Goal: Task Accomplishment & Management: Manage account settings

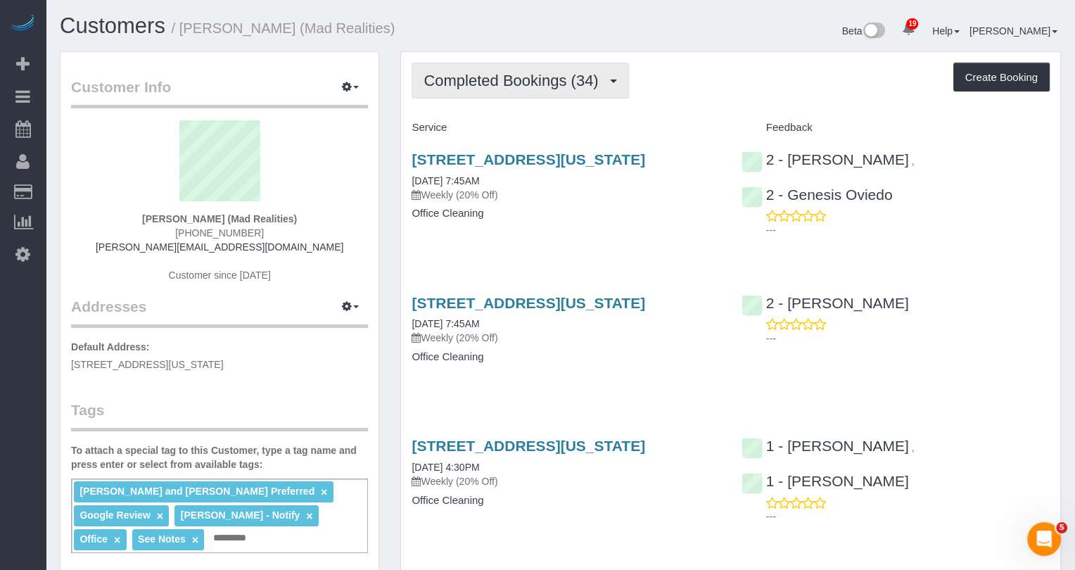
click at [495, 77] on span "Completed Bookings (34)" at bounding box center [515, 81] width 182 height 18
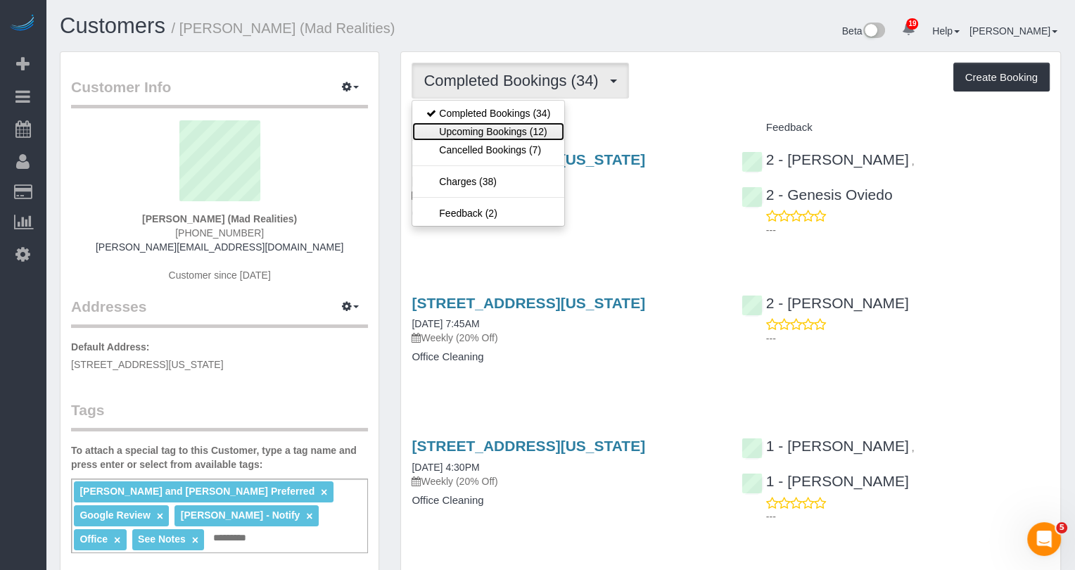
click at [492, 125] on link "Upcoming Bookings (12)" at bounding box center [488, 131] width 152 height 18
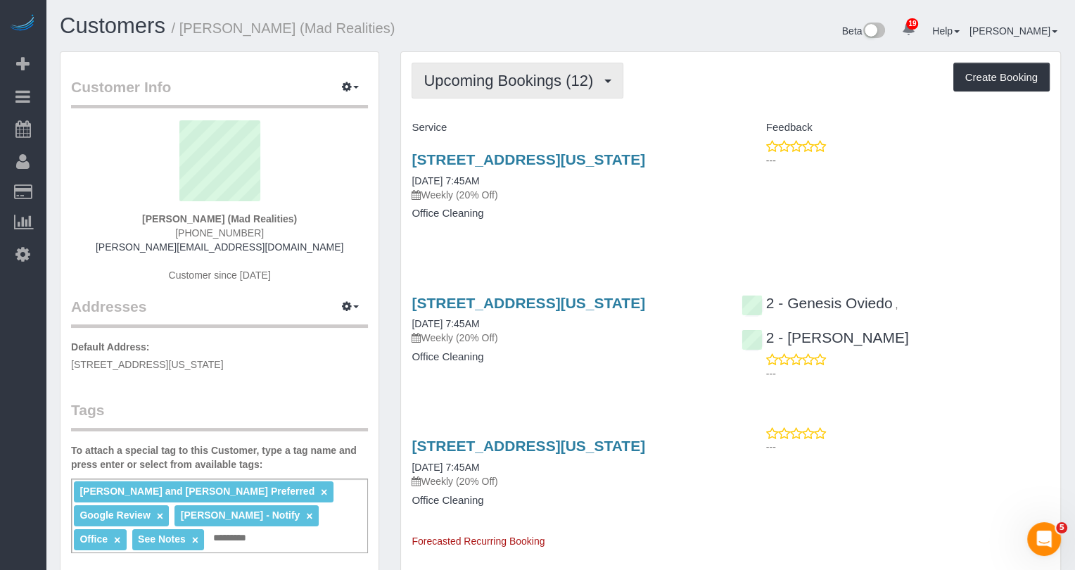
click at [450, 72] on span "Upcoming Bookings (12)" at bounding box center [512, 81] width 177 height 18
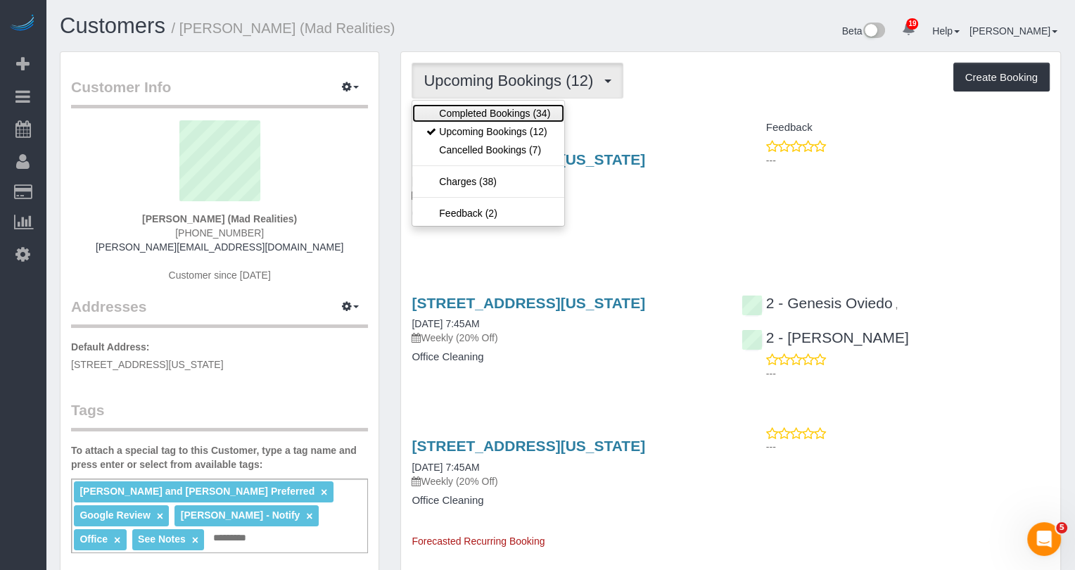
click at [445, 115] on link "Completed Bookings (34)" at bounding box center [488, 113] width 152 height 18
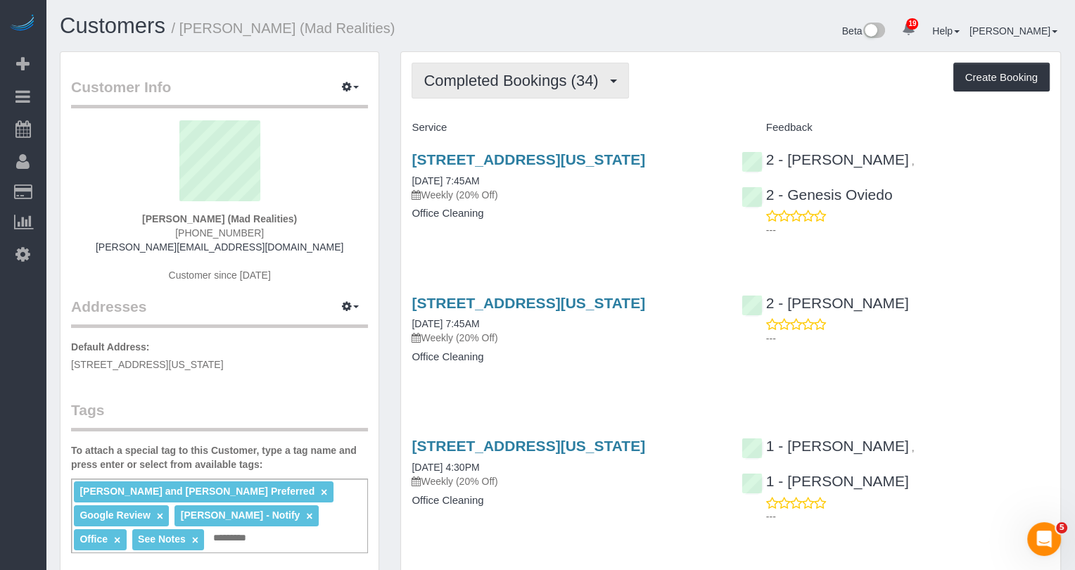
click at [475, 67] on button "Completed Bookings (34)" at bounding box center [520, 81] width 217 height 36
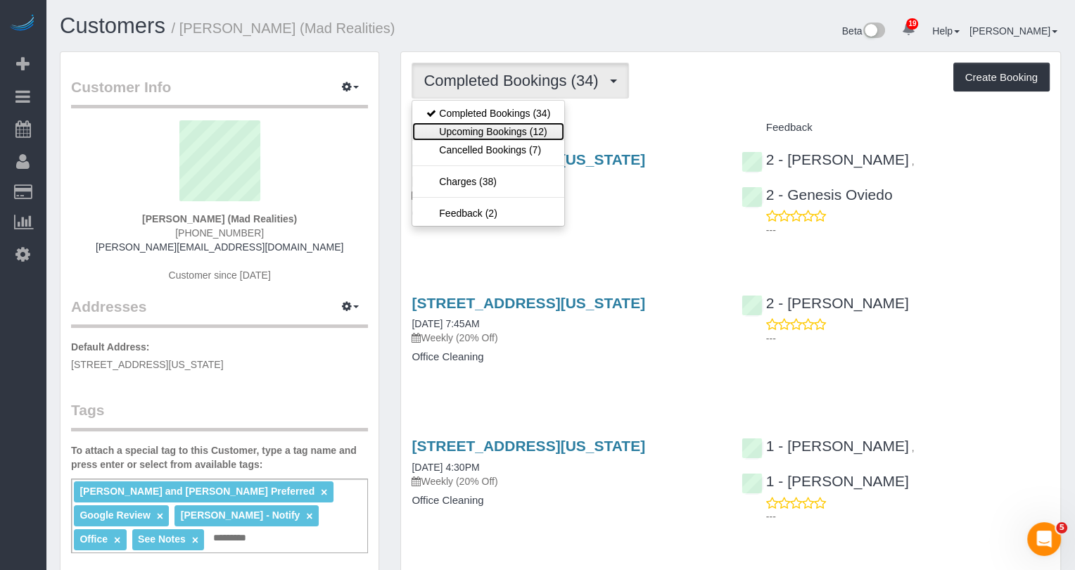
click at [462, 126] on link "Upcoming Bookings (12)" at bounding box center [488, 131] width 152 height 18
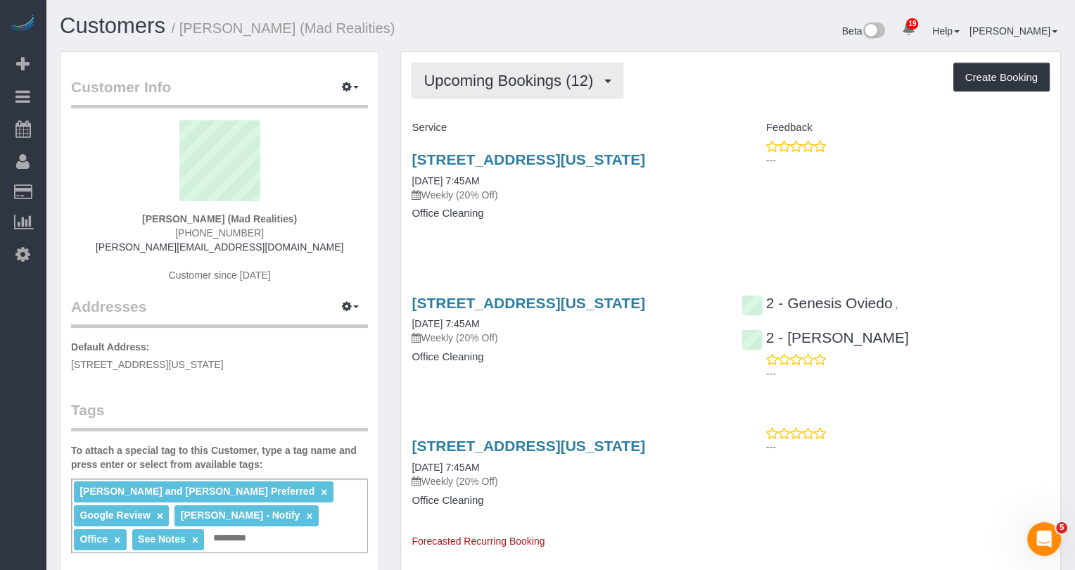
click at [485, 82] on span "Upcoming Bookings (12)" at bounding box center [512, 81] width 177 height 18
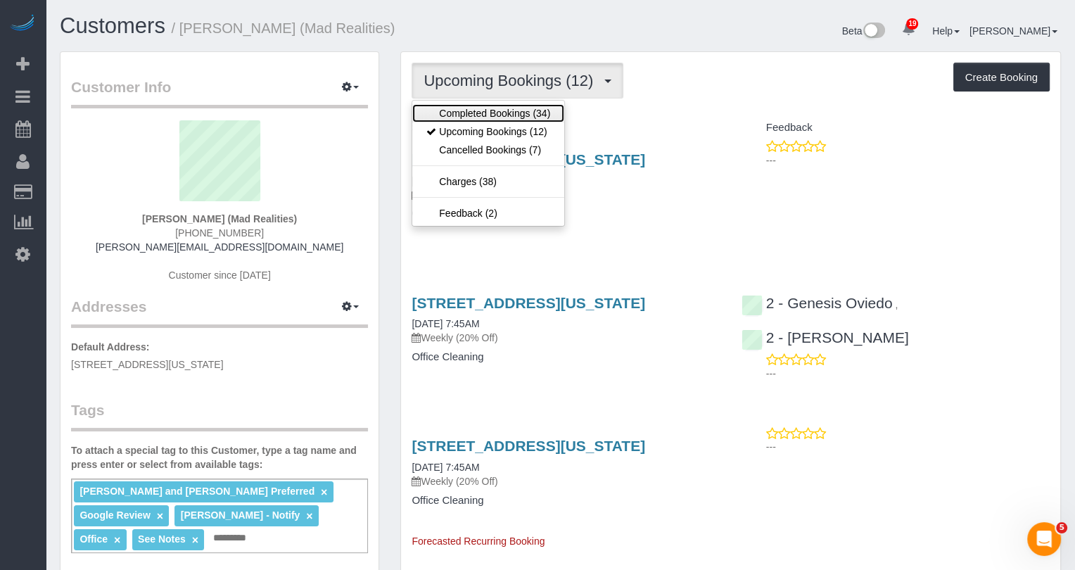
click at [480, 107] on link "Completed Bookings (34)" at bounding box center [488, 113] width 152 height 18
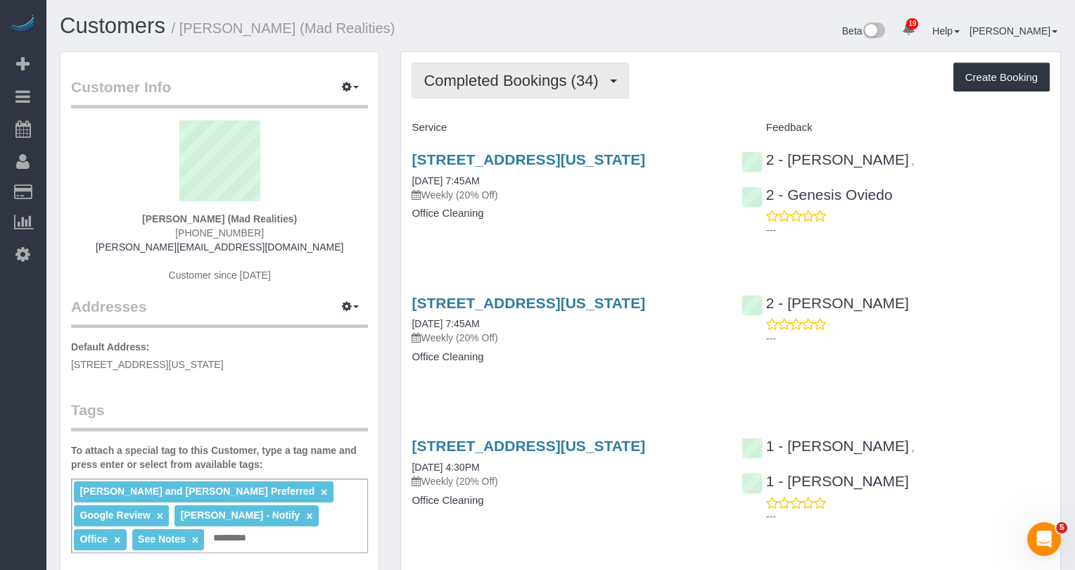
click at [486, 76] on span "Completed Bookings (34)" at bounding box center [515, 81] width 182 height 18
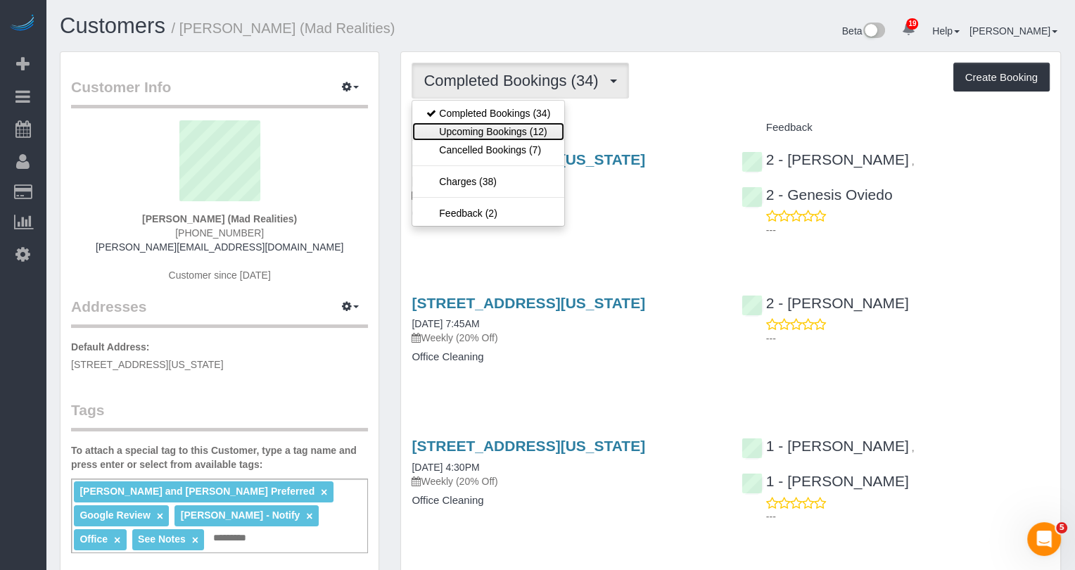
click at [457, 134] on link "Upcoming Bookings (12)" at bounding box center [488, 131] width 152 height 18
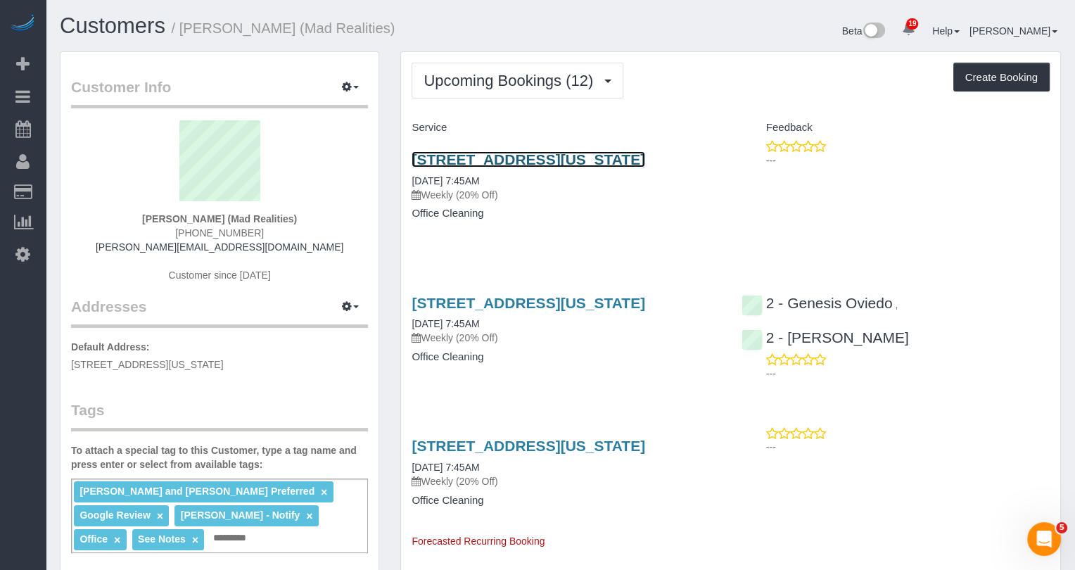
click at [453, 157] on link "425 Broadway, Suite 2, New York, NY 10013" at bounding box center [529, 159] width 234 height 16
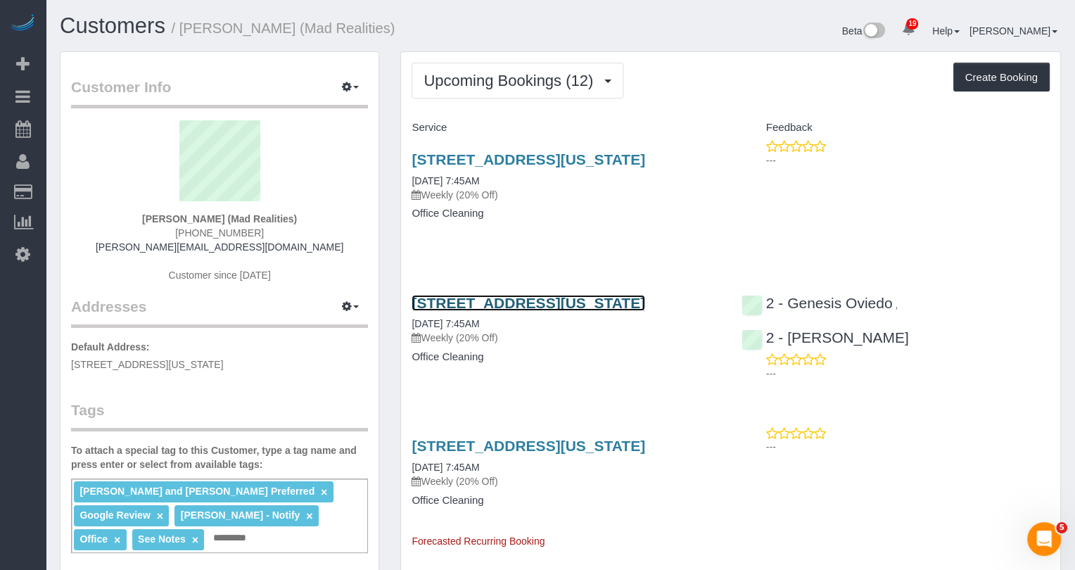
click at [462, 303] on link "425 Broadway, Suite 2, New York, NY 10013" at bounding box center [529, 303] width 234 height 16
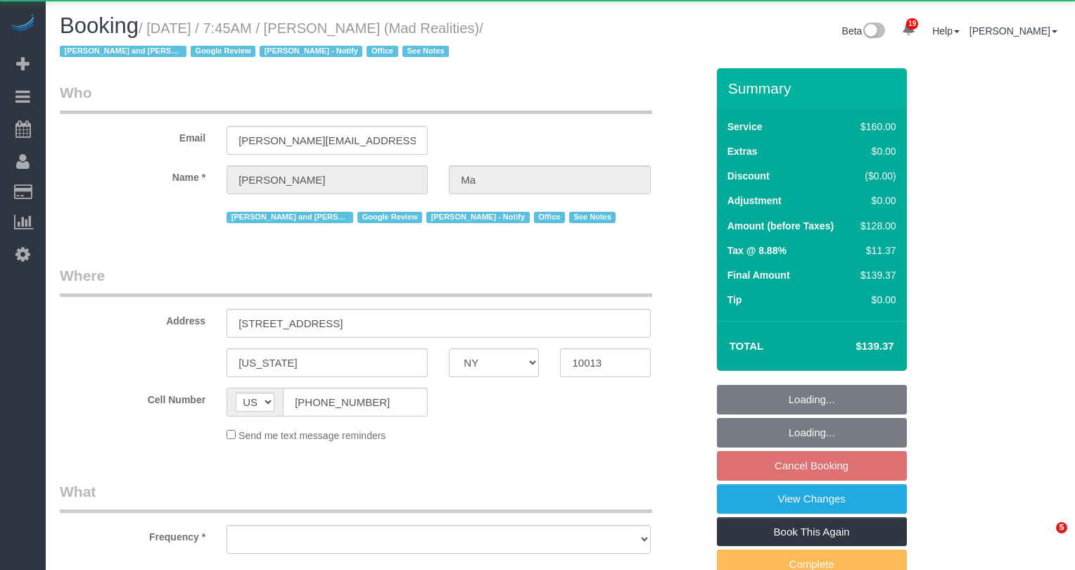
select select "NY"
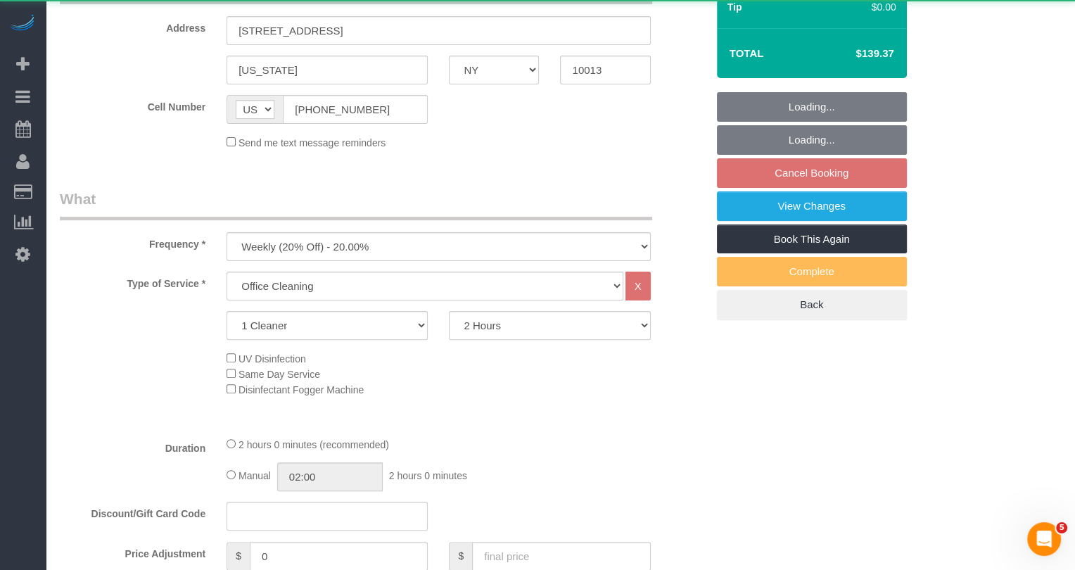
select select "object:1326"
select select "string:stripe-pm_1PsB1j4VGloSiKo7cb06islp"
select select "number:89"
select select "number:90"
select select "number:15"
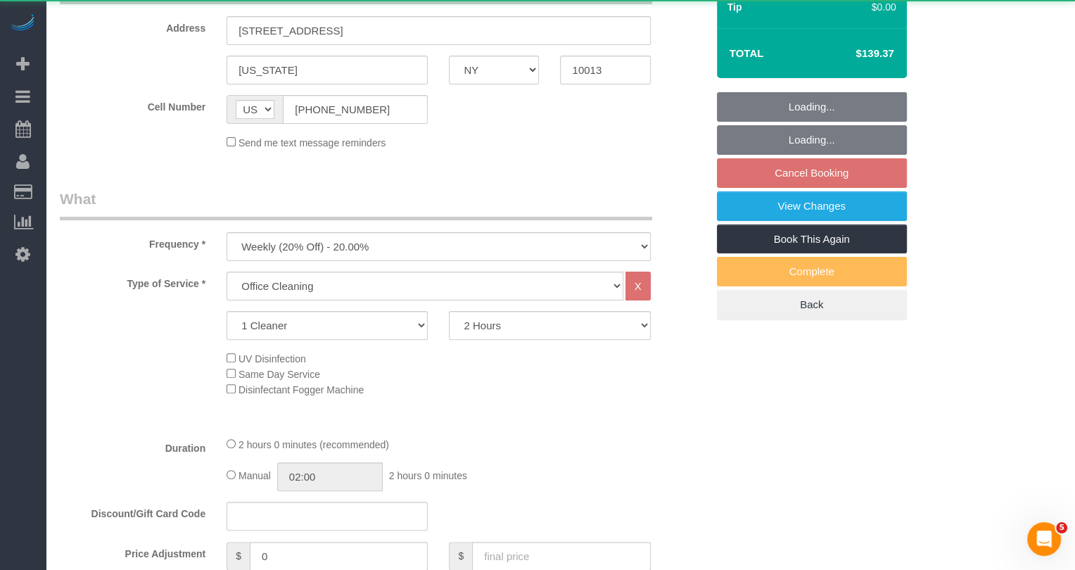
select select "number:7"
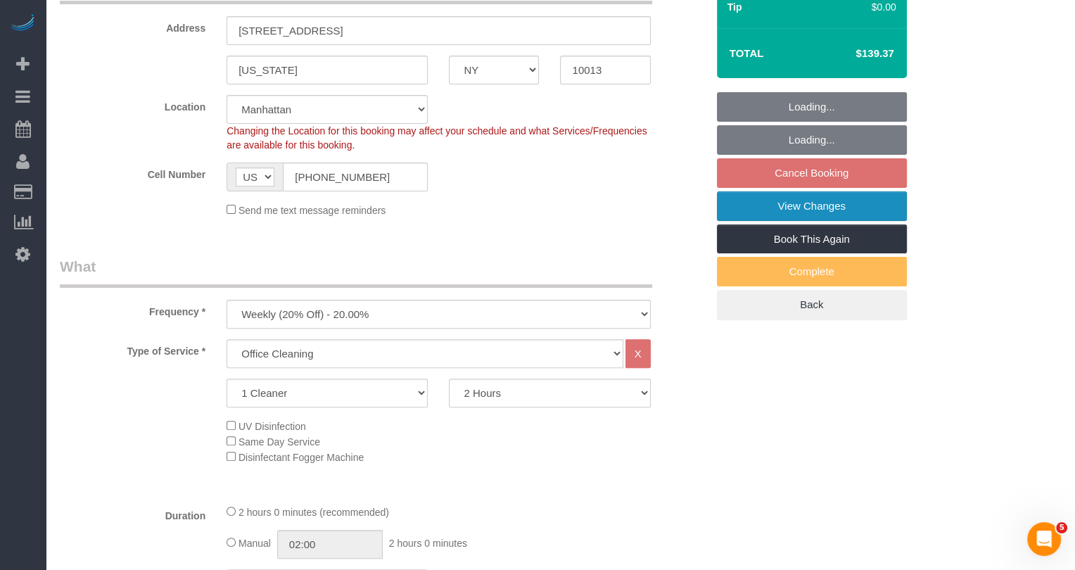
click at [780, 193] on link "View Changes" at bounding box center [812, 206] width 190 height 30
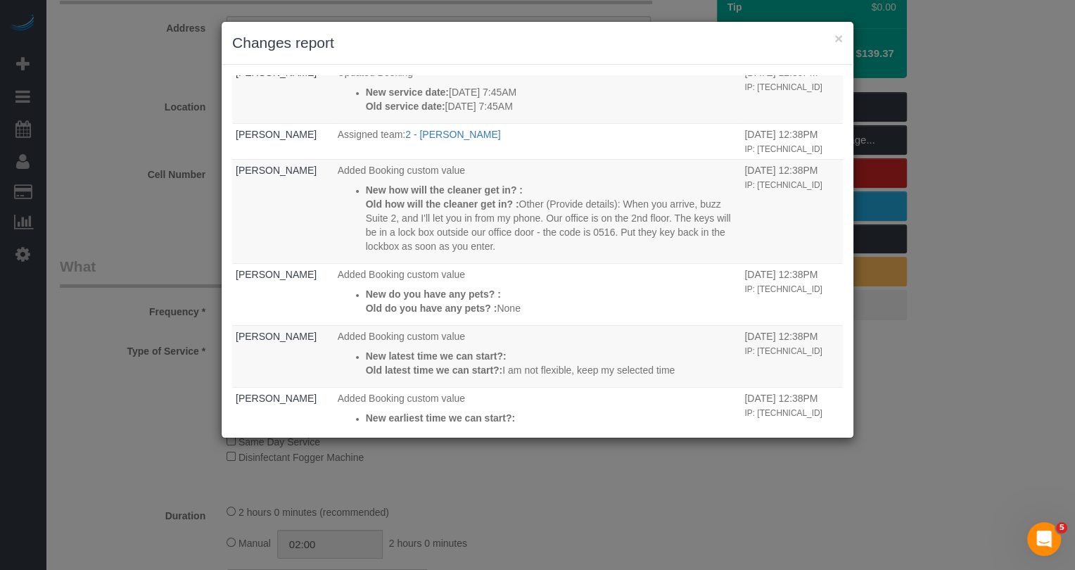
scroll to position [260, 0]
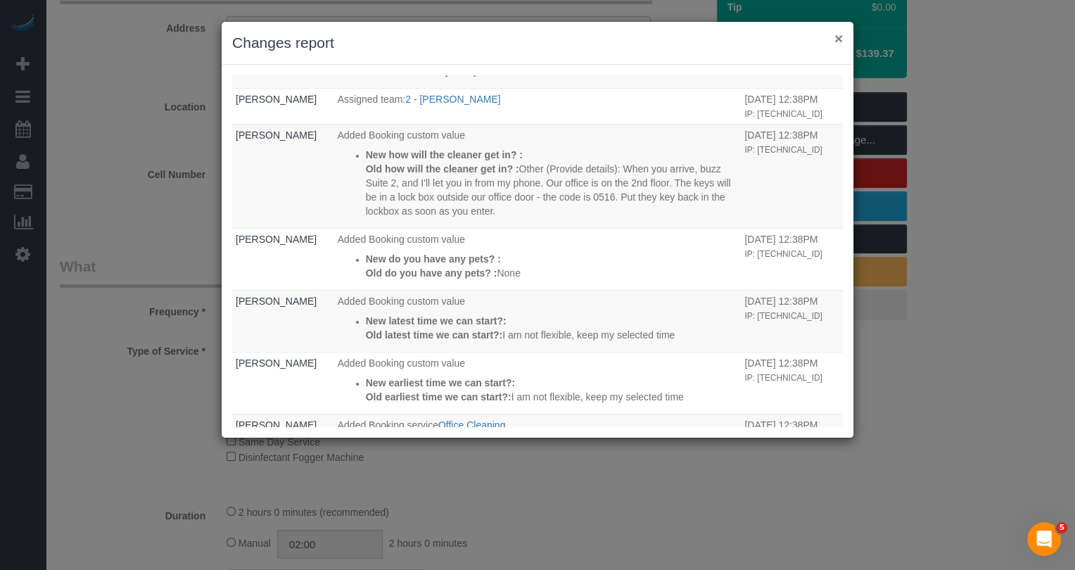
click at [836, 34] on button "×" at bounding box center [838, 38] width 8 height 15
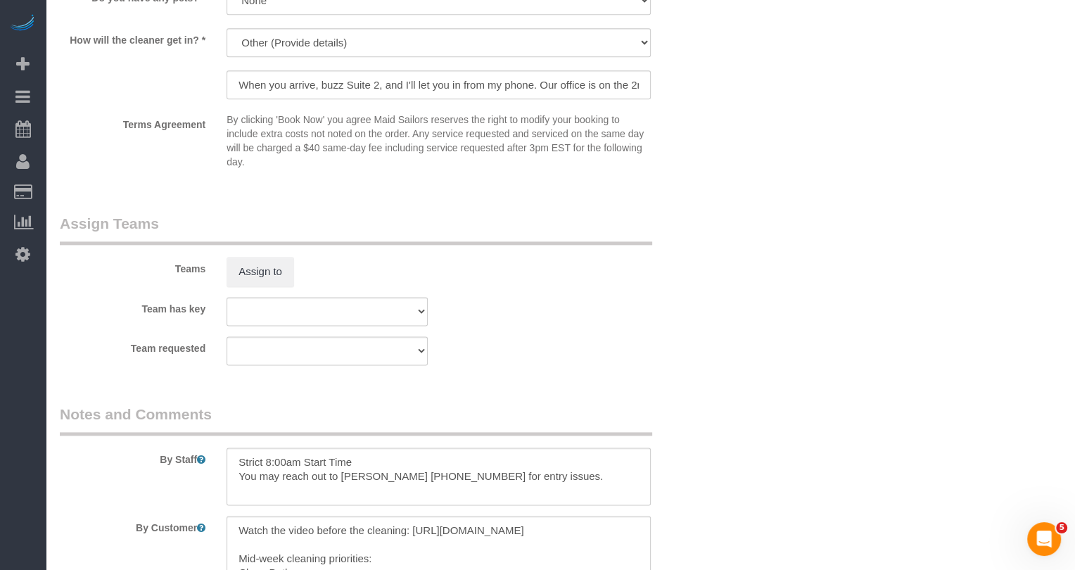
scroll to position [1807, 0]
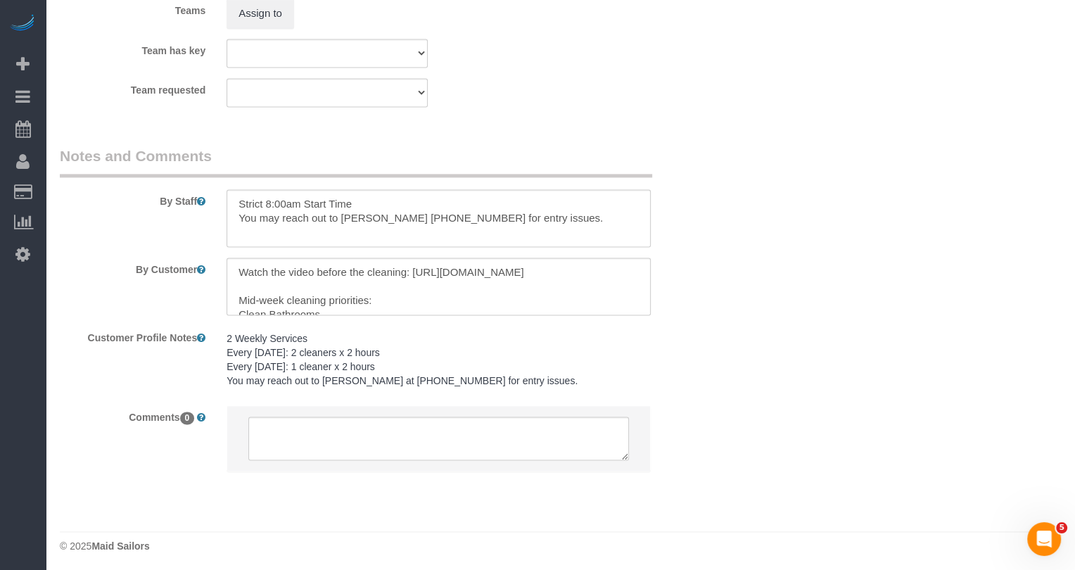
click at [318, 351] on pre "2 Weekly Services Every Friday: 2 cleaners x 2 hours Every Wednesday: 1 cleaner…" at bounding box center [439, 359] width 424 height 56
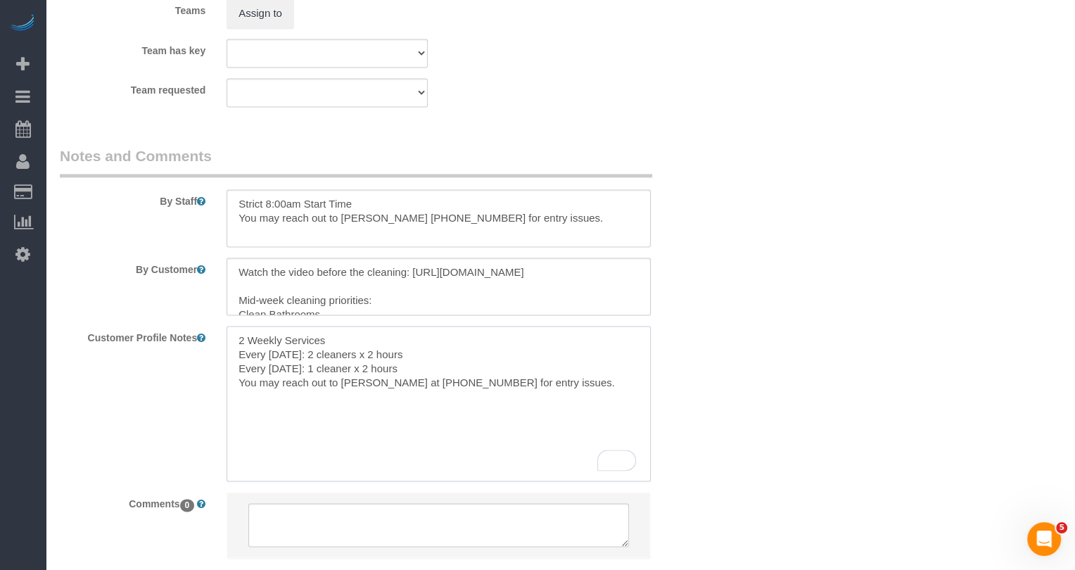
drag, startPoint x: 359, startPoint y: 360, endPoint x: 232, endPoint y: 329, distance: 130.5
click at [232, 329] on textarea "2 Weekly Services Every Friday: 2 cleaners x 2 hours Every Wednesday: 1 cleaner…" at bounding box center [439, 403] width 424 height 155
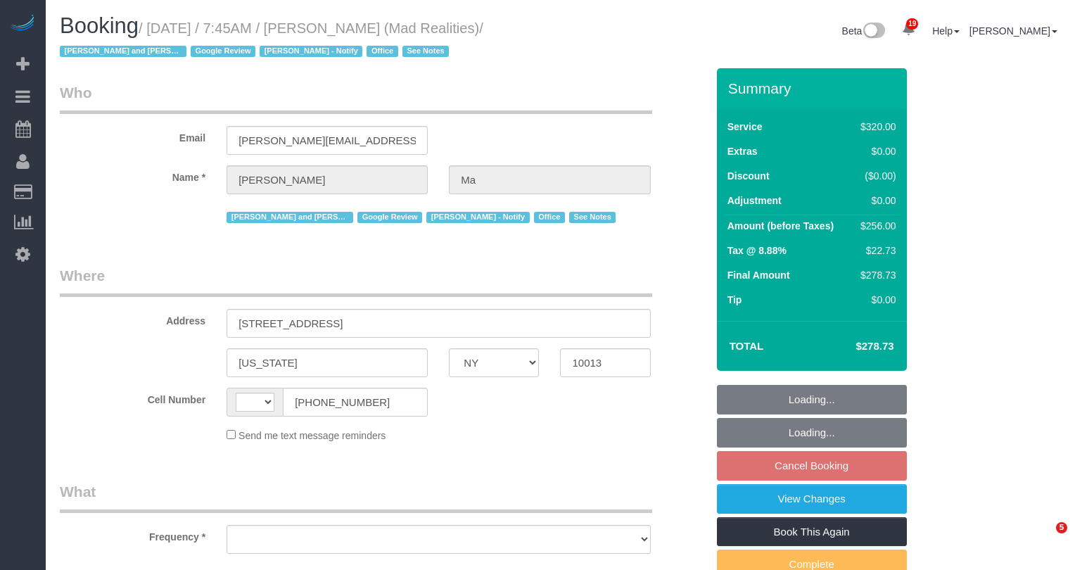
select select "NY"
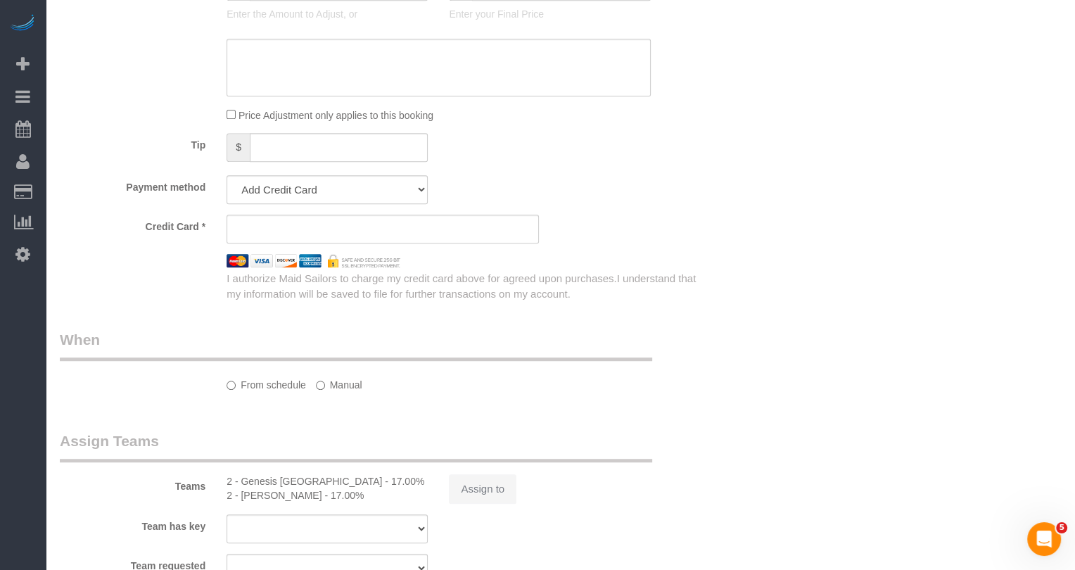
select select "string:US"
select select "object:811"
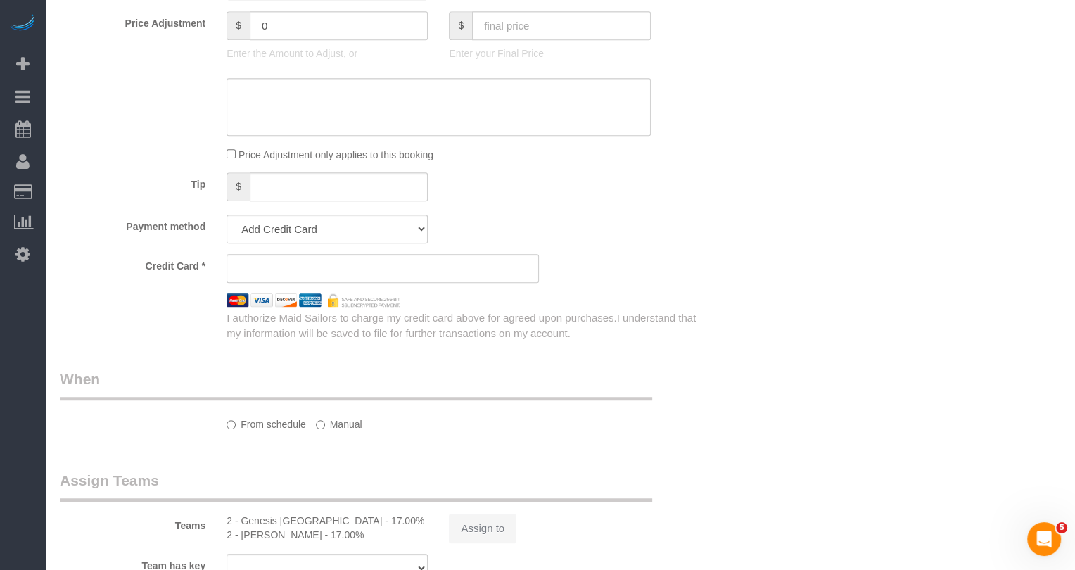
select select "string:stripe-pm_1PsB1j4VGloSiKo7cb06islp"
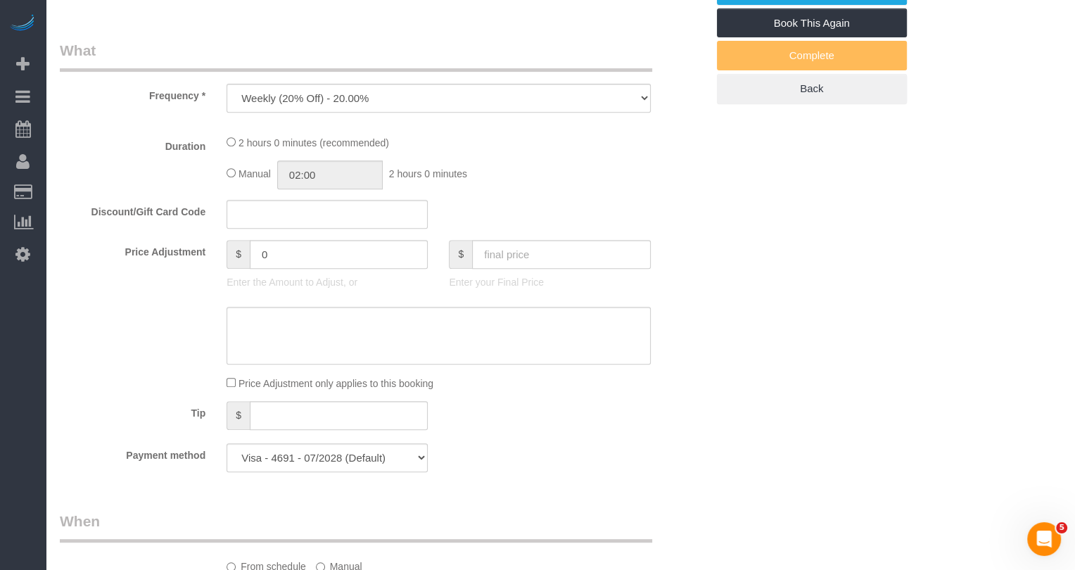
select select "object:817"
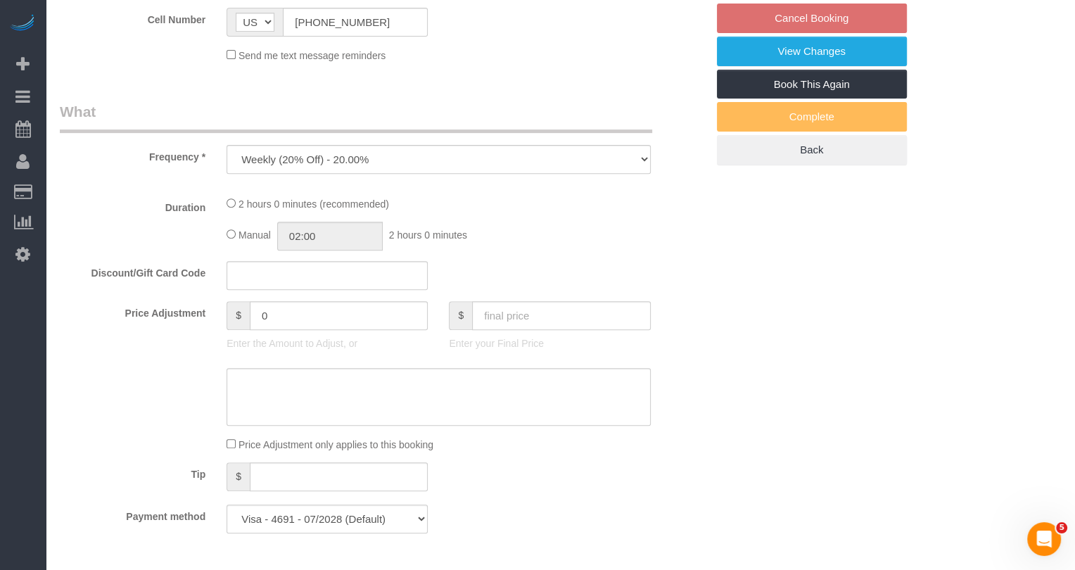
select select "2"
select select "number:89"
select select "number:90"
select select "number:15"
select select "number:7"
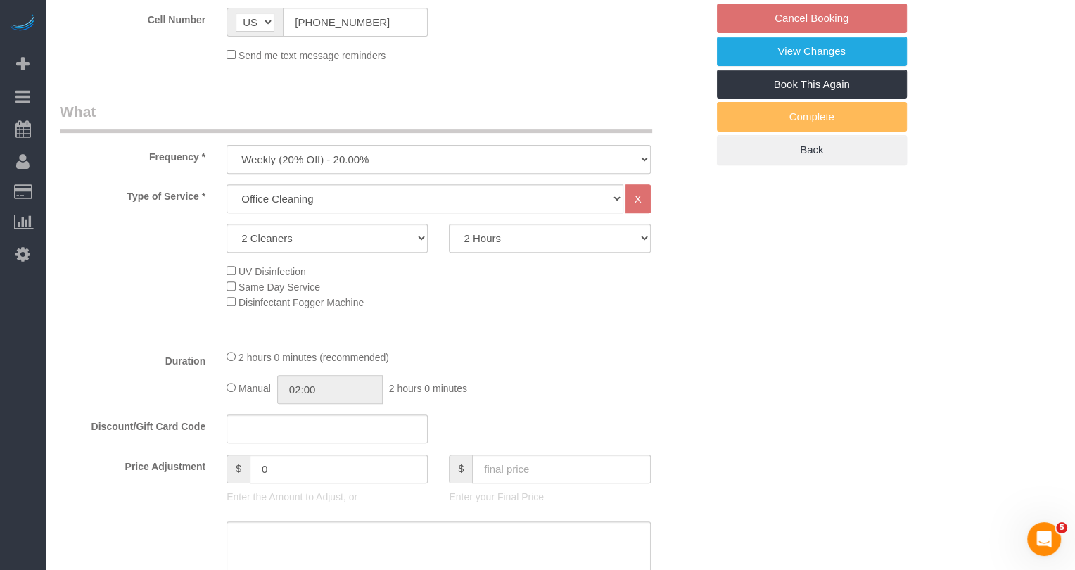
scroll to position [442, 0]
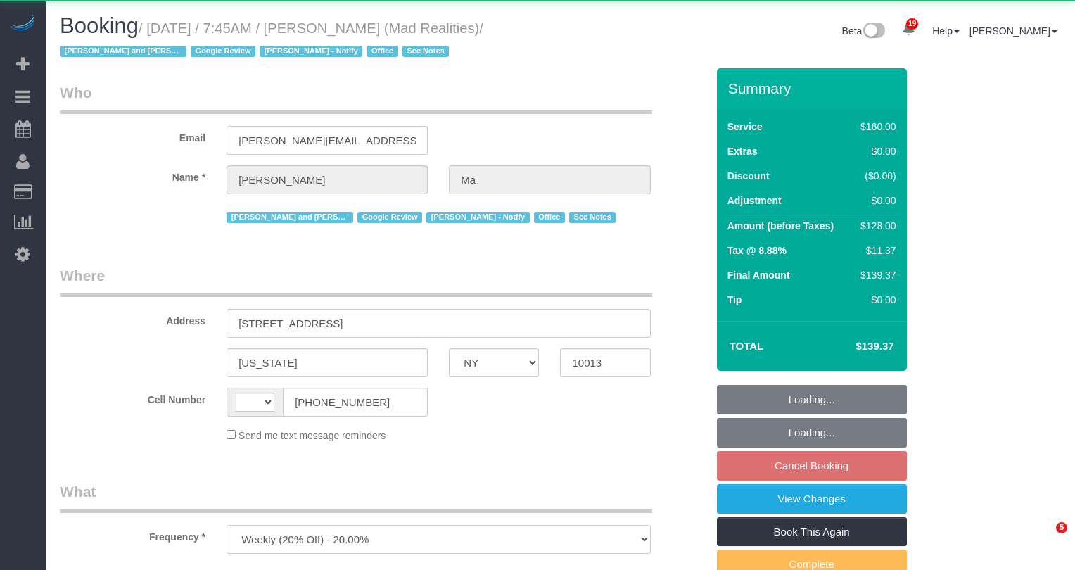
select select "NY"
select select "string:US"
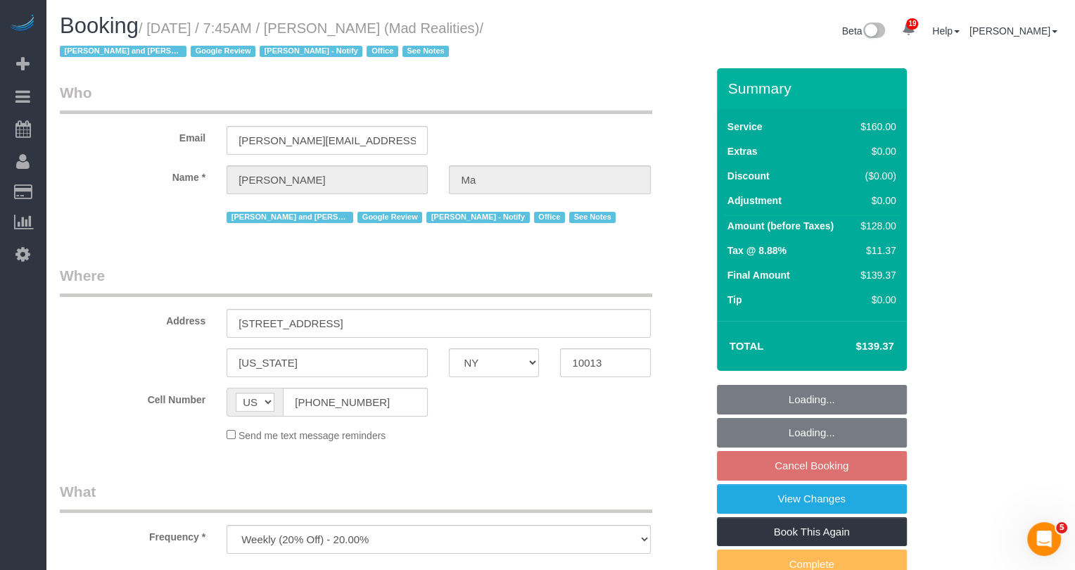
select select "object:1471"
select select "string:stripe-pm_1PsB1j4VGloSiKo7cb06islp"
select select "number:89"
select select "number:90"
select select "number:15"
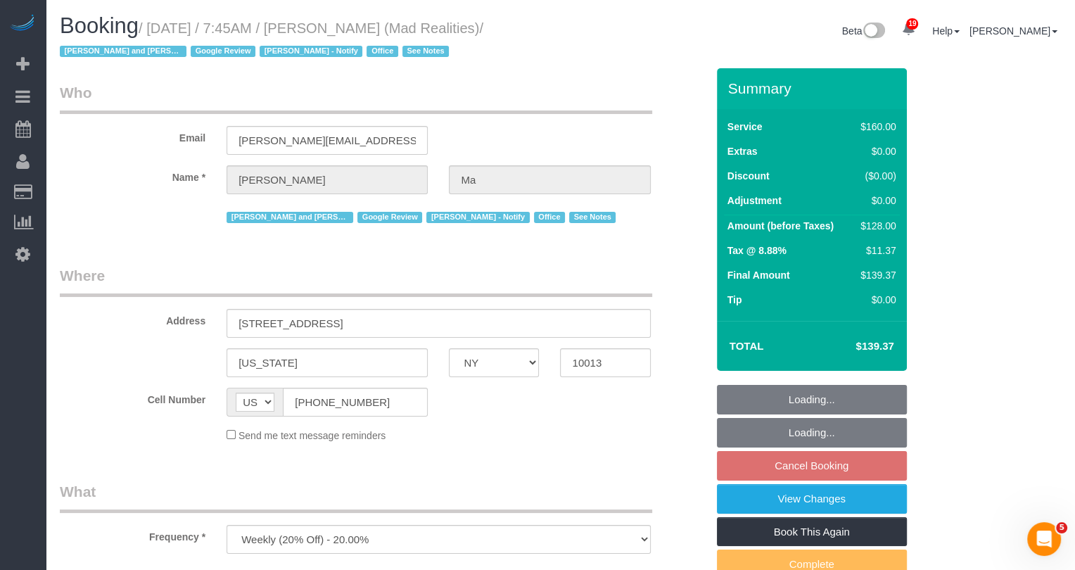
select select "number:7"
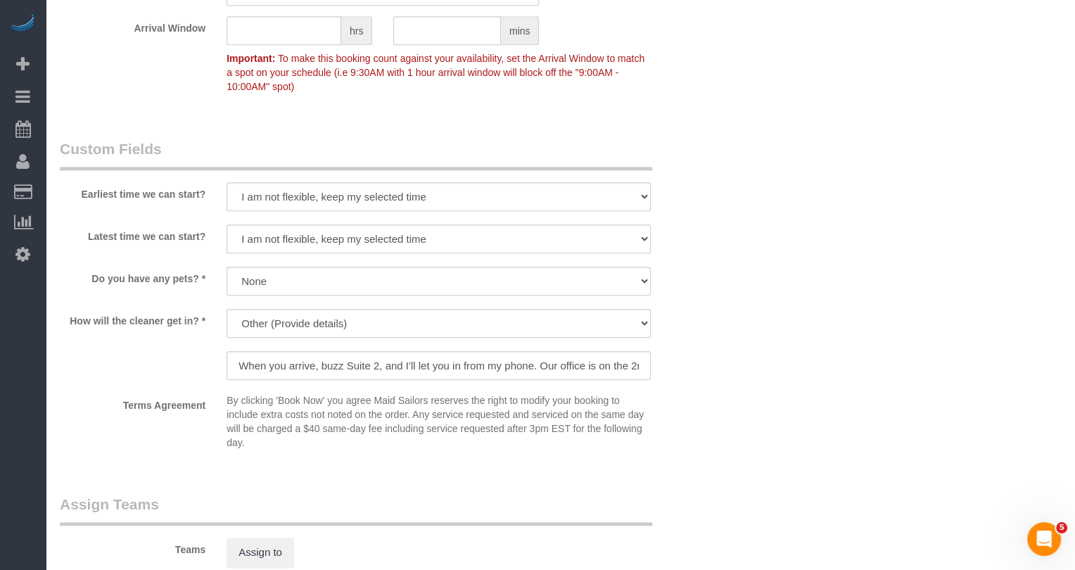
scroll to position [1227, 0]
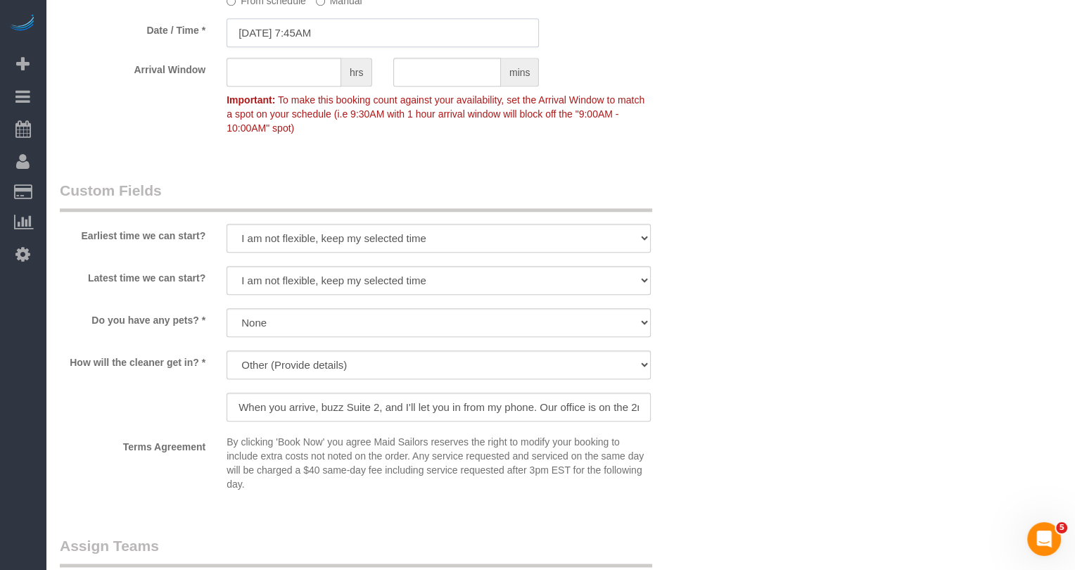
click at [288, 30] on input "[DATE] 7:45AM" at bounding box center [383, 32] width 312 height 29
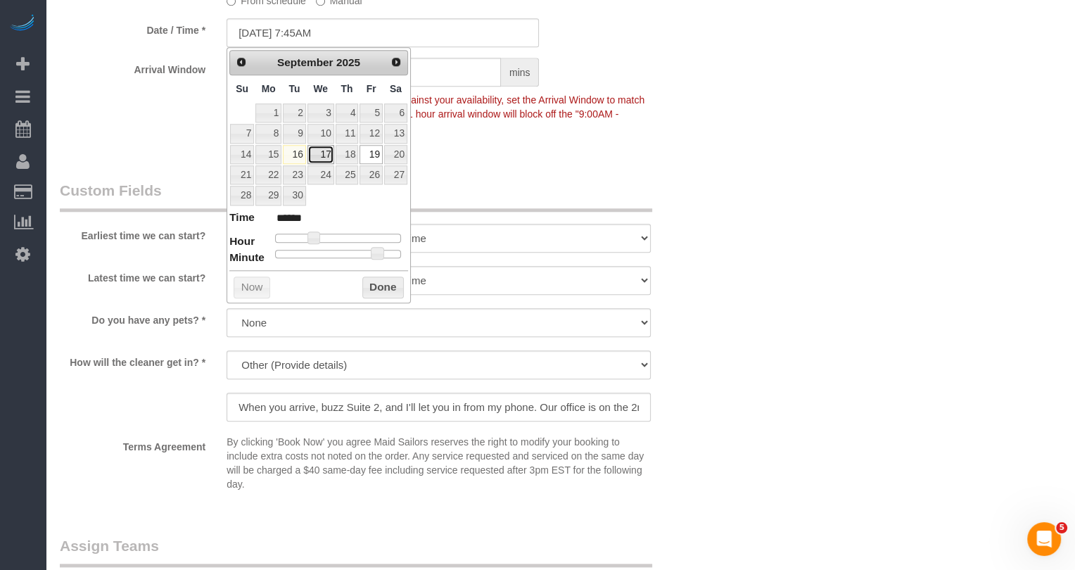
click at [319, 153] on link "17" at bounding box center [320, 154] width 27 height 19
type input "09/17/2025 7:45AM"
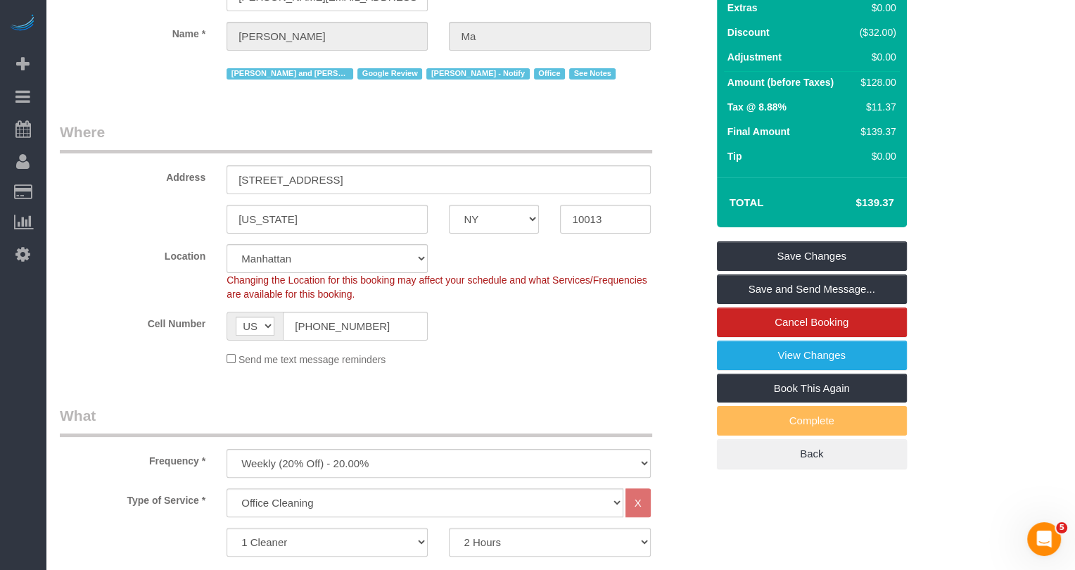
scroll to position [0, 0]
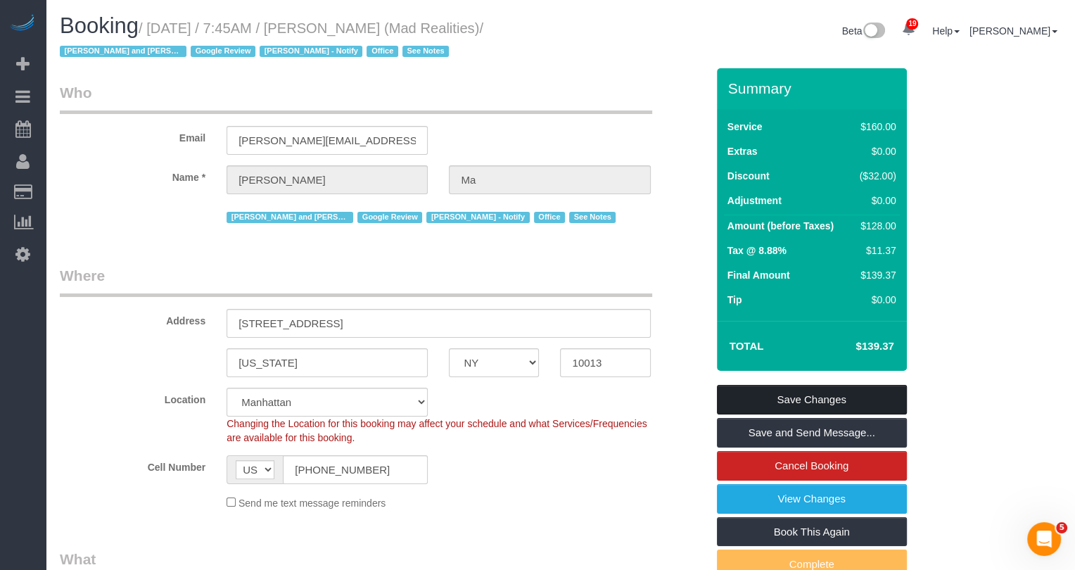
click at [780, 390] on link "Save Changes" at bounding box center [812, 400] width 190 height 30
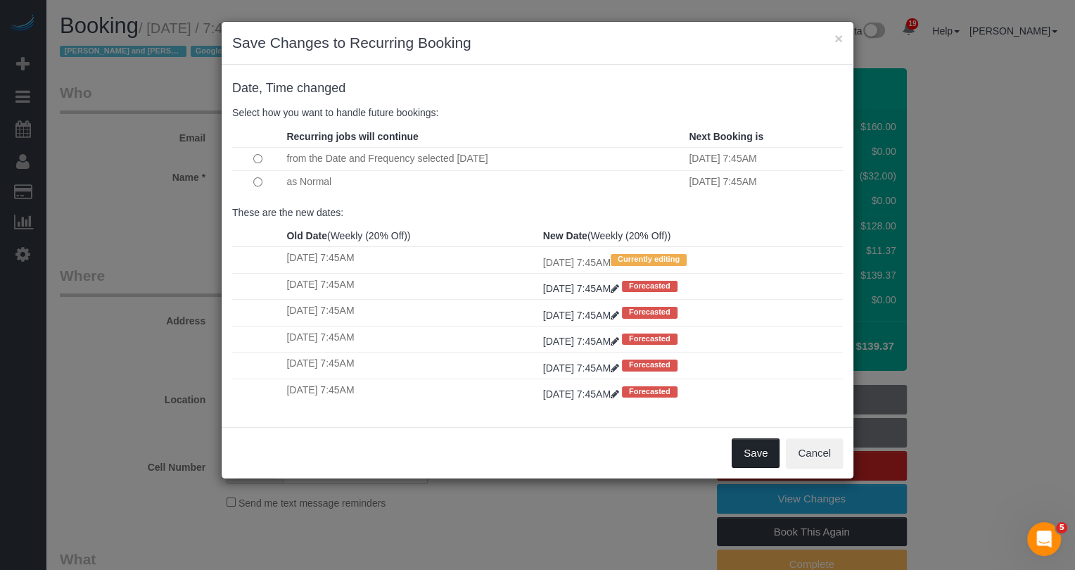
click at [746, 452] on button "Save" at bounding box center [756, 453] width 48 height 30
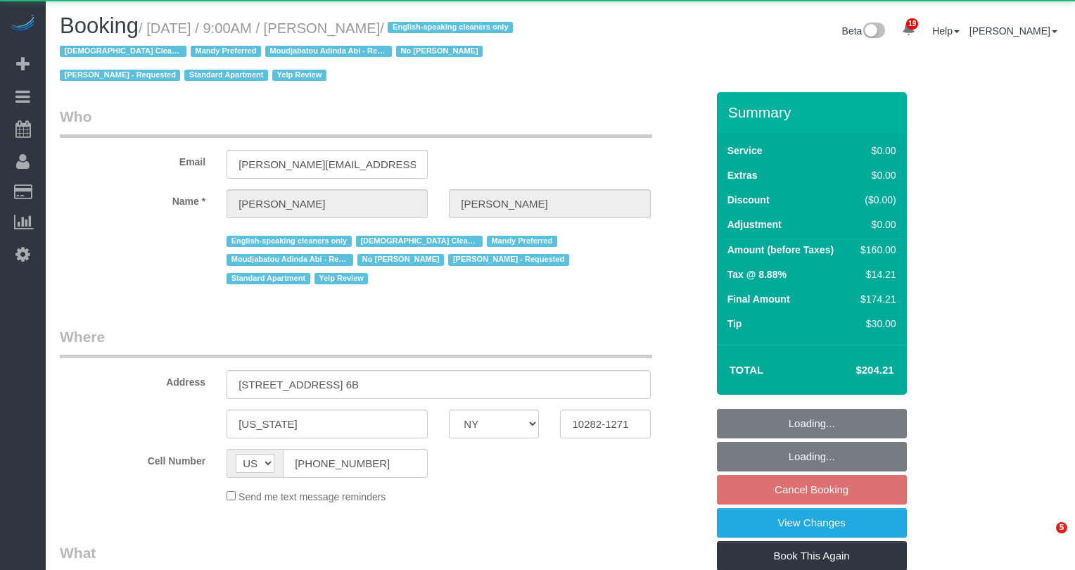
select select "NY"
select select "1"
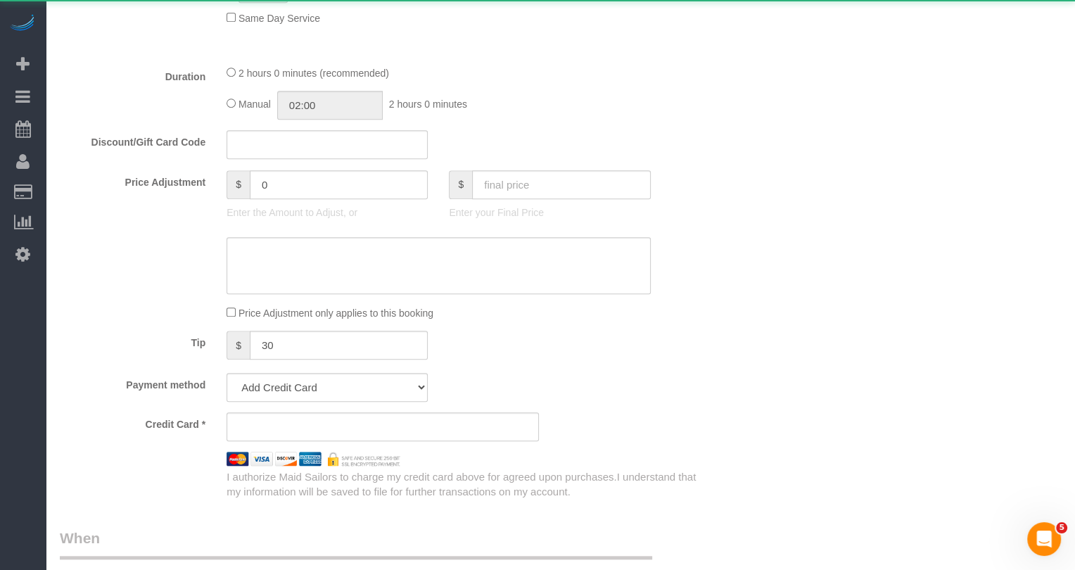
select select "object:1072"
select select "string:stripe-pm_1P3HJT4VGloSiKo7ZDElSEUk"
select select "spot2"
select select "number:56"
select select "number:70"
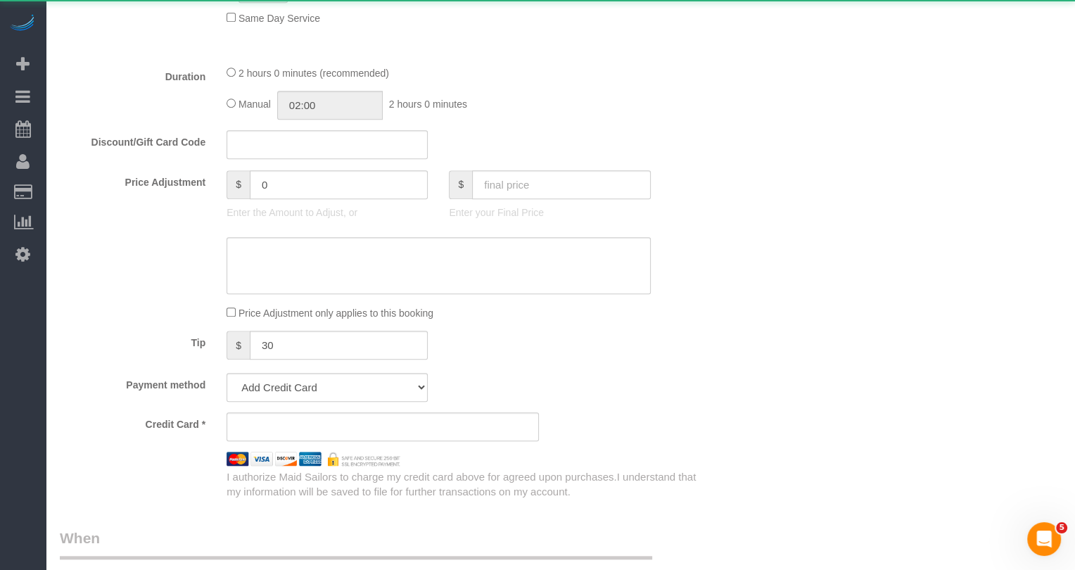
select select "number:15"
select select "number:5"
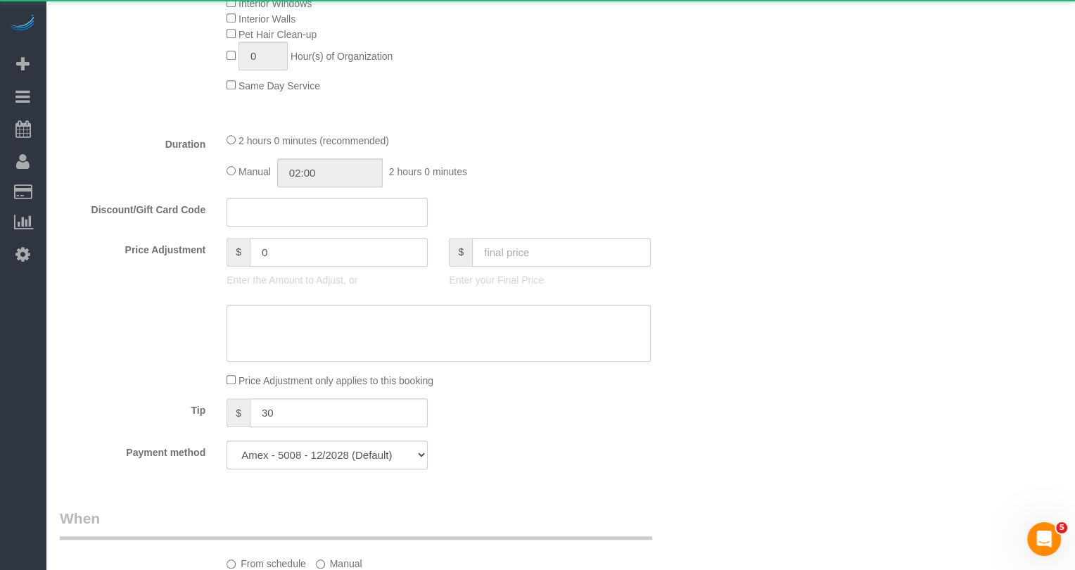
select select "1"
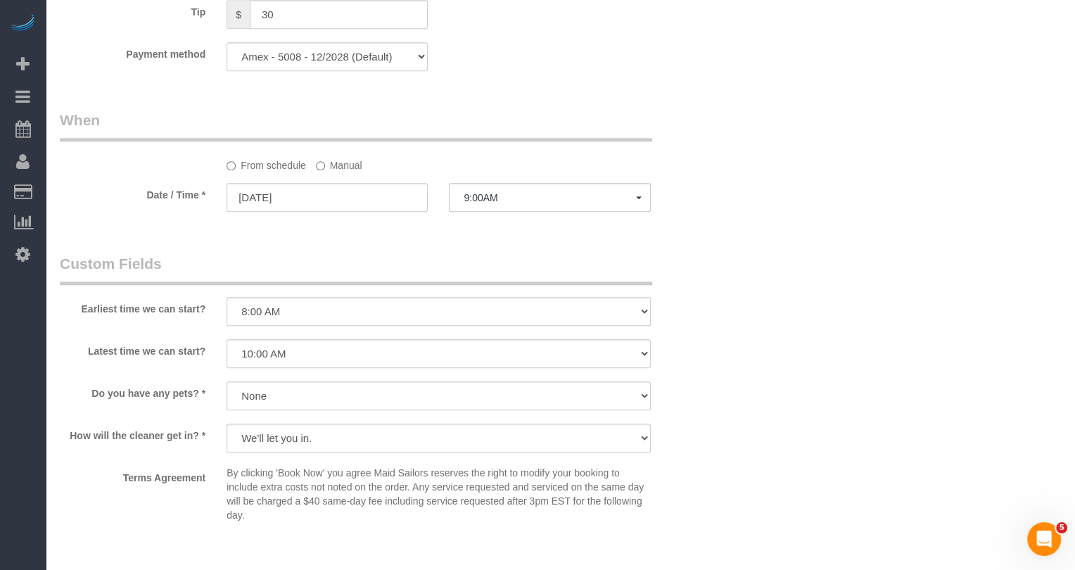
scroll to position [1393, 0]
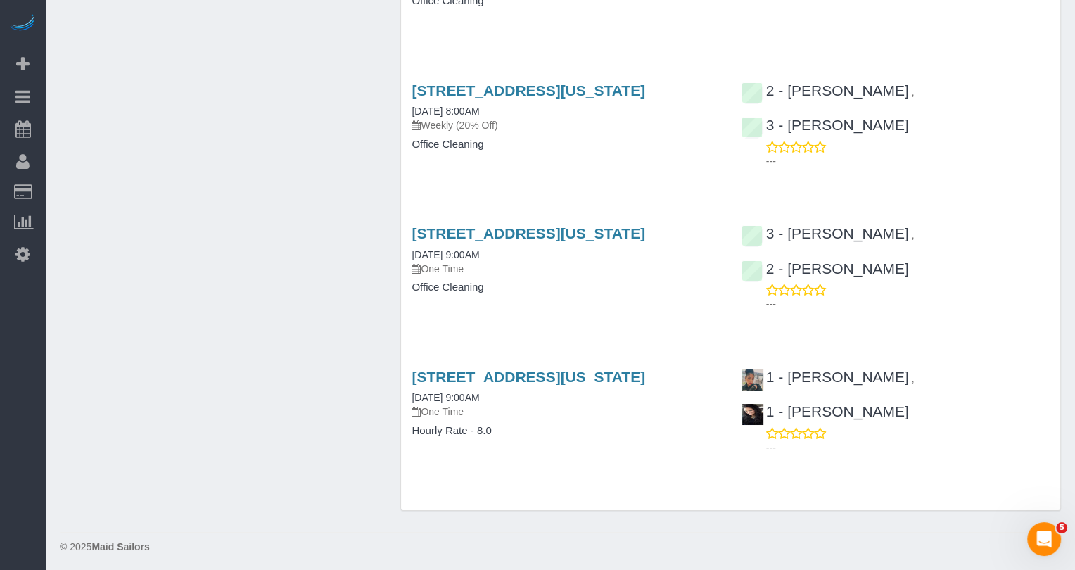
scroll to position [4512, 0]
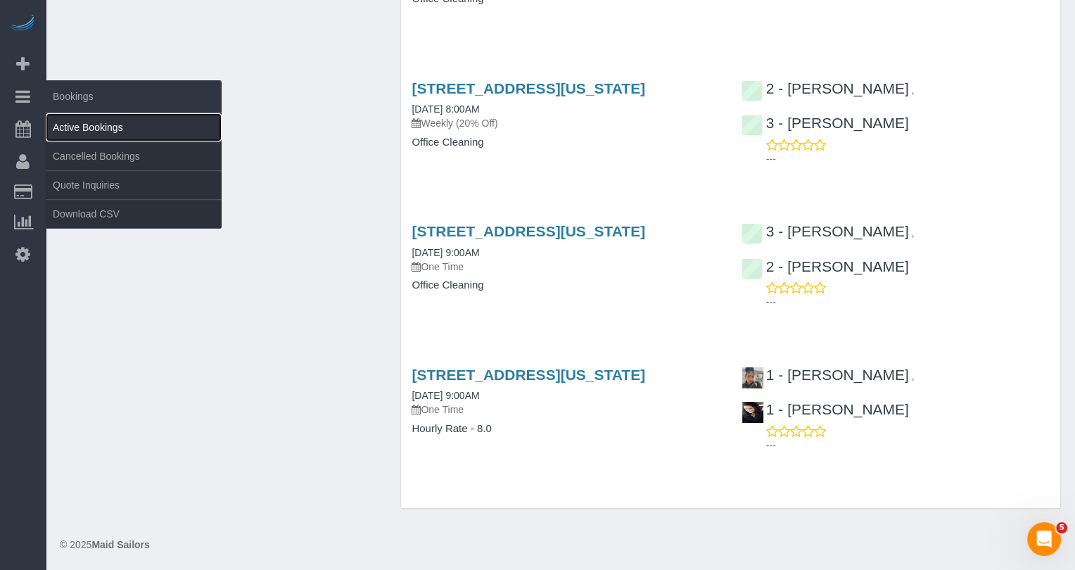
click at [94, 115] on link "Active Bookings" at bounding box center [134, 127] width 176 height 28
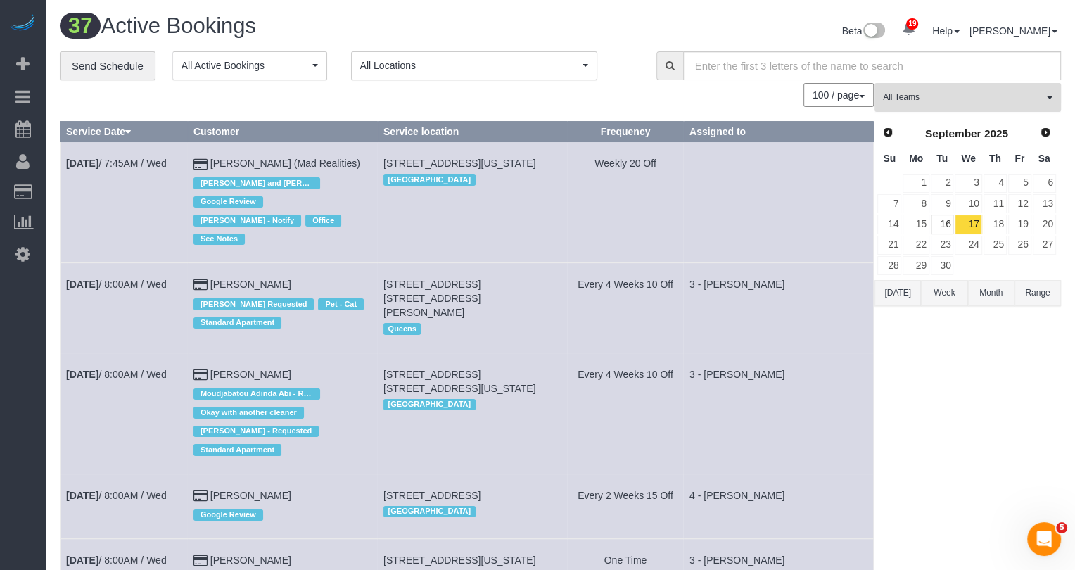
click at [941, 94] on span "All Teams" at bounding box center [963, 97] width 160 height 12
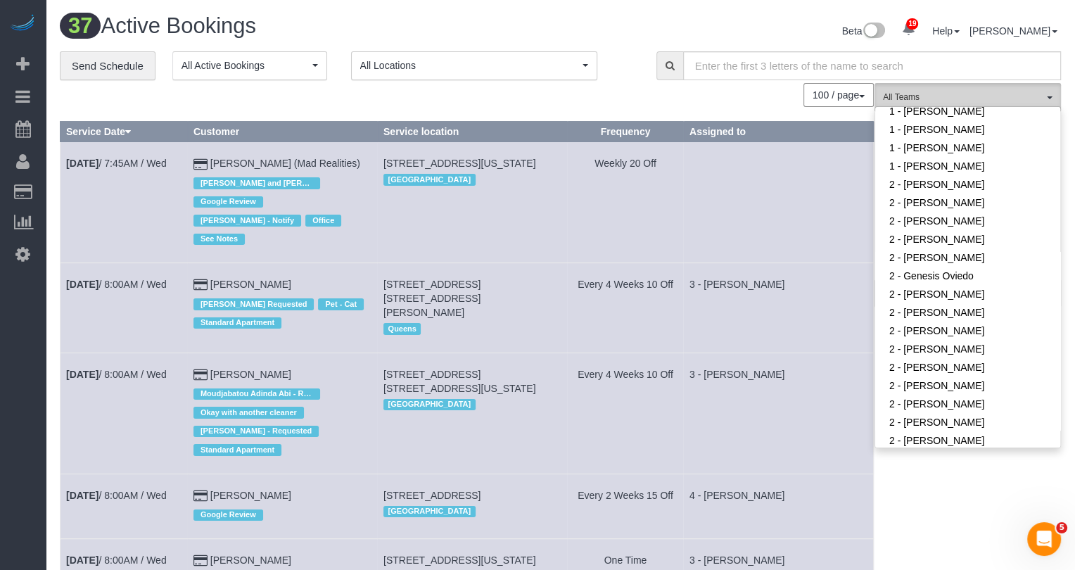
scroll to position [742, 0]
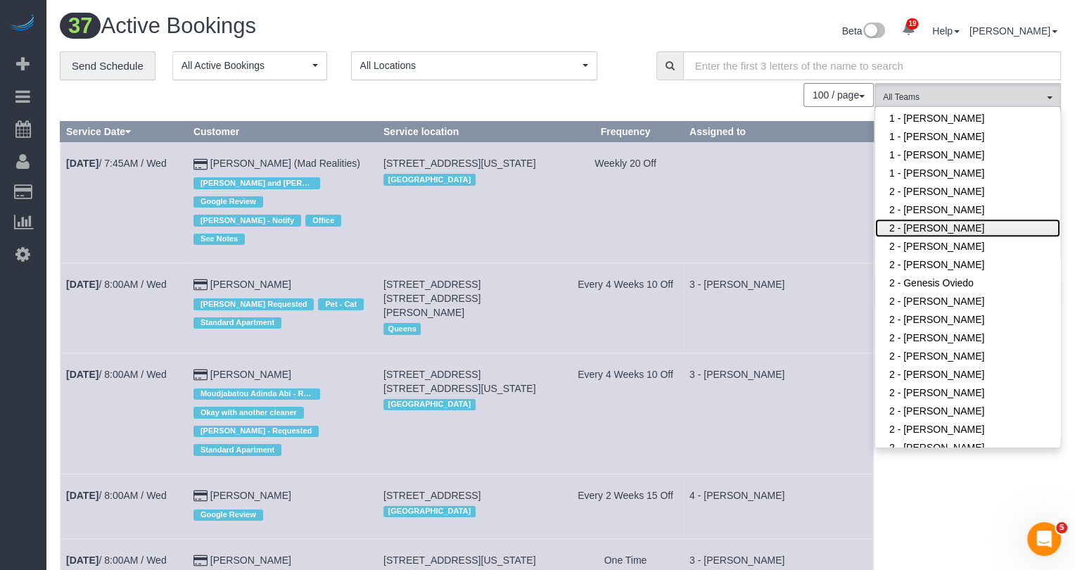
click at [960, 229] on link "2 - [PERSON_NAME]" at bounding box center [967, 228] width 185 height 18
click at [818, 241] on td at bounding box center [778, 202] width 190 height 121
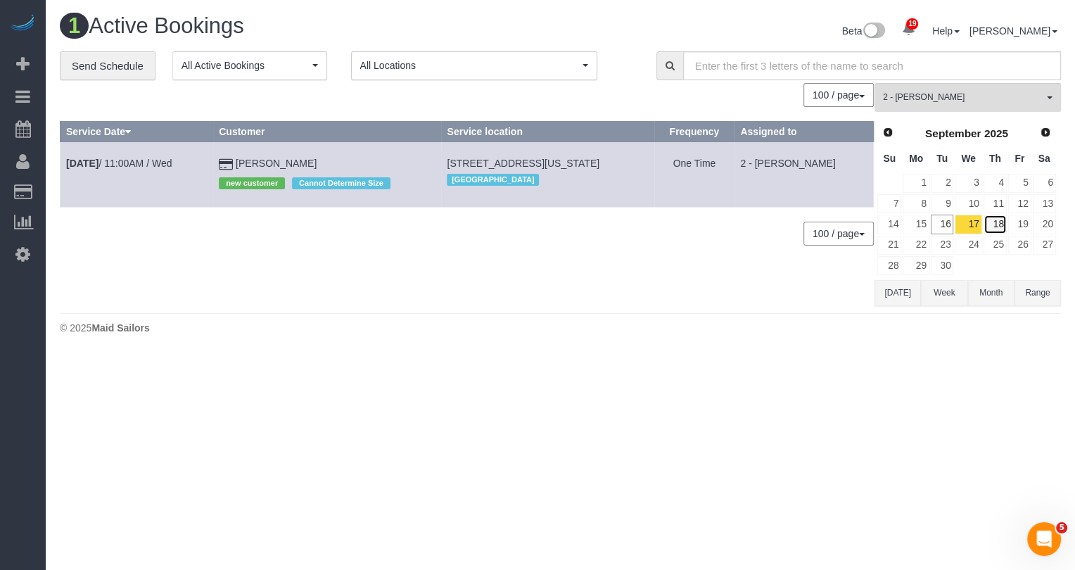
click at [993, 227] on link "18" at bounding box center [995, 224] width 23 height 19
click at [977, 219] on link "17" at bounding box center [968, 224] width 27 height 19
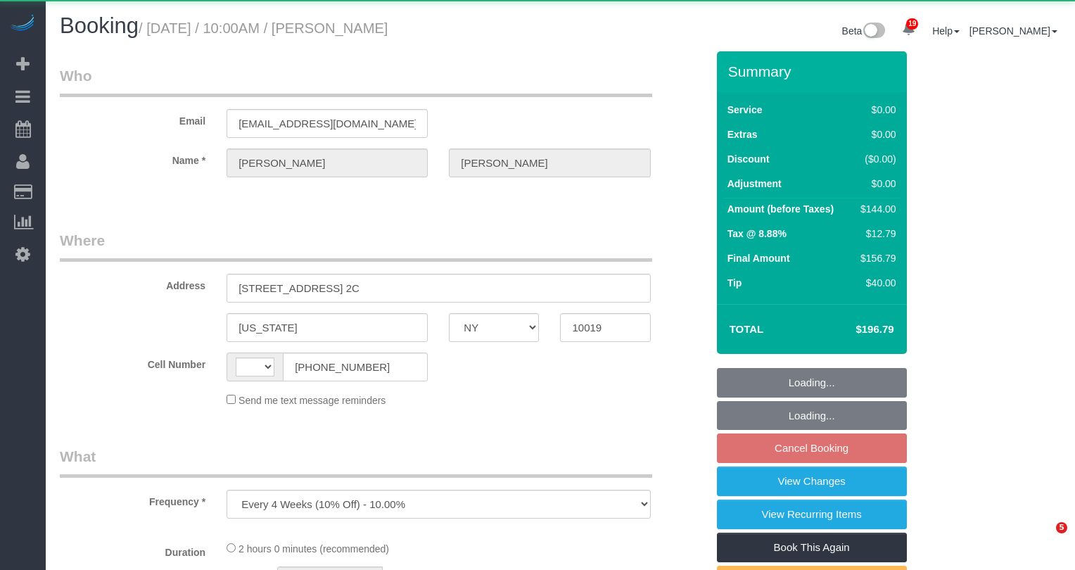
select select "NY"
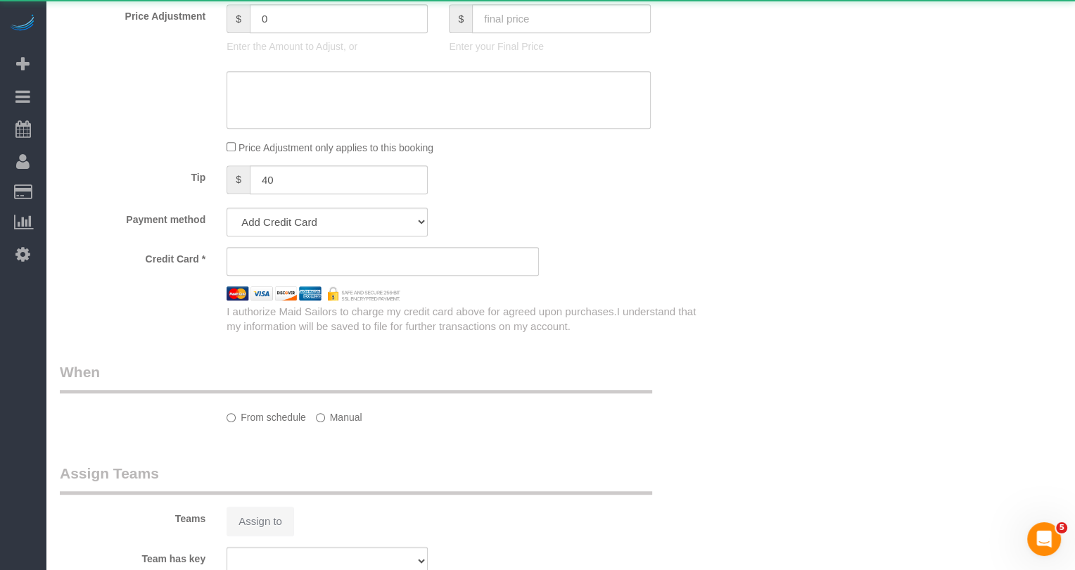
select select "string:[GEOGRAPHIC_DATA]"
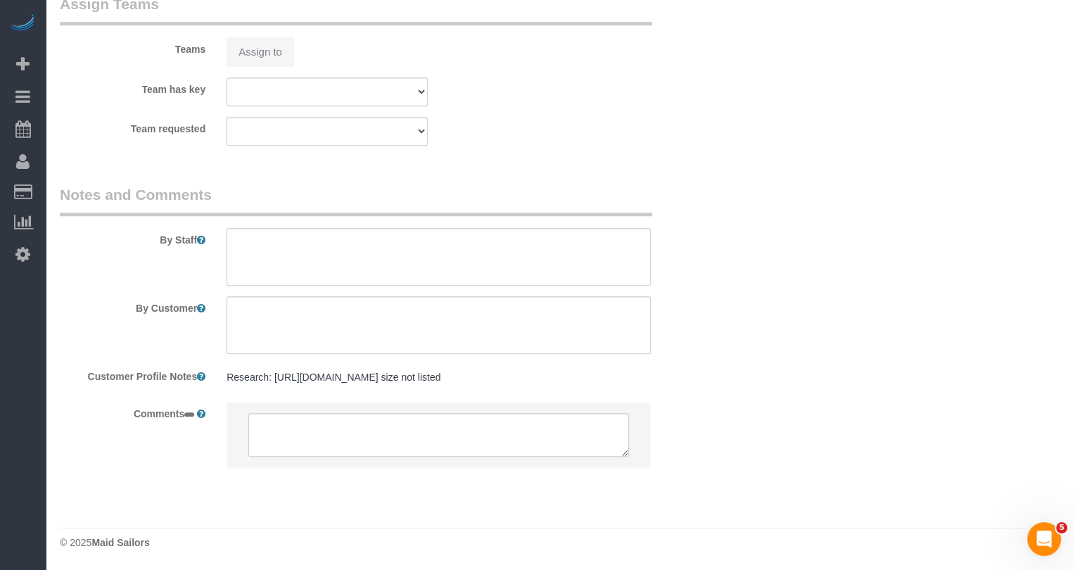
select select "object:891"
select select "1"
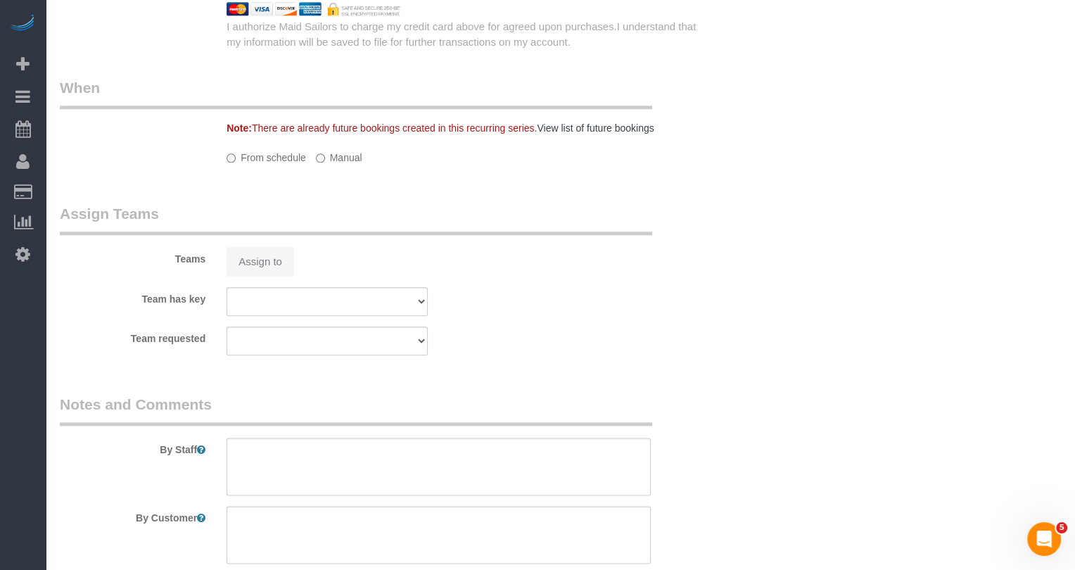
select select "string:stripe-pm_1OpNBC4VGloSiKo7oYgXmrH0"
select select "1"
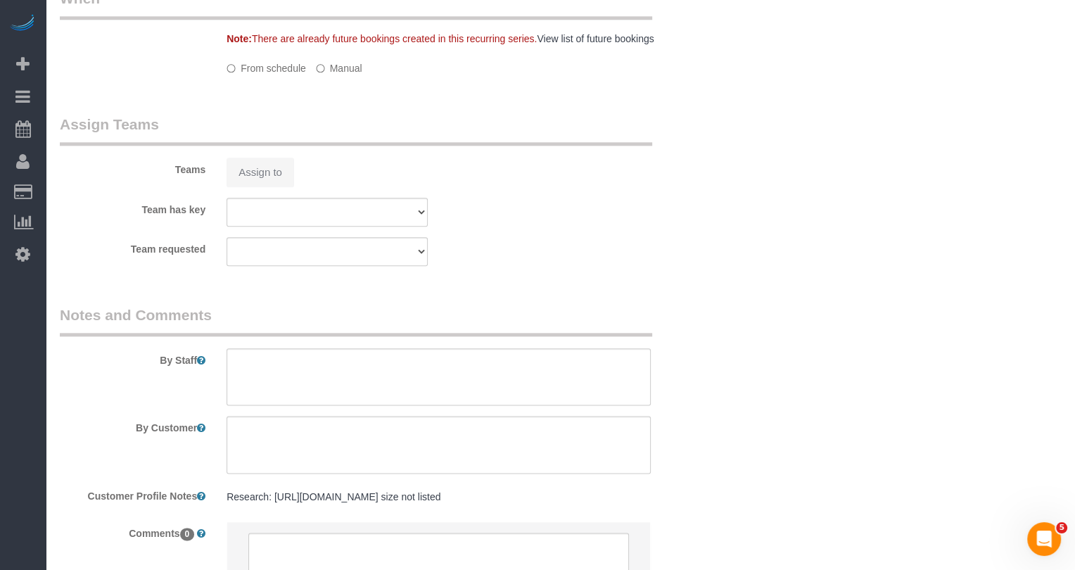
scroll to position [1415, 0]
select select "number:57"
select select "number:71"
select select "number:15"
select select "number:5"
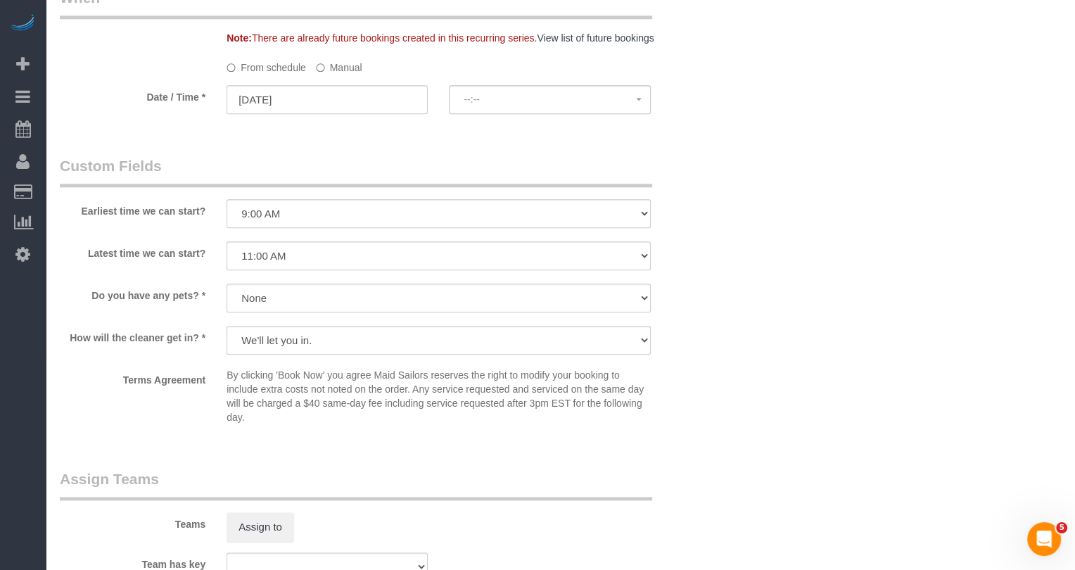
click at [263, 490] on legend "Assign Teams" at bounding box center [356, 485] width 592 height 32
select select "spot3"
click at [259, 523] on button "Assign to" at bounding box center [261, 527] width 68 height 30
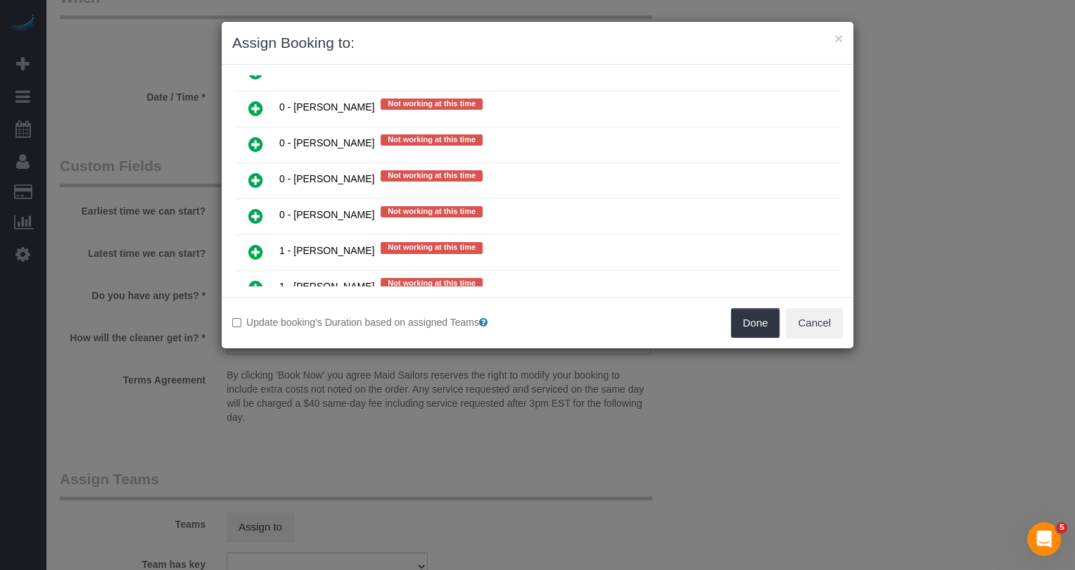
click at [256, 238] on link at bounding box center [255, 252] width 33 height 28
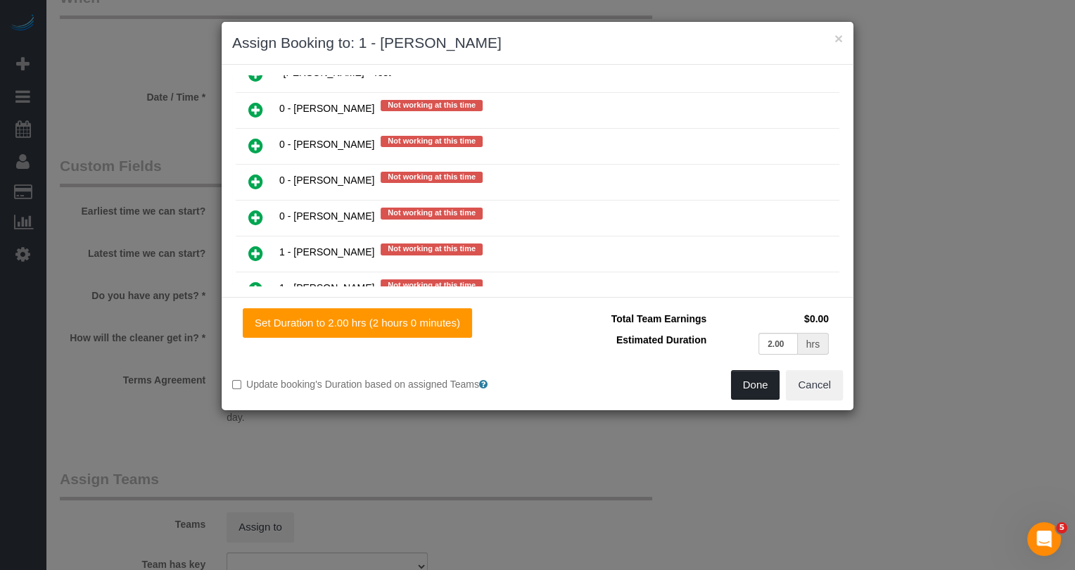
click at [768, 385] on button "Done" at bounding box center [755, 385] width 49 height 30
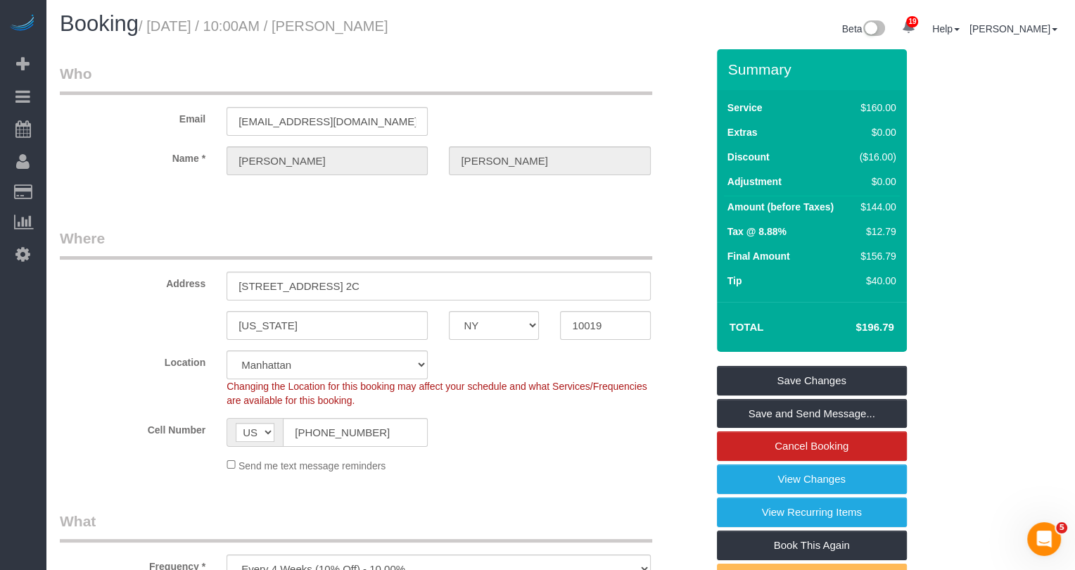
scroll to position [0, 0]
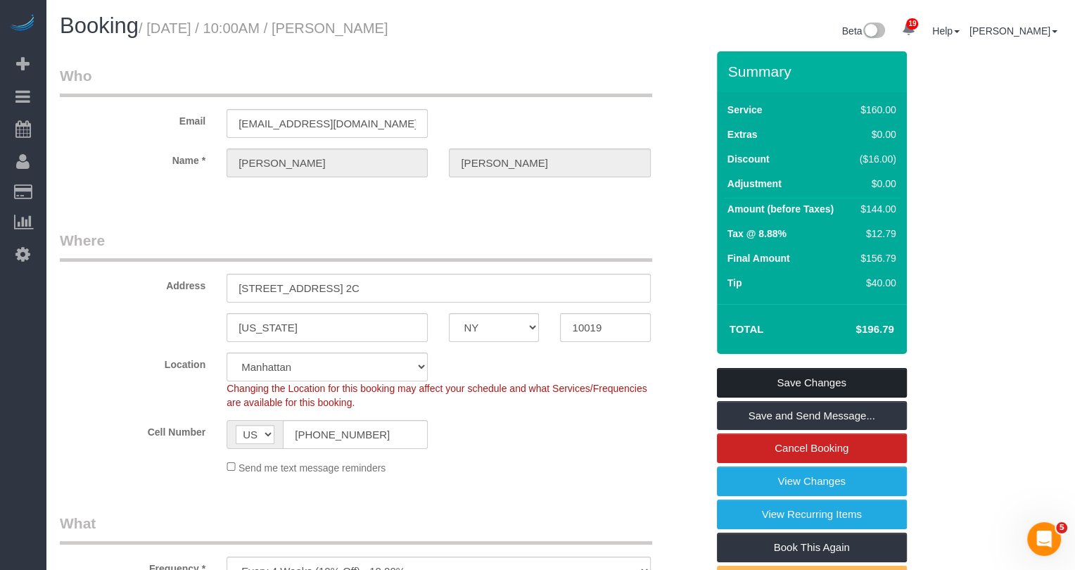
click at [855, 380] on link "Save Changes" at bounding box center [812, 383] width 190 height 30
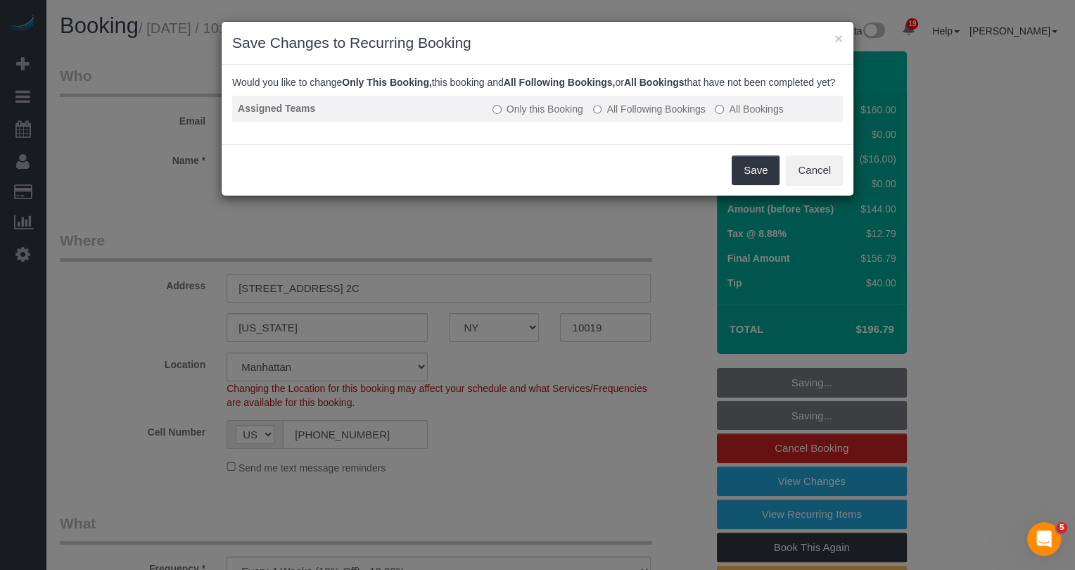
click at [633, 116] on label "All Following Bookings" at bounding box center [649, 109] width 113 height 14
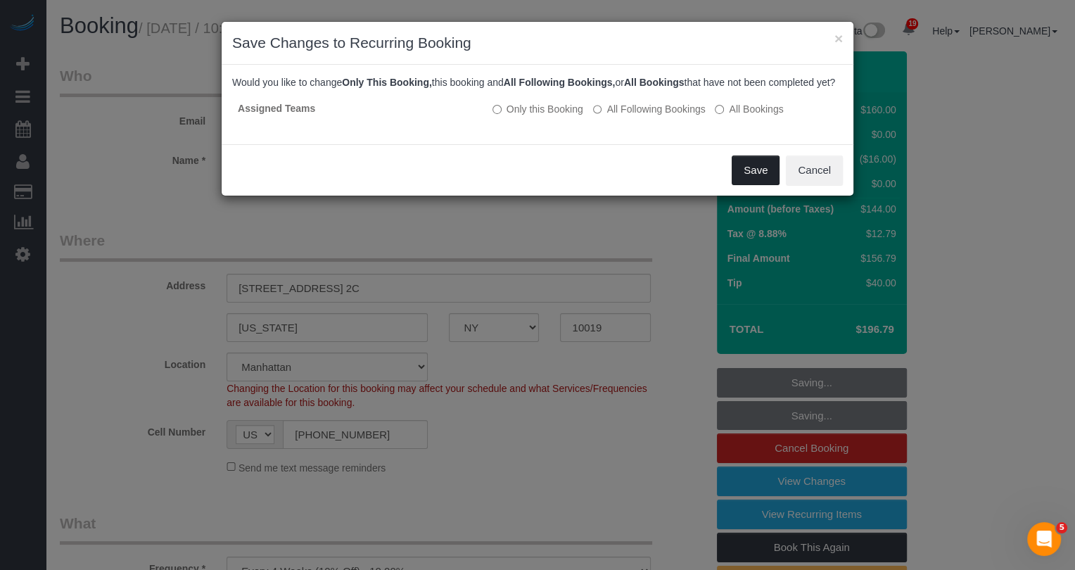
click at [751, 178] on button "Save" at bounding box center [756, 170] width 48 height 30
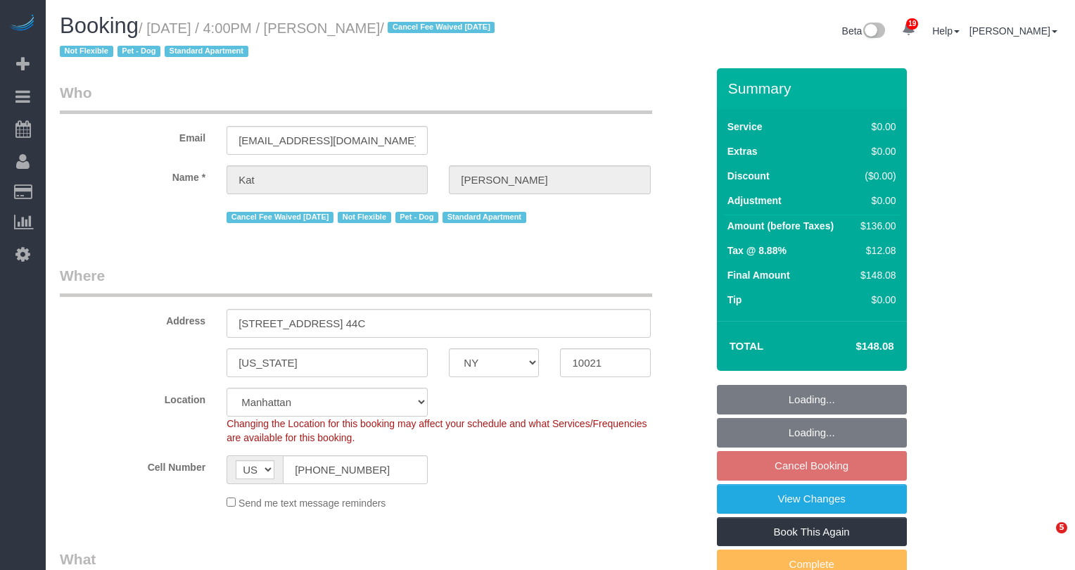
select select "NY"
select select "1"
select select "spot9"
select select "number:89"
select select "number:90"
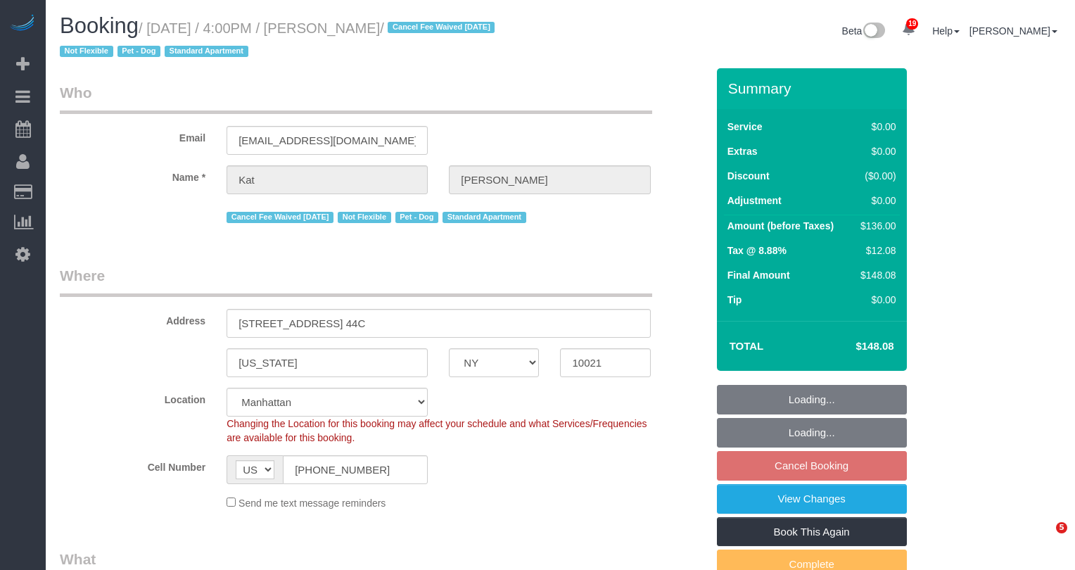
select select "number:13"
select select "number:5"
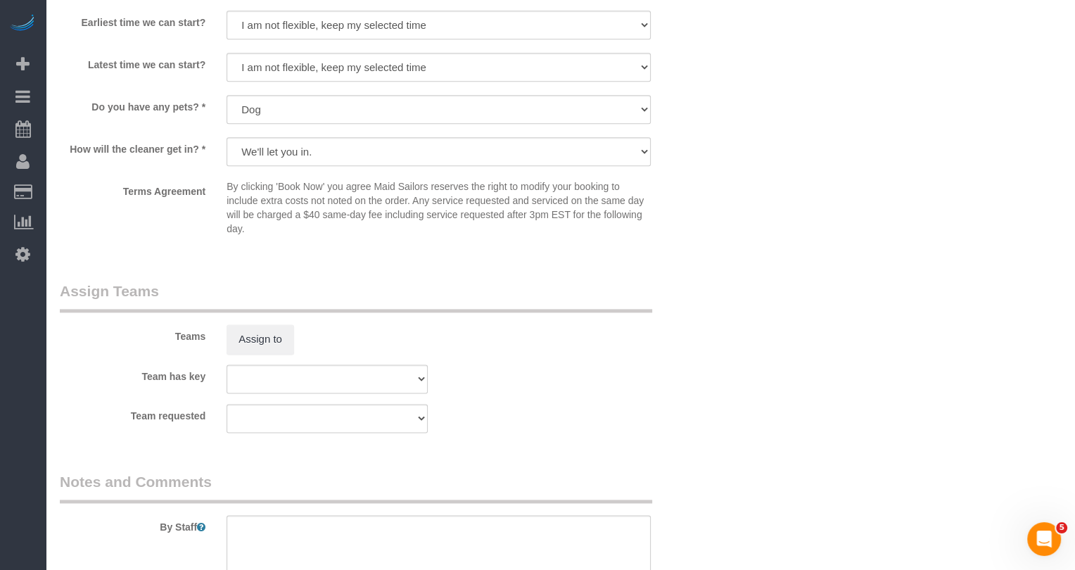
scroll to position [1638, 0]
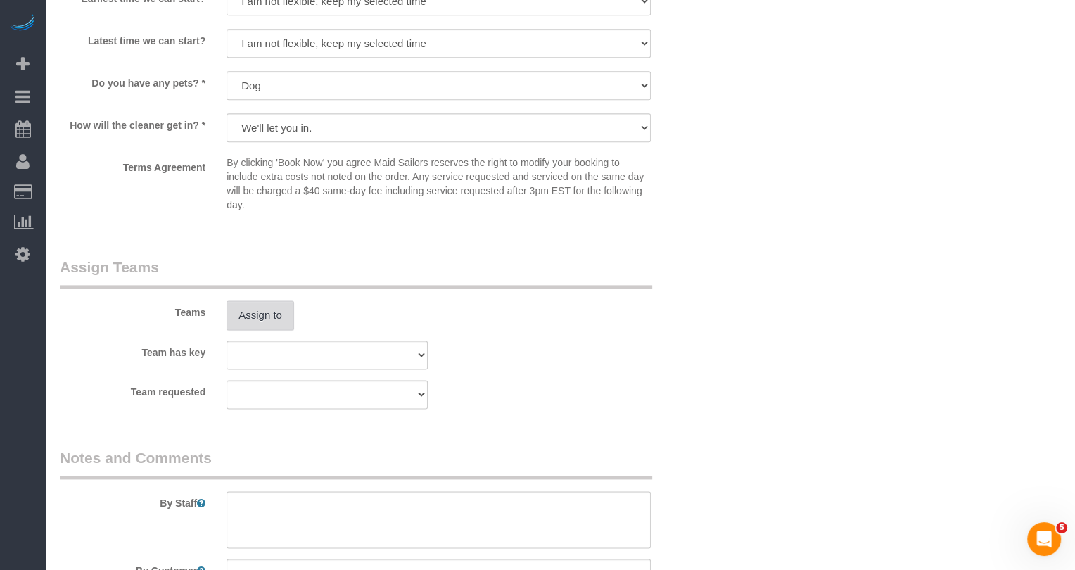
click at [276, 319] on button "Assign to" at bounding box center [261, 315] width 68 height 30
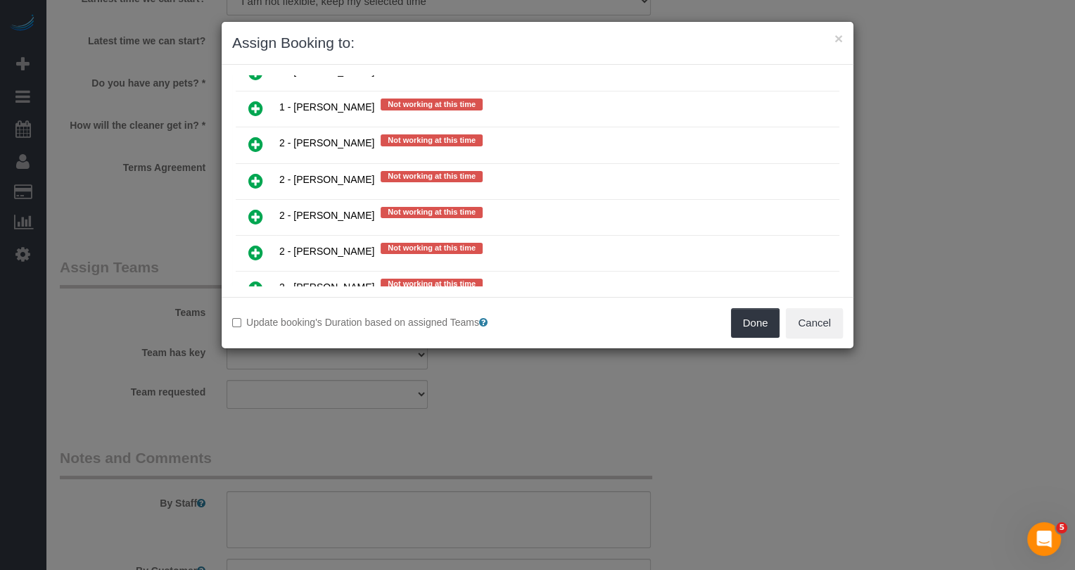
scroll to position [1937, 0]
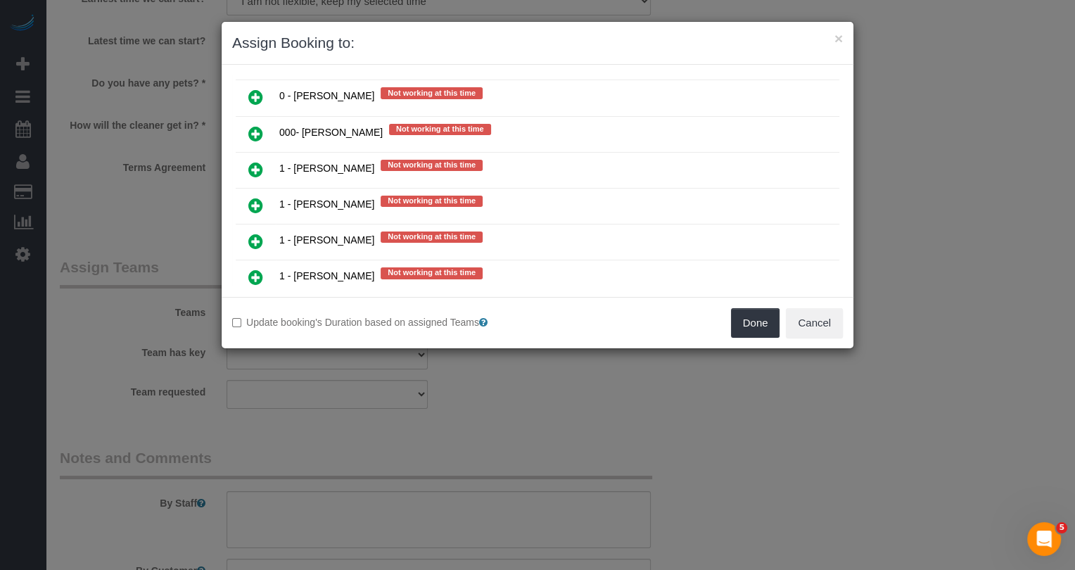
click at [255, 305] on icon at bounding box center [255, 313] width 15 height 17
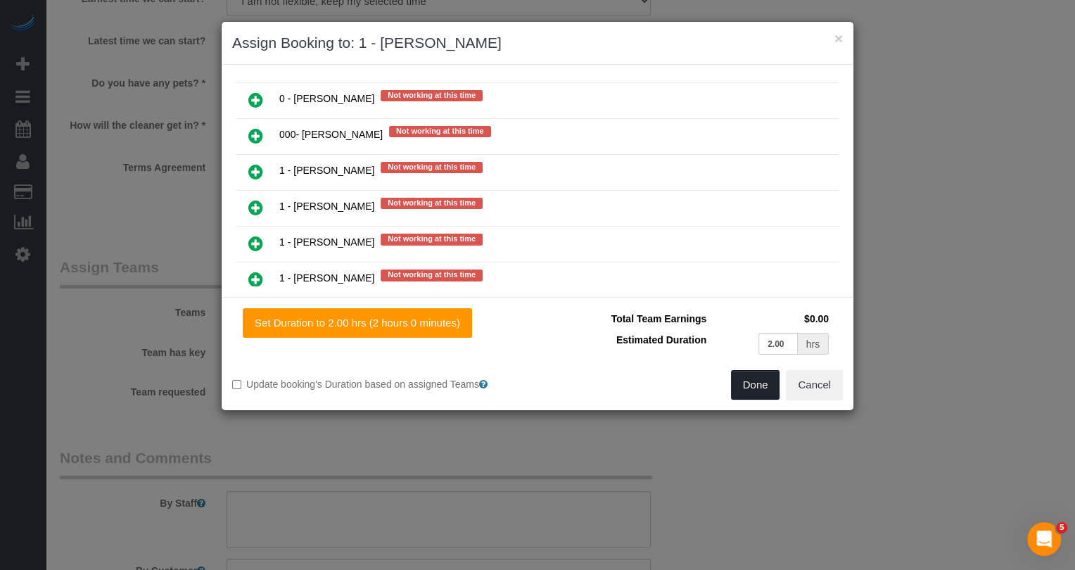
click at [777, 383] on button "Done" at bounding box center [755, 385] width 49 height 30
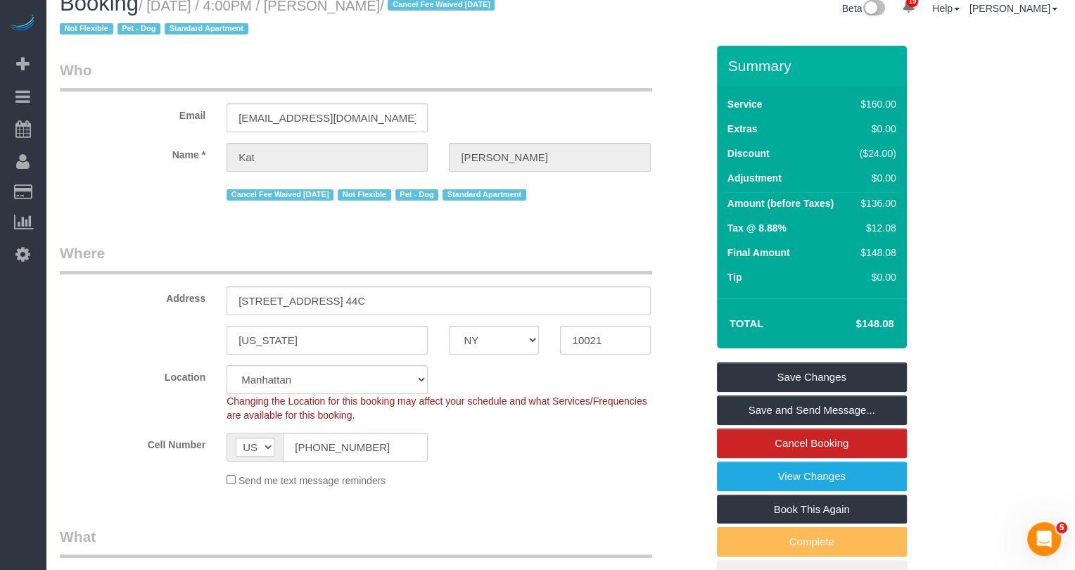
scroll to position [0, 0]
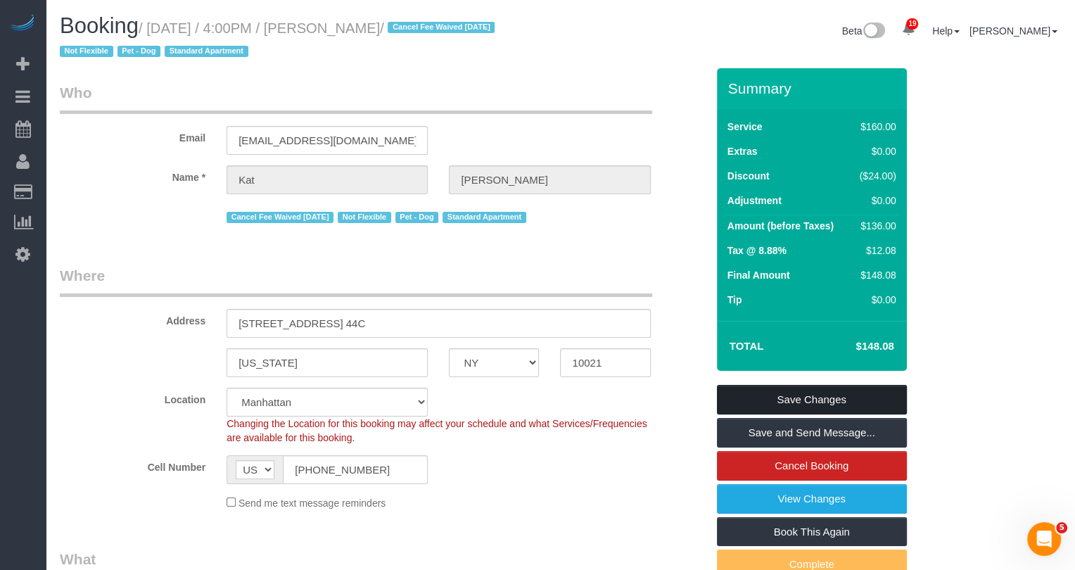
click at [803, 407] on link "Save Changes" at bounding box center [812, 400] width 190 height 30
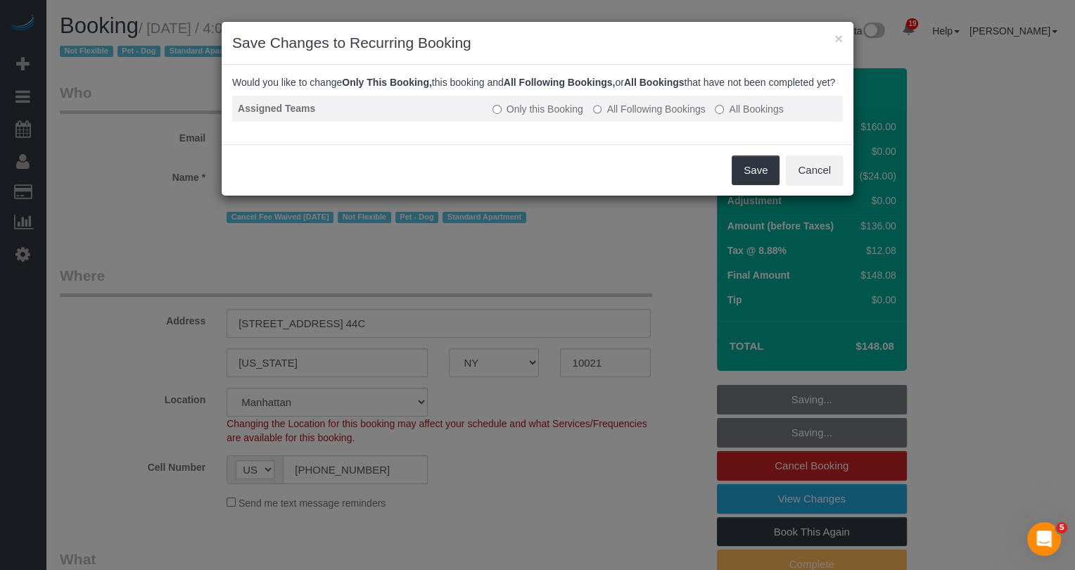
click at [648, 116] on label "All Following Bookings" at bounding box center [649, 109] width 113 height 14
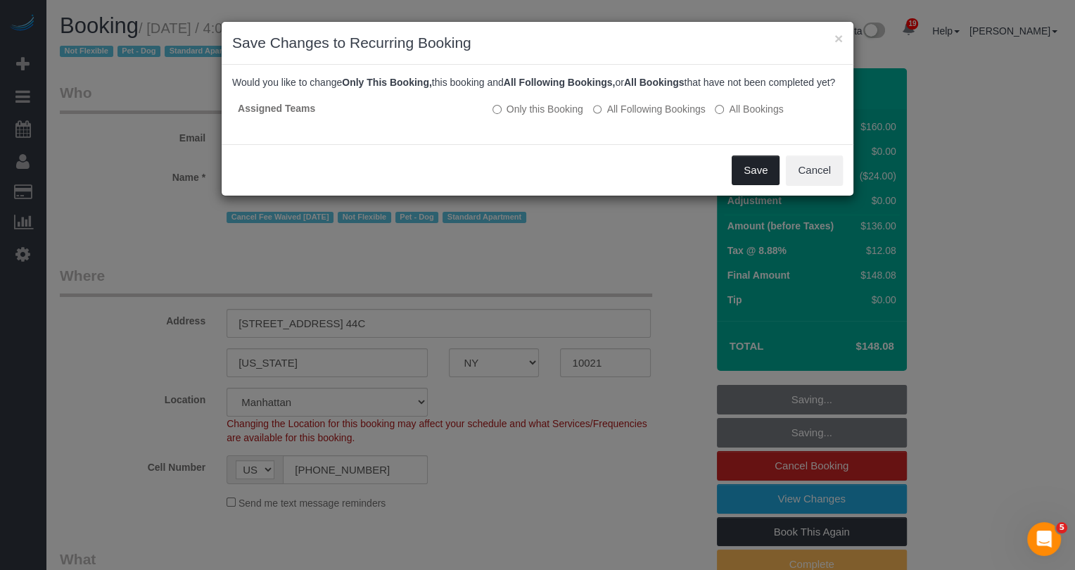
click at [749, 182] on button "Save" at bounding box center [756, 170] width 48 height 30
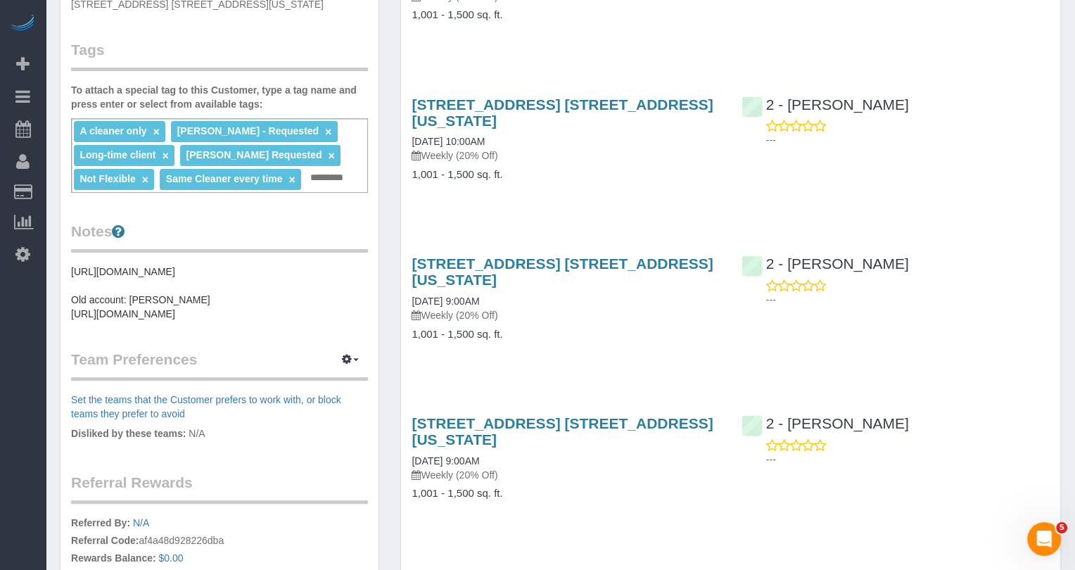
scroll to position [377, 0]
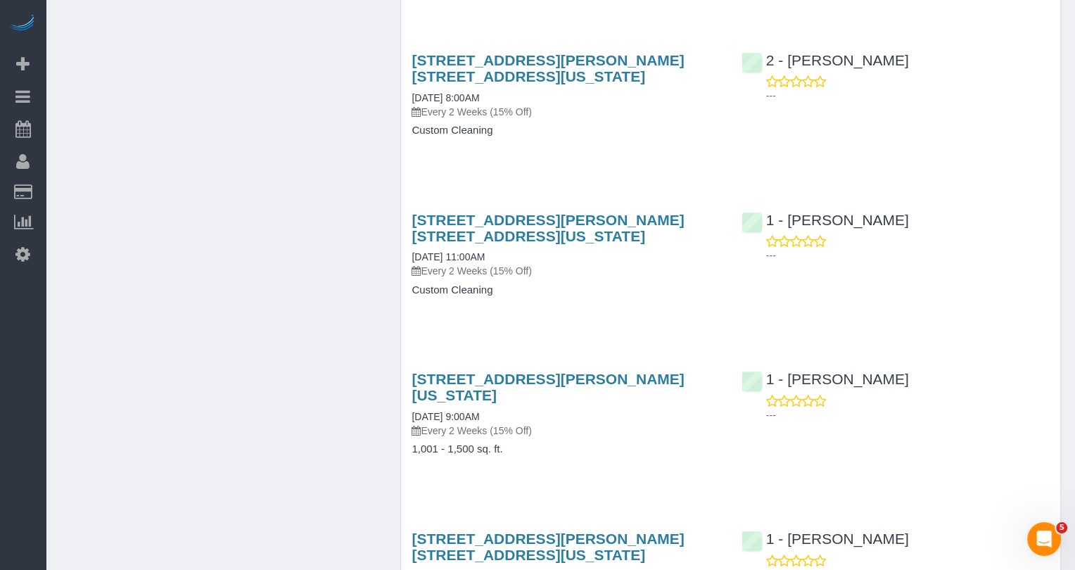
scroll to position [1952, 0]
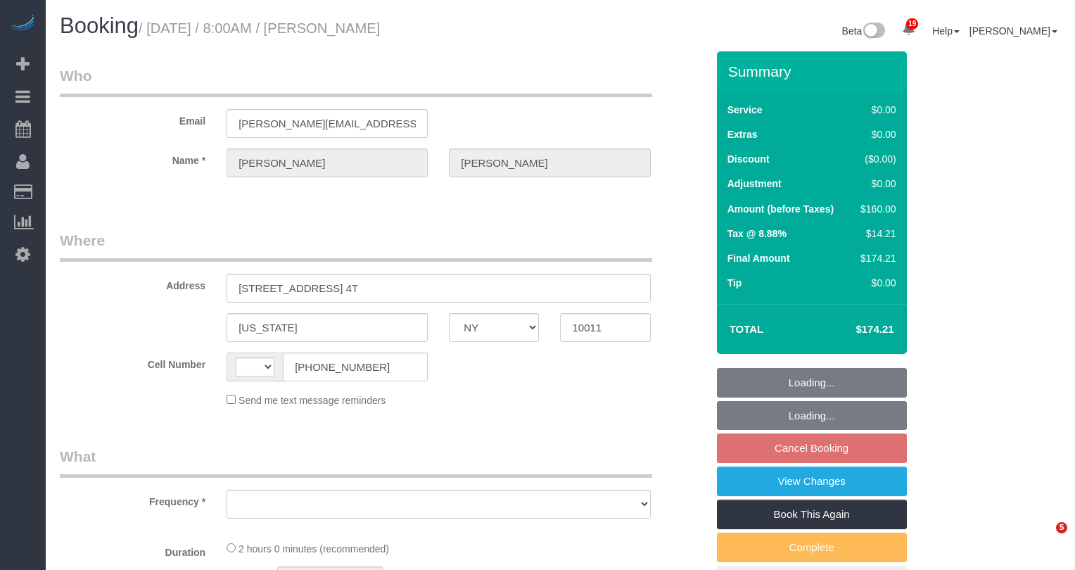
select select "NY"
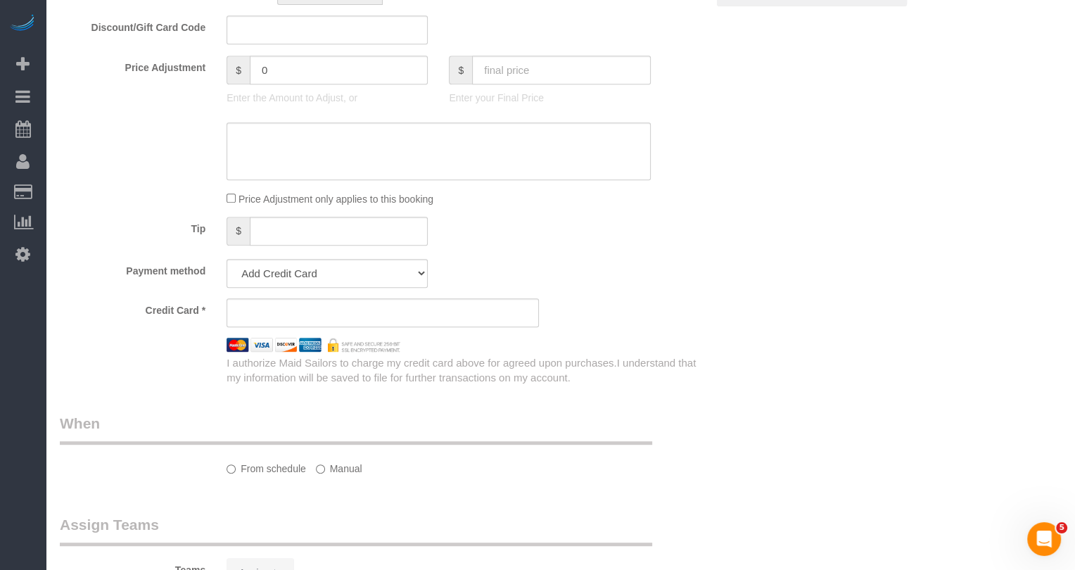
select select "string:[GEOGRAPHIC_DATA]"
select select "object:879"
select select "1"
select select "number:89"
select select "number:90"
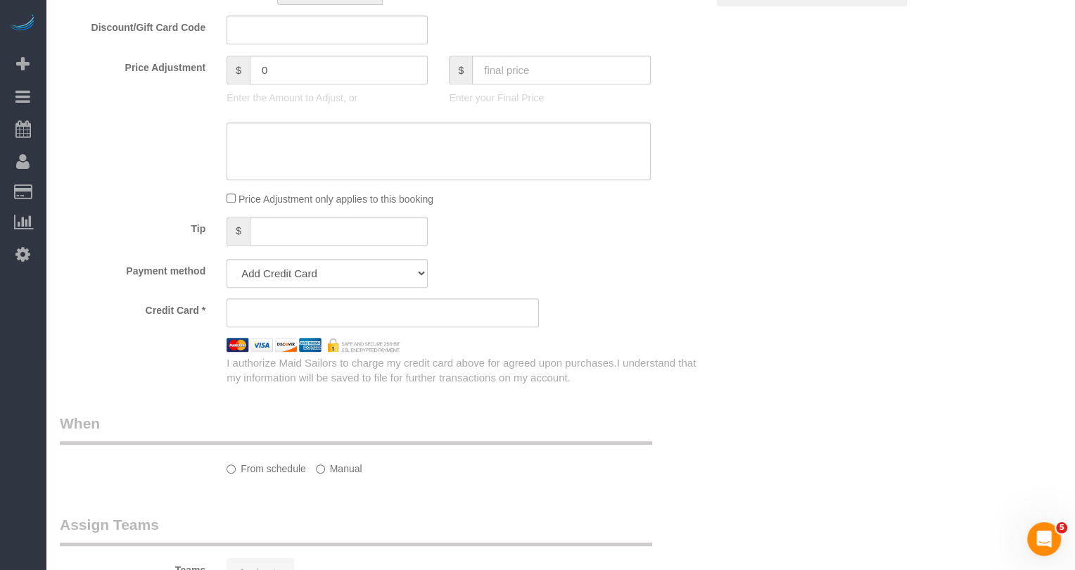
select select "number:15"
select select "number:5"
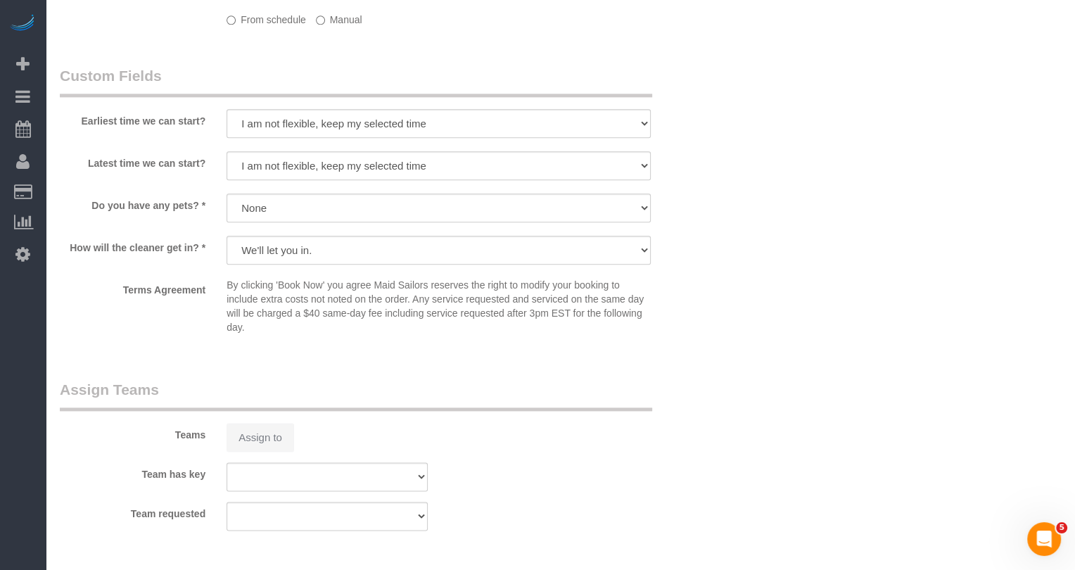
select select "string:stripe-pm_1R9Rpp4VGloSiKo7kUOA0TWt"
select select "1"
select select "object:1487"
select select "spot1"
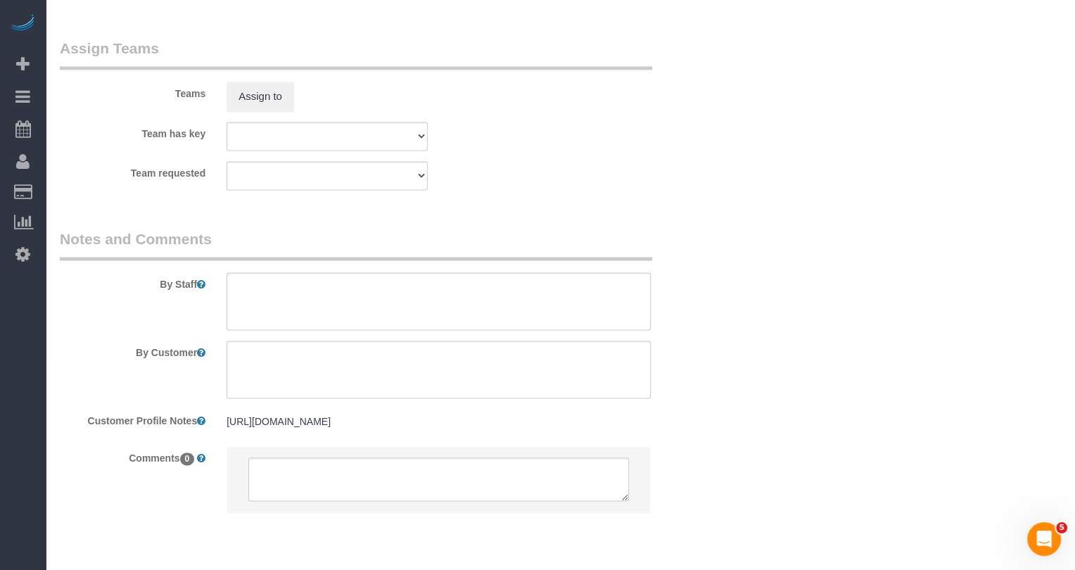
scroll to position [1862, 0]
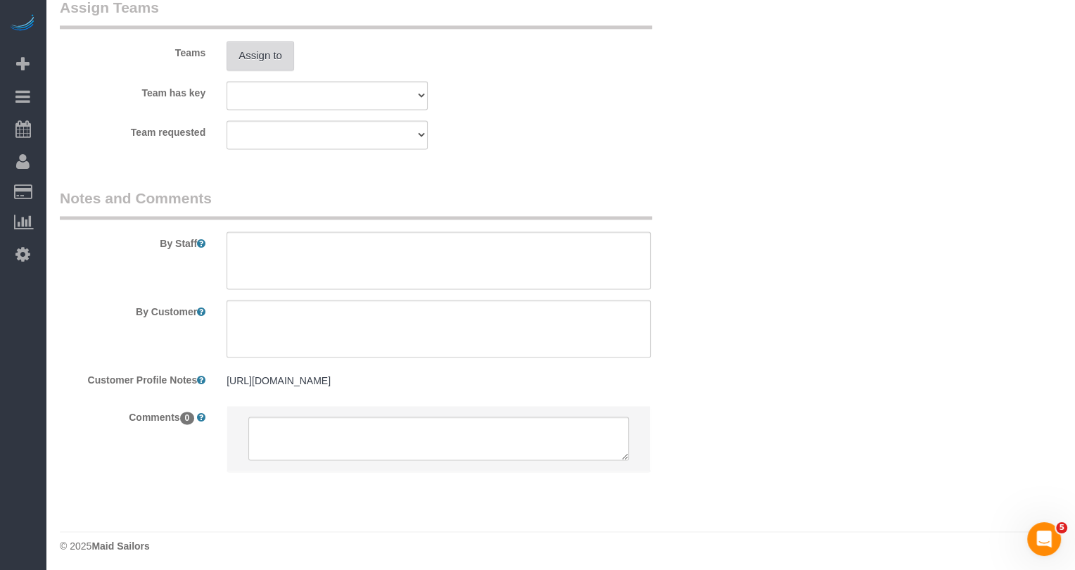
click at [280, 63] on button "Assign to" at bounding box center [261, 56] width 68 height 30
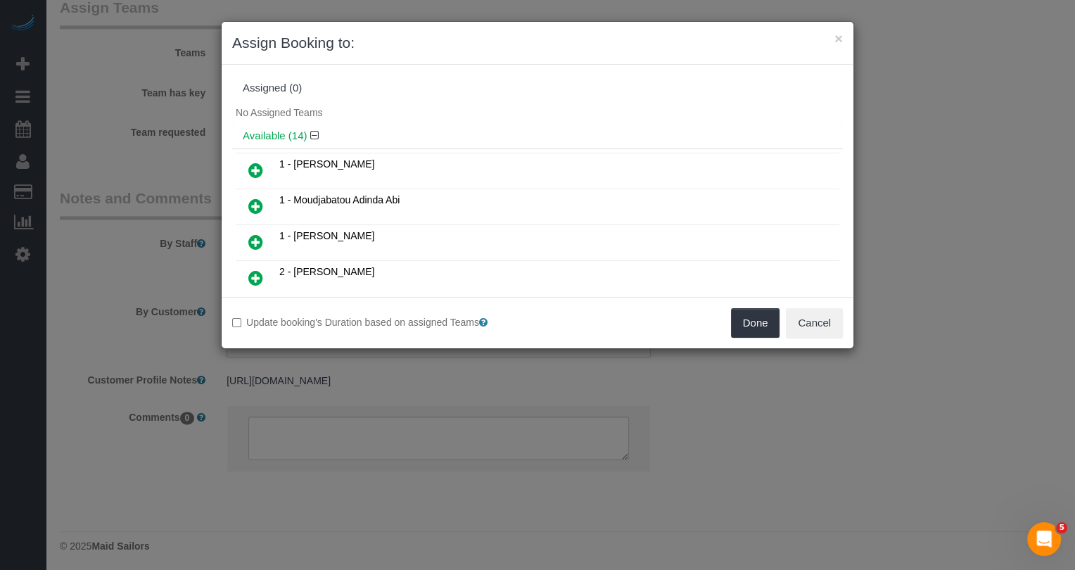
click at [255, 285] on td at bounding box center [256, 279] width 40 height 36
click at [255, 279] on link at bounding box center [255, 279] width 33 height 28
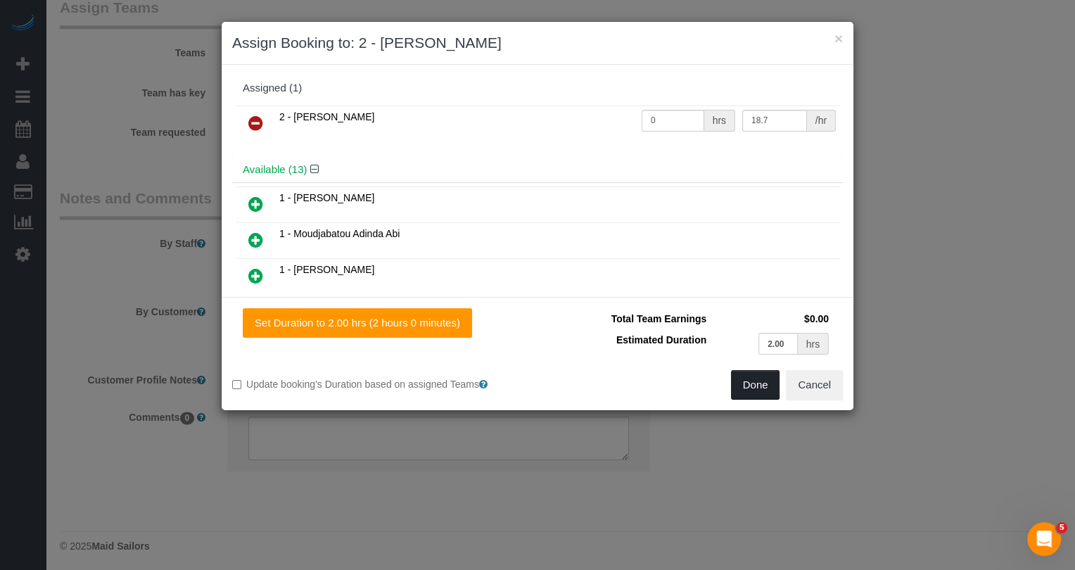
click at [744, 384] on button "Done" at bounding box center [755, 385] width 49 height 30
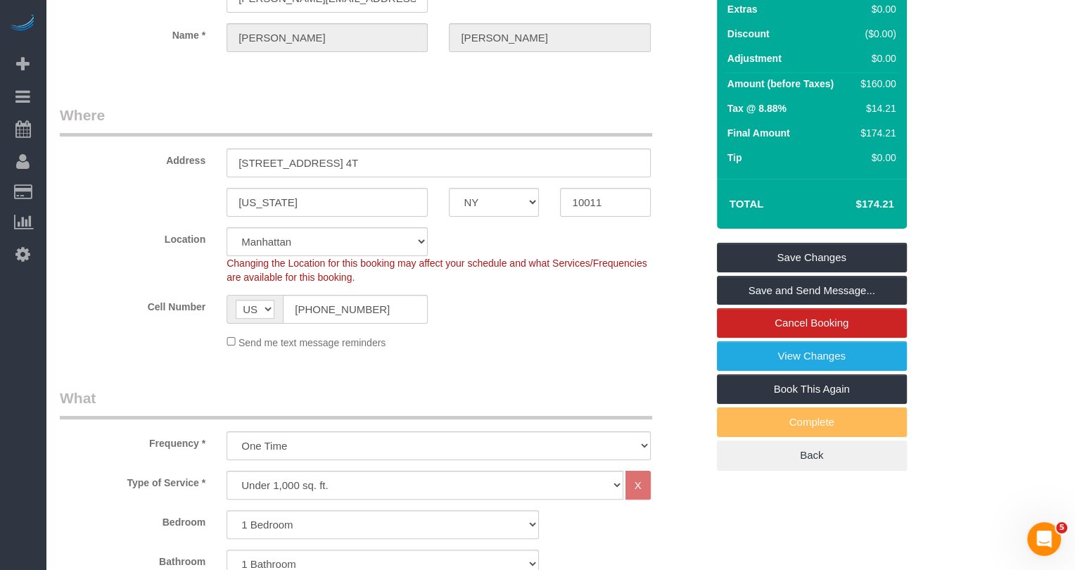
scroll to position [56, 0]
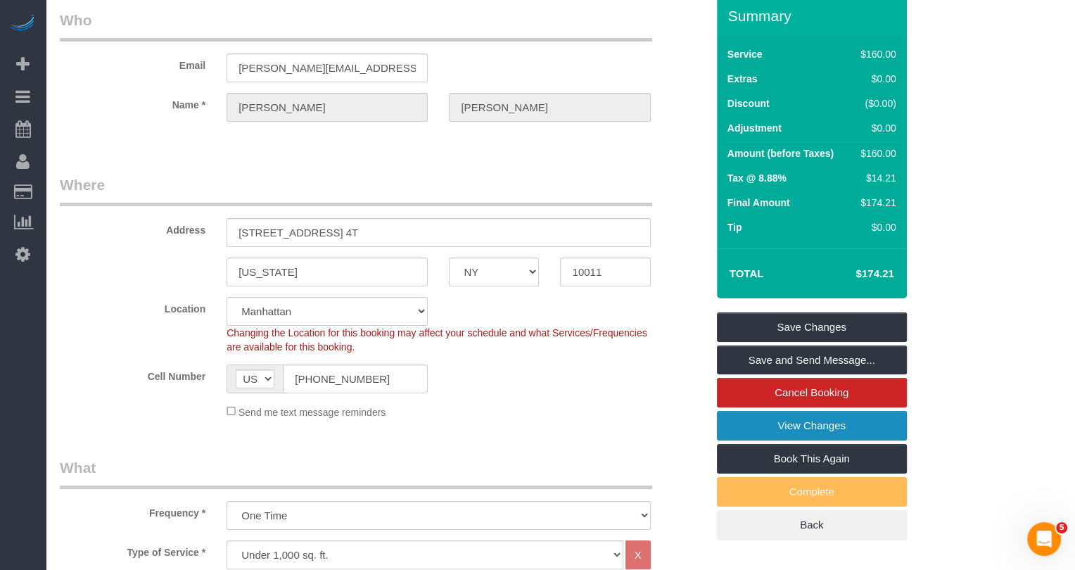
click at [834, 432] on link "View Changes" at bounding box center [812, 426] width 190 height 30
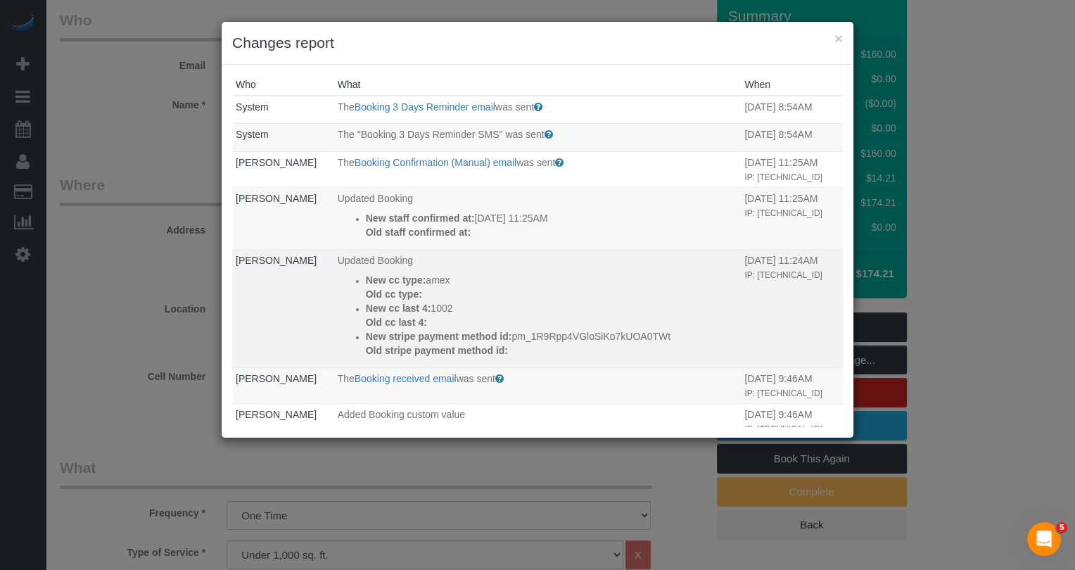
scroll to position [0, 0]
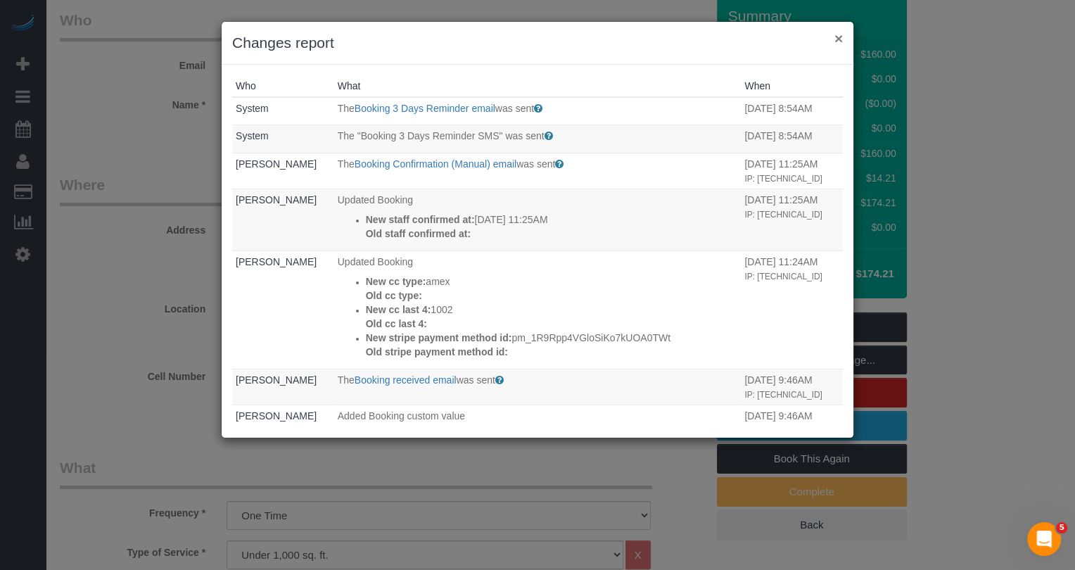
click at [836, 35] on button "×" at bounding box center [838, 38] width 8 height 15
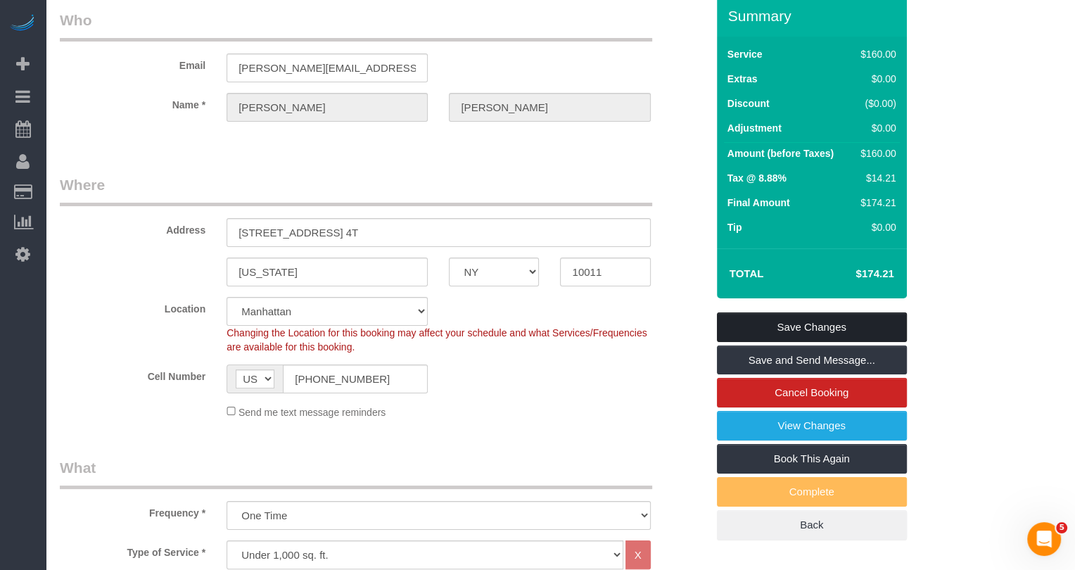
click at [818, 326] on link "Save Changes" at bounding box center [812, 327] width 190 height 30
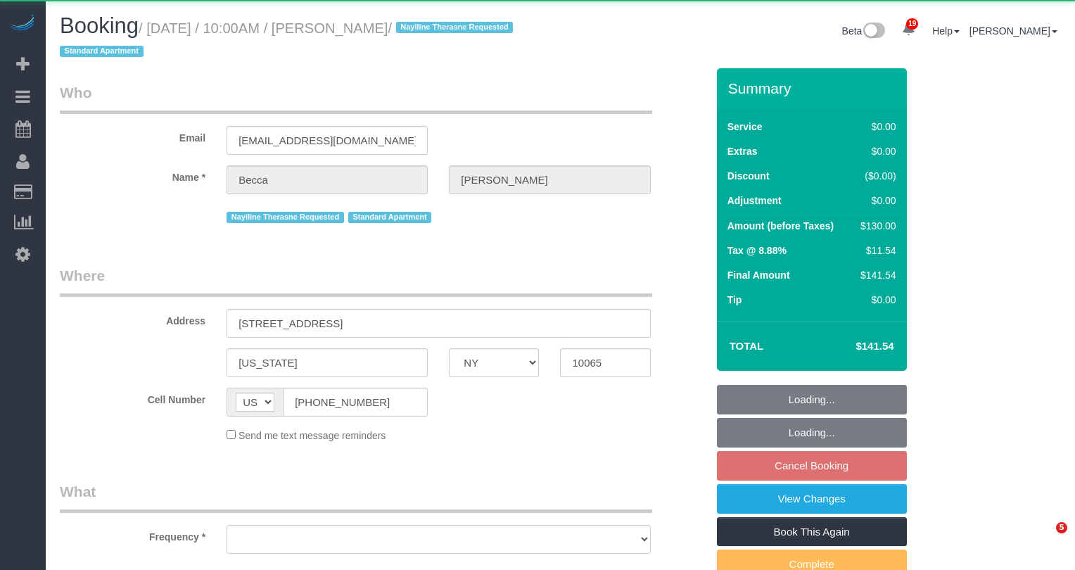
select select "NY"
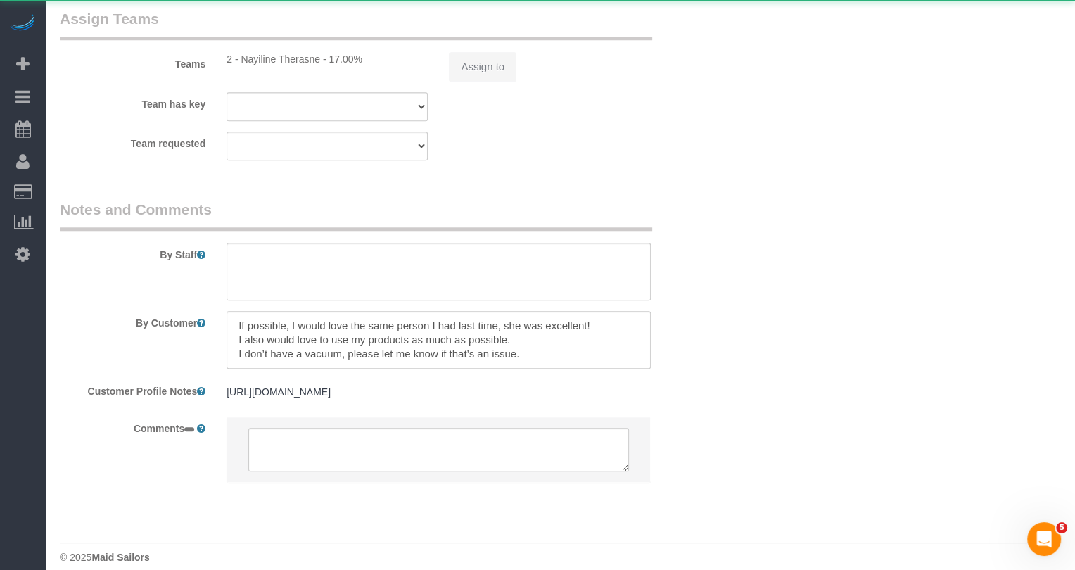
select select "object:795"
select select "1"
select select "number:58"
select select "number:71"
select select "number:15"
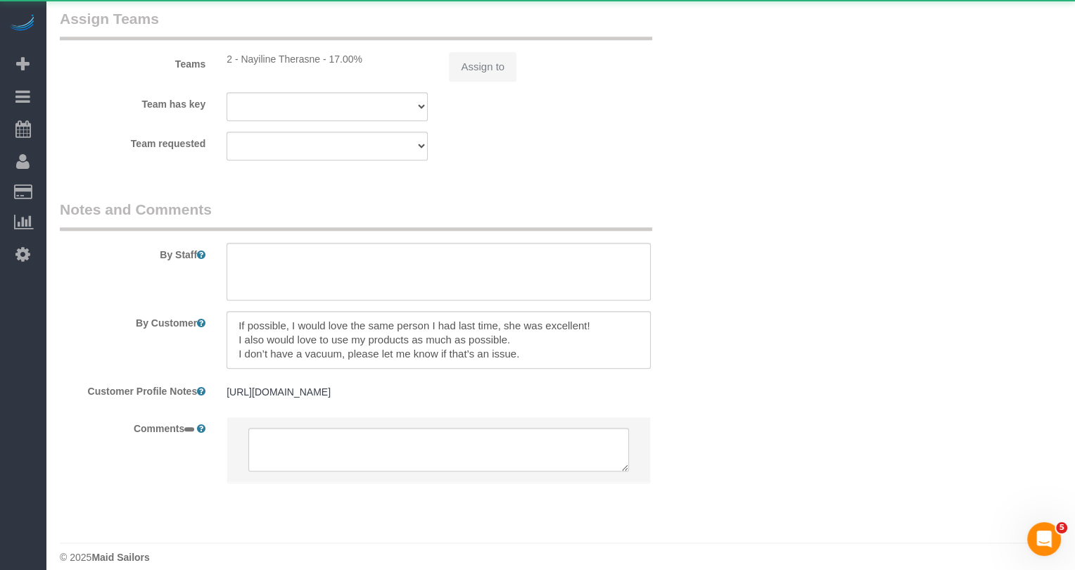
select select "number:5"
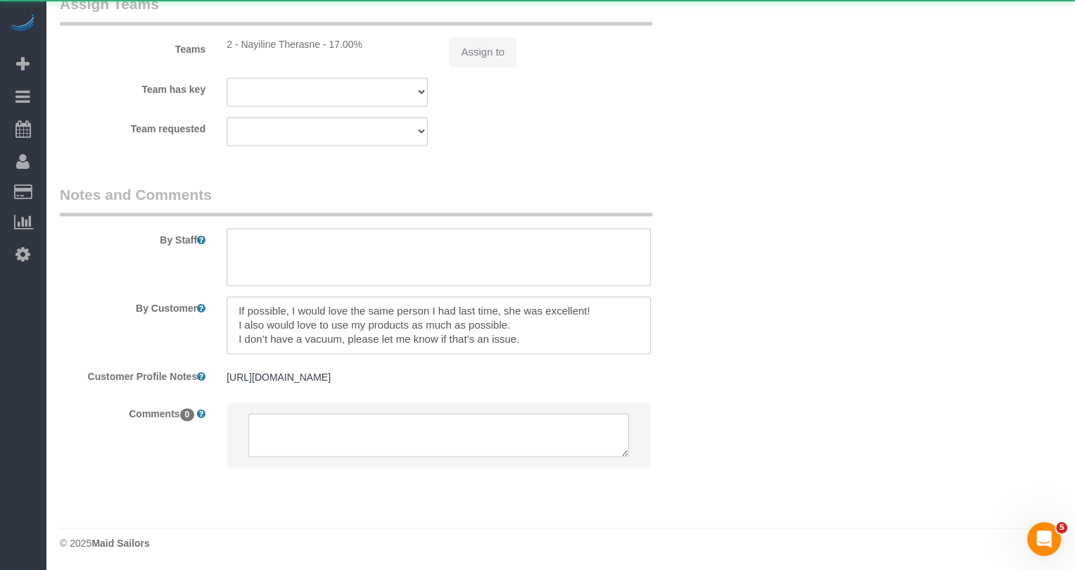
select select "object:1054"
select select "string:stripe-pm_1S7hd74VGloSiKo7BP3jcPtT"
select select "spot3"
select select "1"
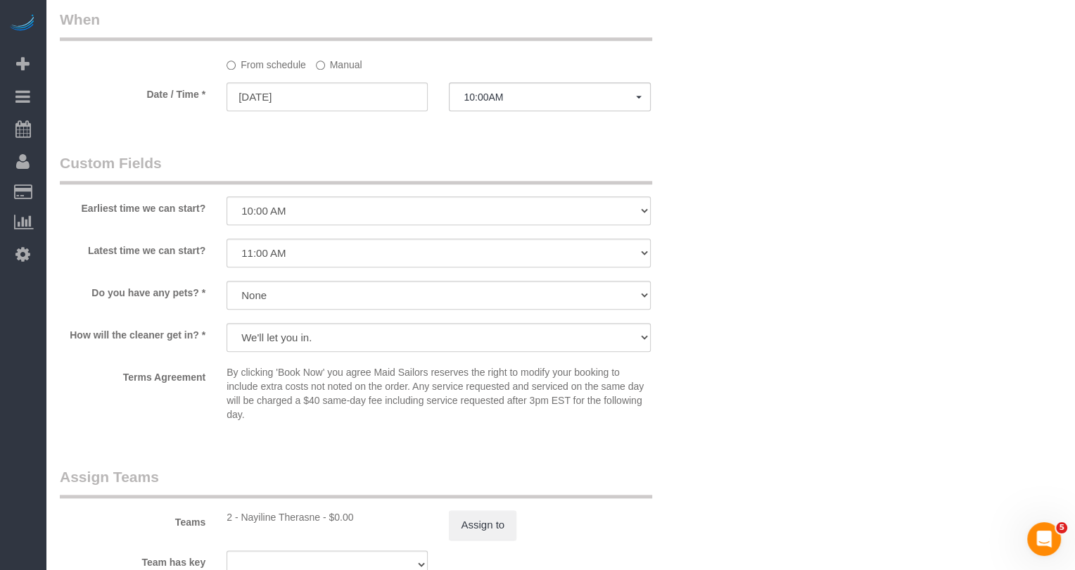
scroll to position [1412, 0]
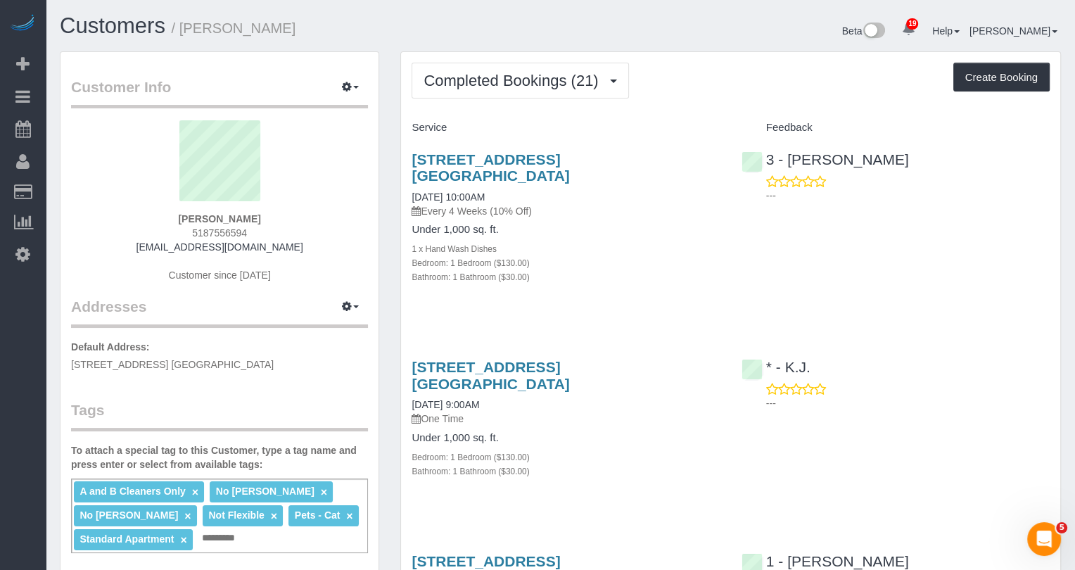
drag, startPoint x: 312, startPoint y: 32, endPoint x: 182, endPoint y: 29, distance: 129.5
click at [182, 29] on h1 "Customers / Lauren Davis" at bounding box center [305, 26] width 490 height 24
copy small "Lauren Davis"
click at [528, 65] on button "Completed Bookings (21)" at bounding box center [520, 81] width 217 height 36
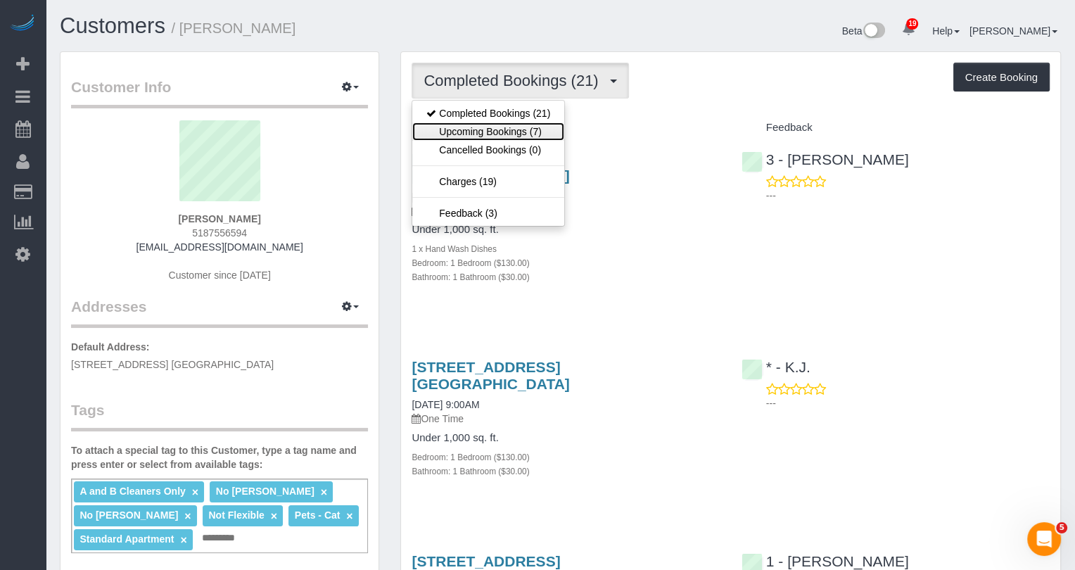
click at [524, 131] on link "Upcoming Bookings (7)" at bounding box center [488, 131] width 152 height 18
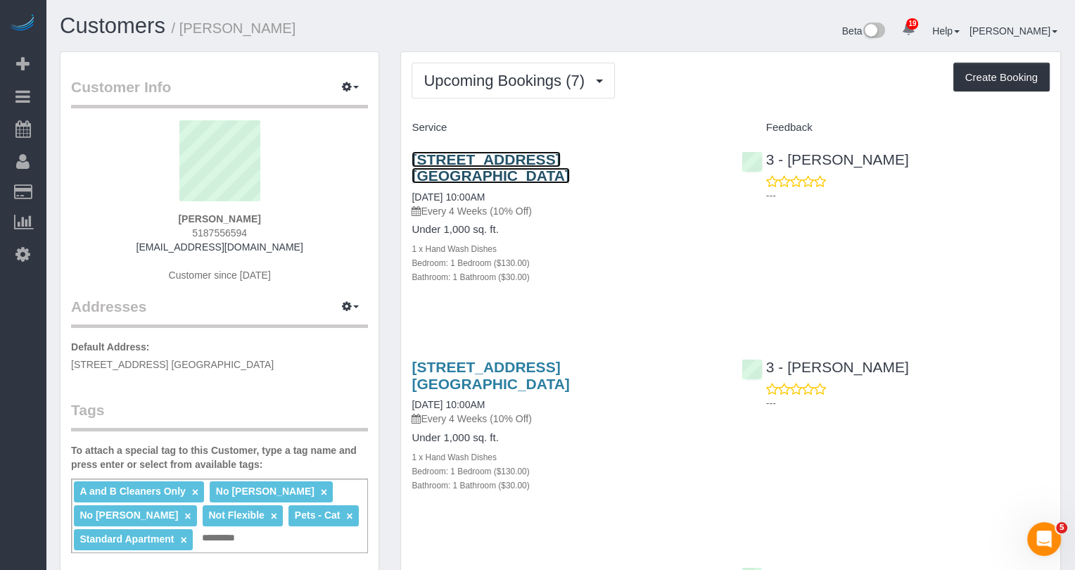
click at [540, 157] on link "31-75 29th Street, Apt. E1, Astoria, NY 11106" at bounding box center [491, 167] width 158 height 32
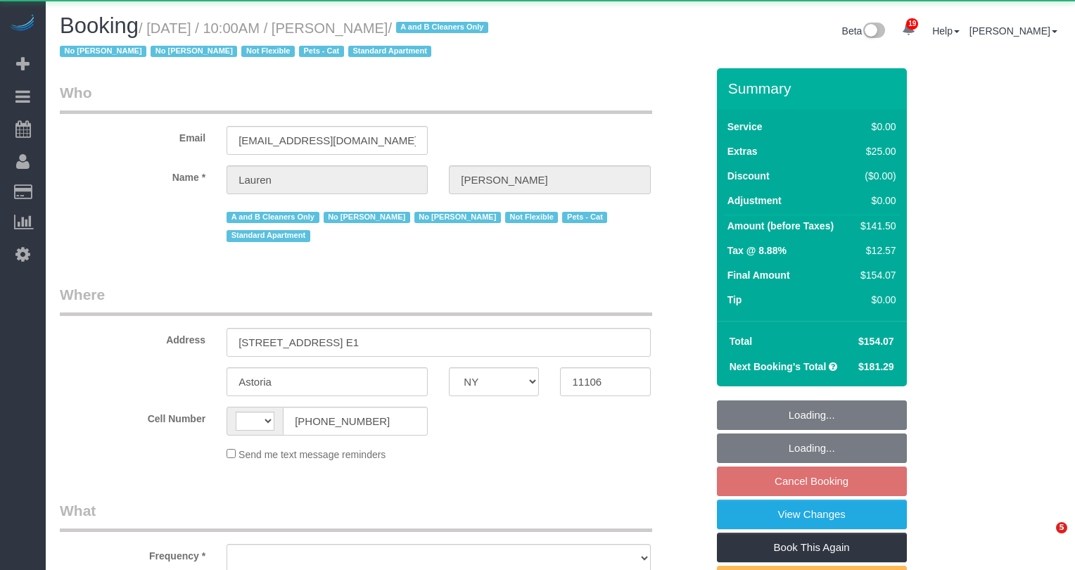
select select "NY"
select select "string:[GEOGRAPHIC_DATA]"
select select "object:814"
select select "1"
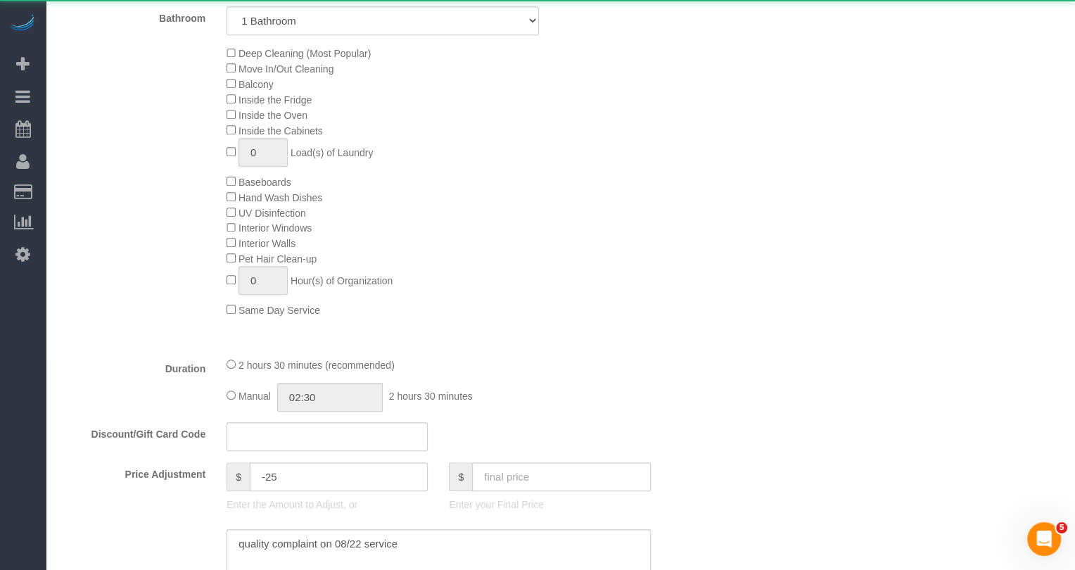
select select "object:961"
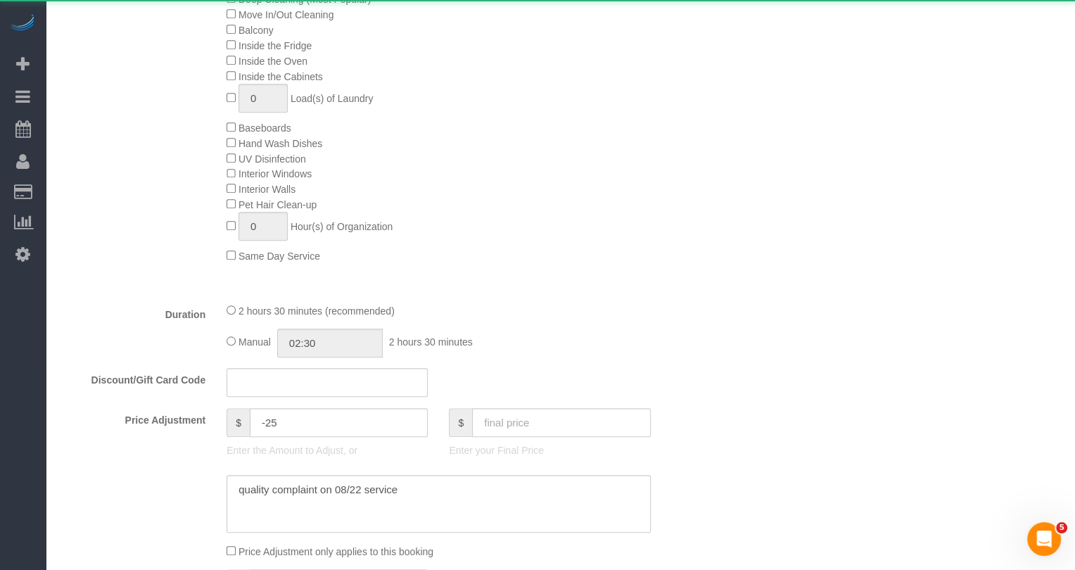
select select "string:stripe-pm_1PIWVh4VGloSiKo7AVfD13n6"
select select "spot3"
select select "1"
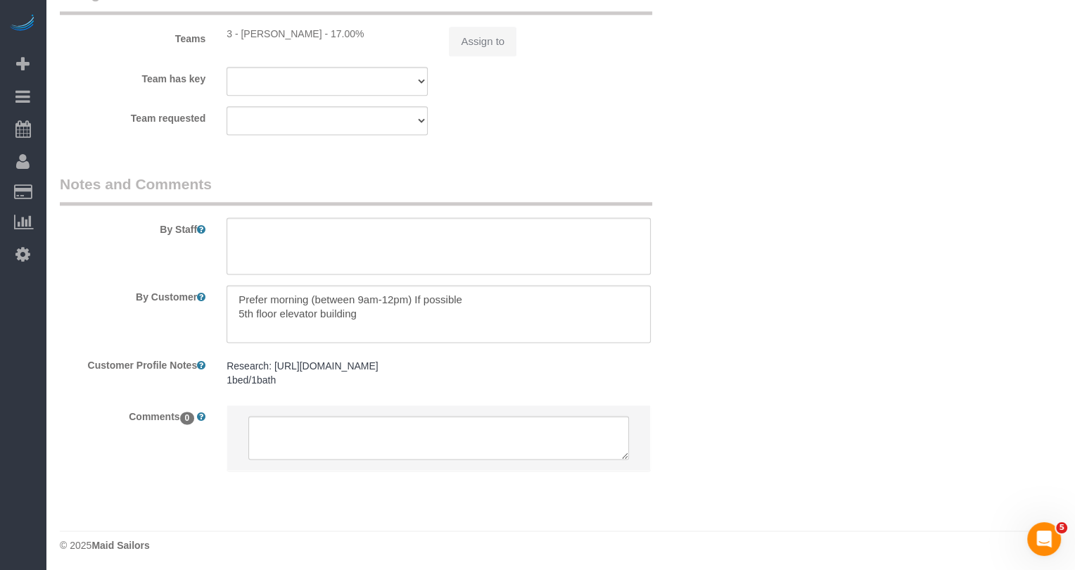
select select "number:89"
select select "number:90"
select select "number:14"
select select "number:5"
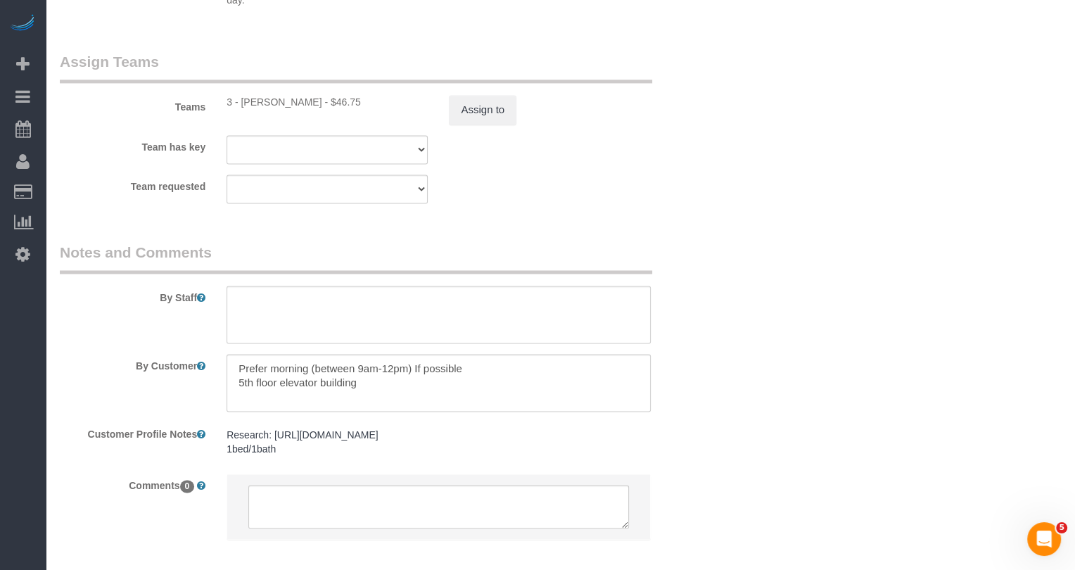
scroll to position [1861, 0]
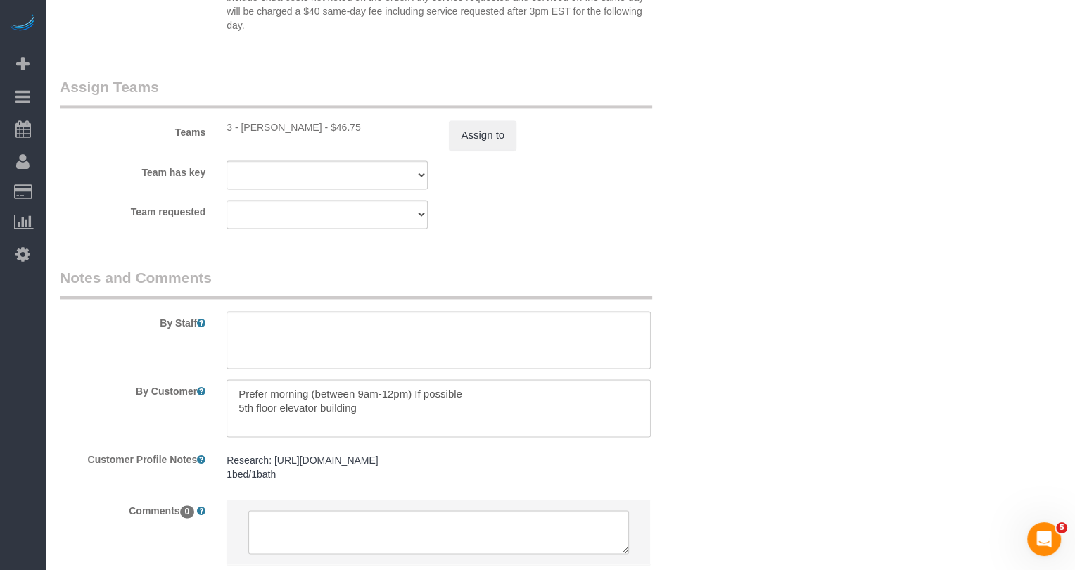
click at [486, 150] on sui-booking-teams "Teams 3 - Khady Diouf - $46.75 Assign to Team has key 3 - Khady Diouf 000- Donn…" at bounding box center [383, 153] width 647 height 152
click at [487, 132] on button "Assign to" at bounding box center [483, 135] width 68 height 30
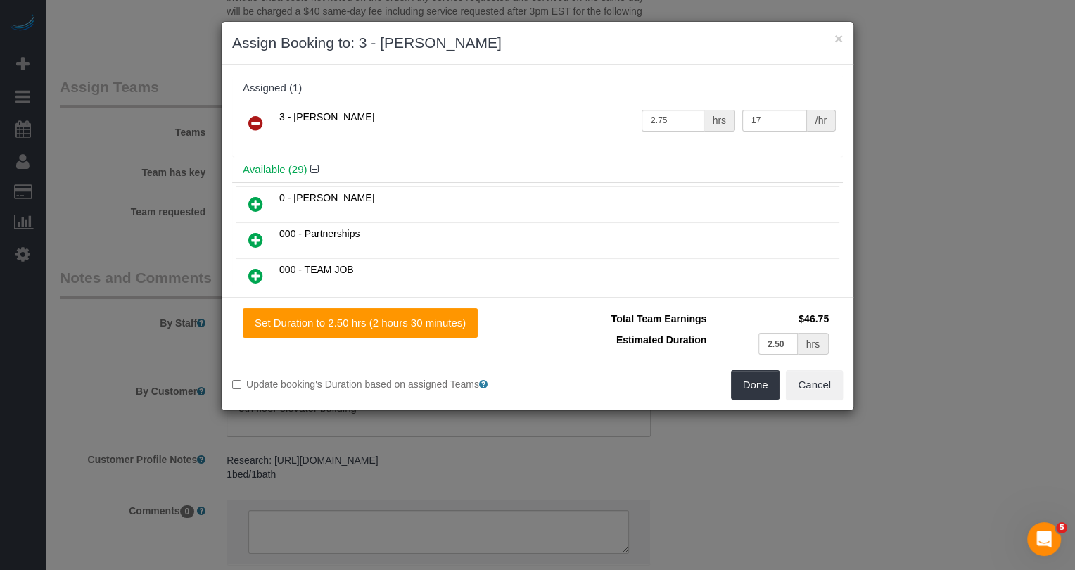
click at [239, 117] on link at bounding box center [255, 124] width 33 height 28
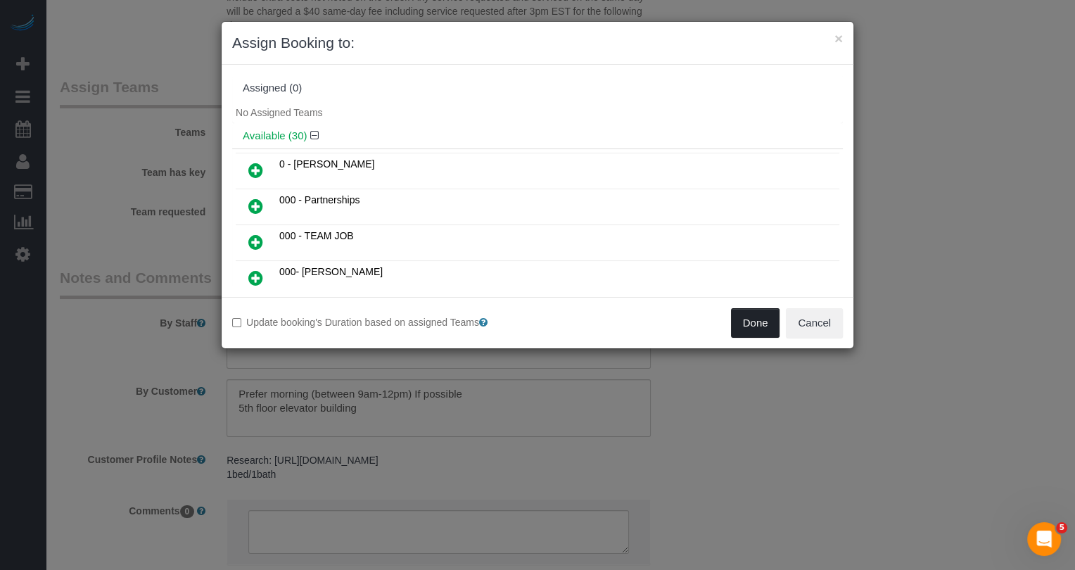
click at [768, 317] on button "Done" at bounding box center [755, 323] width 49 height 30
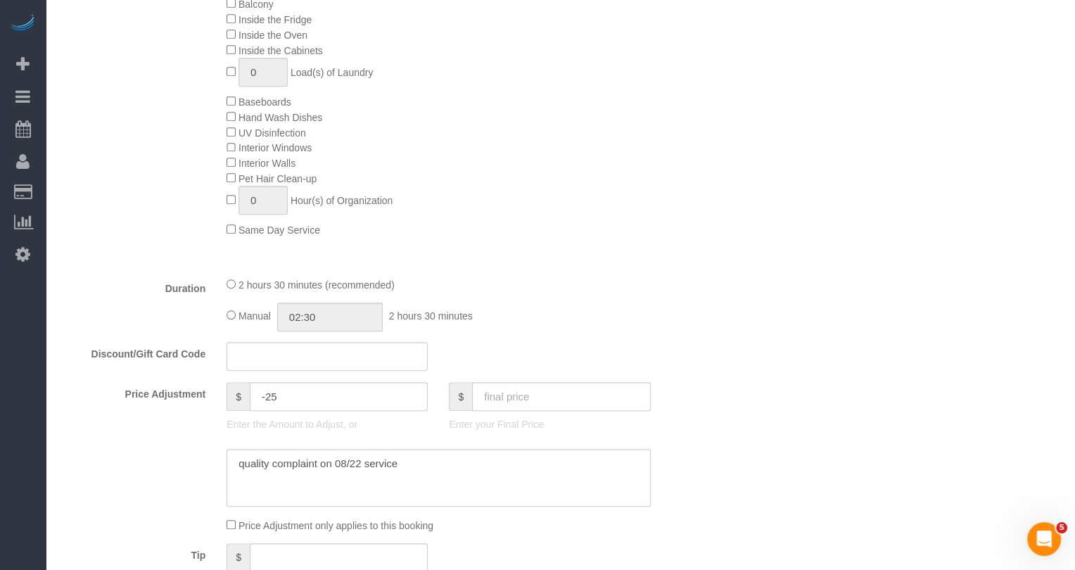
scroll to position [0, 0]
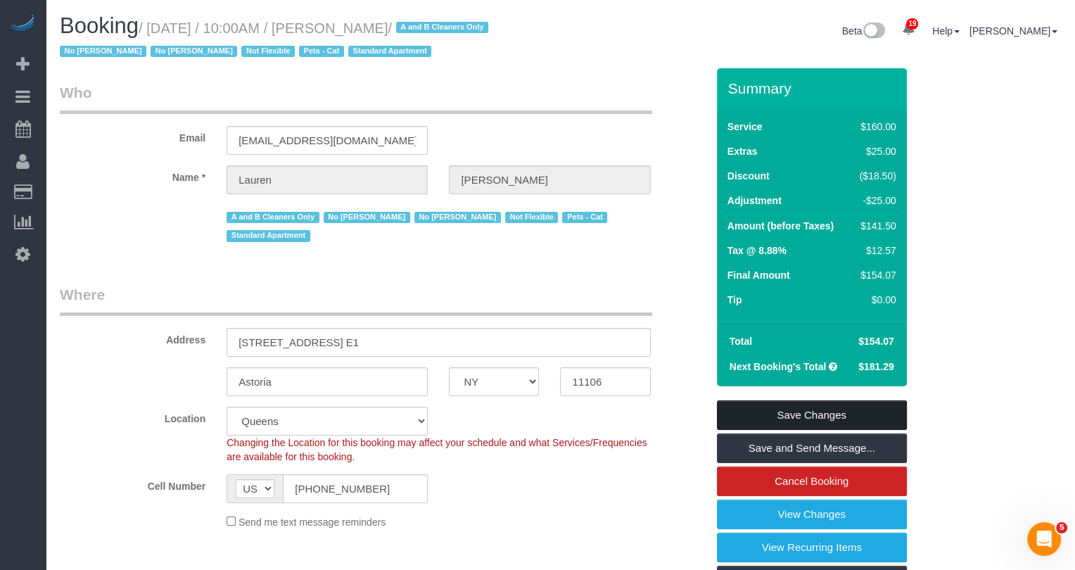
click at [820, 413] on link "Save Changes" at bounding box center [812, 415] width 190 height 30
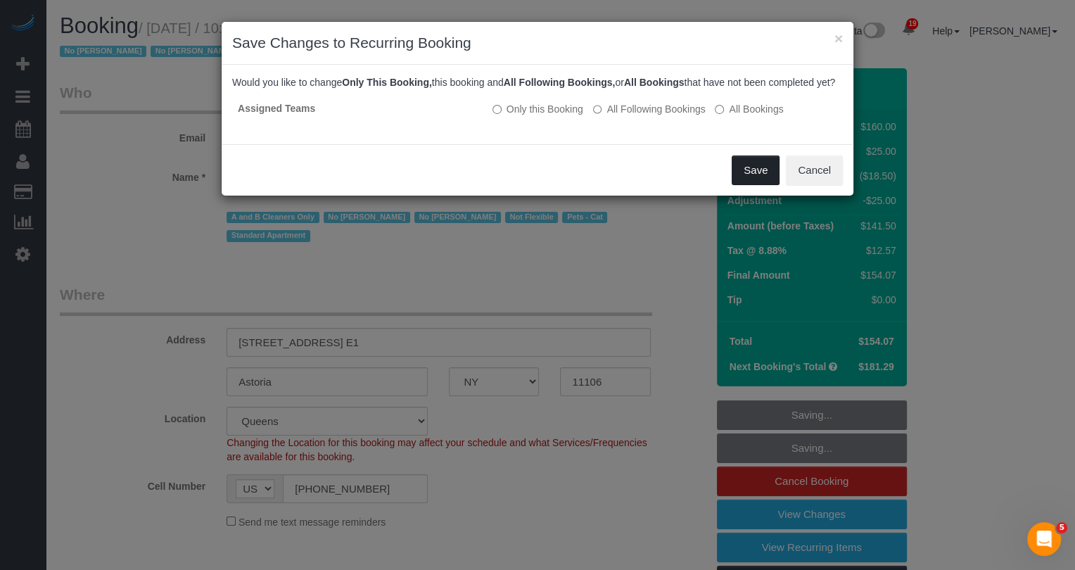
click at [772, 185] on button "Save" at bounding box center [756, 170] width 48 height 30
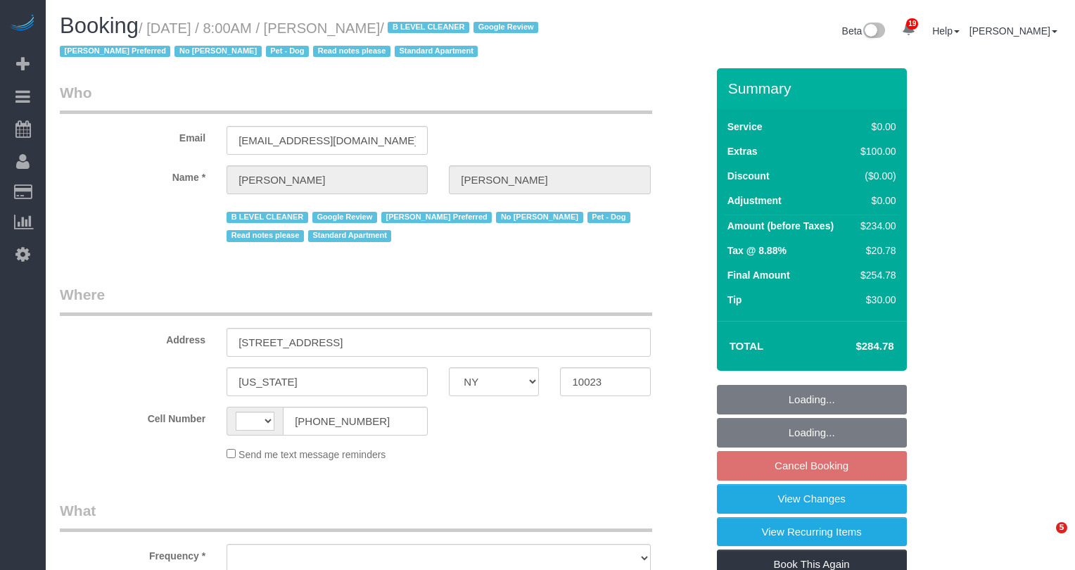
select select "NY"
select select "string:[GEOGRAPHIC_DATA]"
select select "object:811"
select select "1"
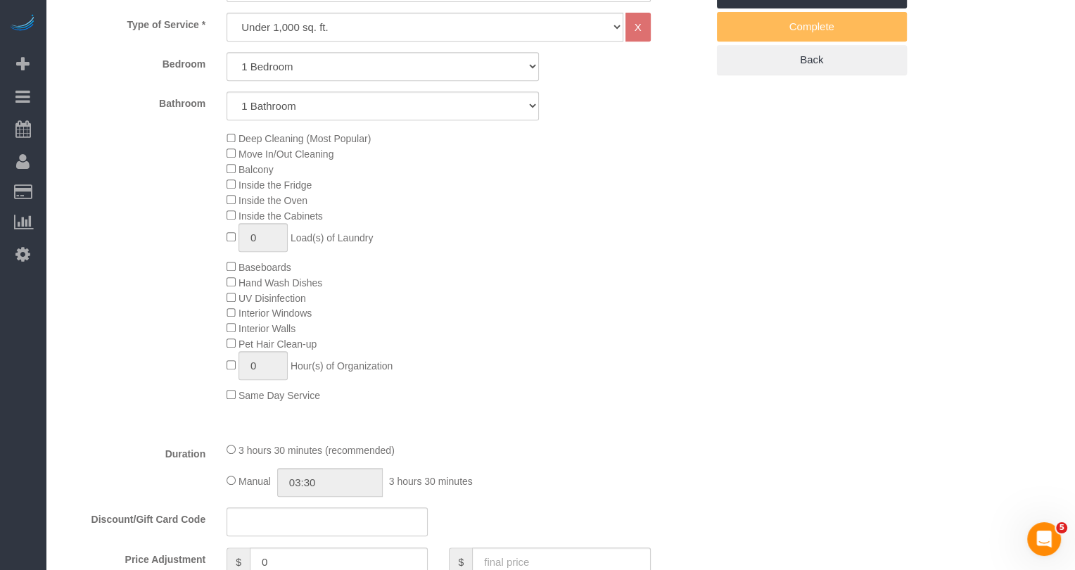
select select "string:stripe-pm_1Iw5F44VGloSiKo7Msqfv3Zn"
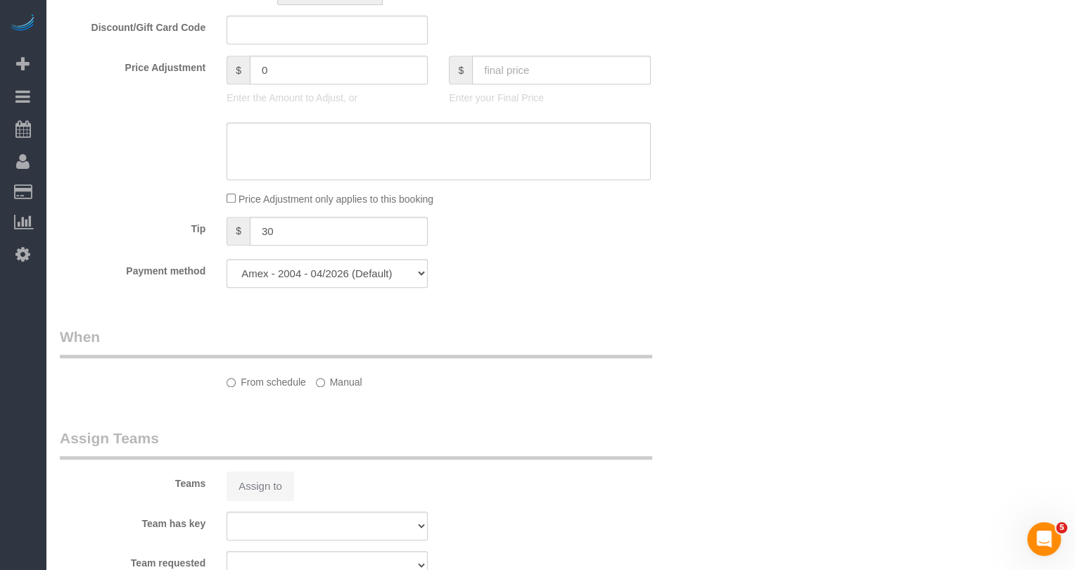
select select "object:920"
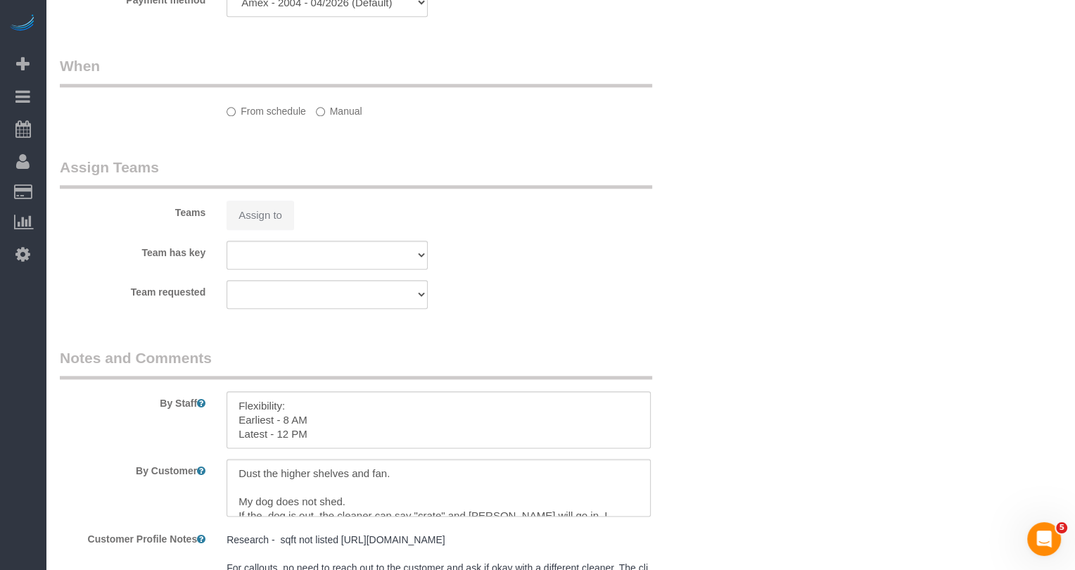
select select "number:56"
select select "number:72"
select select "number:13"
select select "number:6"
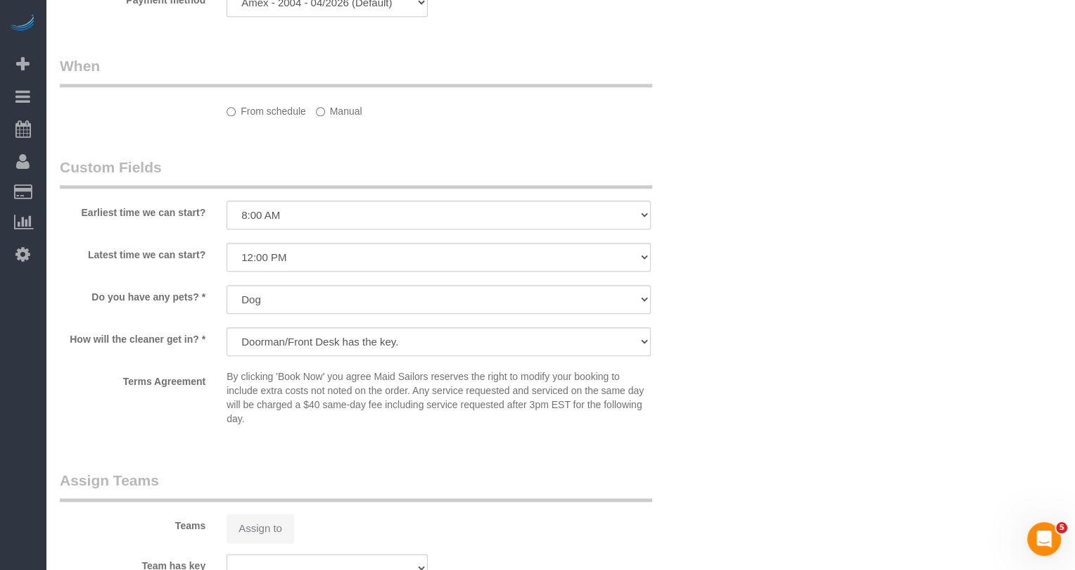
select select "1"
select select "spot1"
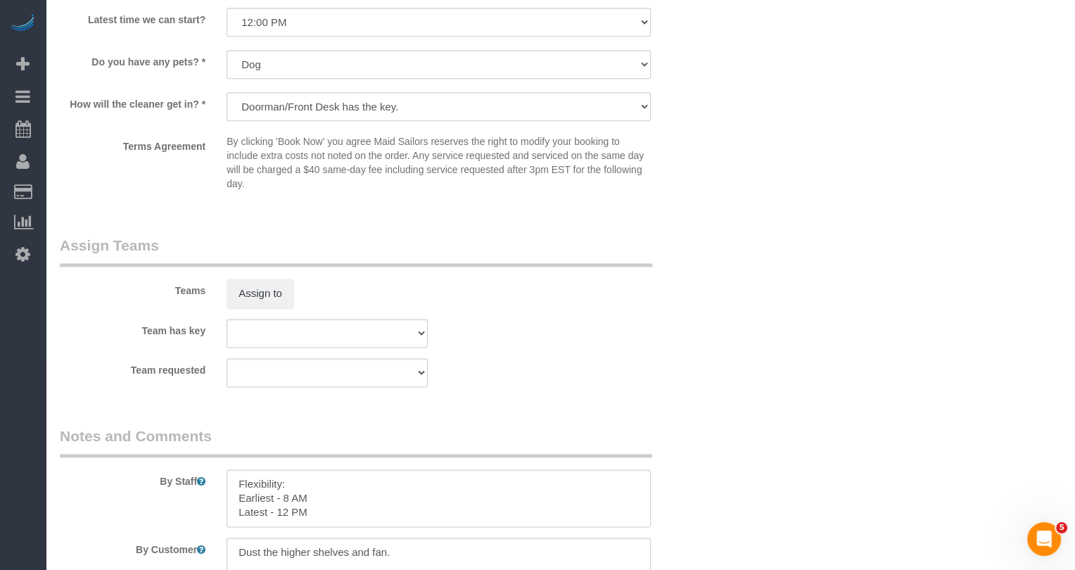
scroll to position [1785, 0]
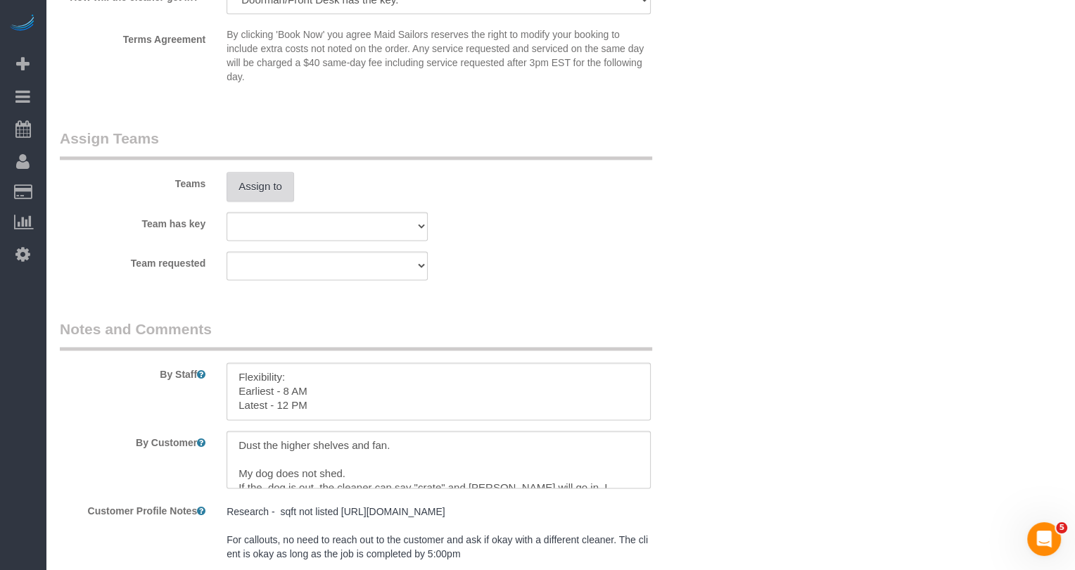
click at [253, 201] on button "Assign to" at bounding box center [261, 187] width 68 height 30
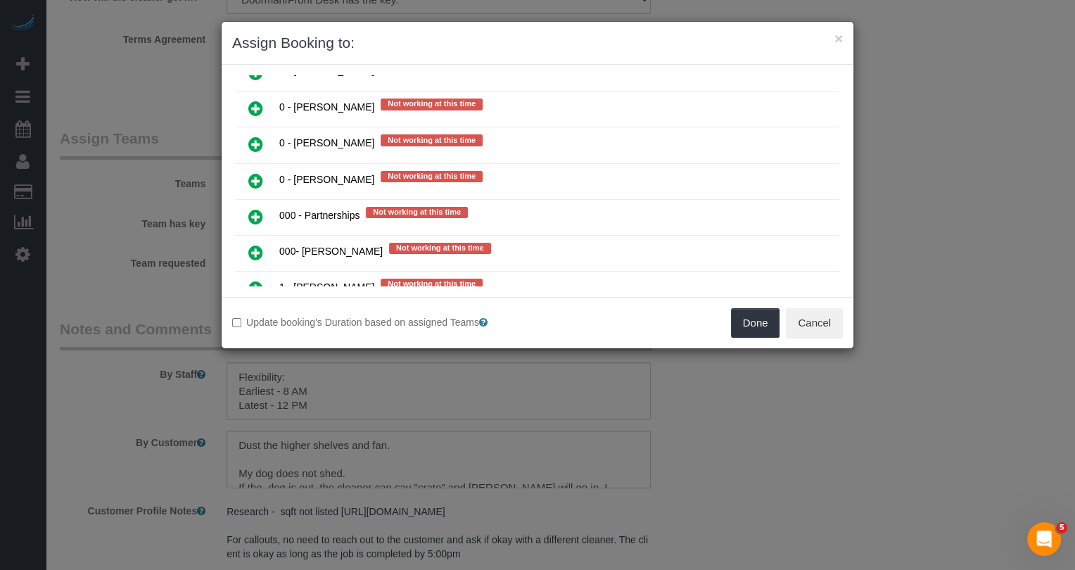
click at [253, 239] on link at bounding box center [255, 253] width 33 height 28
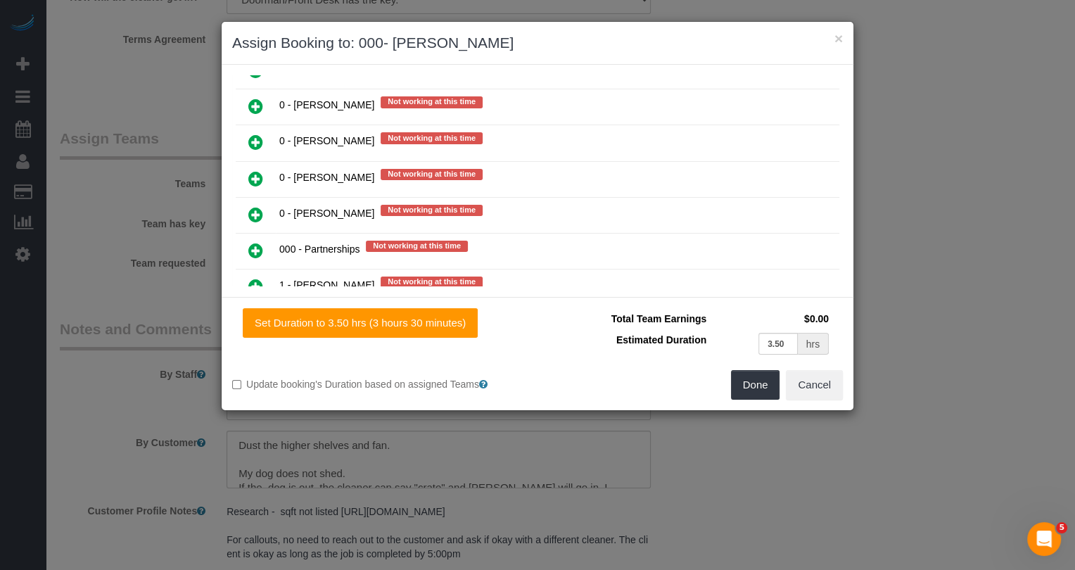
scroll to position [732, 0]
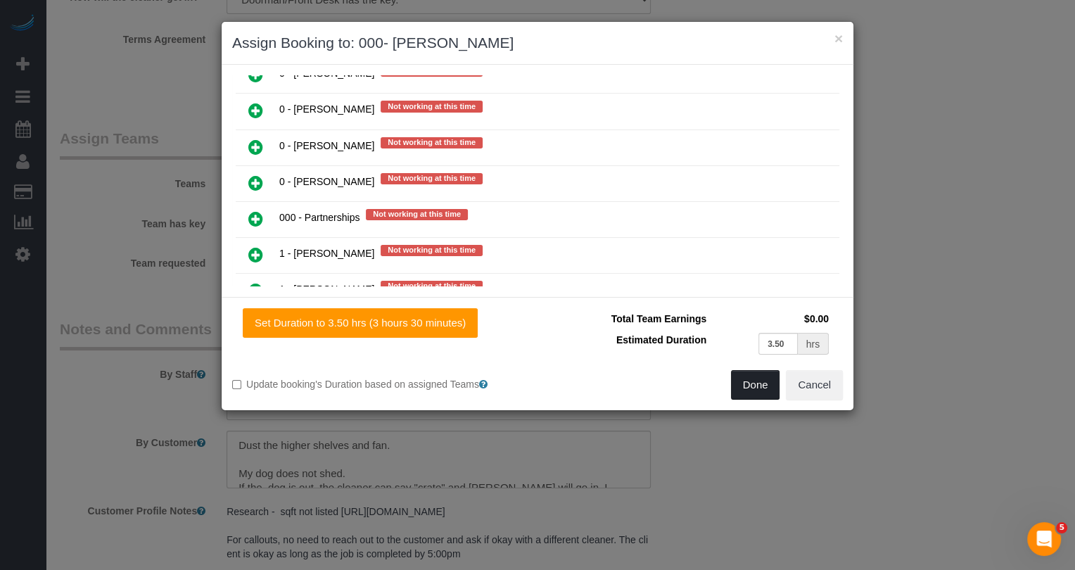
click at [780, 381] on button "Done" at bounding box center [755, 385] width 49 height 30
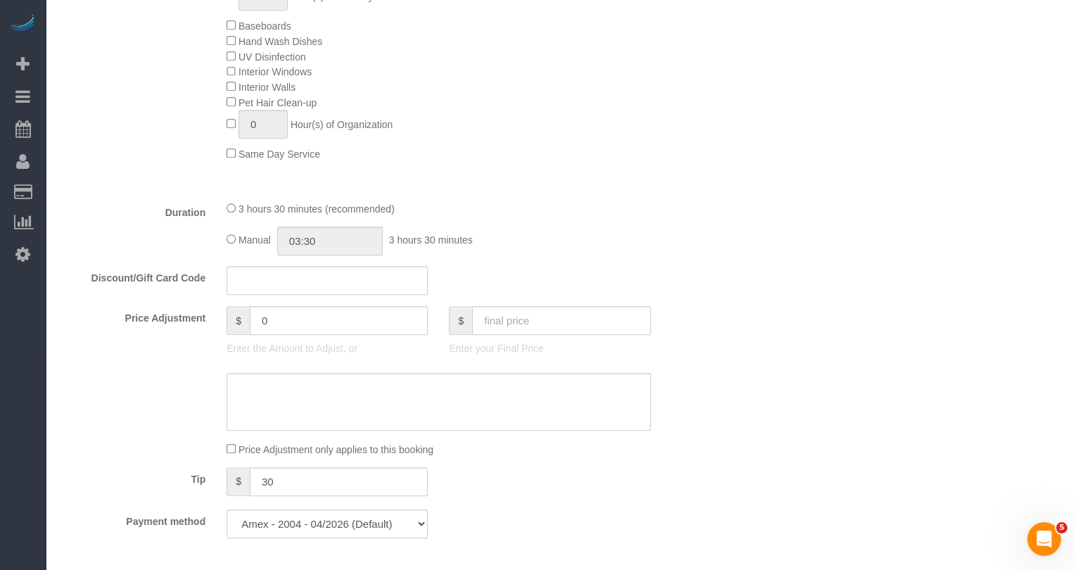
scroll to position [0, 0]
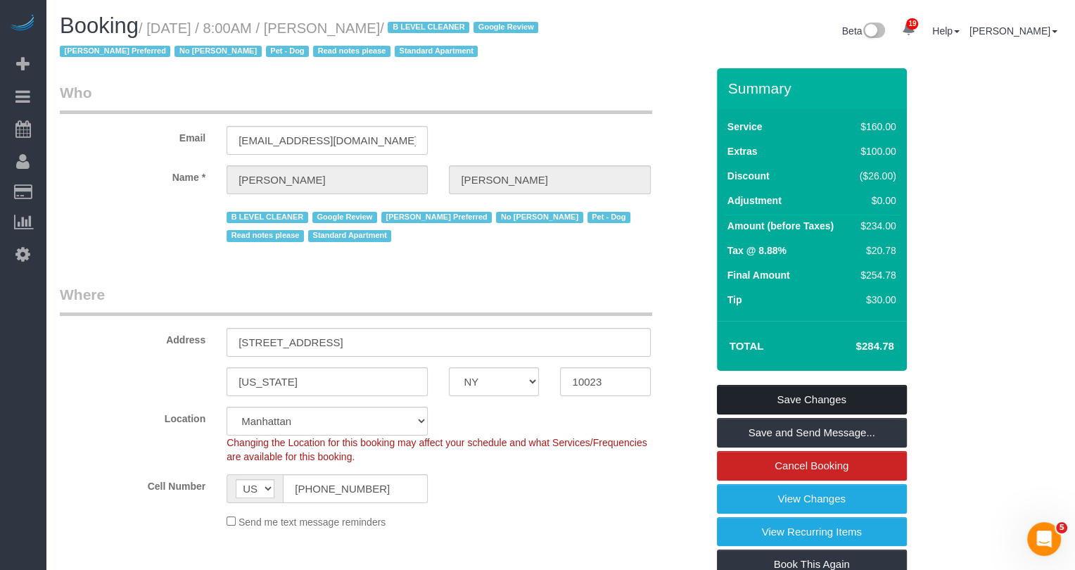
click at [787, 414] on link "Save Changes" at bounding box center [812, 400] width 190 height 30
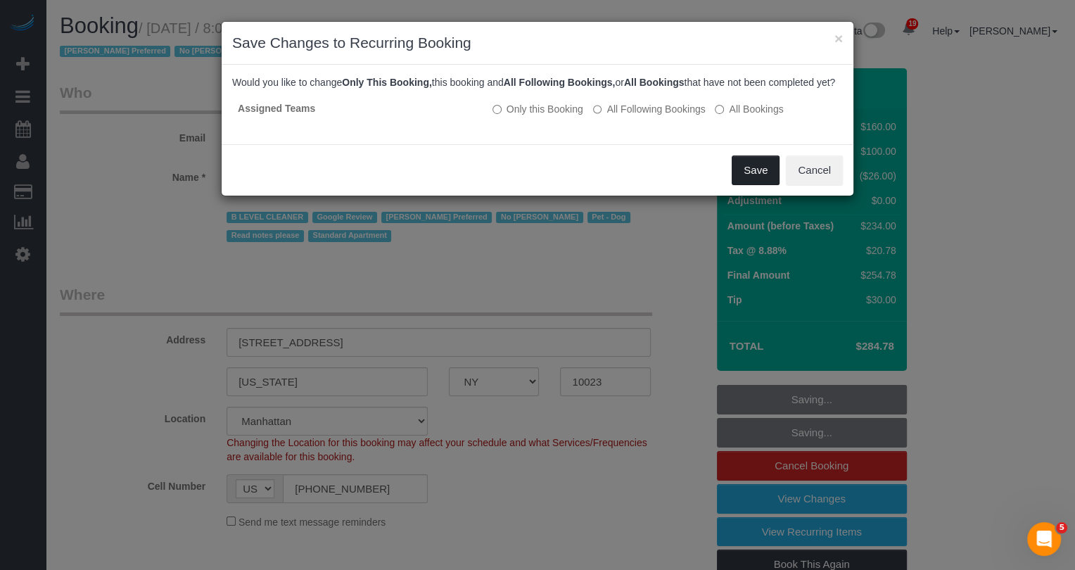
click at [748, 168] on button "Save" at bounding box center [756, 170] width 48 height 30
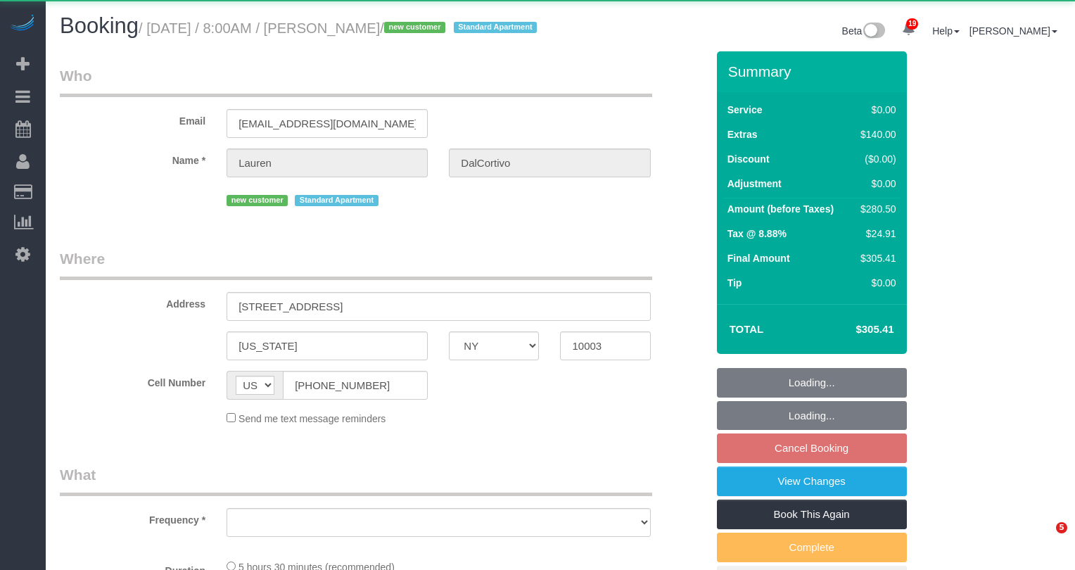
select select "NY"
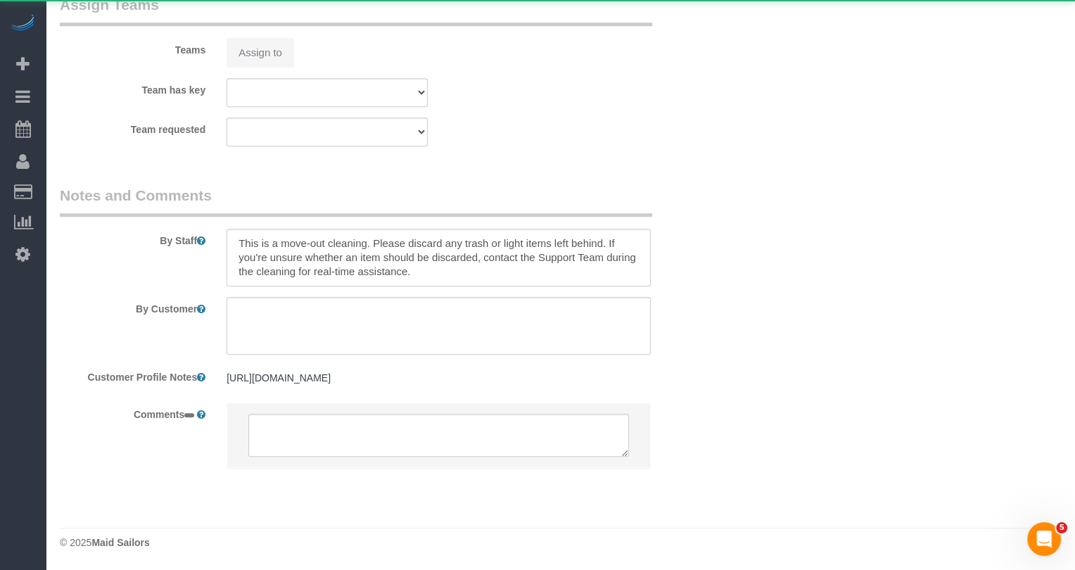
select select "object:789"
select select "1"
select select "2"
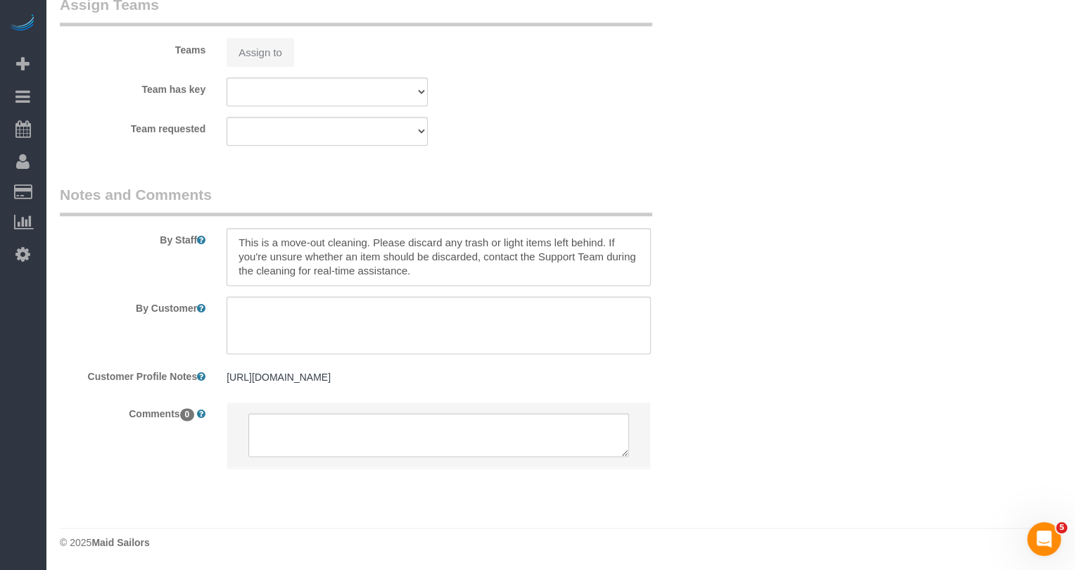
select select "string:stripe-pm_1S6wU84VGloSiKo7ZpRxZV6h"
select select "number:56"
select select "number:90"
select select "number:15"
select select "number:5"
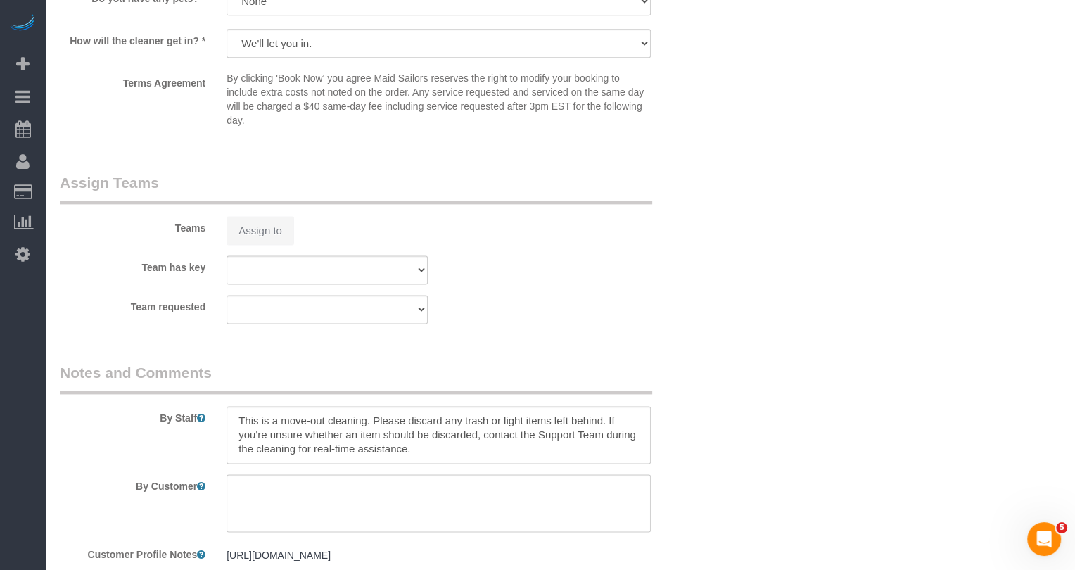
select select "object:1043"
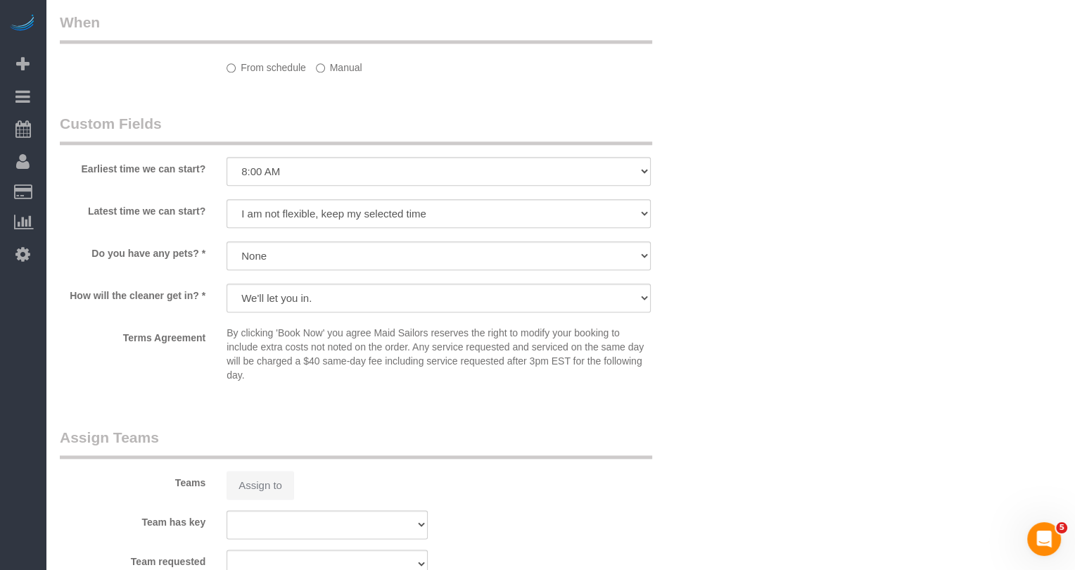
select select "spot1"
select select "1"
select select "2"
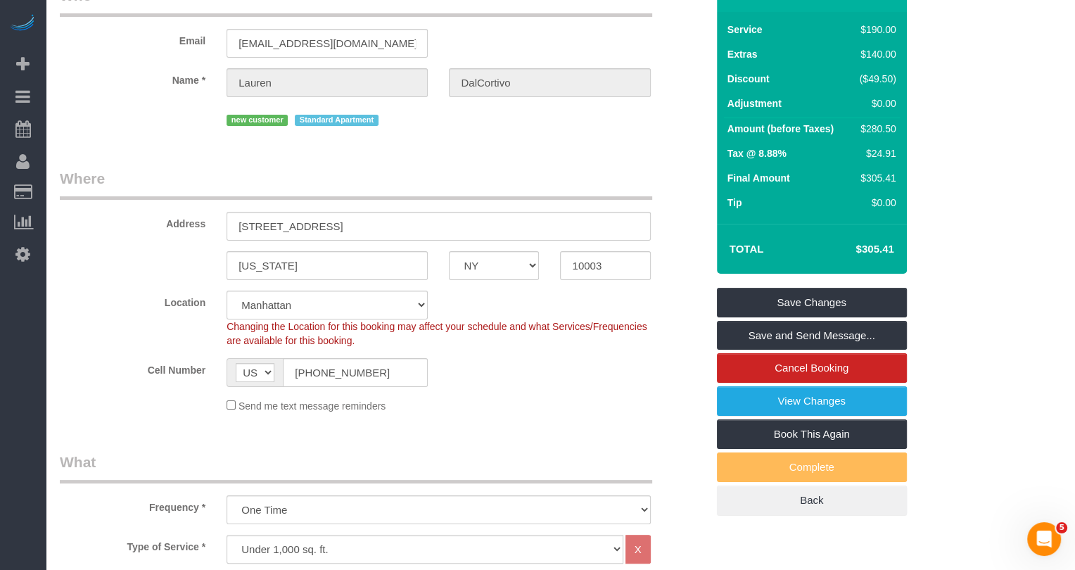
scroll to position [100, 0]
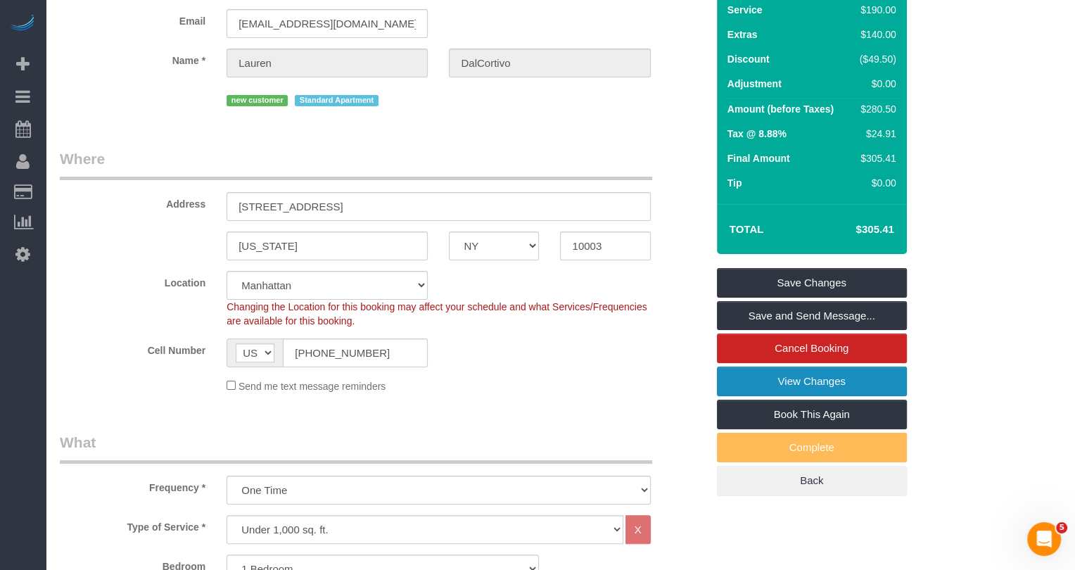
click at [778, 389] on link "View Changes" at bounding box center [812, 382] width 190 height 30
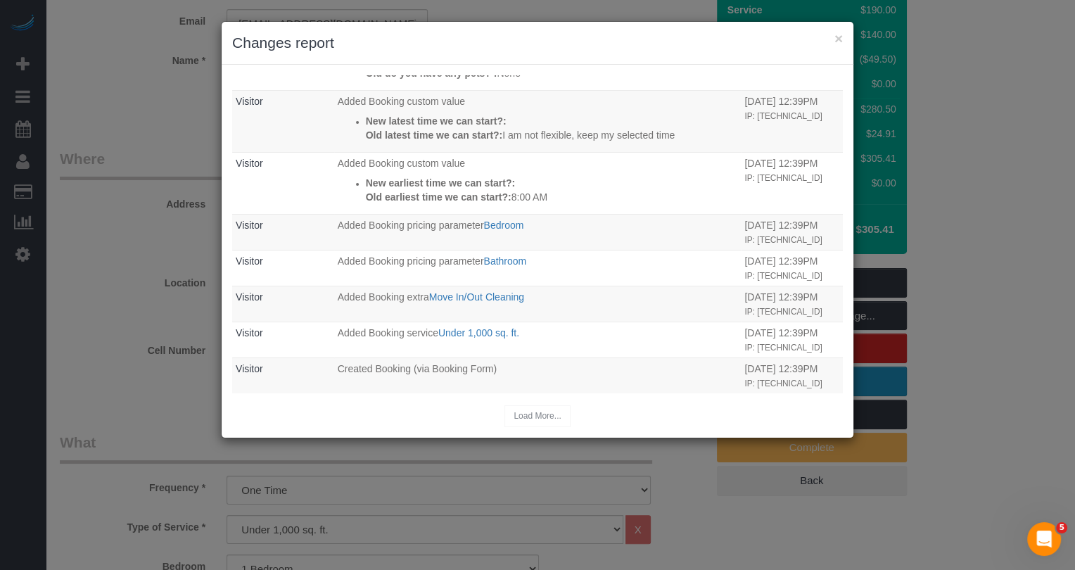
scroll to position [526, 0]
click at [834, 38] on button "×" at bounding box center [838, 38] width 8 height 15
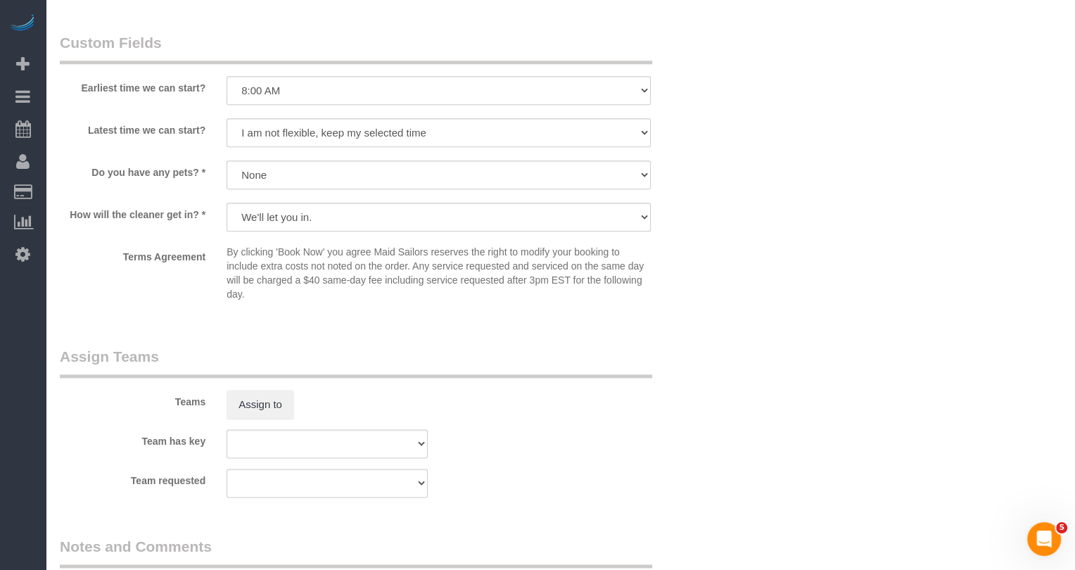
scroll to position [1917, 0]
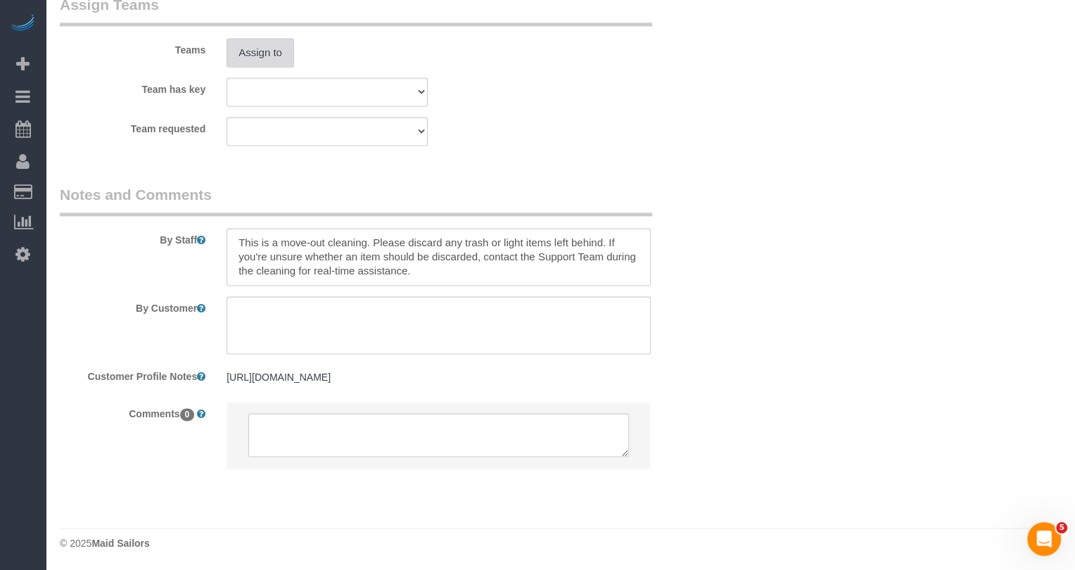
click at [271, 44] on button "Assign to" at bounding box center [261, 53] width 68 height 30
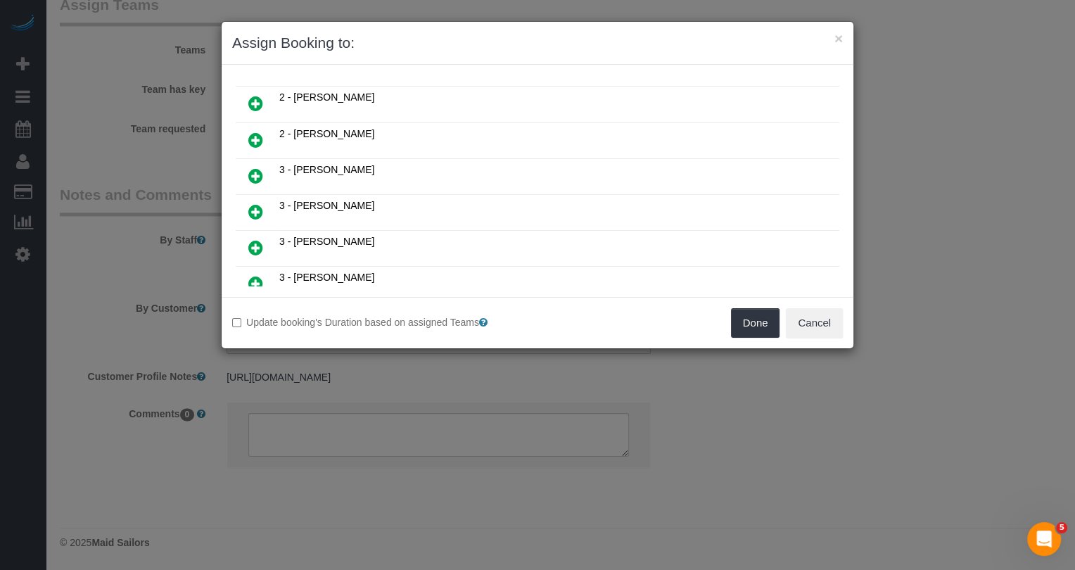
scroll to position [200, 0]
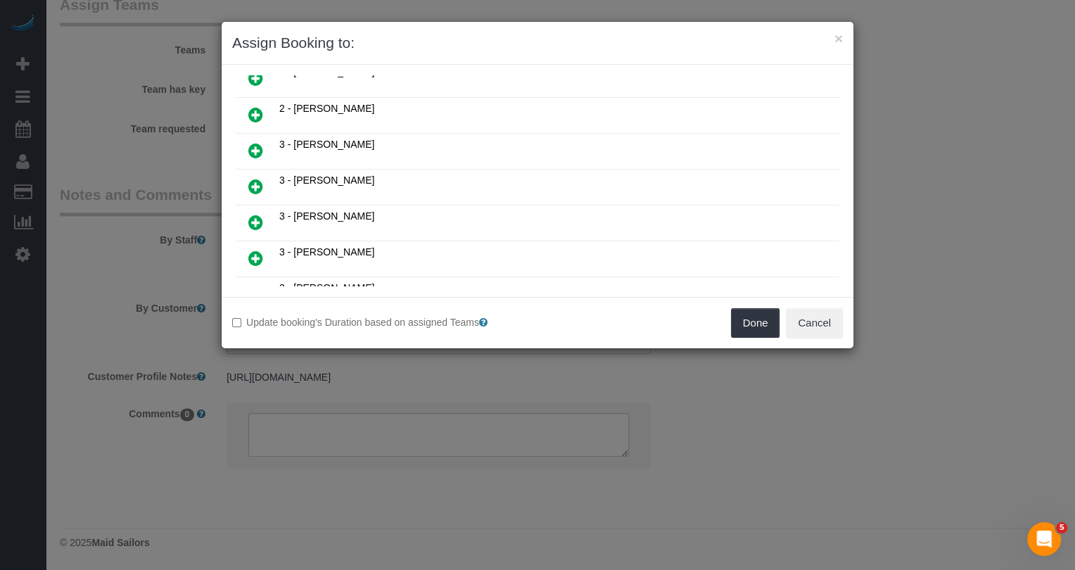
click at [255, 189] on td at bounding box center [256, 187] width 40 height 36
click at [255, 178] on icon at bounding box center [255, 186] width 15 height 17
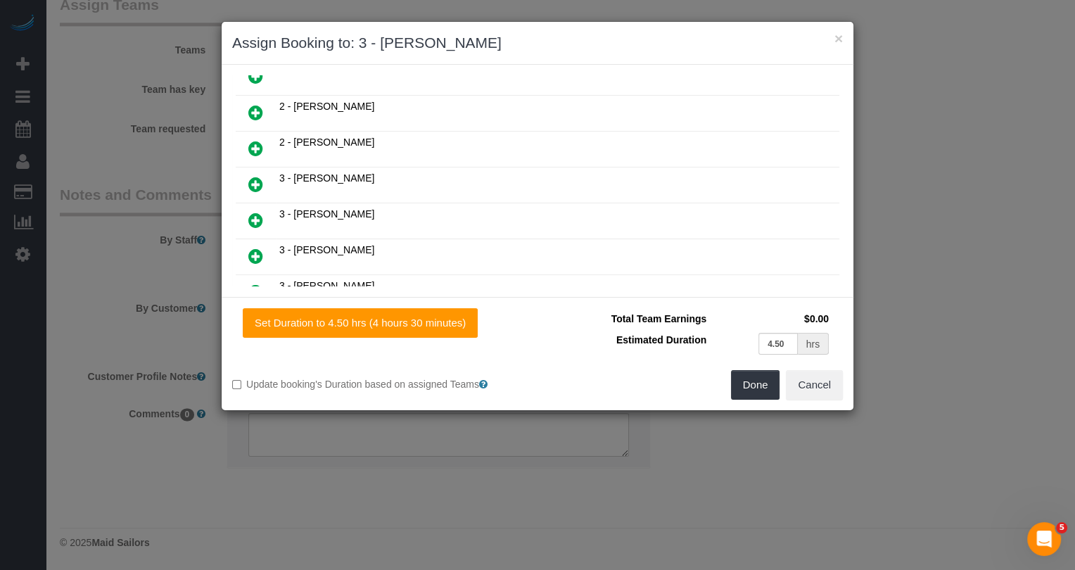
scroll to position [232, 0]
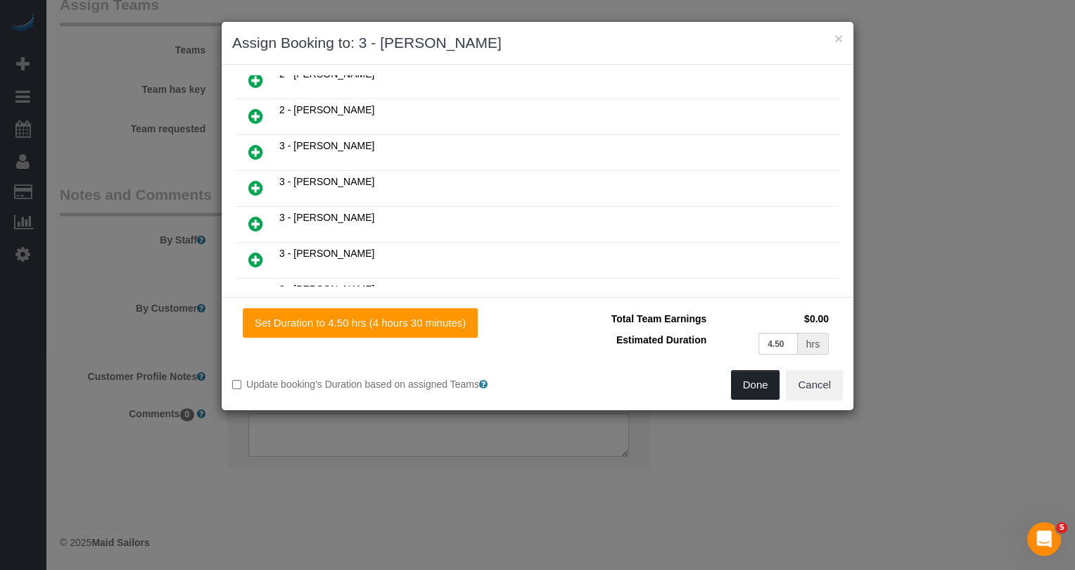
click at [750, 377] on button "Done" at bounding box center [755, 385] width 49 height 30
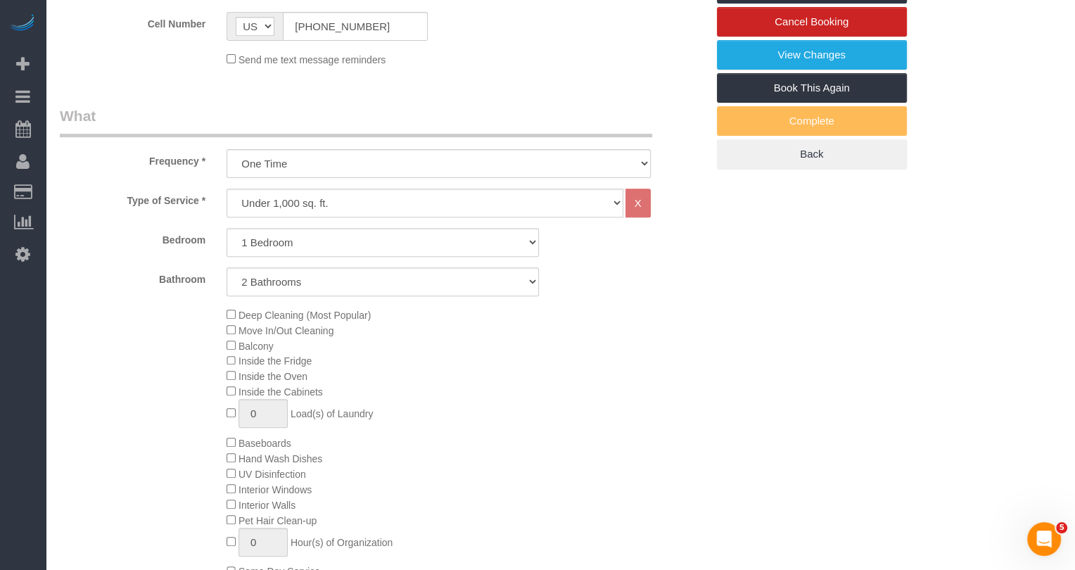
scroll to position [0, 0]
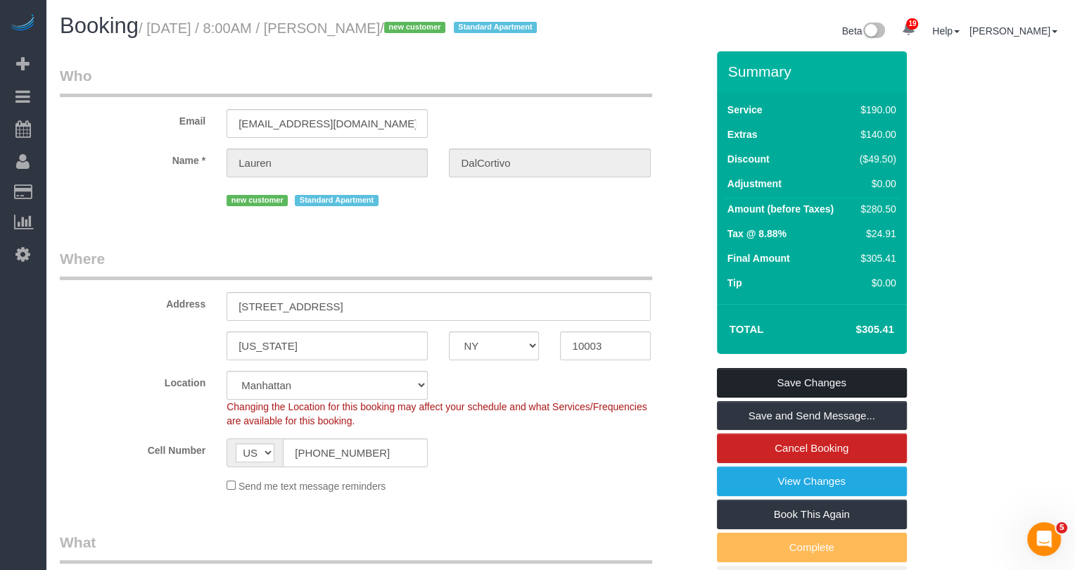
click at [815, 397] on link "Save Changes" at bounding box center [812, 383] width 190 height 30
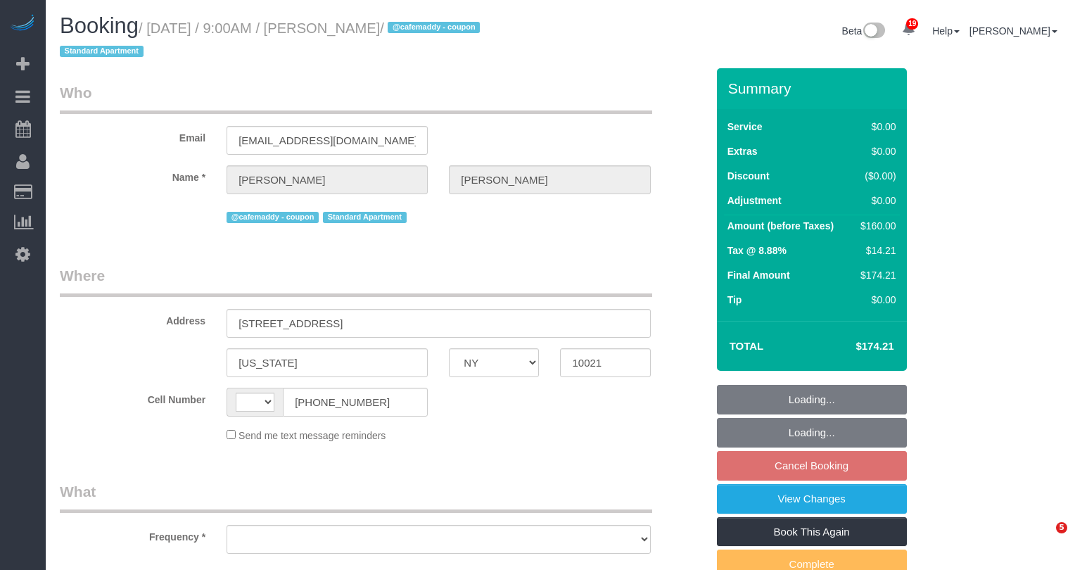
select select "NY"
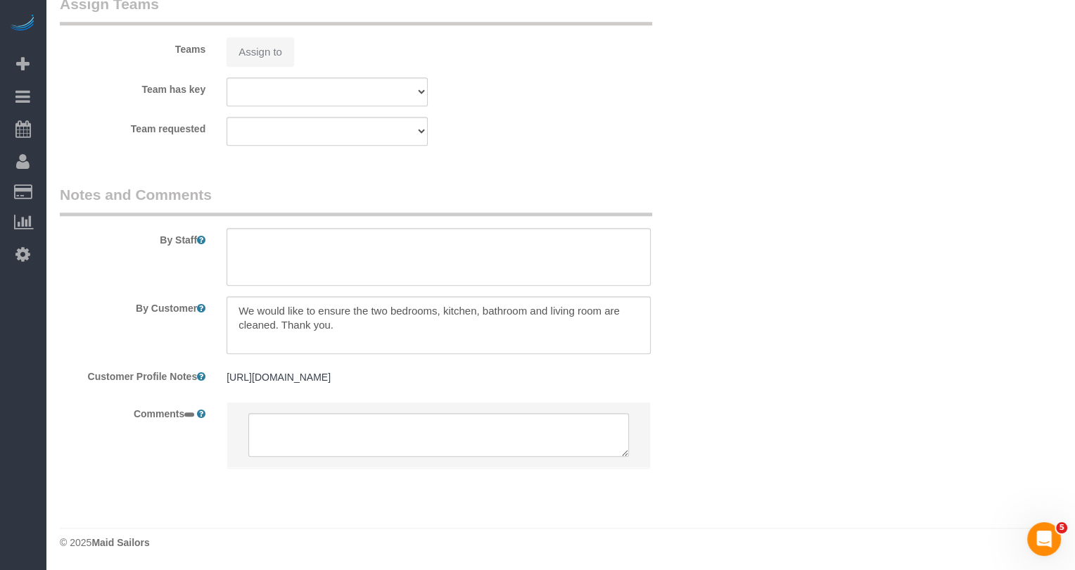
select select "string:[GEOGRAPHIC_DATA]"
select select "object:789"
select select "2"
select select "object:903"
select select "string:stripe-pm_1S0mZX4VGloSiKo7NCOkUXGk"
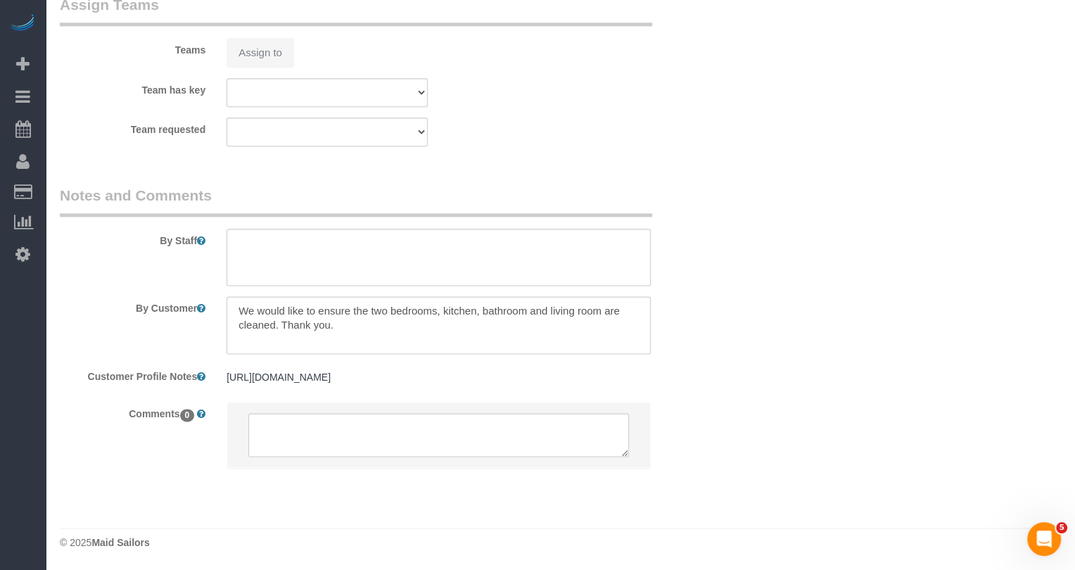
select select "spot2"
select select "number:57"
select select "number:71"
select select "number:15"
select select "number:5"
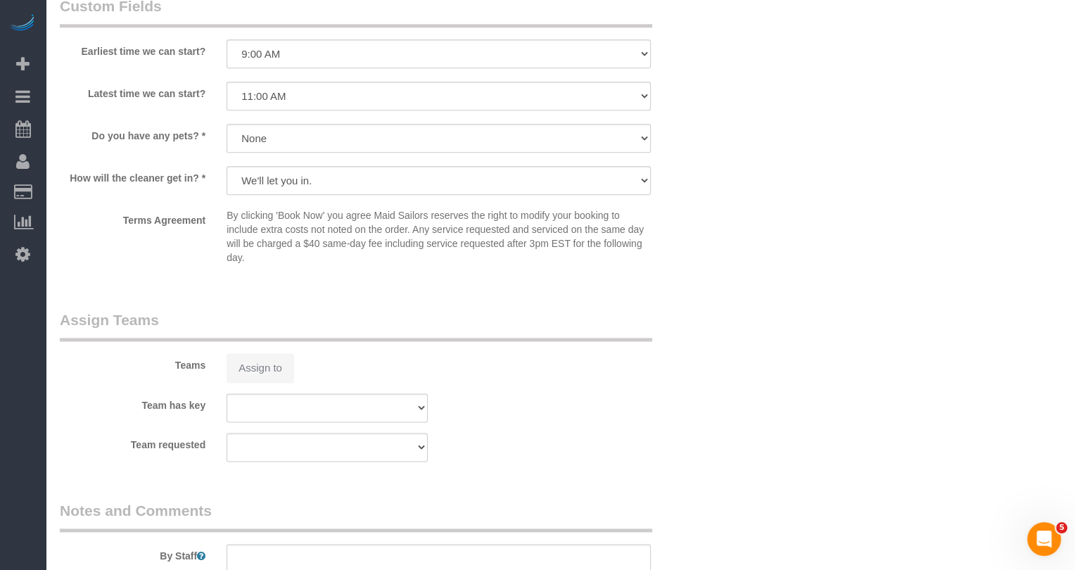
select select "2"
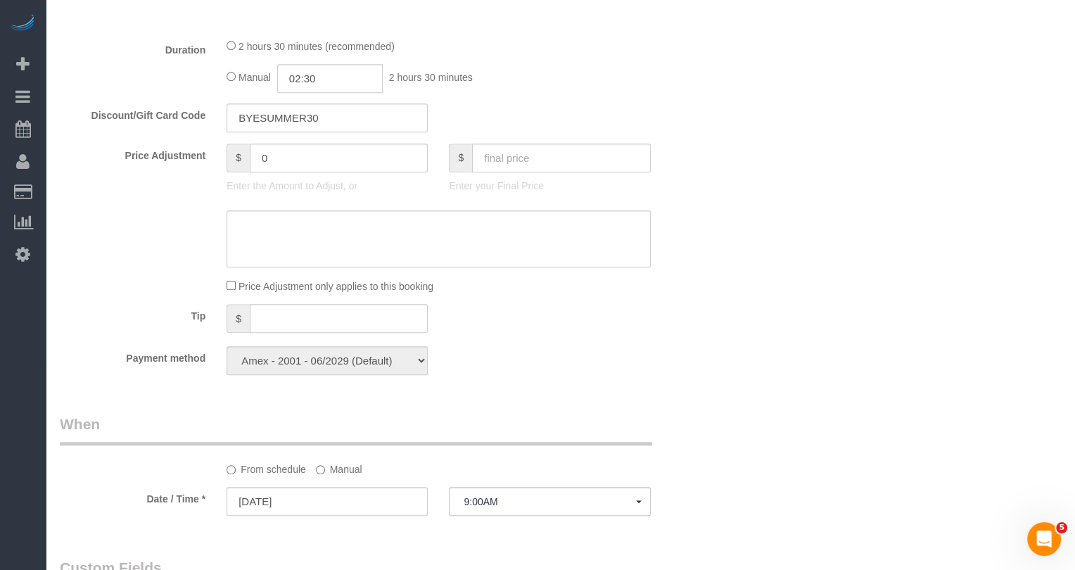
scroll to position [1453, 0]
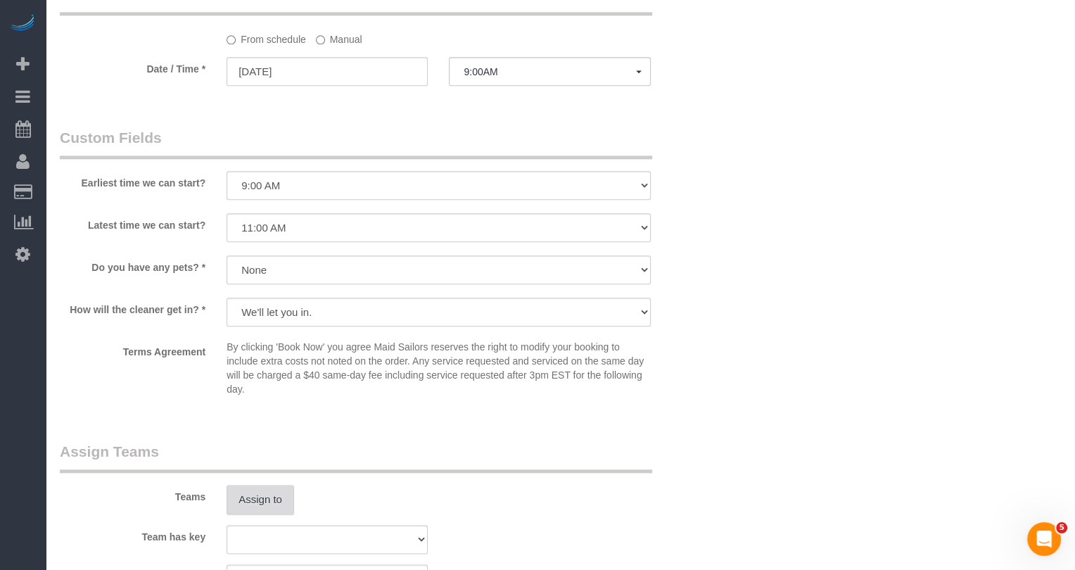
click at [260, 494] on button "Assign to" at bounding box center [261, 500] width 68 height 30
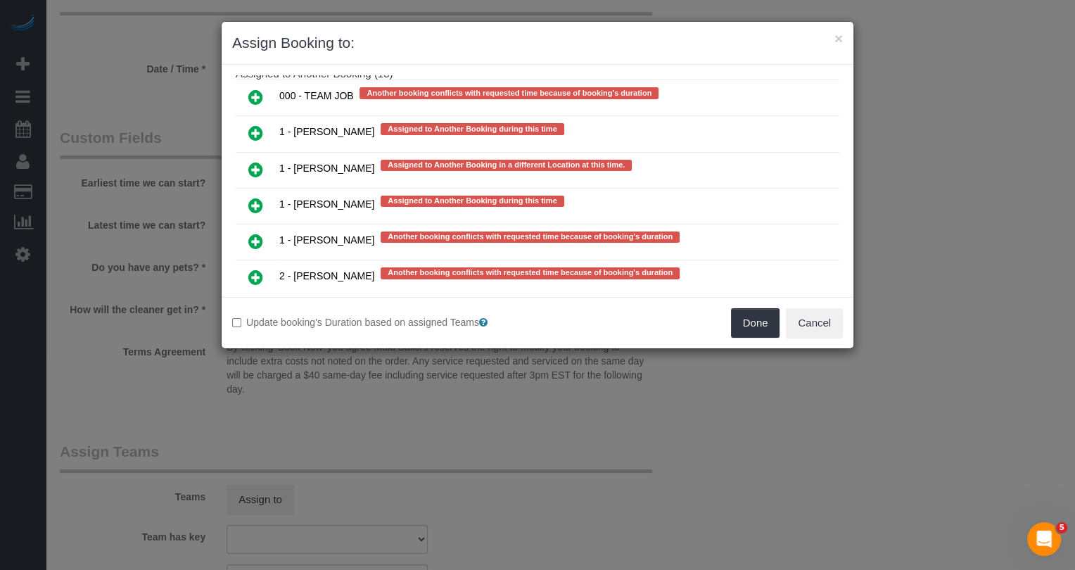
scroll to position [2706, 0]
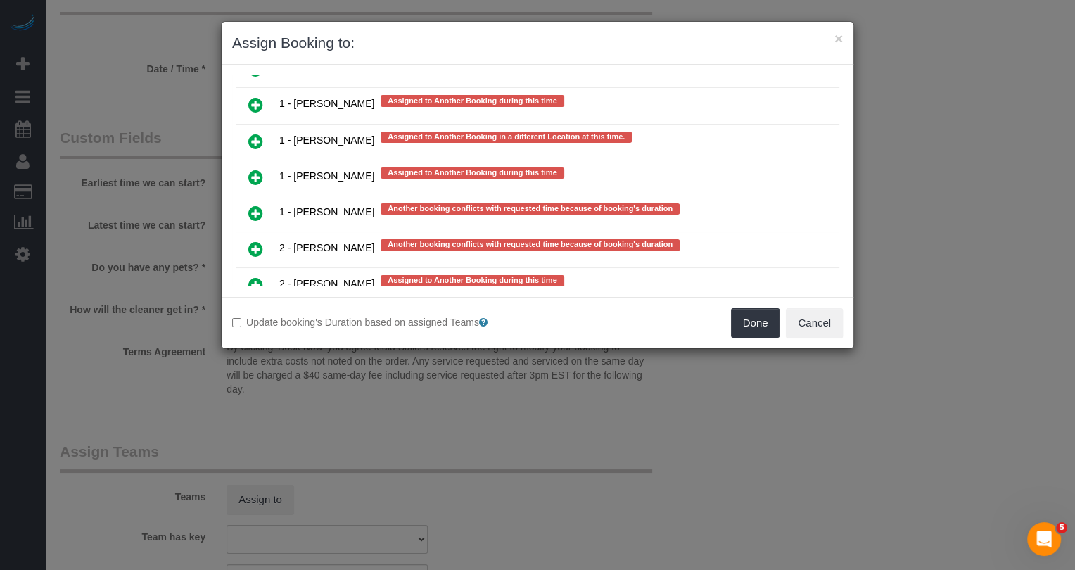
click at [257, 348] on icon at bounding box center [255, 356] width 15 height 17
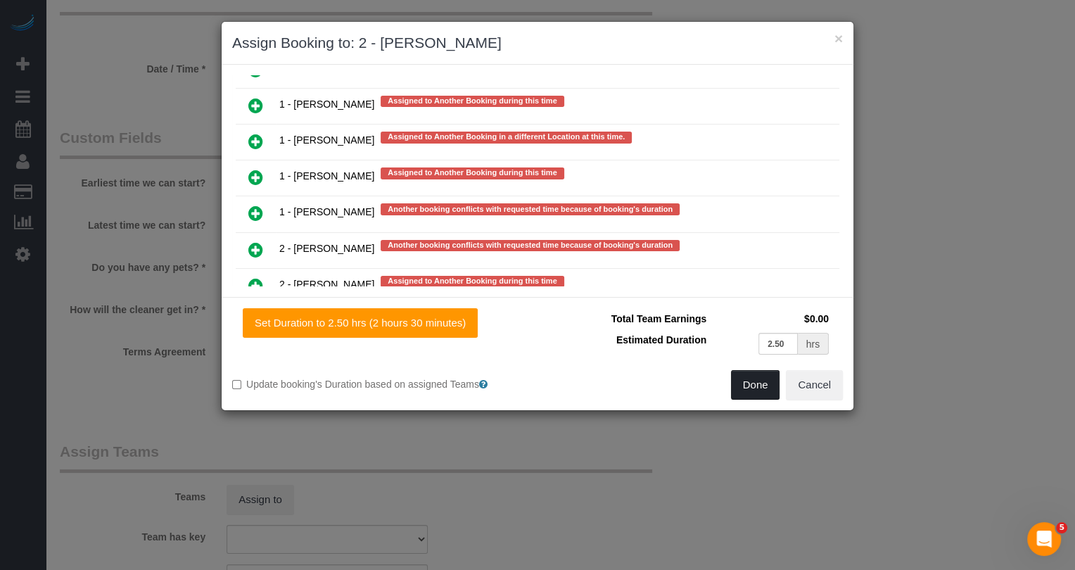
click at [768, 389] on button "Done" at bounding box center [755, 385] width 49 height 30
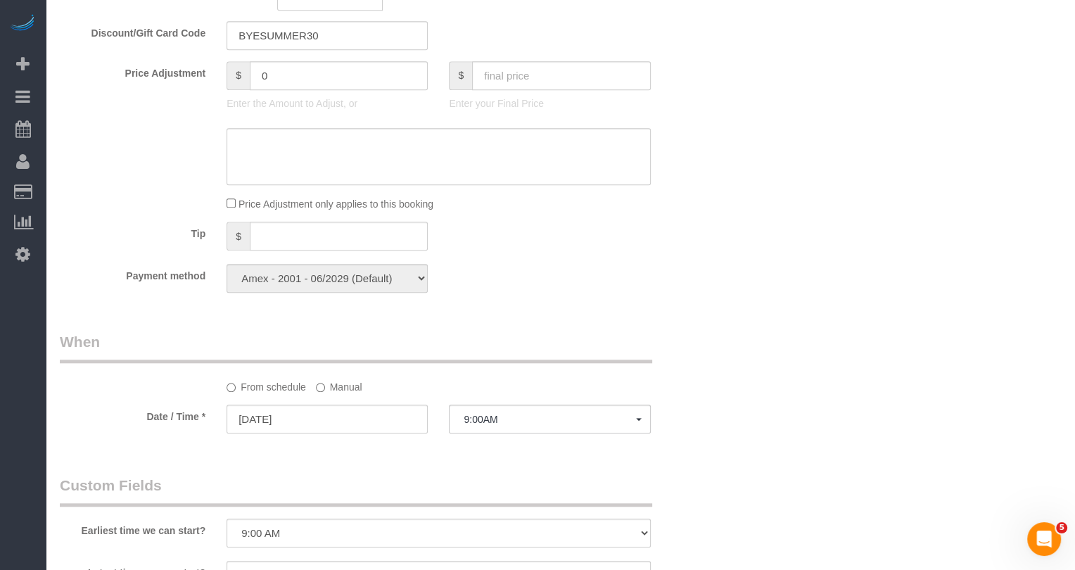
scroll to position [0, 0]
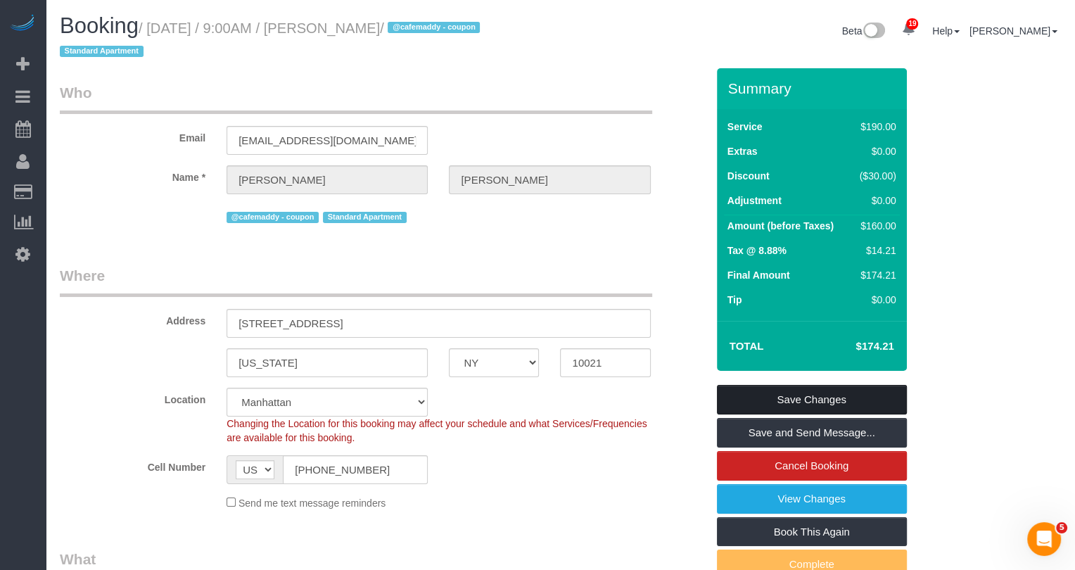
click at [784, 402] on link "Save Changes" at bounding box center [812, 400] width 190 height 30
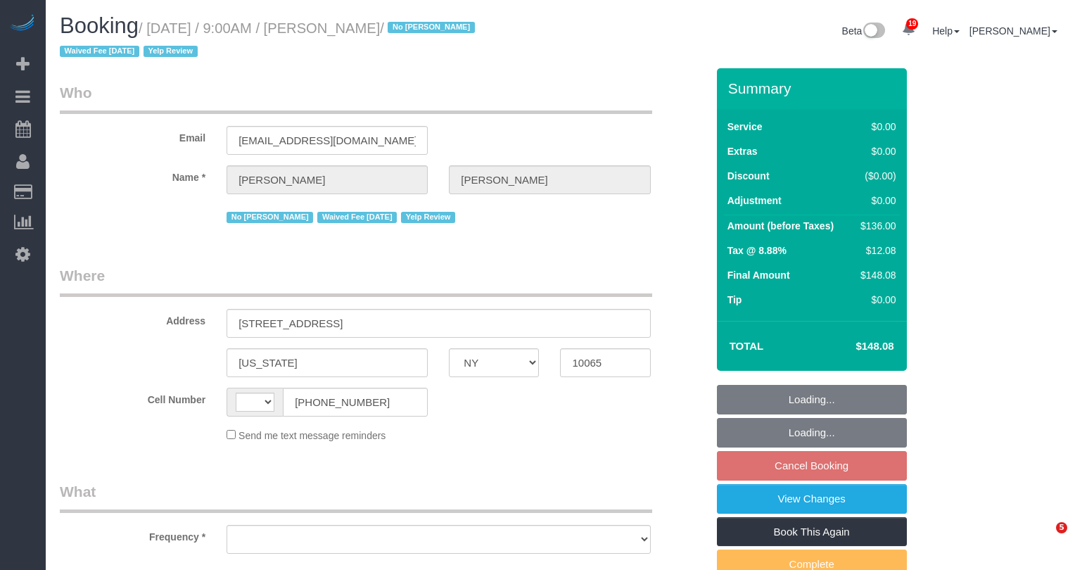
select select "NY"
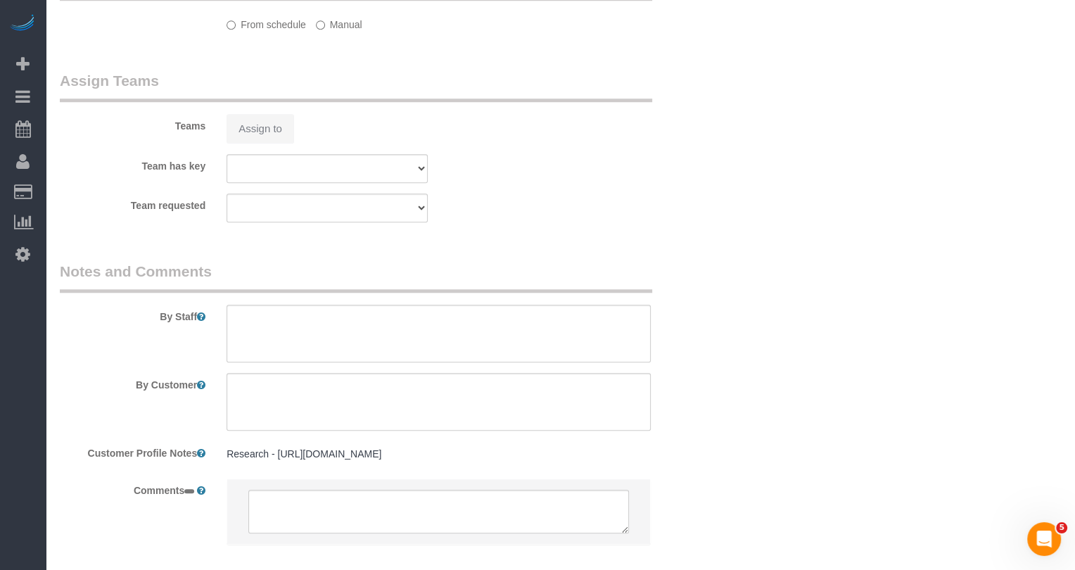
select select "string:stripe-pm_1IilJ74VGloSiKo7yjH4kSKu"
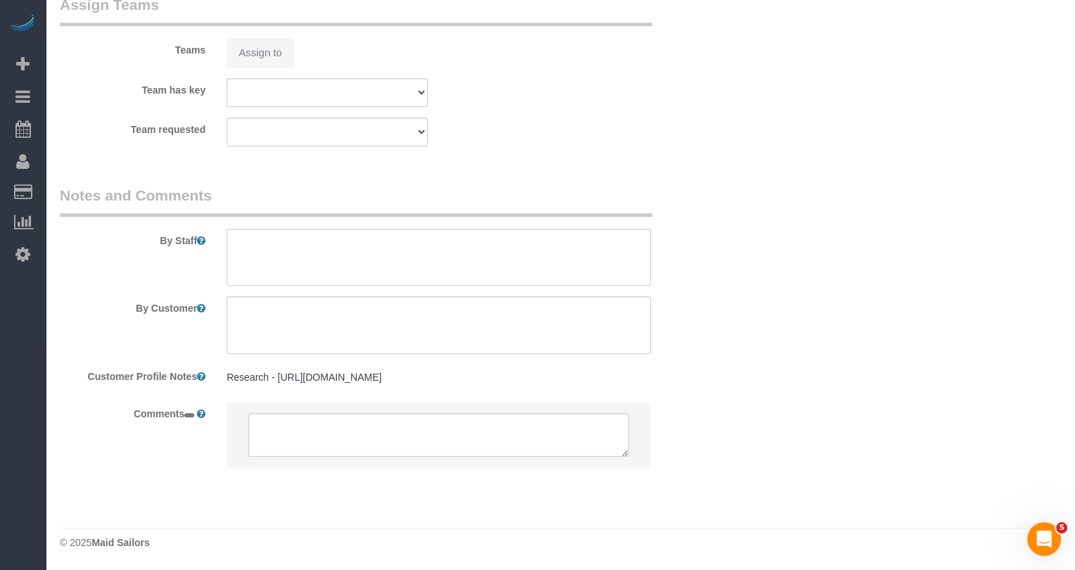
select select "string:[GEOGRAPHIC_DATA]"
select select "object:546"
select select "1"
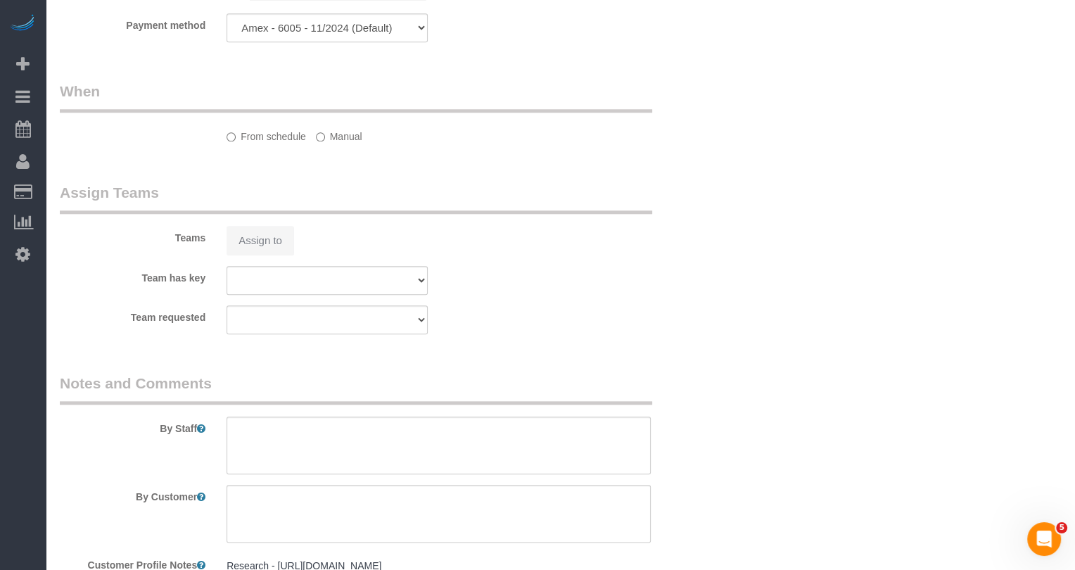
select select "spot2"
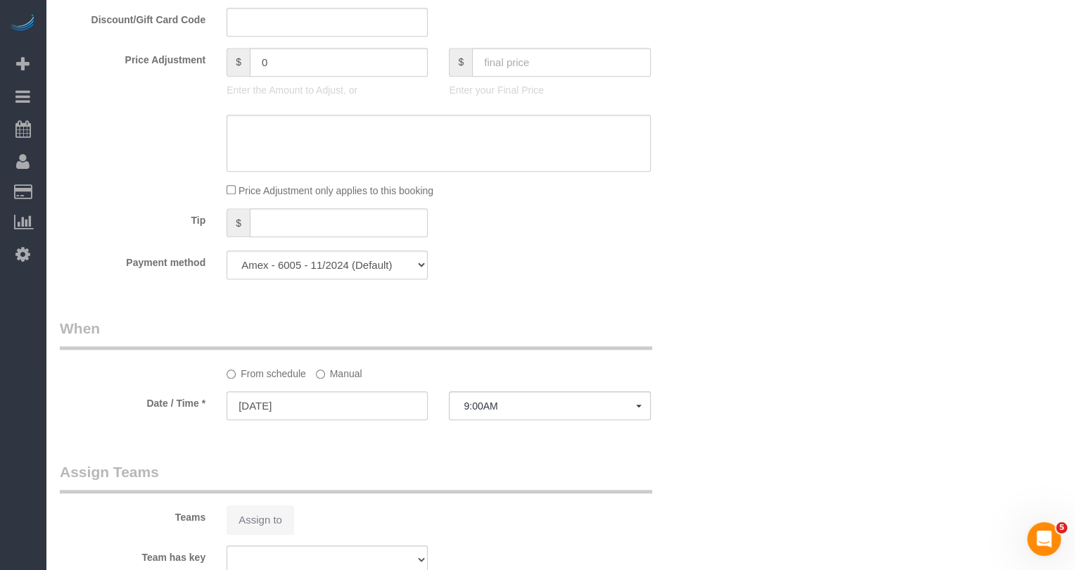
select select "number:89"
select select "number:90"
select select "number:15"
select select "number:5"
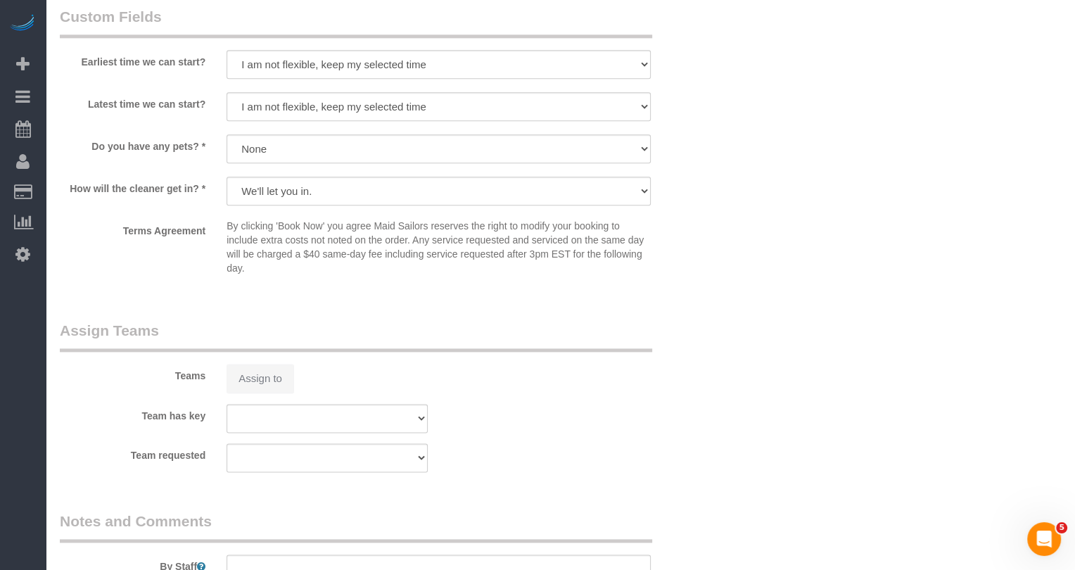
select select "object:1091"
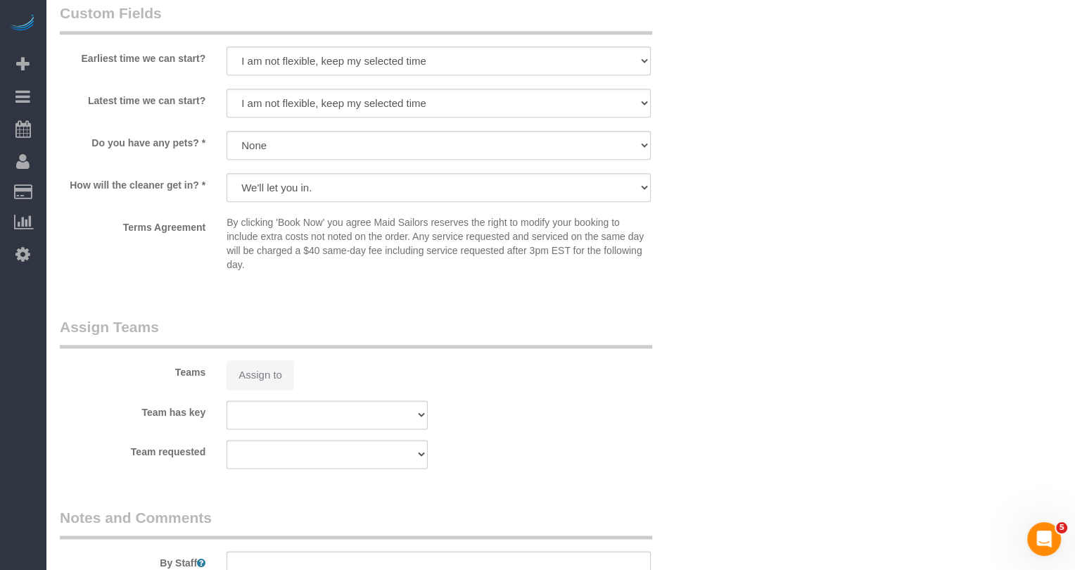
select select "spot58"
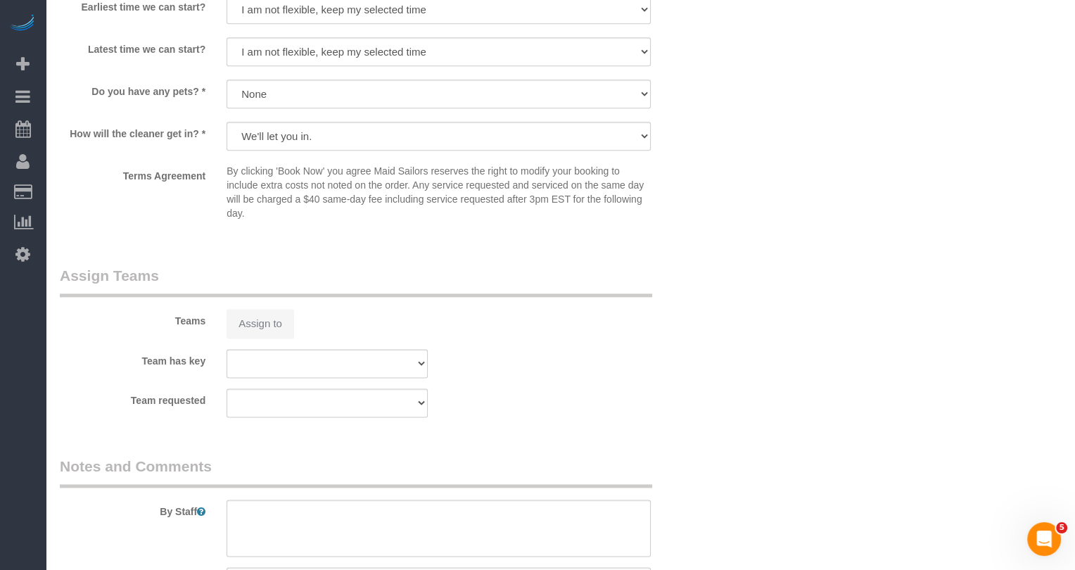
select select "1"
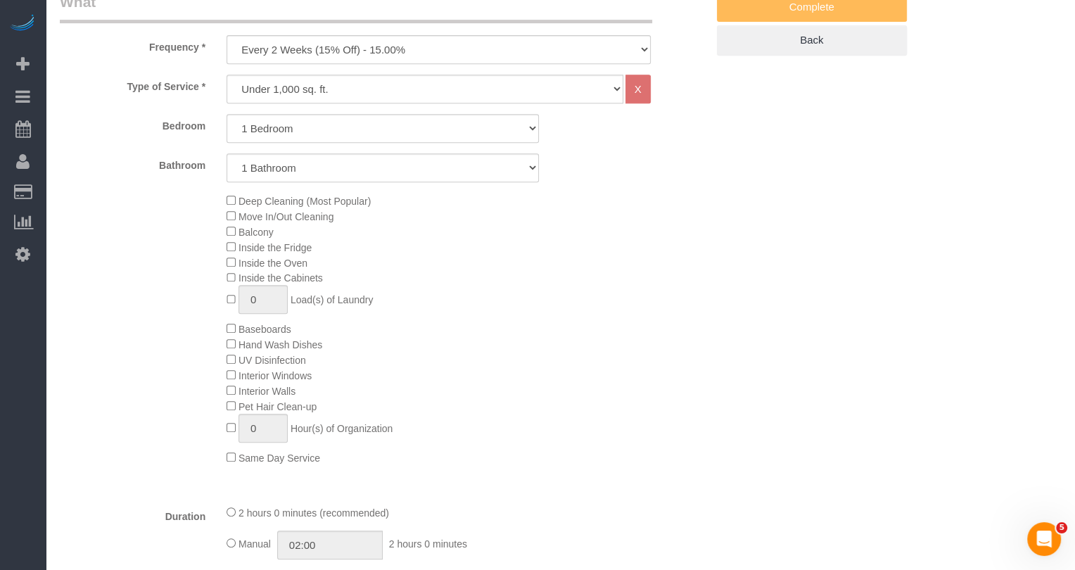
scroll to position [223, 0]
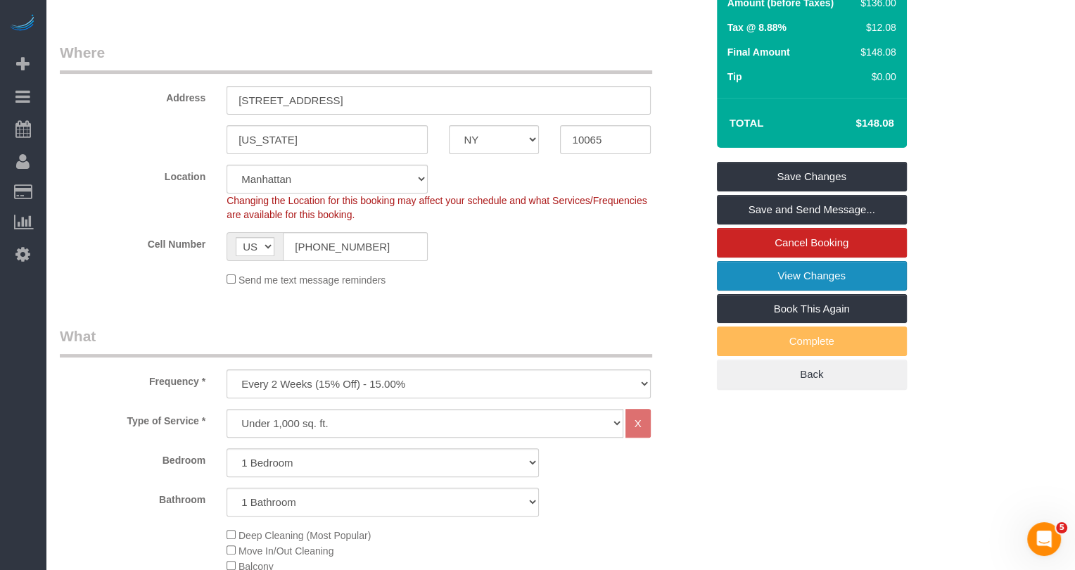
click at [859, 276] on link "View Changes" at bounding box center [812, 276] width 190 height 30
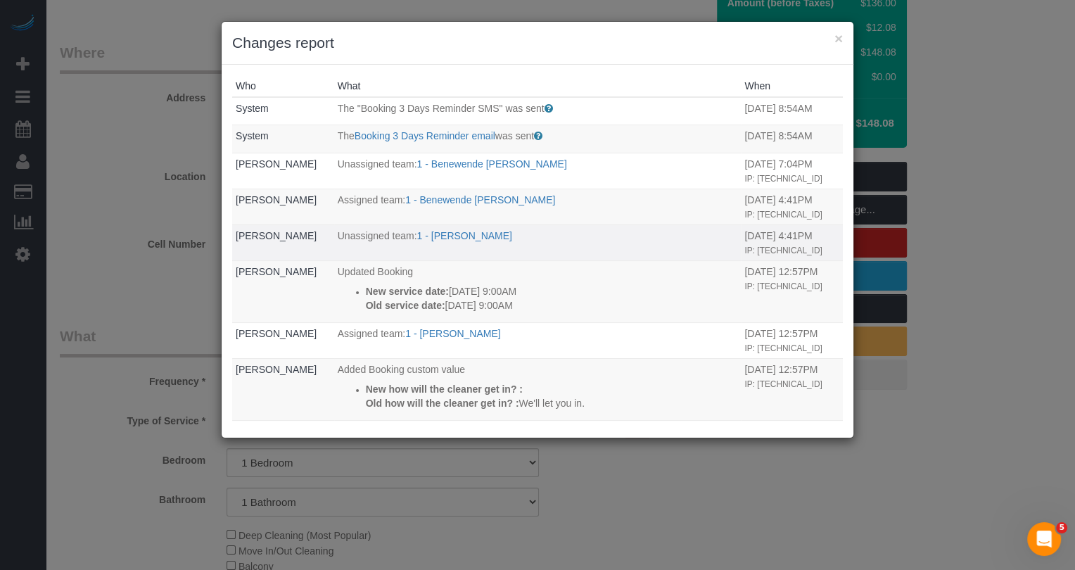
scroll to position [1, 0]
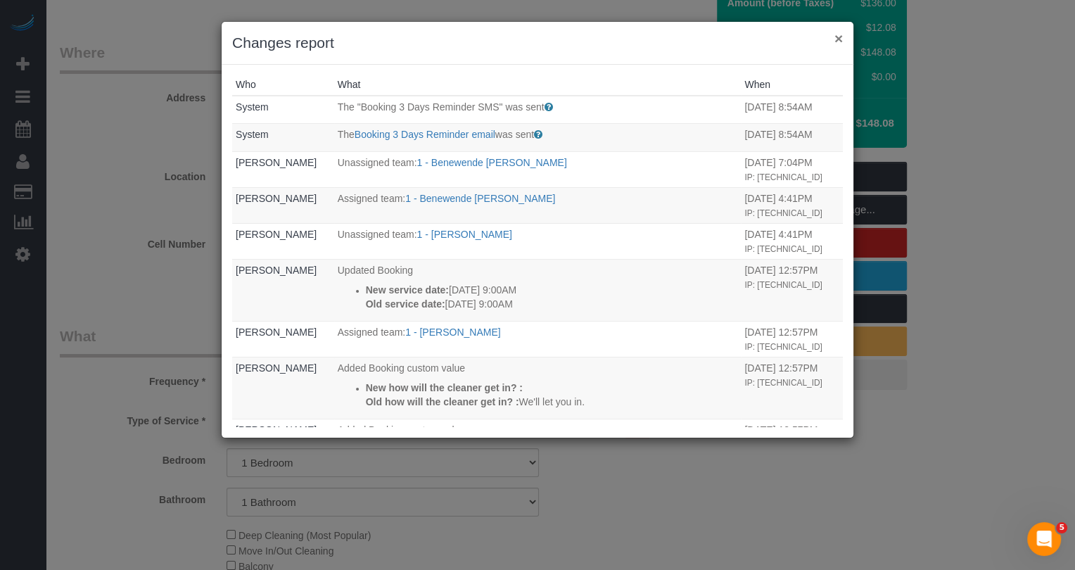
click at [838, 32] on button "×" at bounding box center [838, 38] width 8 height 15
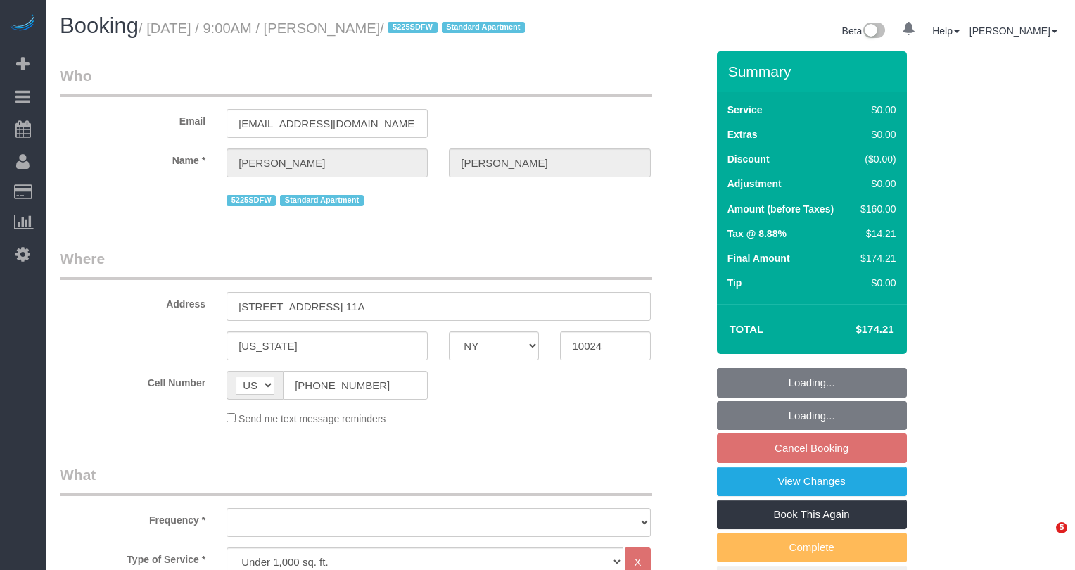
select select "NY"
select select "1"
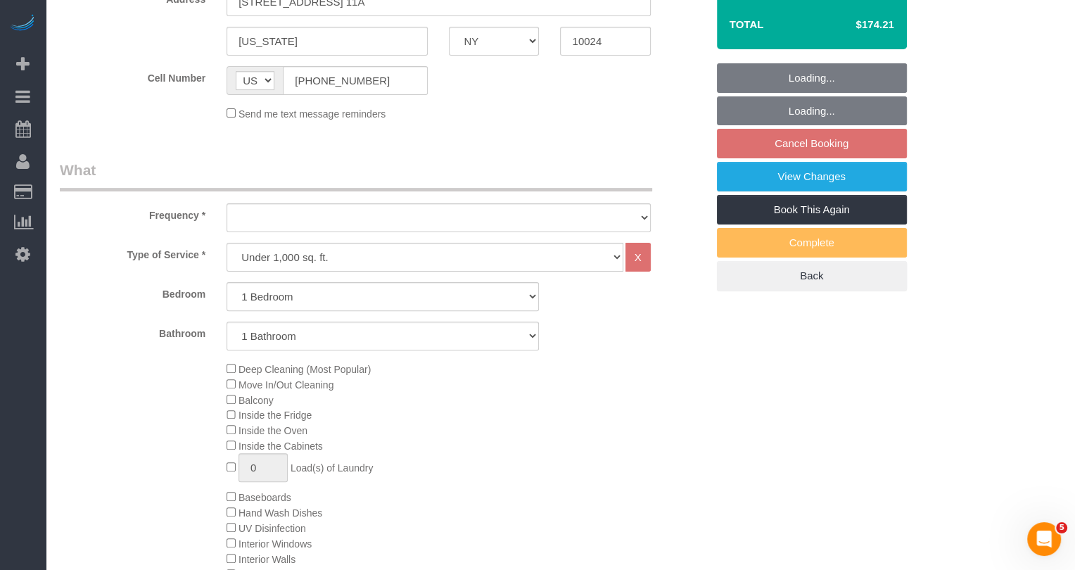
select select "object:892"
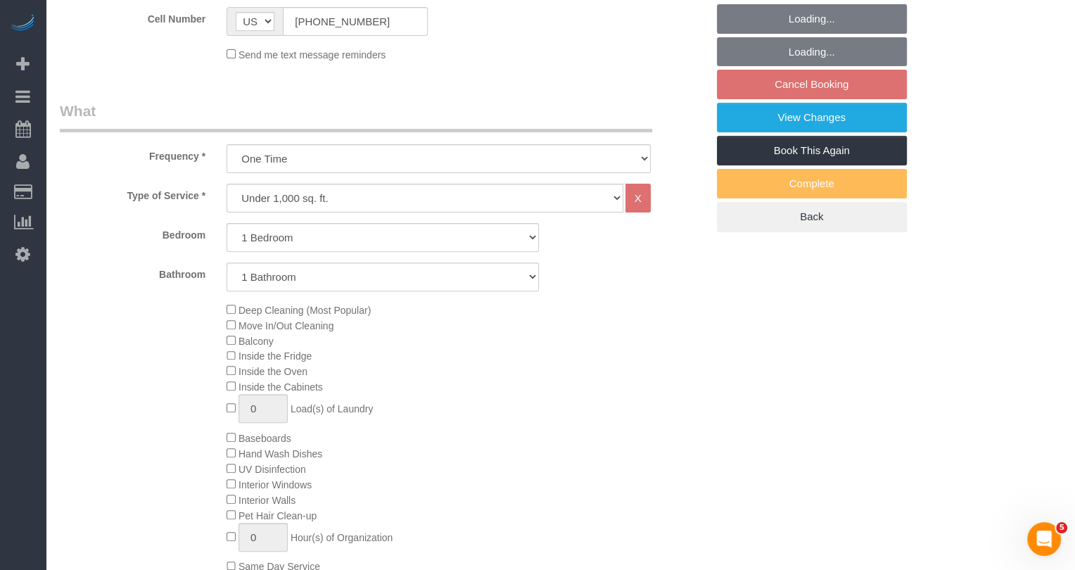
select select "string:stripe-pm_1R4RtY4VGloSiKo7jgaSyirH"
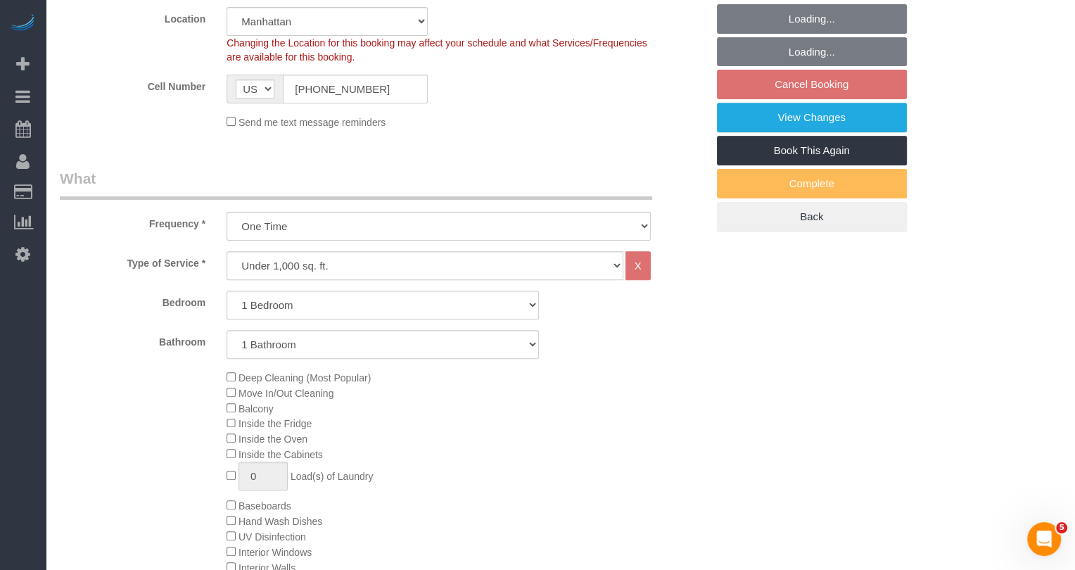
select select "object:934"
select select "1"
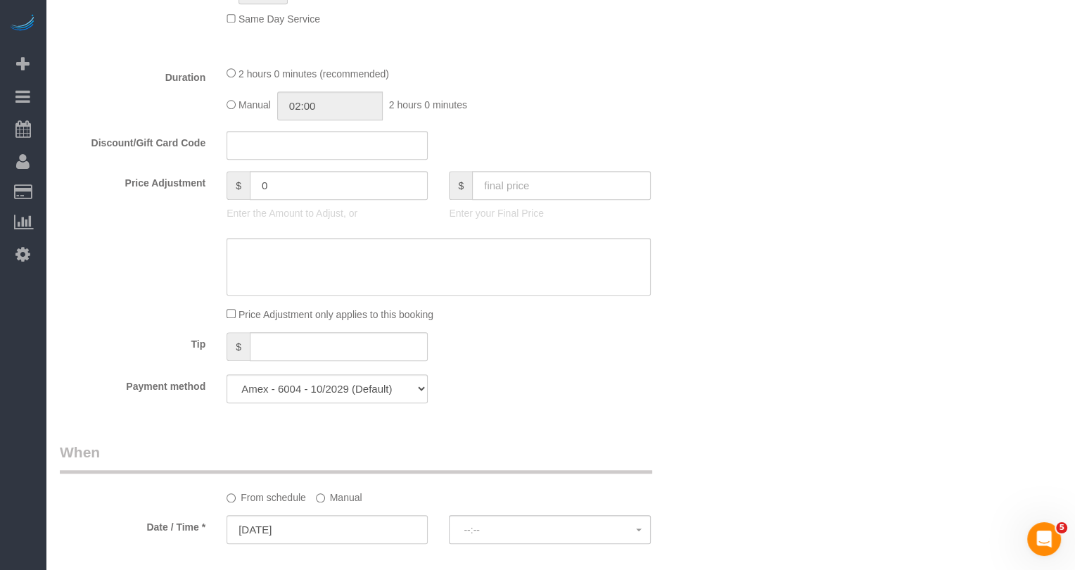
select select "spot2"
select select "number:57"
select select "number:73"
select select "number:15"
select select "number:7"
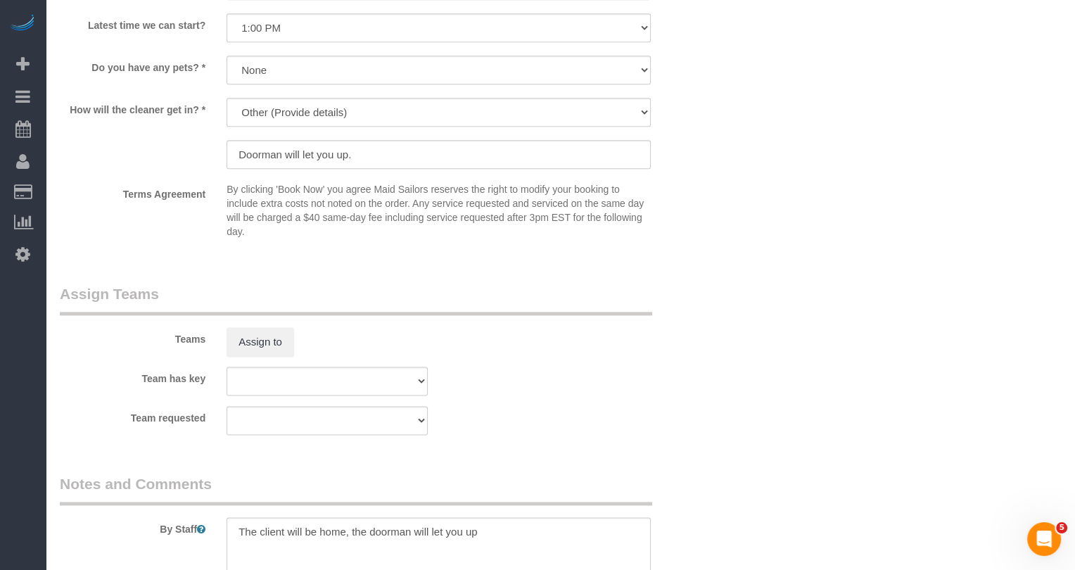
scroll to position [1777, 0]
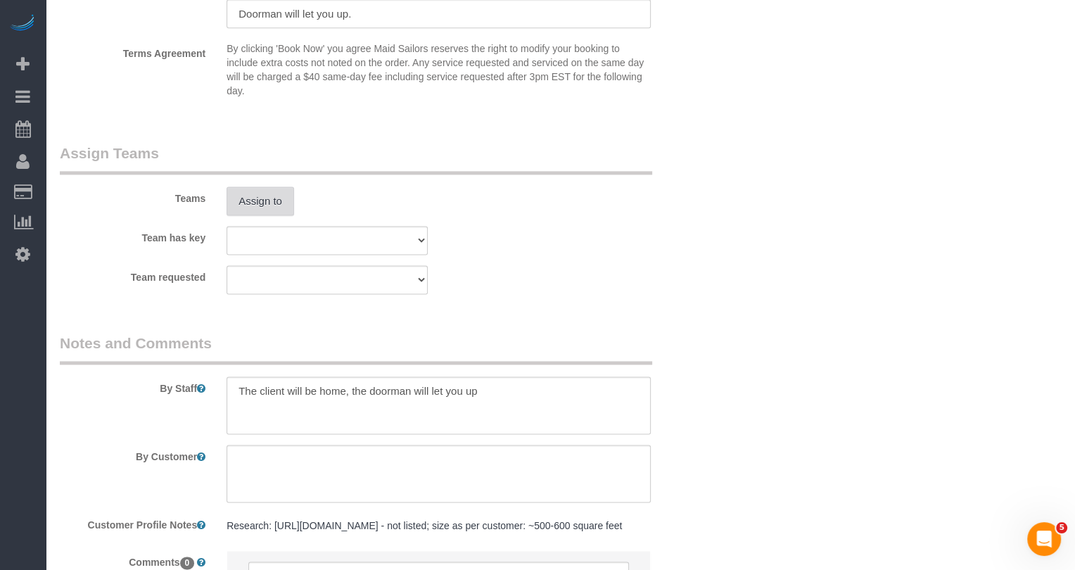
click at [261, 216] on button "Assign to" at bounding box center [261, 201] width 68 height 30
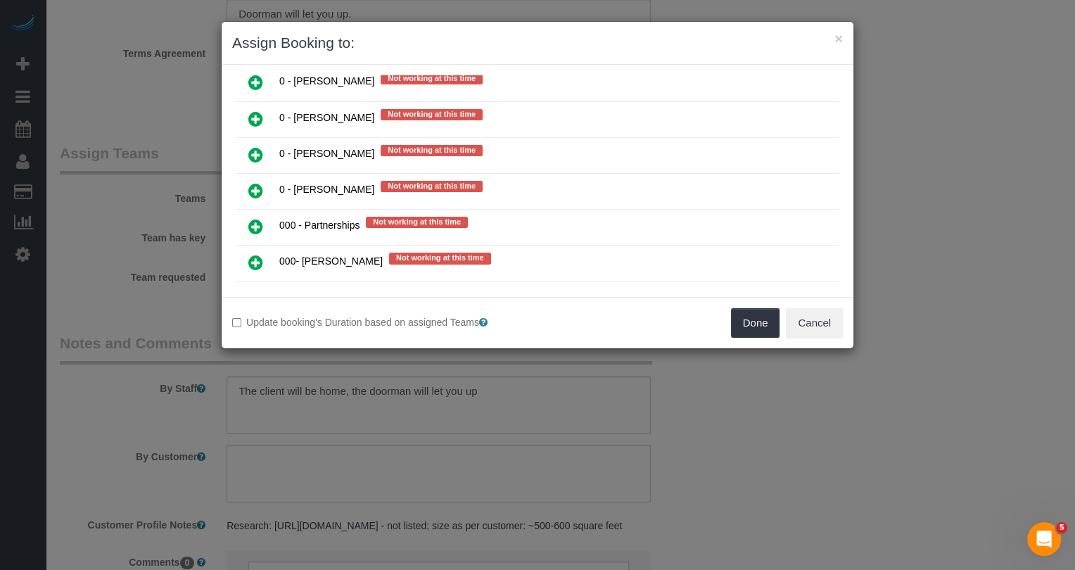
click at [256, 249] on link at bounding box center [255, 263] width 33 height 28
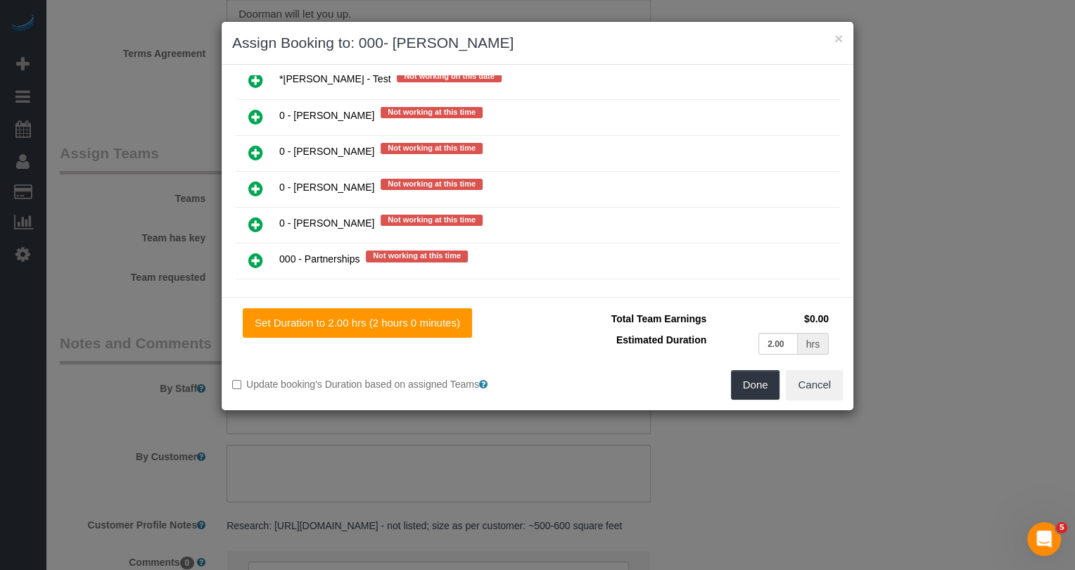
scroll to position [1046, 0]
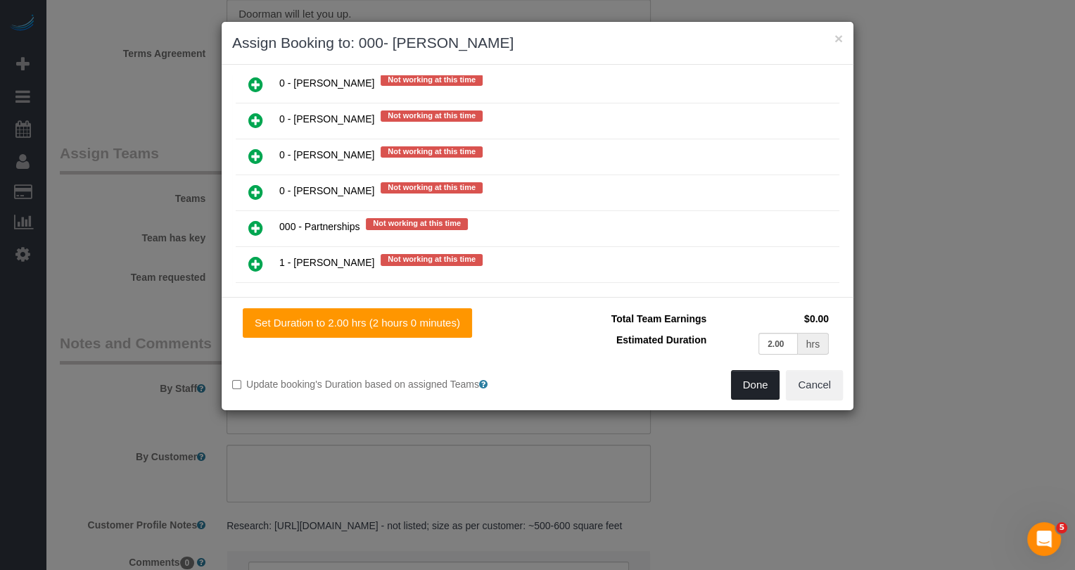
click at [765, 388] on button "Done" at bounding box center [755, 385] width 49 height 30
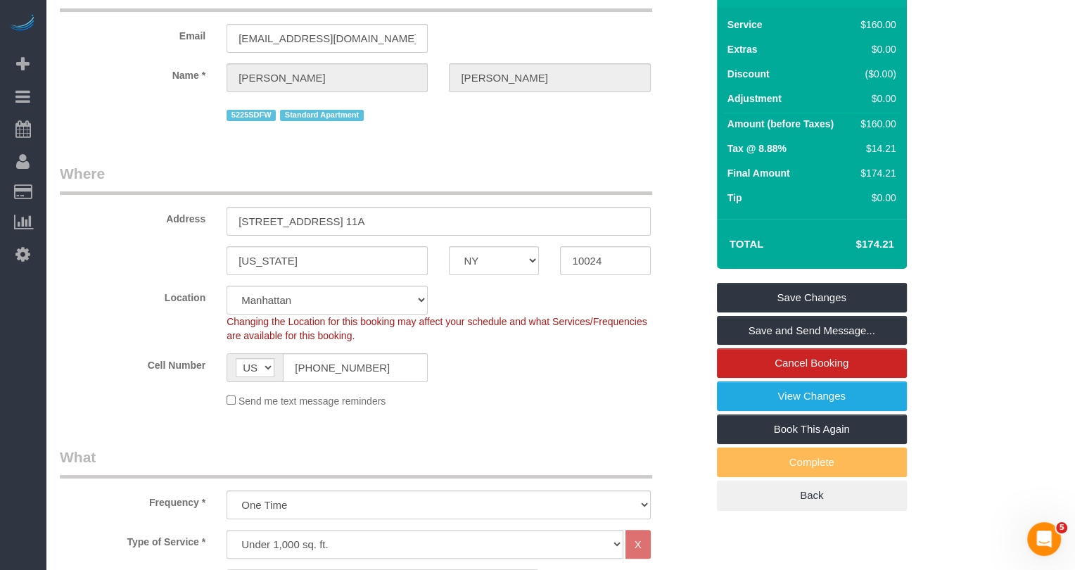
scroll to position [52, 0]
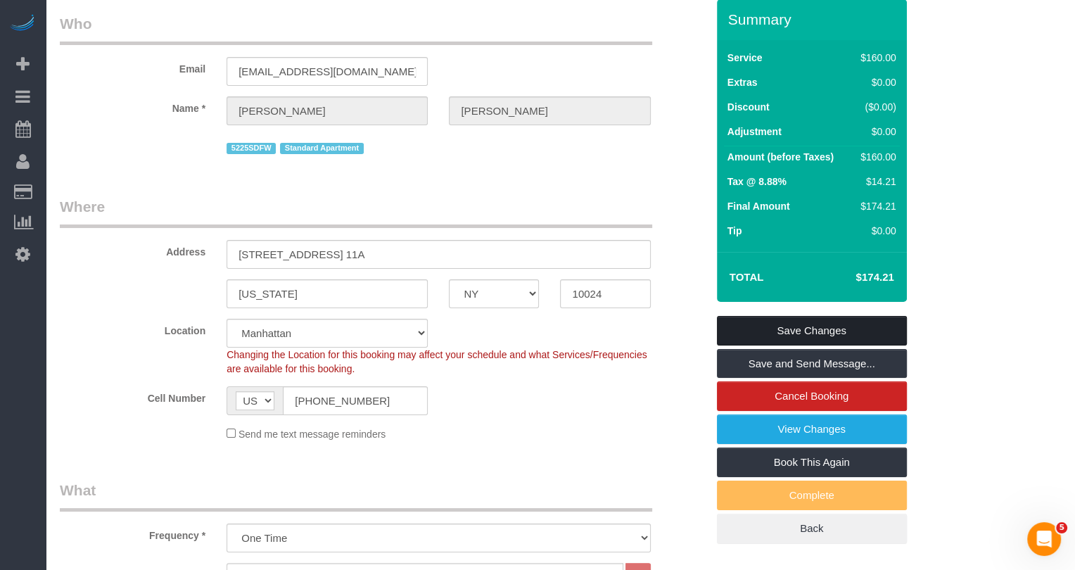
click at [802, 345] on link "Save Changes" at bounding box center [812, 331] width 190 height 30
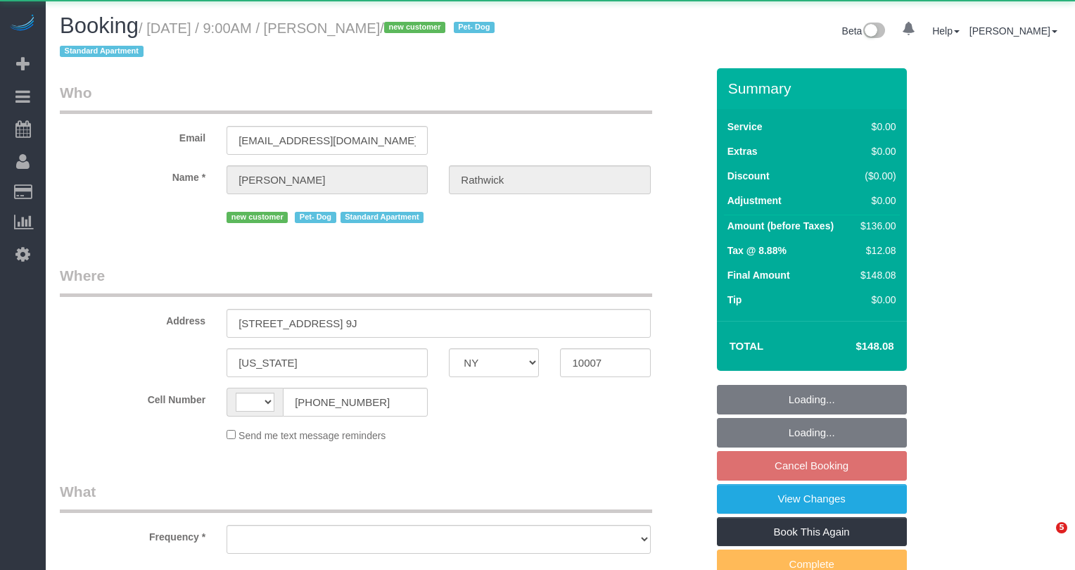
select select "NY"
select select "string:US"
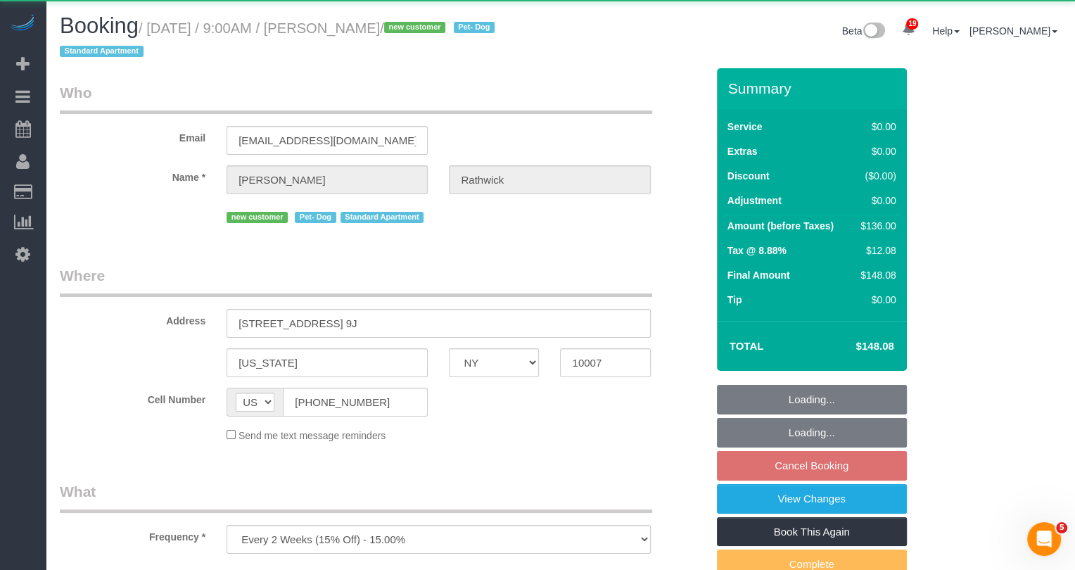
select select "object:902"
select select "string:stripe-pm_1S7kw64VGloSiKo7uEeTVo2l"
select select "1"
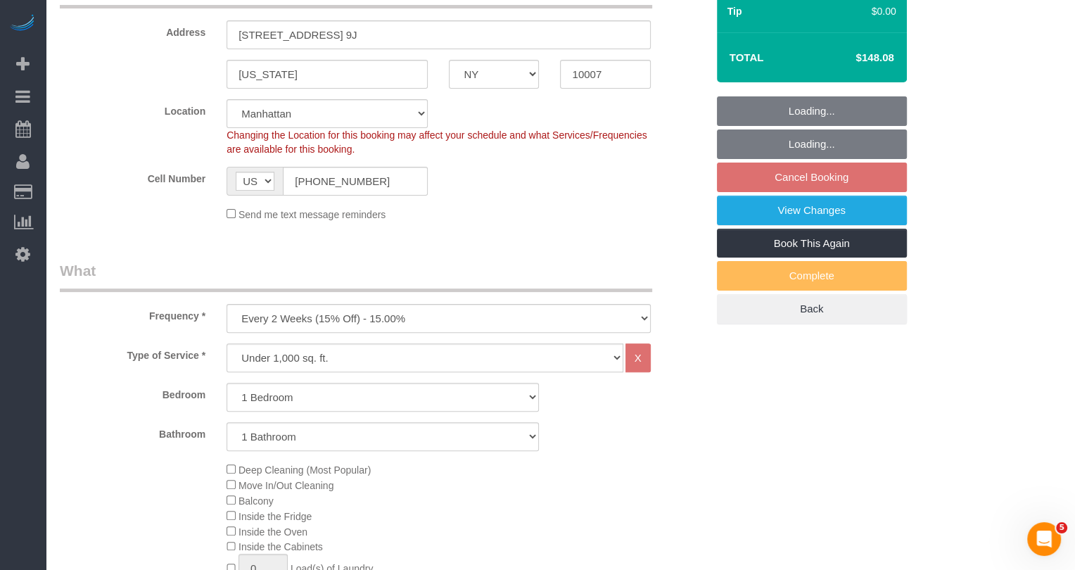
select select "spot2"
select select "number:56"
select select "number:72"
select select "number:13"
select select "number:5"
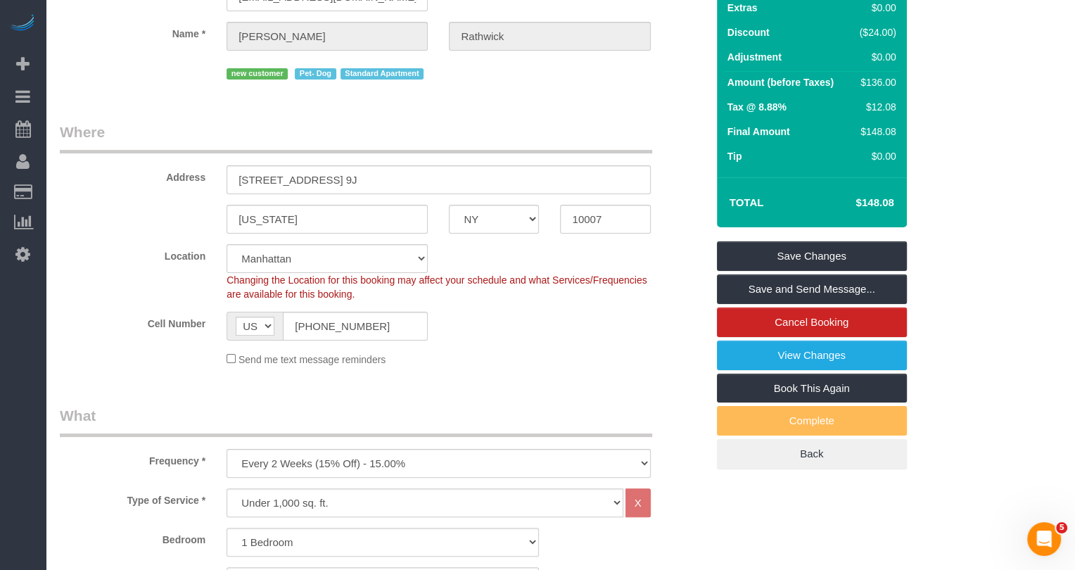
scroll to position [160, 0]
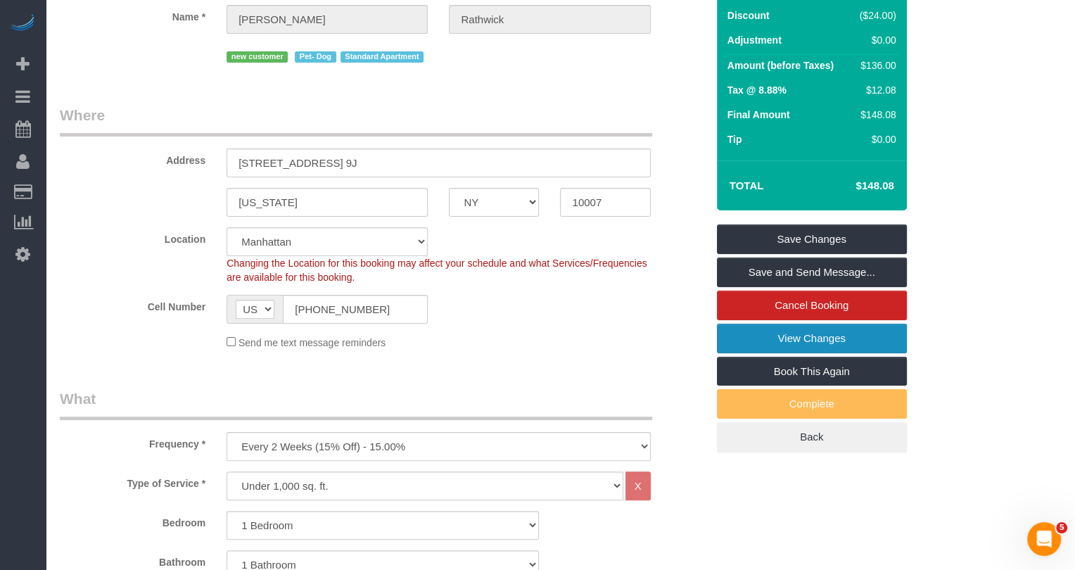
click at [813, 333] on link "View Changes" at bounding box center [812, 339] width 190 height 30
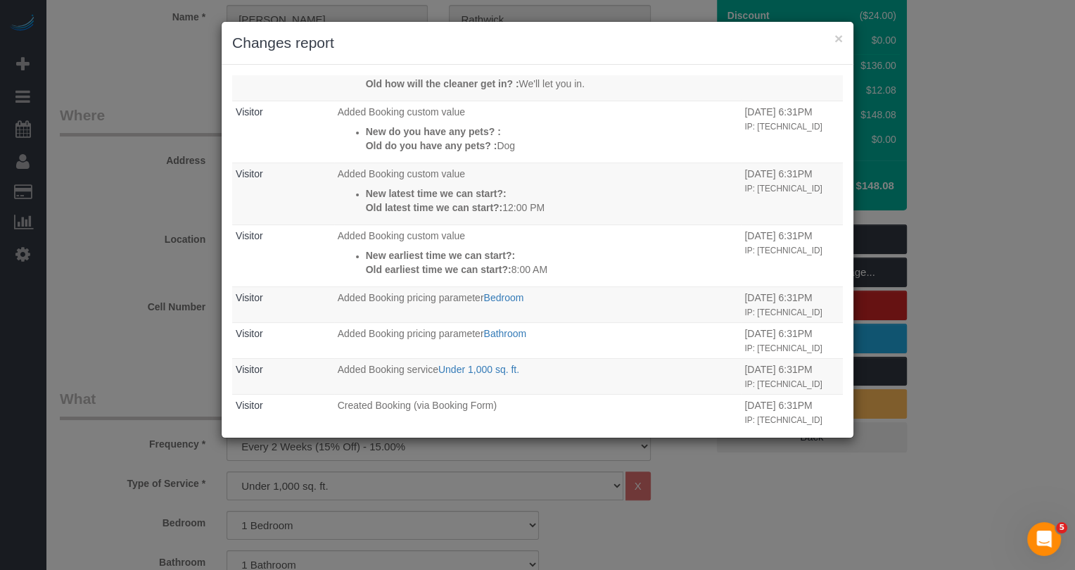
scroll to position [422, 0]
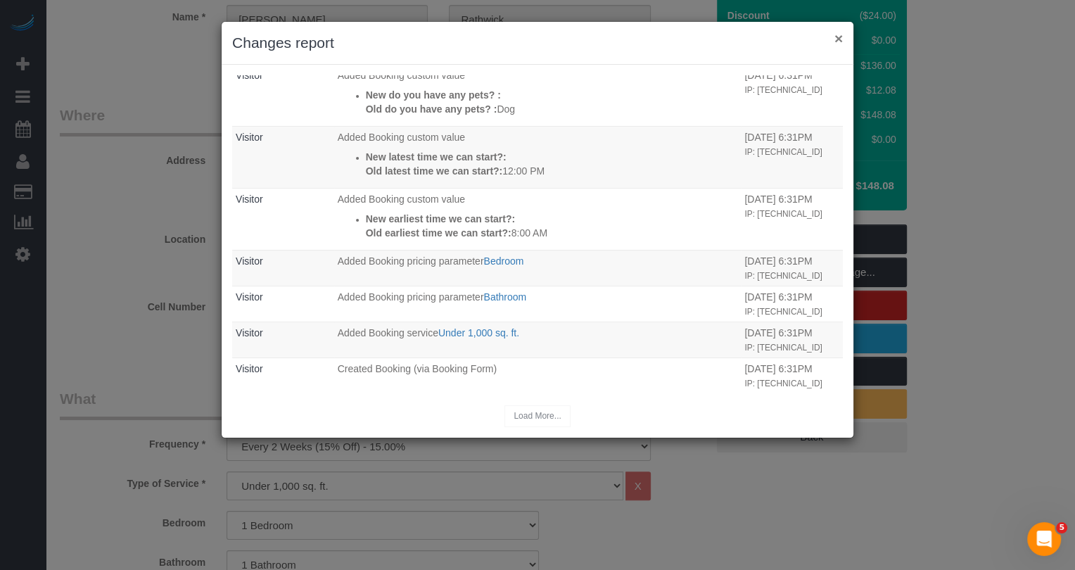
click at [841, 41] on button "×" at bounding box center [838, 38] width 8 height 15
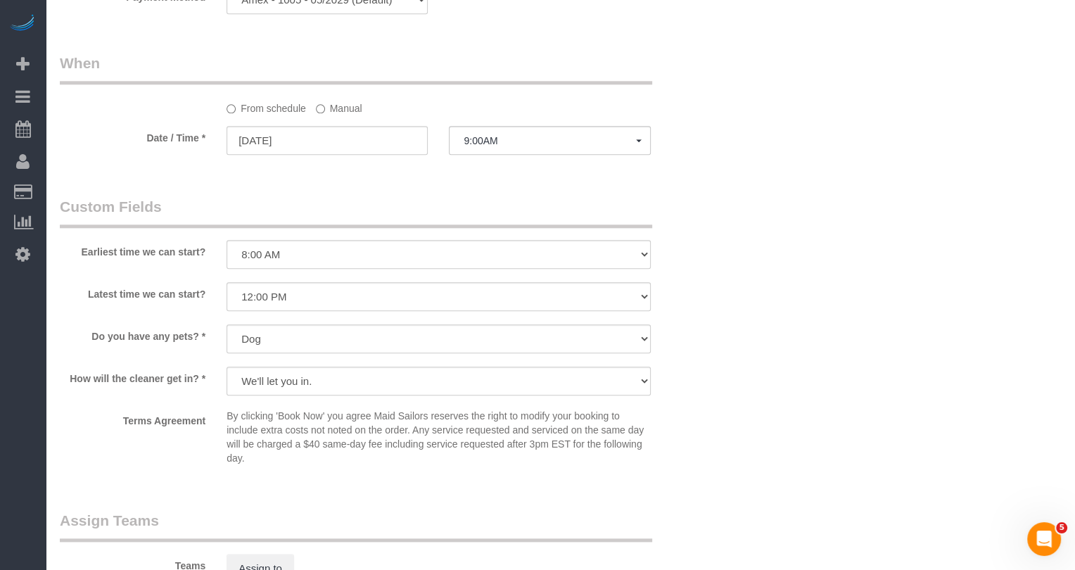
scroll to position [1489, 0]
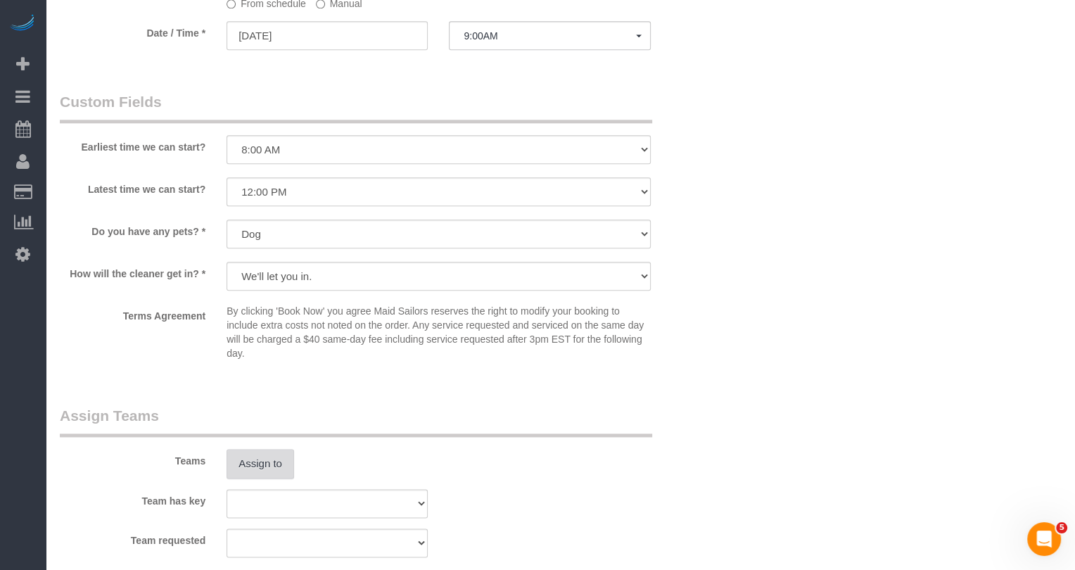
click at [265, 465] on button "Assign to" at bounding box center [261, 464] width 68 height 30
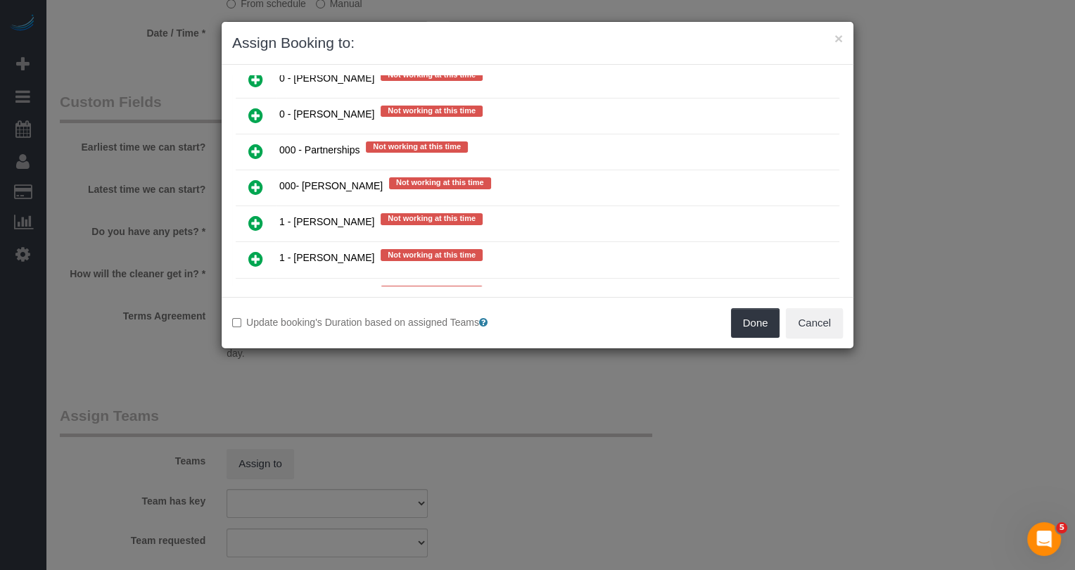
click at [256, 179] on icon at bounding box center [255, 187] width 15 height 17
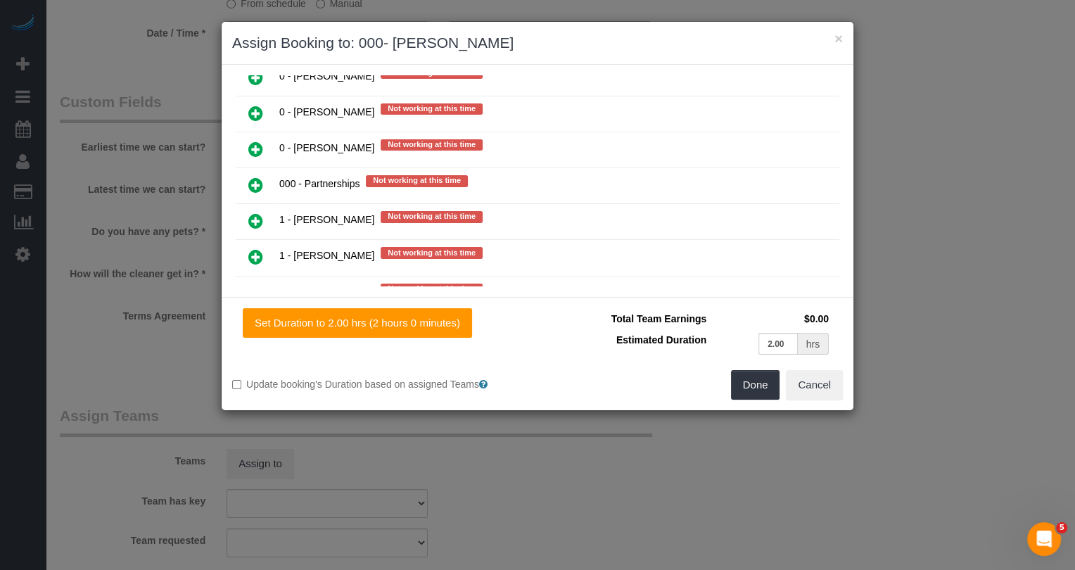
scroll to position [1121, 0]
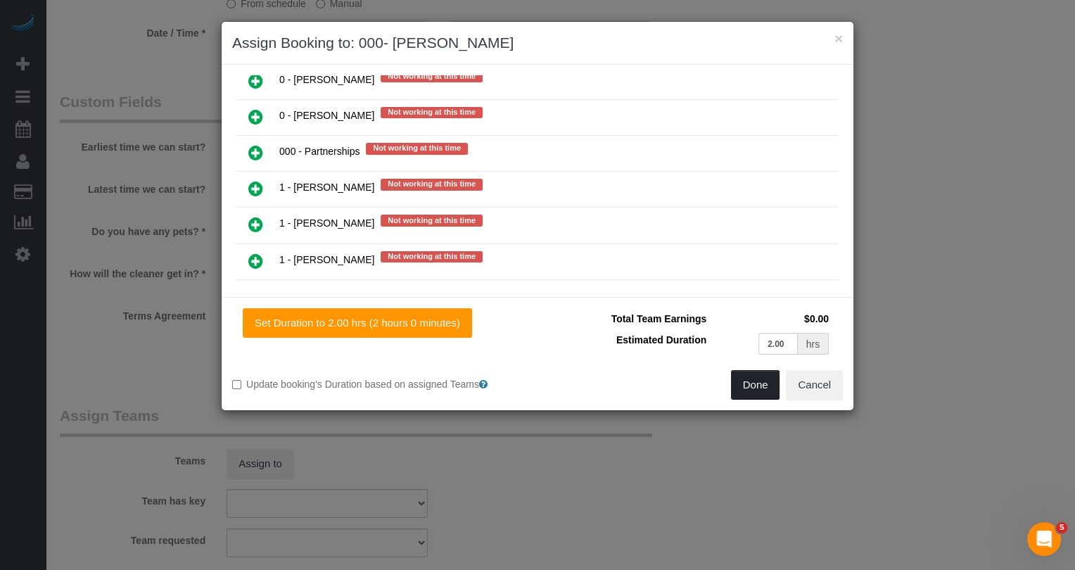
click at [770, 385] on button "Done" at bounding box center [755, 385] width 49 height 30
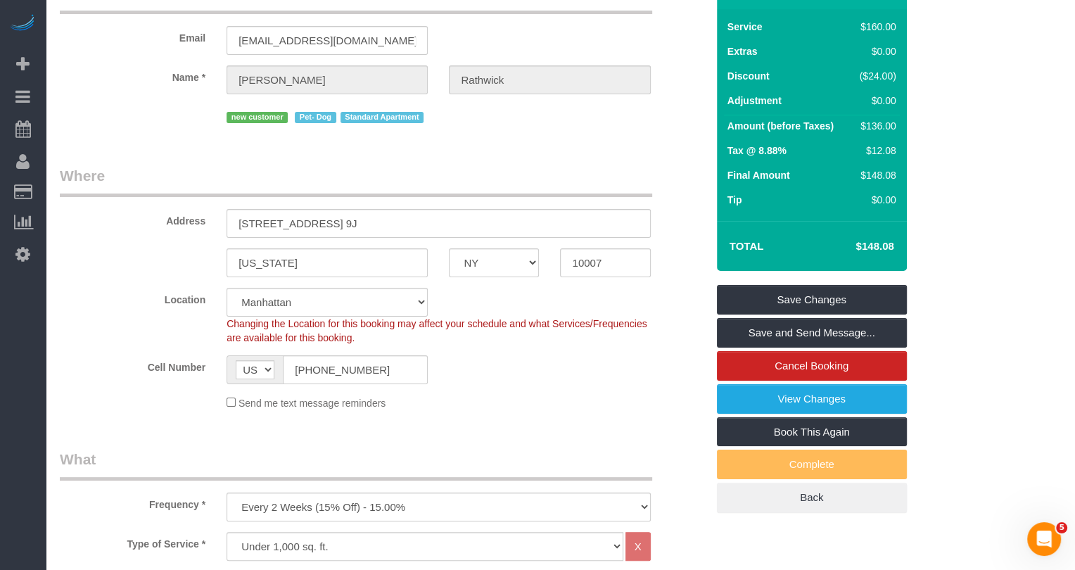
scroll to position [0, 0]
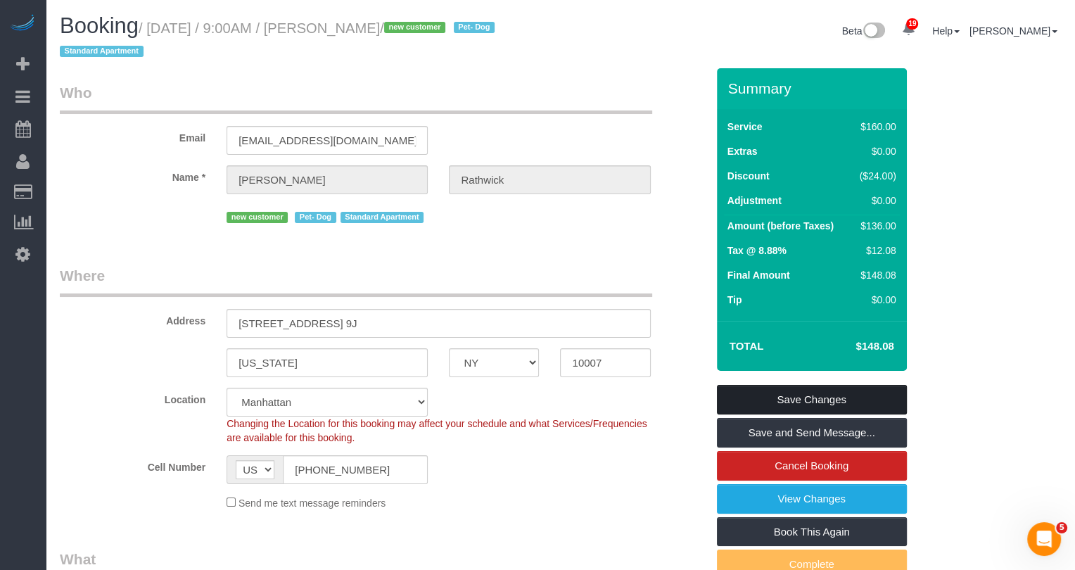
click at [801, 405] on link "Save Changes" at bounding box center [812, 400] width 190 height 30
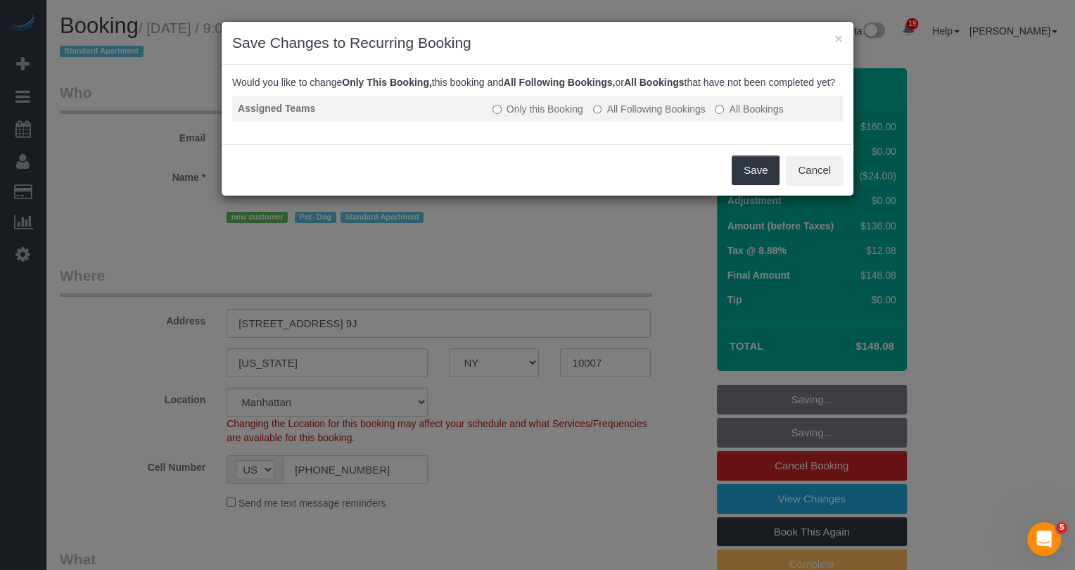
click at [678, 116] on label "All Following Bookings" at bounding box center [649, 109] width 113 height 14
click at [571, 116] on label "Only this Booking" at bounding box center [537, 109] width 91 height 14
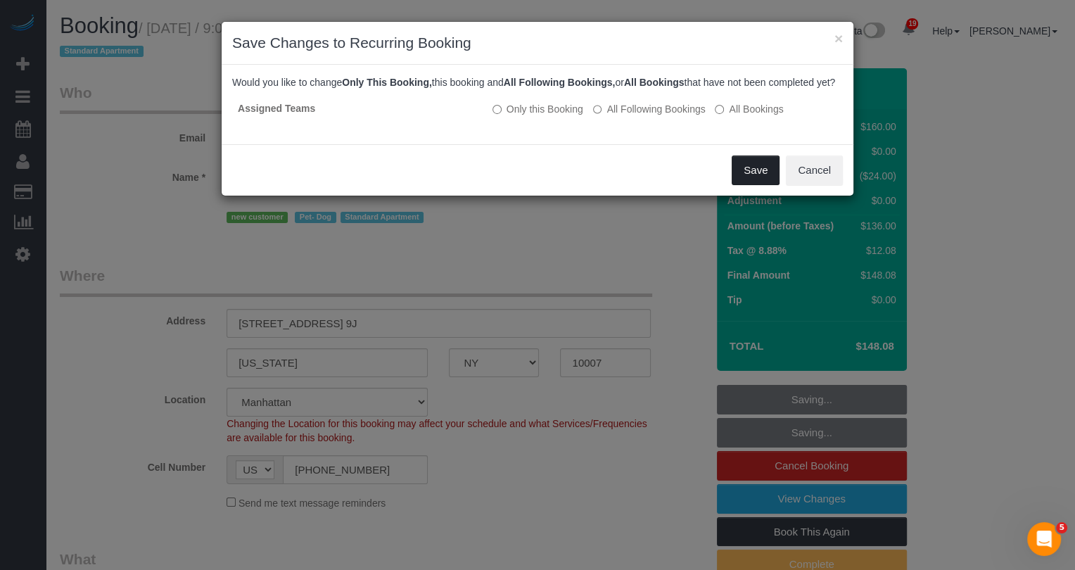
click at [766, 185] on button "Save" at bounding box center [756, 170] width 48 height 30
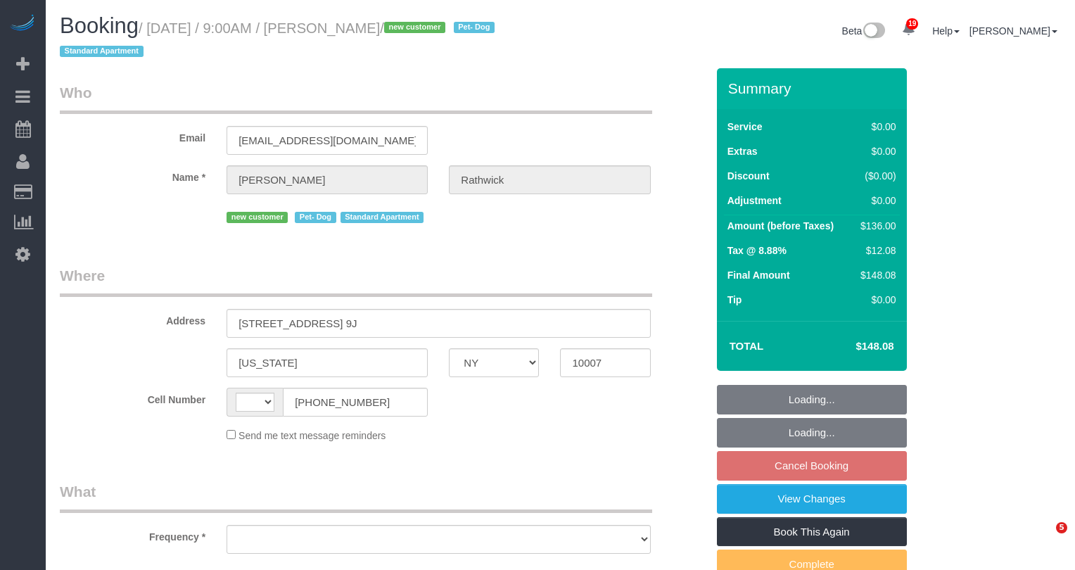
select select "NY"
select select "object:546"
select select "1"
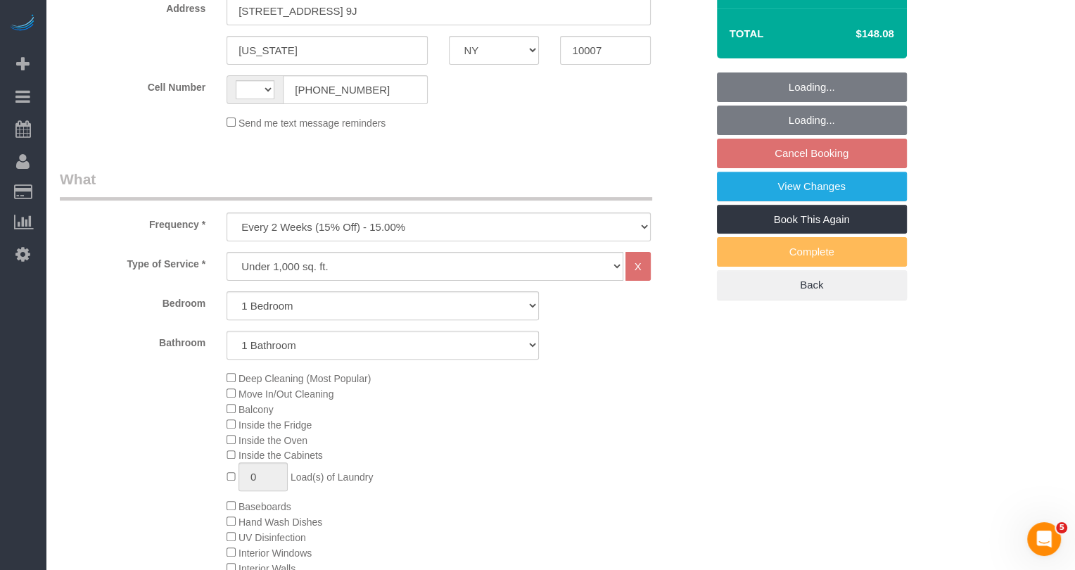
select select "string:[GEOGRAPHIC_DATA]"
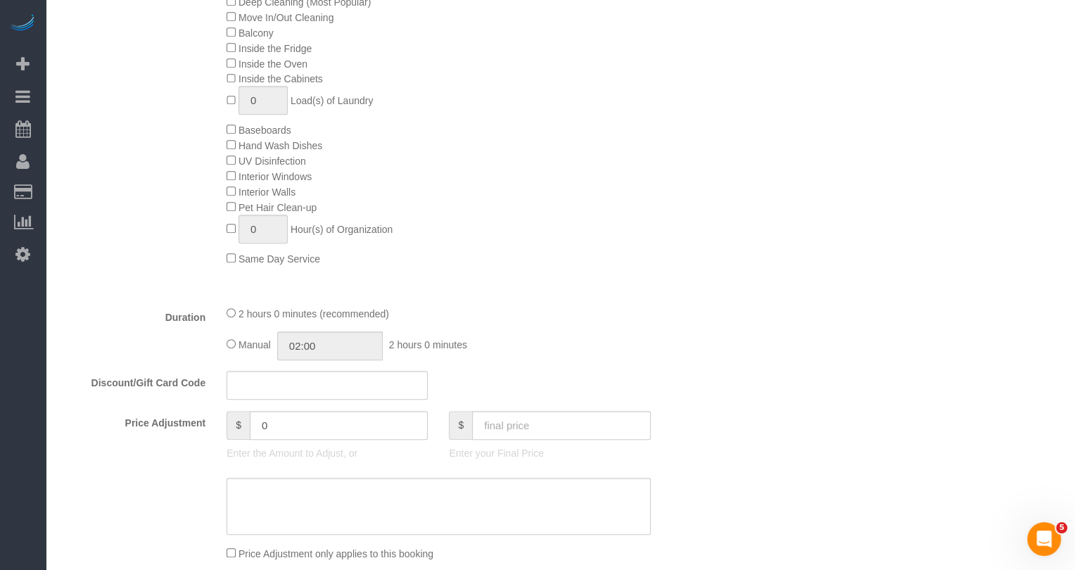
select select "object:1051"
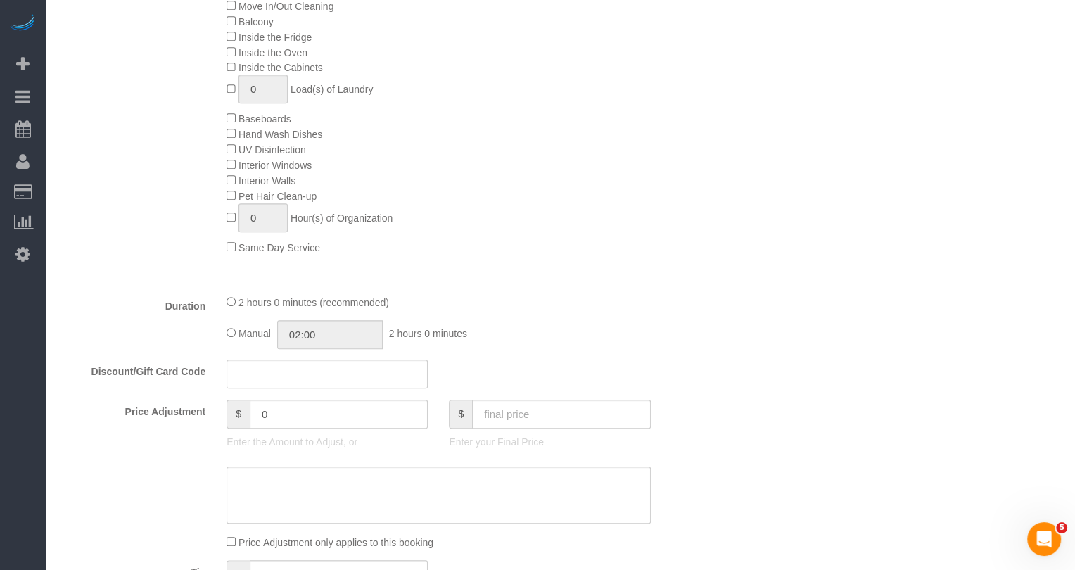
select select "string:stripe-pm_1S7kw64VGloSiKo7uEeTVo2l"
select select "number:56"
select select "number:72"
select select "number:13"
select select "number:5"
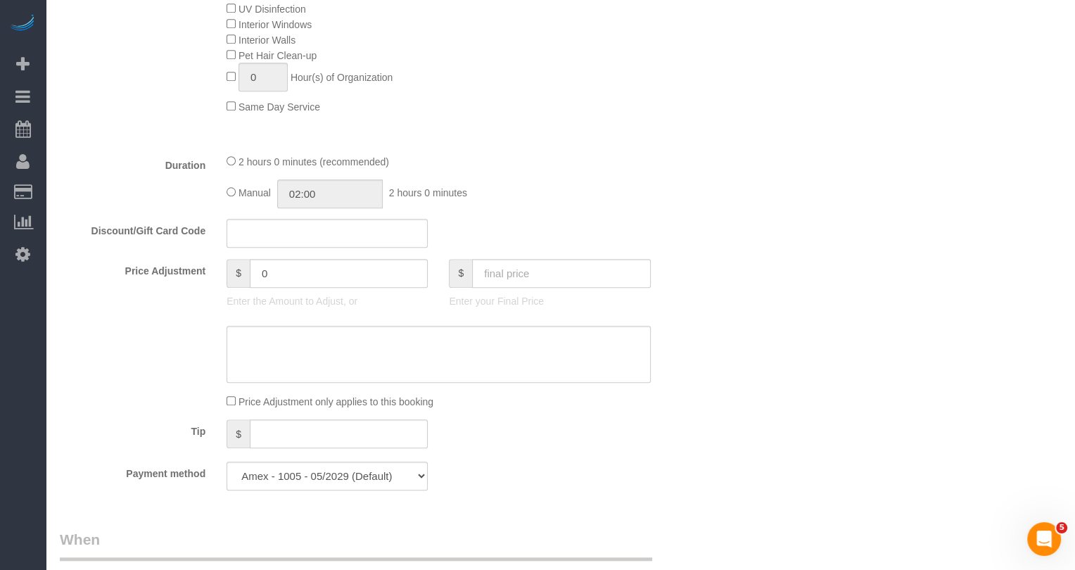
select select "spot2"
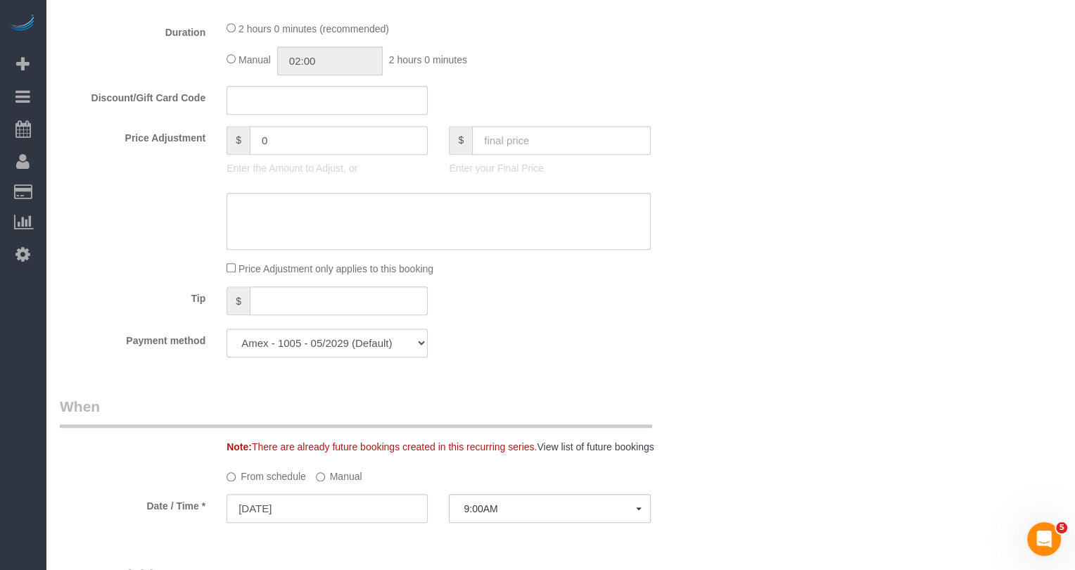
select select "1"
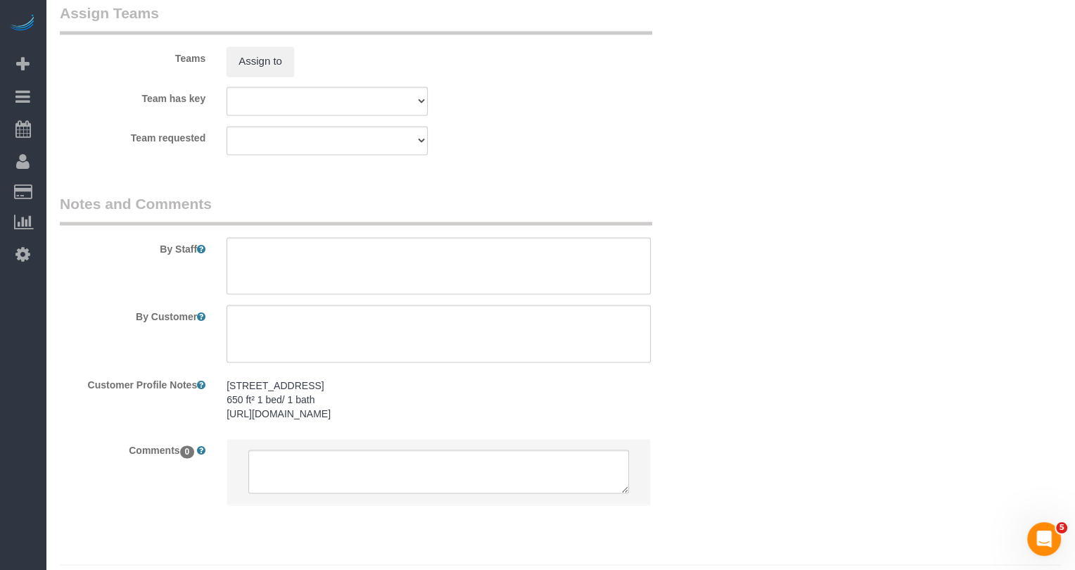
scroll to position [1950, 0]
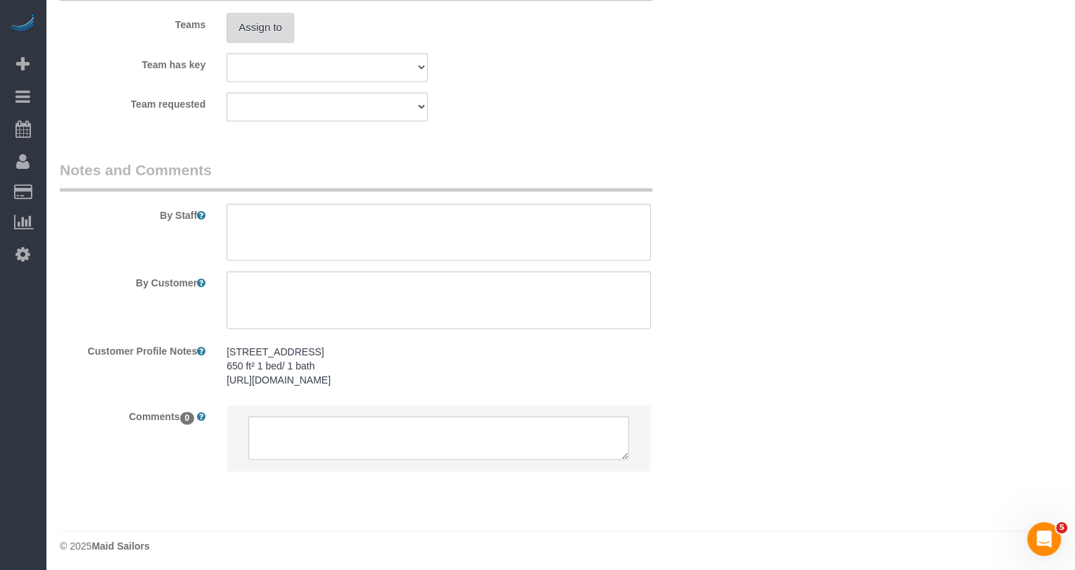
click at [268, 30] on button "Assign to" at bounding box center [261, 28] width 68 height 30
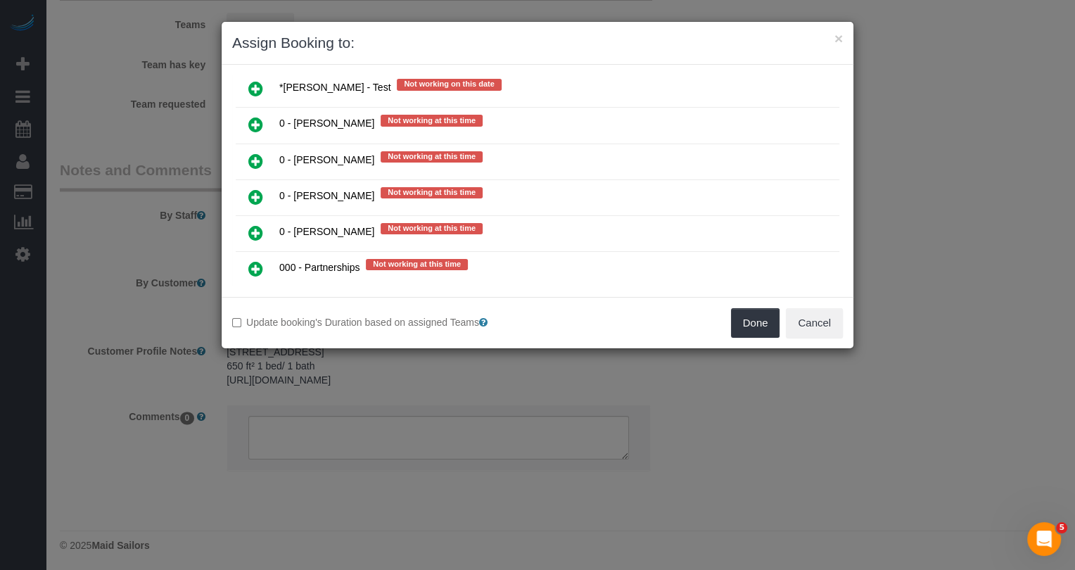
scroll to position [983, 0]
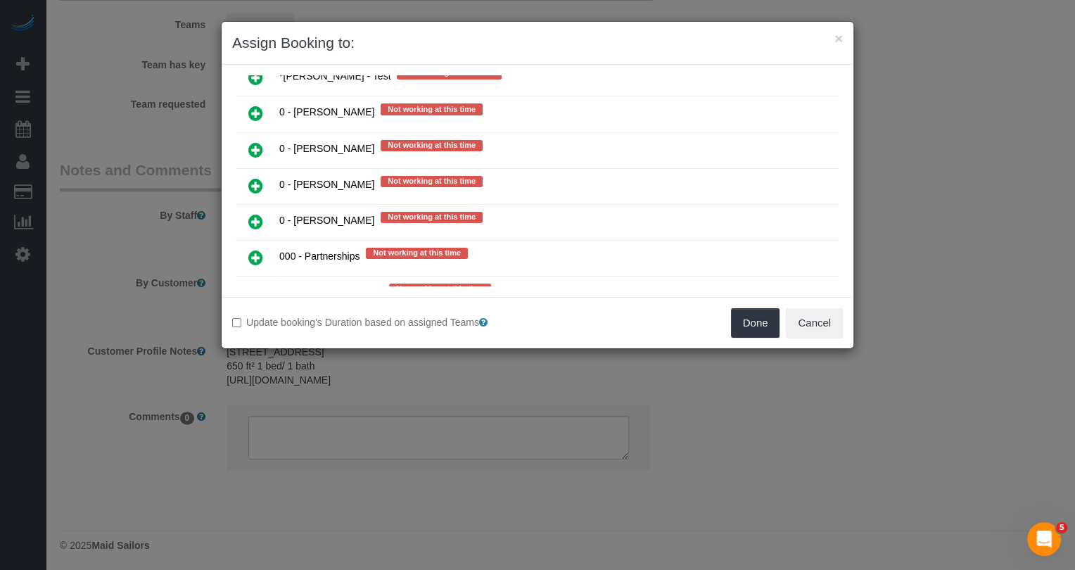
click at [254, 285] on icon at bounding box center [255, 293] width 15 height 17
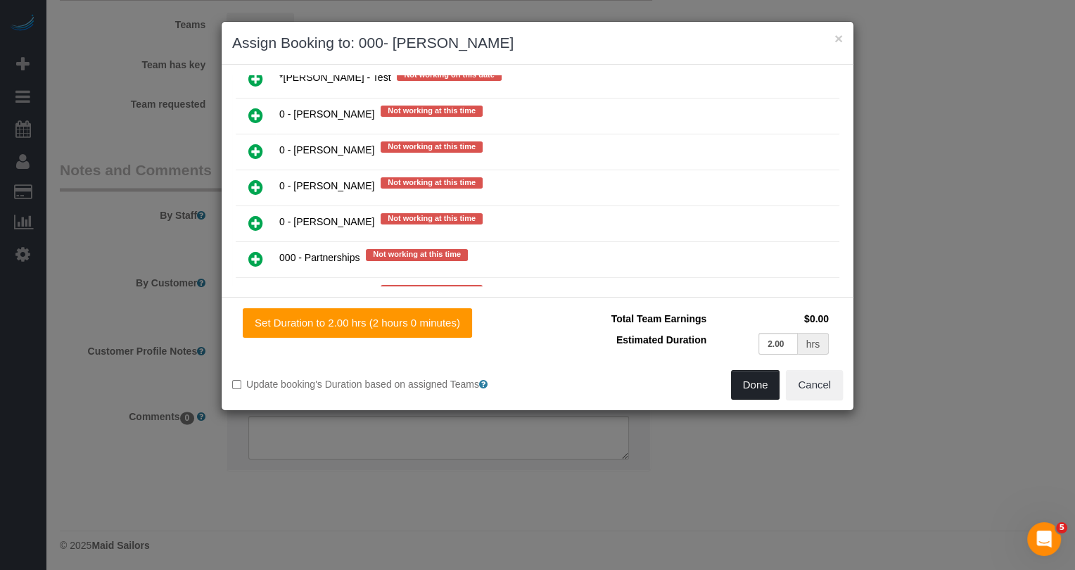
click at [753, 381] on button "Done" at bounding box center [755, 385] width 49 height 30
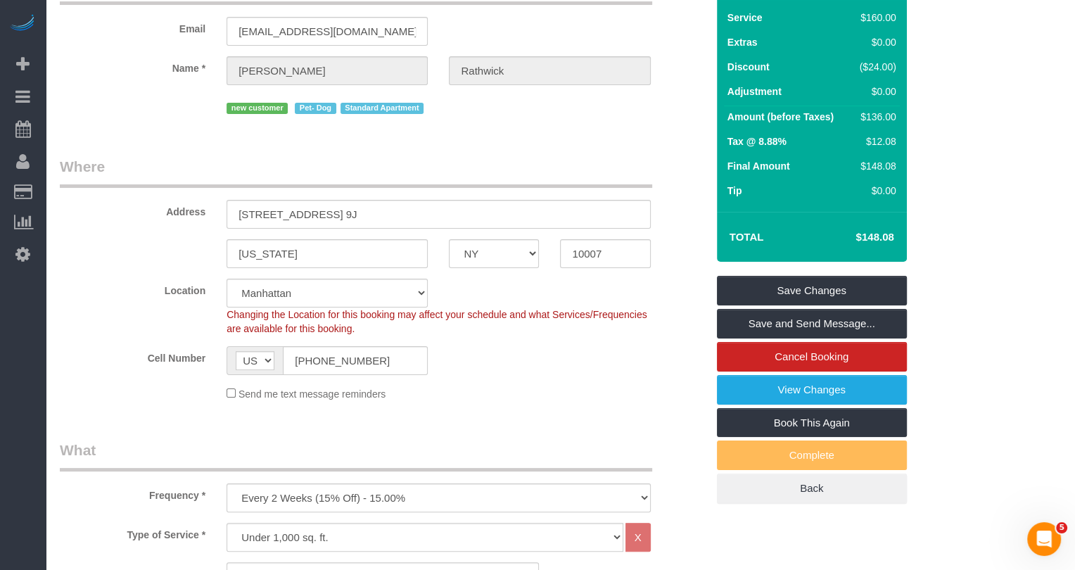
scroll to position [0, 0]
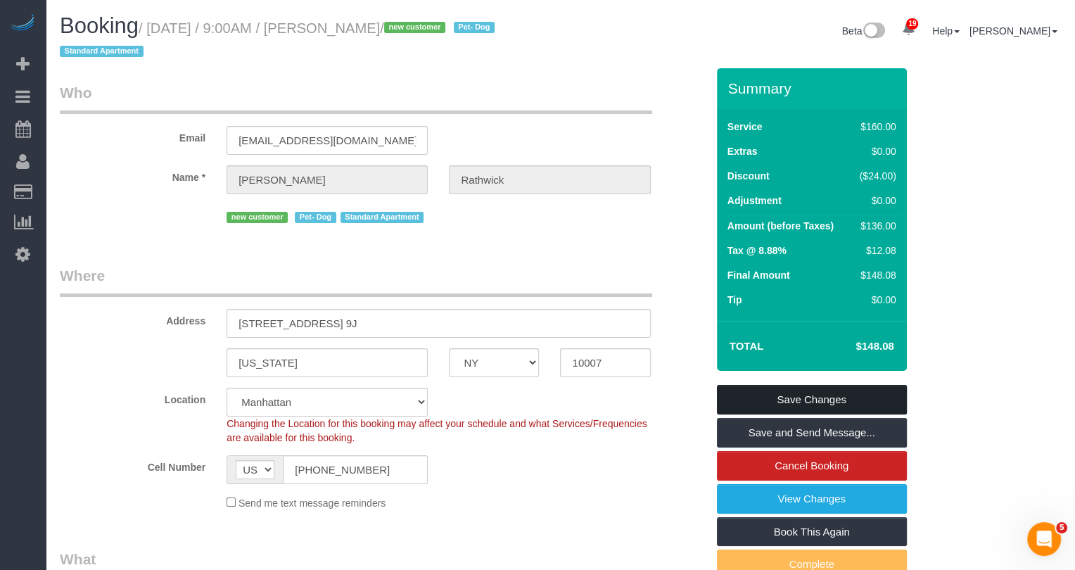
click at [756, 409] on link "Save Changes" at bounding box center [812, 400] width 190 height 30
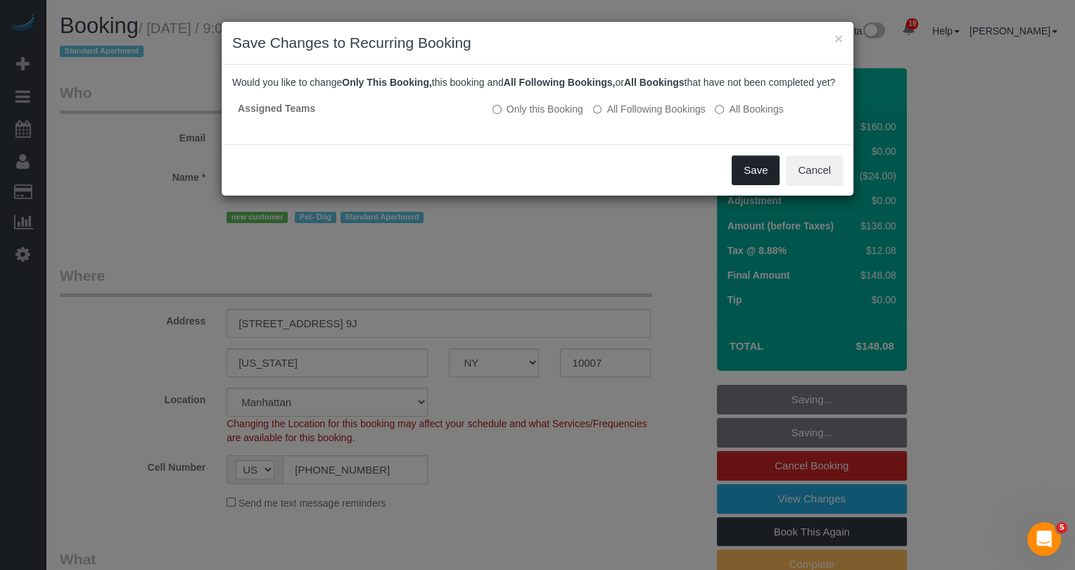
click at [765, 185] on button "Save" at bounding box center [756, 170] width 48 height 30
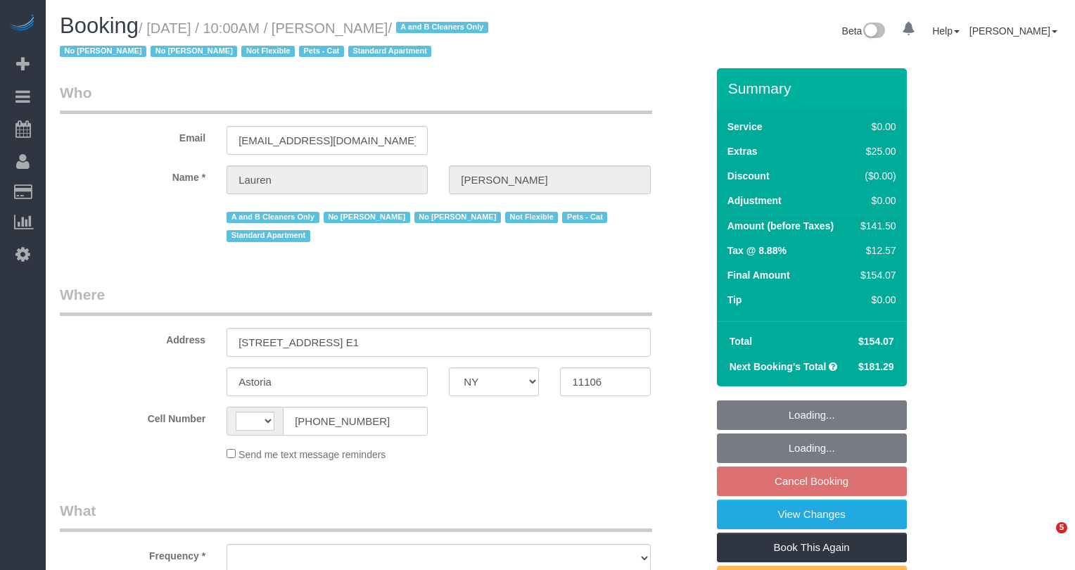
select select "NY"
select select "string:[GEOGRAPHIC_DATA]"
select select "object:808"
select select "1"
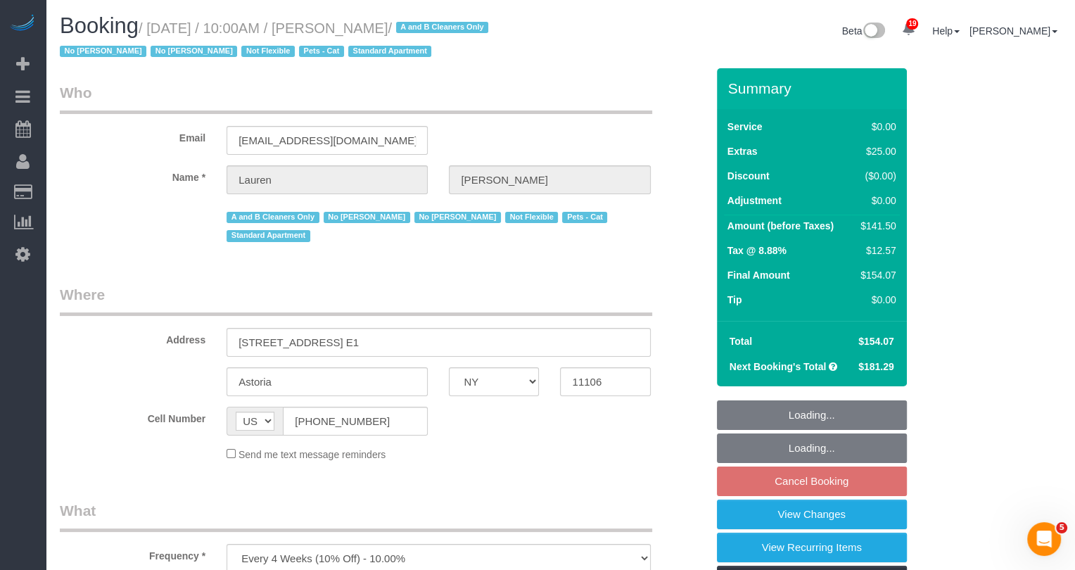
select select "string:stripe-pm_1PIWVh4VGloSiKo7AVfD13n6"
select select "object:960"
select select "spot3"
select select "1"
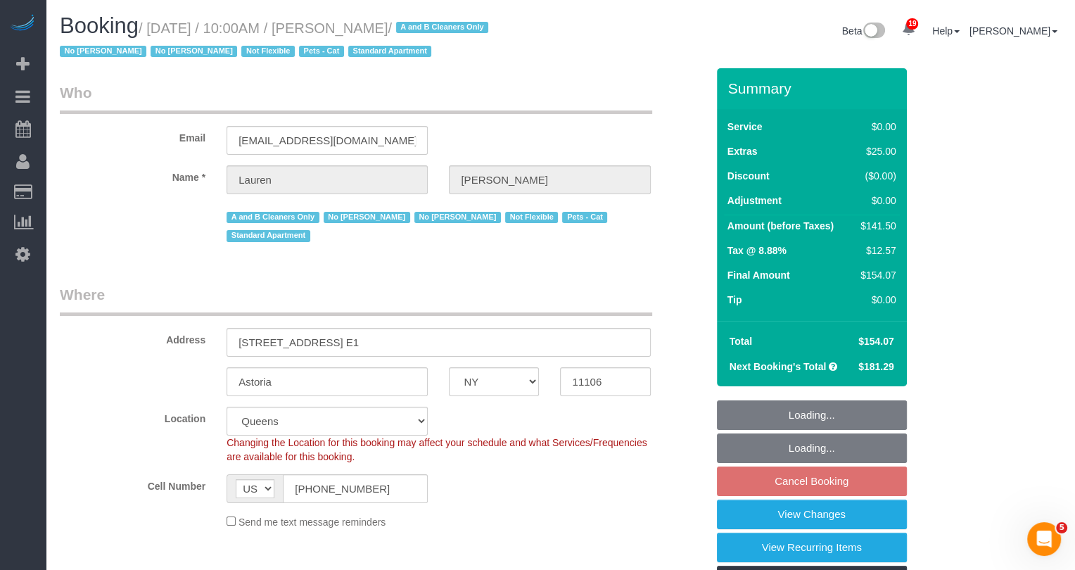
select select "number:89"
select select "number:90"
select select "number:14"
select select "number:5"
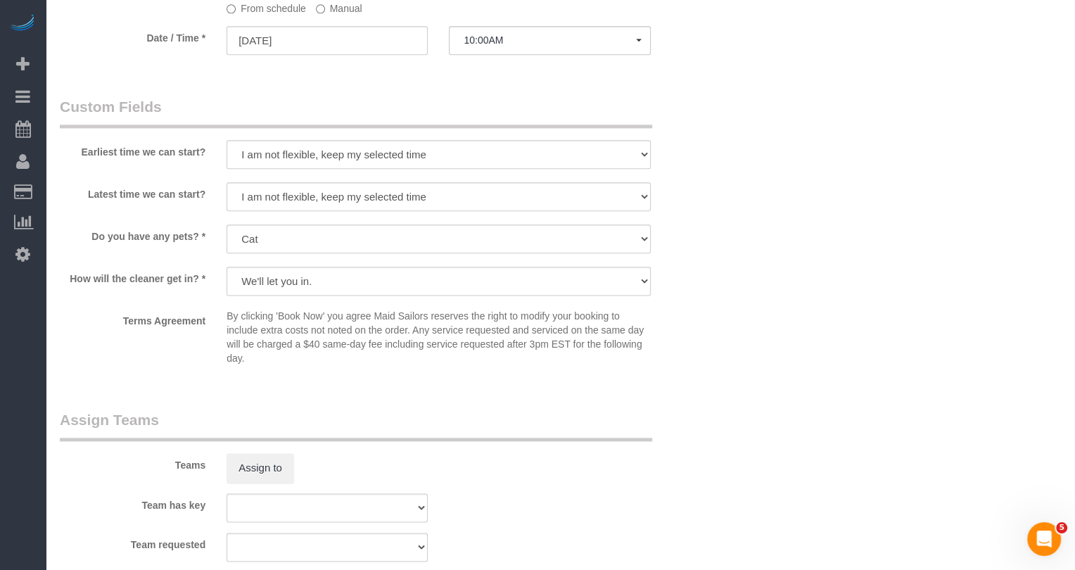
scroll to position [1556, 0]
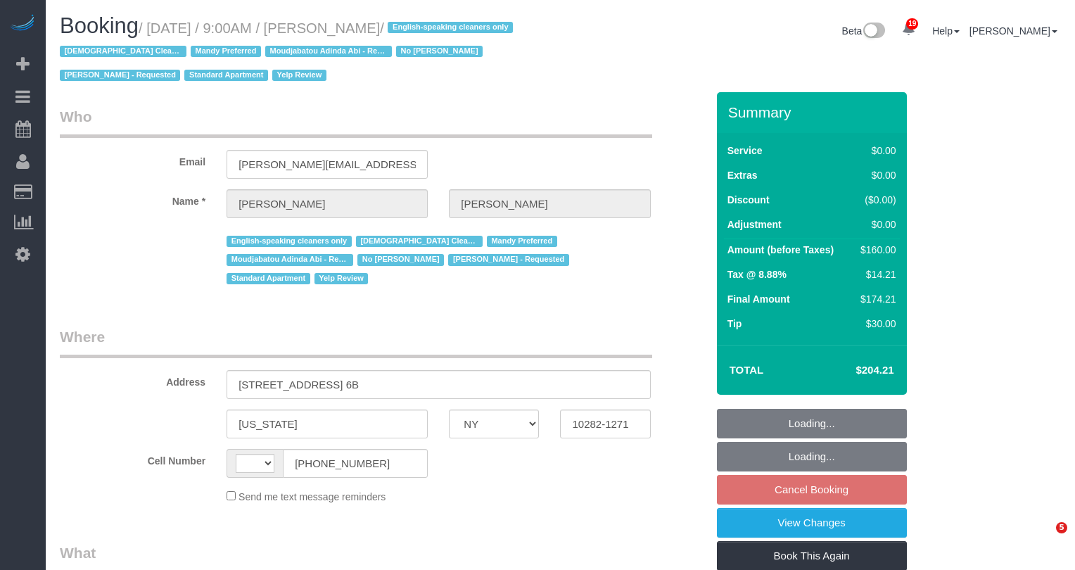
select select "NY"
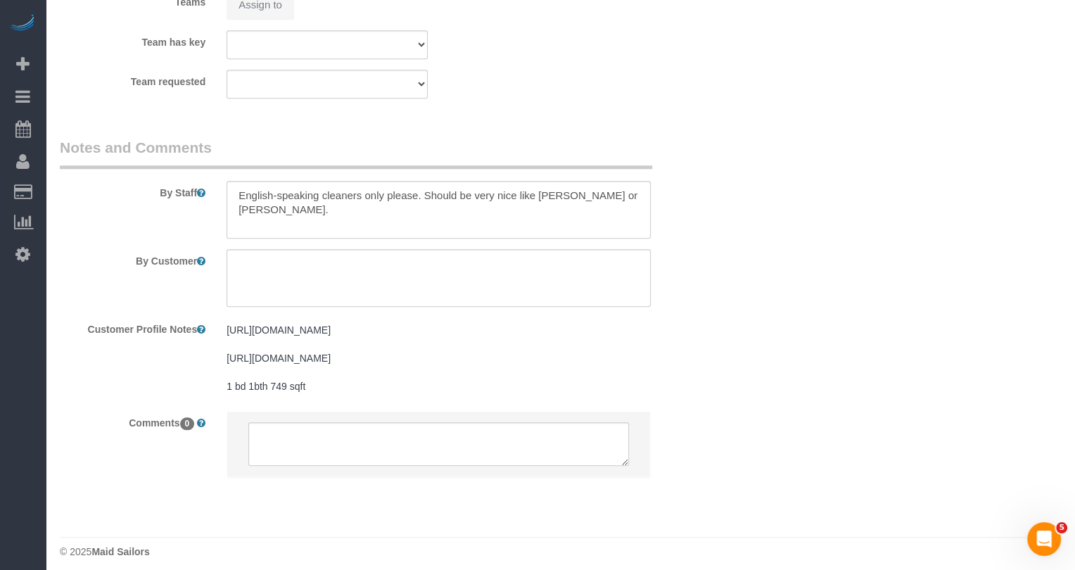
select select "string:[GEOGRAPHIC_DATA]"
select select "object:813"
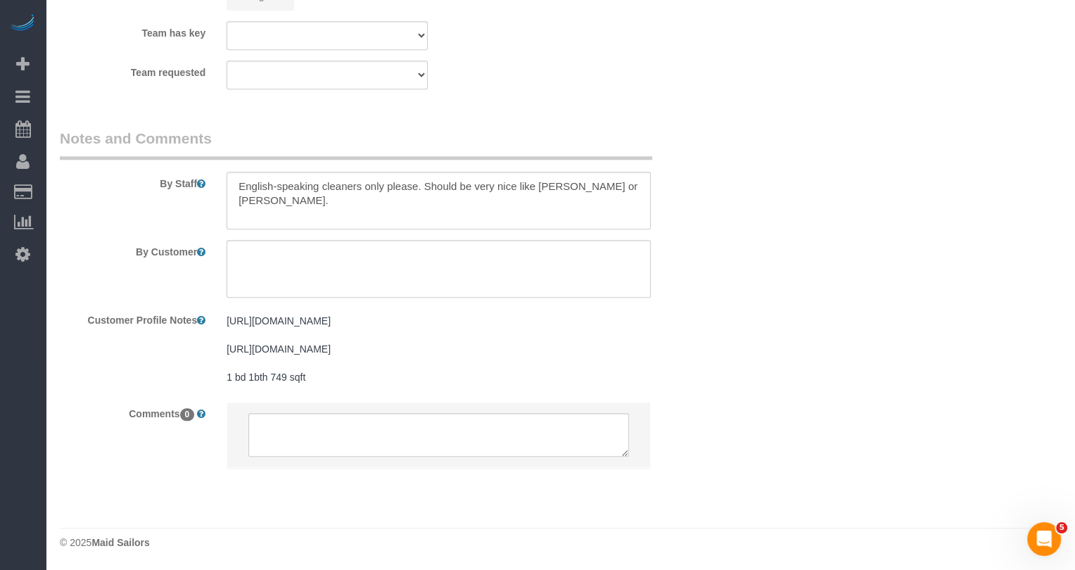
select select "1"
select select "spot2"
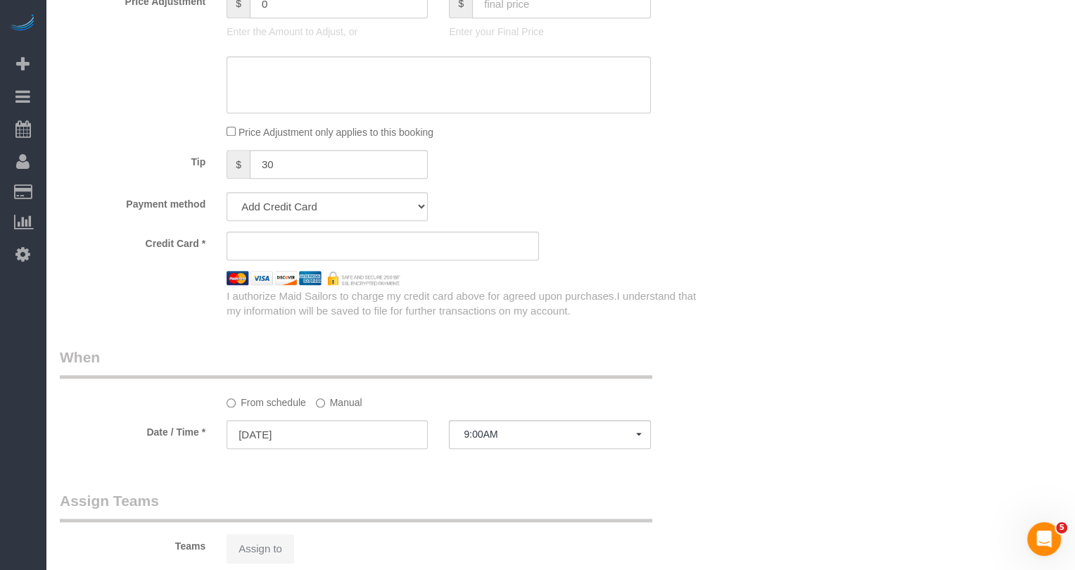
select select "string:stripe-pm_1P3HJT4VGloSiKo7ZDElSEUk"
select select "number:56"
select select "number:70"
select select "number:15"
select select "number:5"
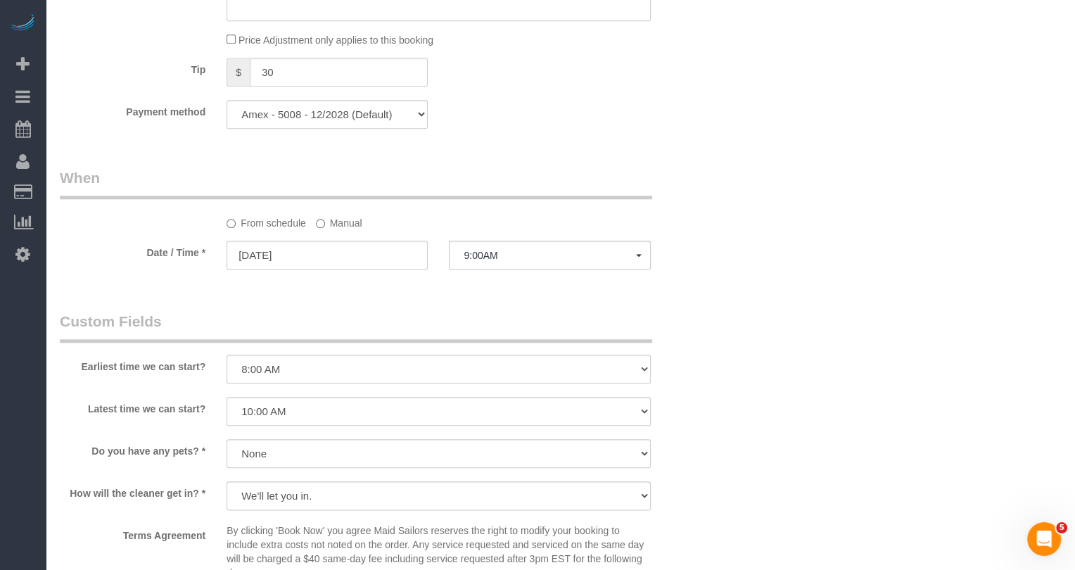
select select
select select "object:1108"
select select "spot58"
select select "1"
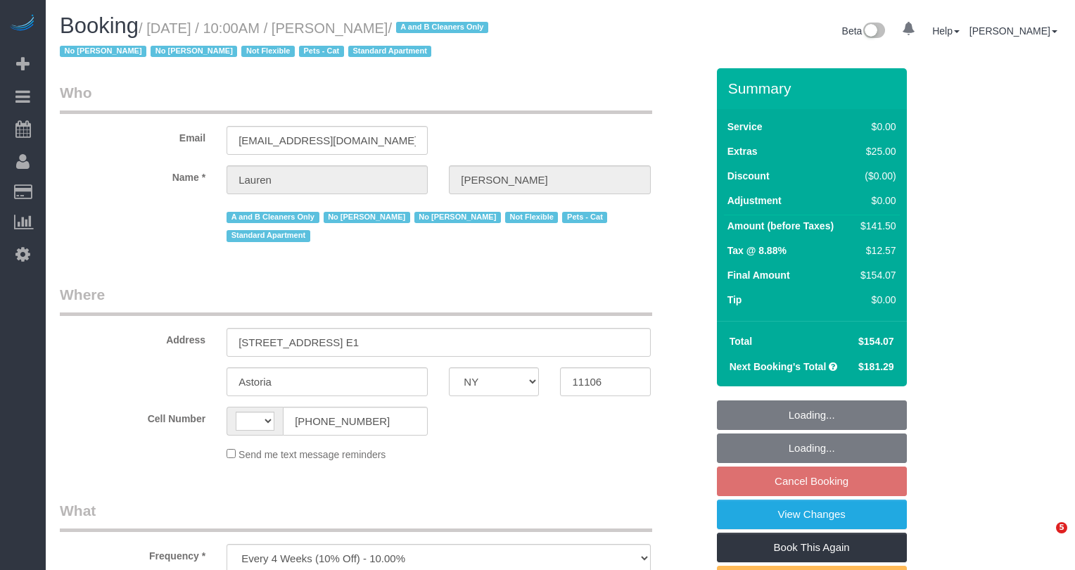
select select "NY"
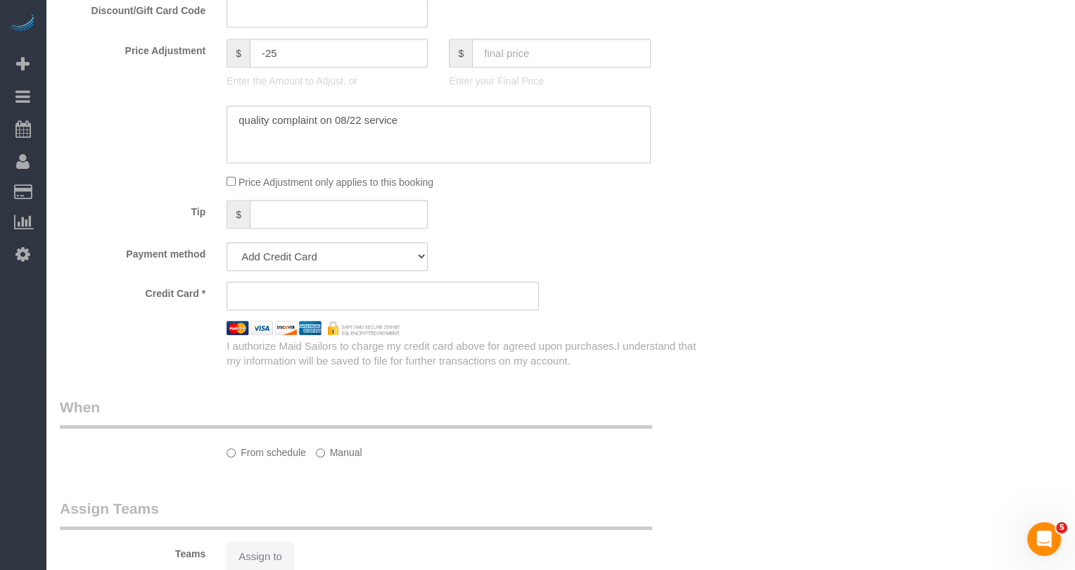
select select "string:[GEOGRAPHIC_DATA]"
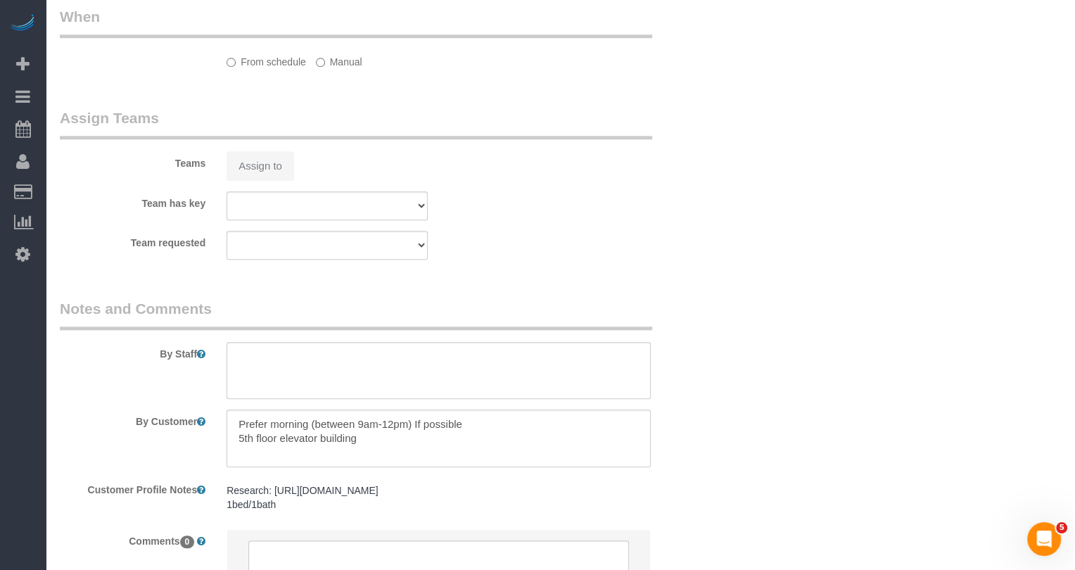
select select "string:stripe-pm_1PIWVh4VGloSiKo7AVfD13n6"
select select "1"
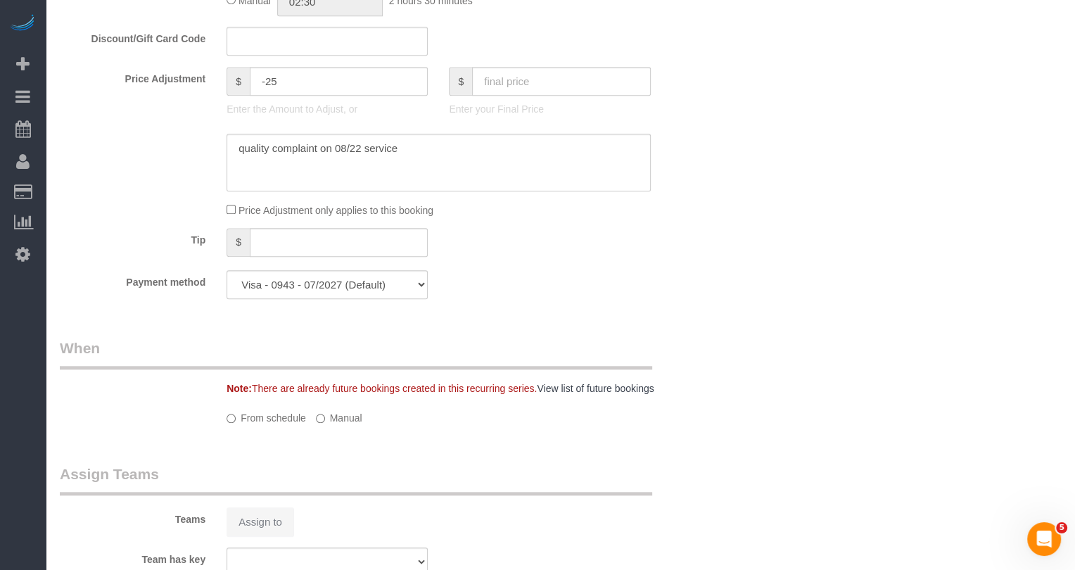
select select "object:923"
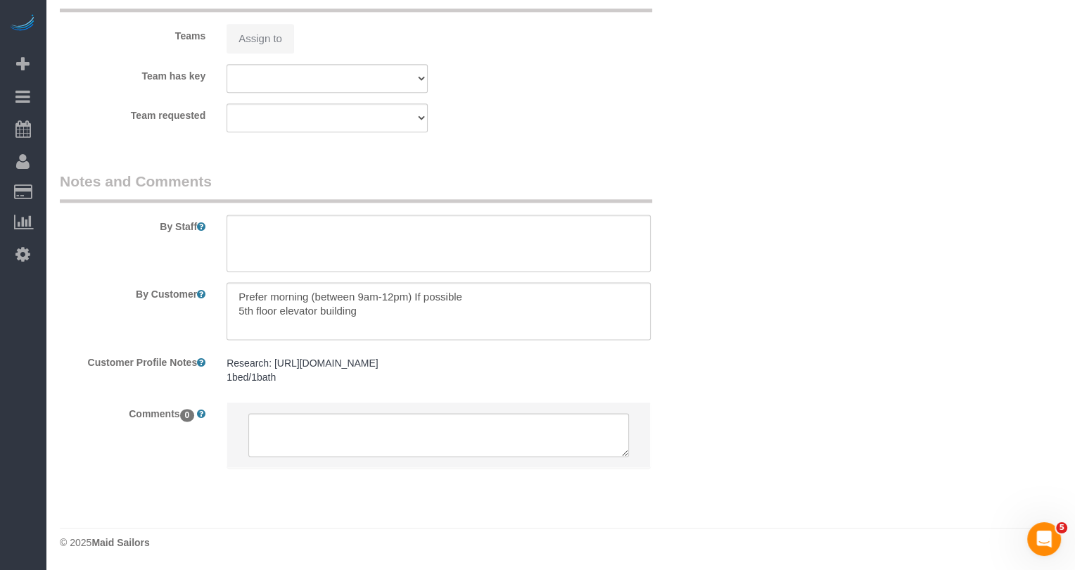
select select "spot3"
select select "1"
select select "number:89"
select select "number:90"
select select "number:14"
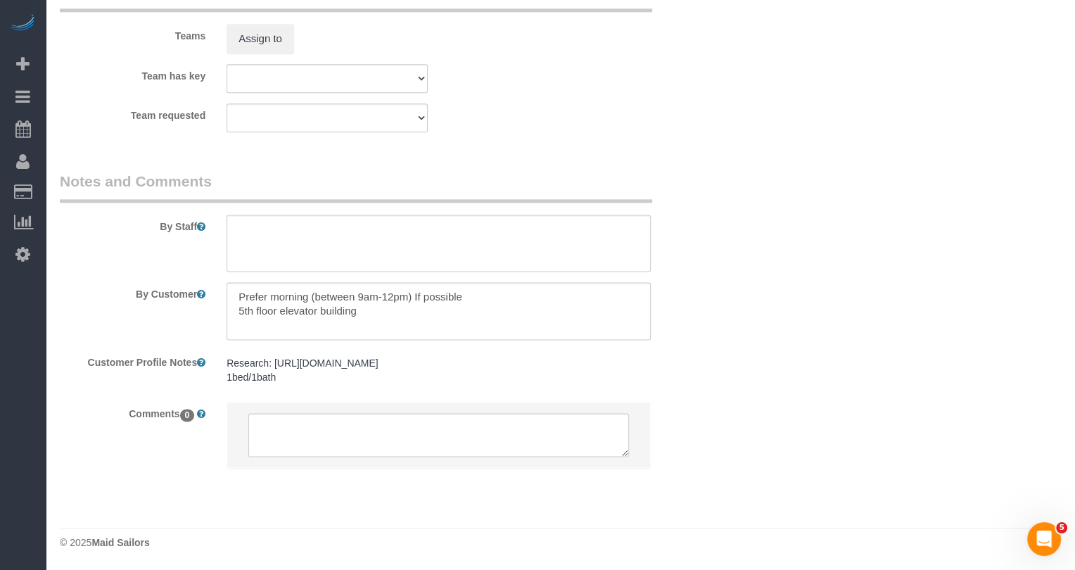
select select "number:5"
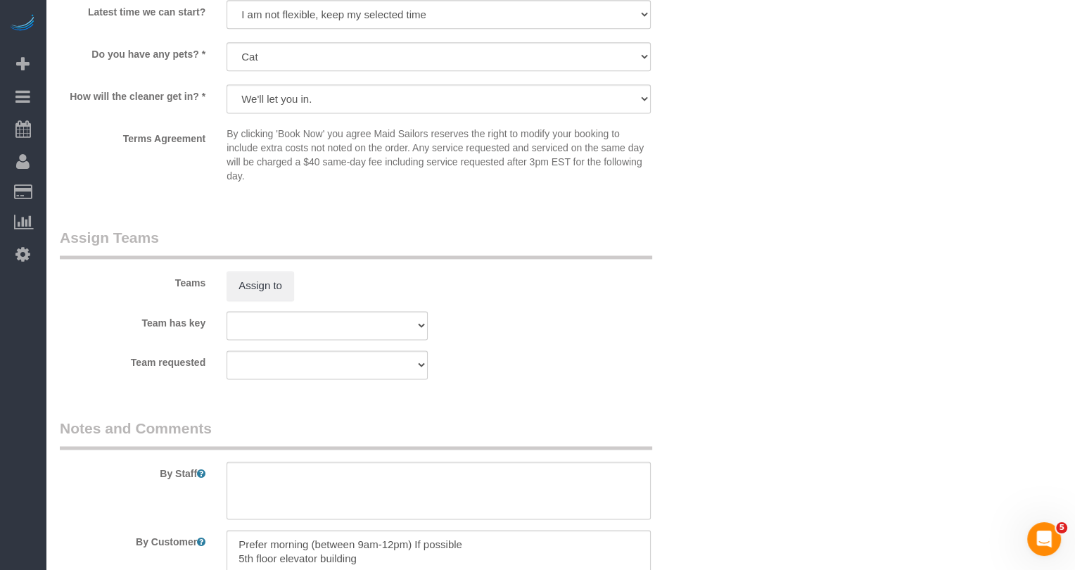
scroll to position [1901, 0]
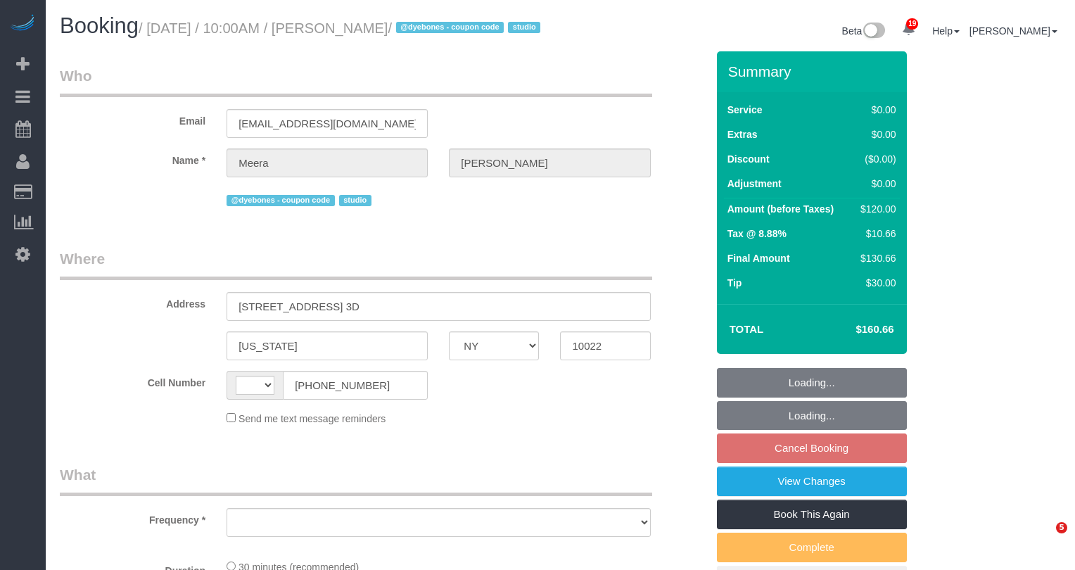
select select "NY"
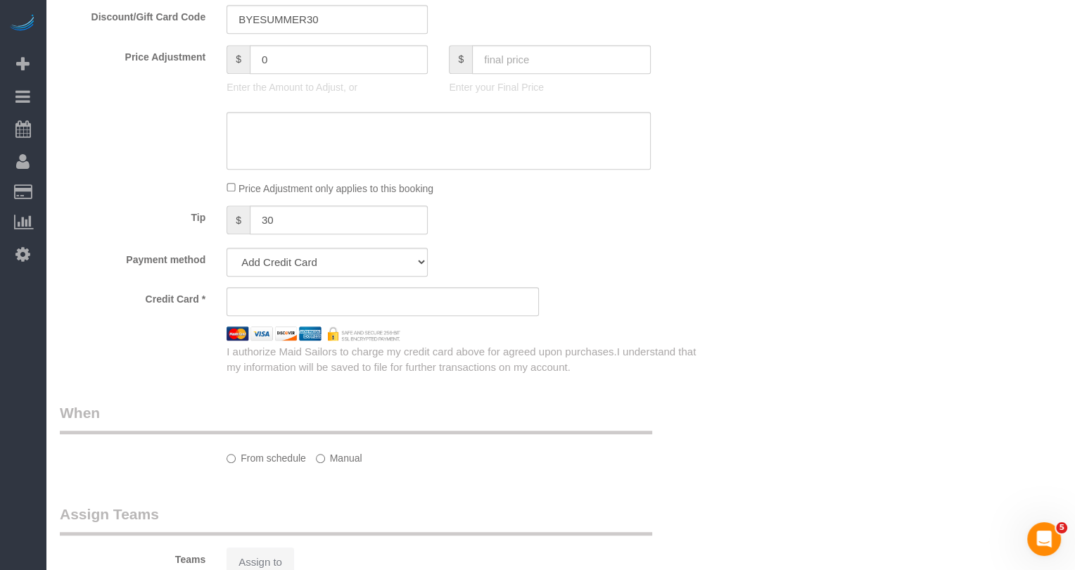
select select "string:[GEOGRAPHIC_DATA]"
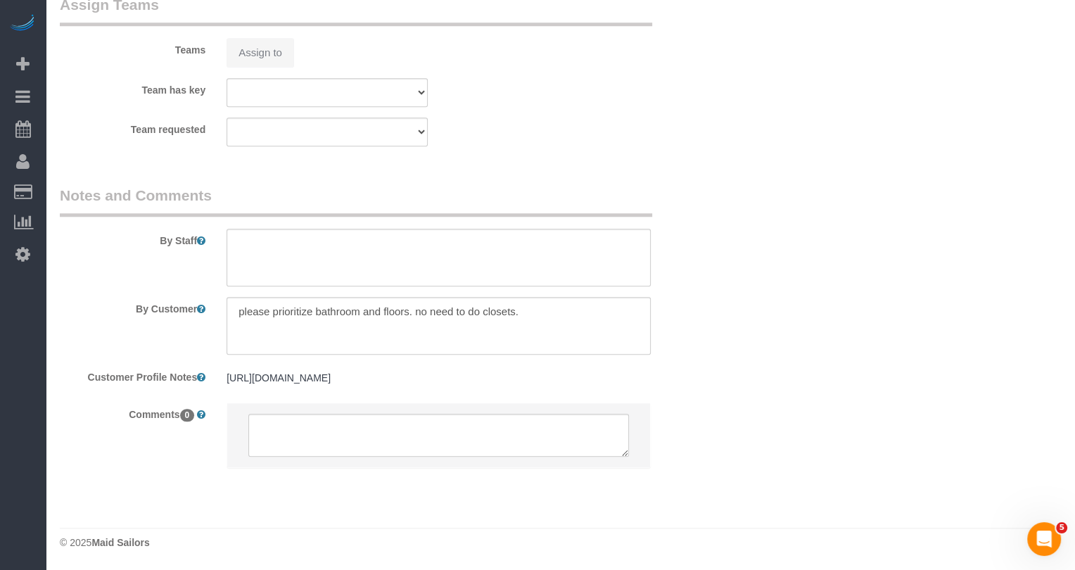
select select "object:898"
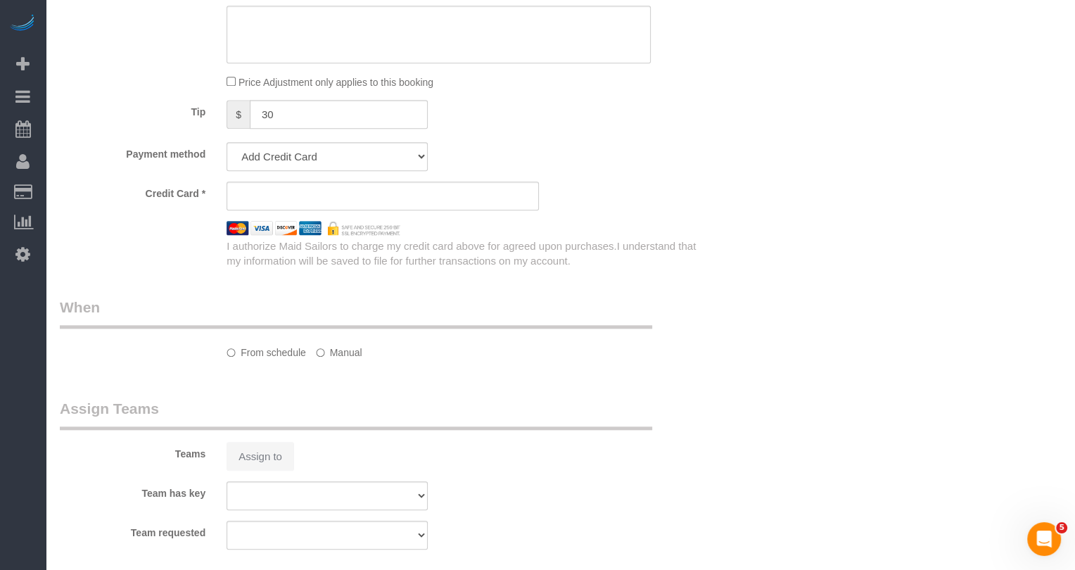
select select "string:stripe-pm_1RnOvs4VGloSiKo7fVbCzDxd"
select select "spot3"
select select "number:58"
select select "number:75"
select select "number:15"
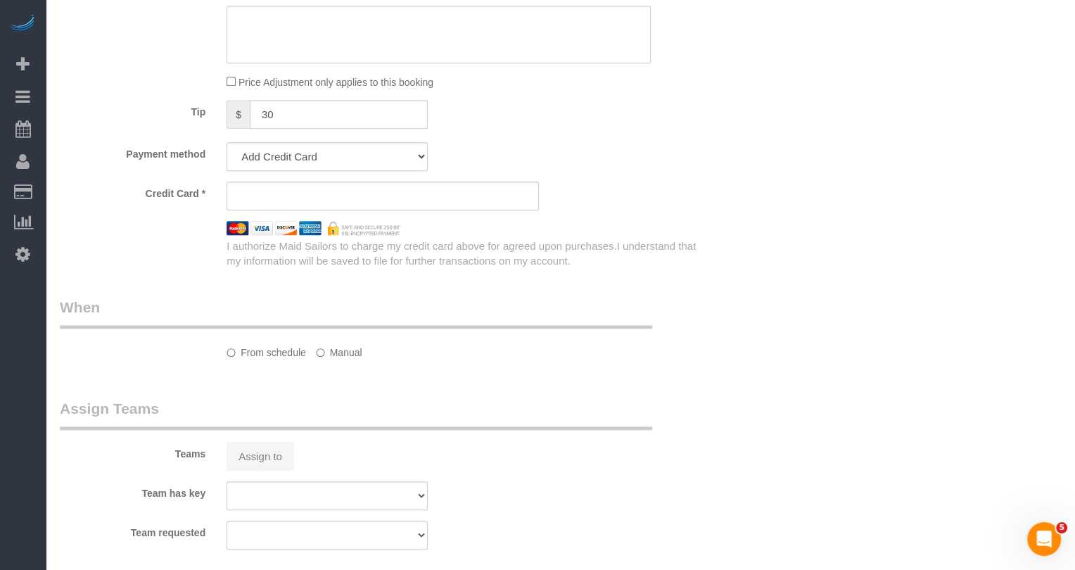
select select "number:5"
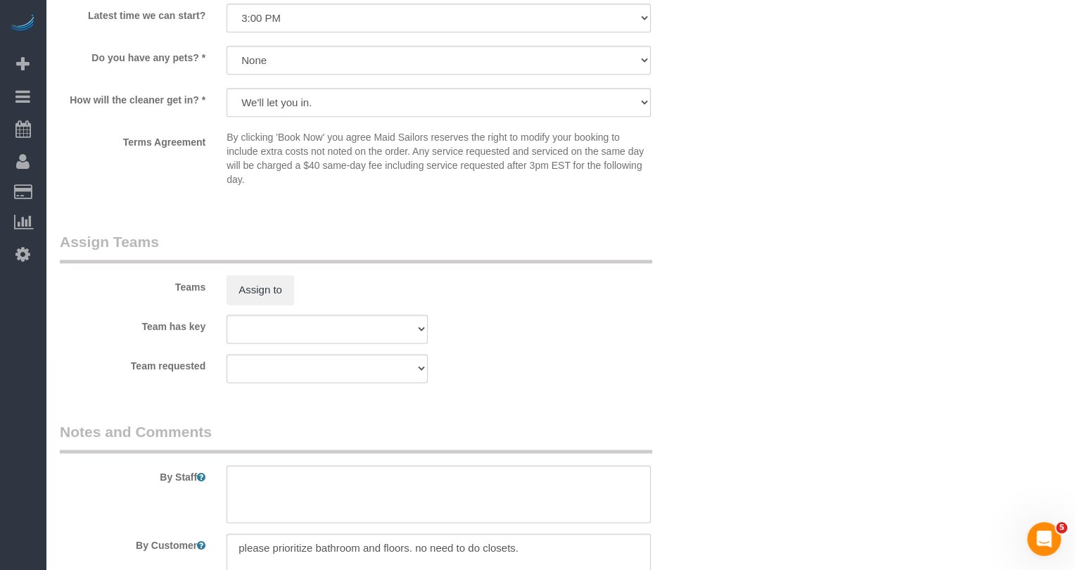
scroll to position [1708, 0]
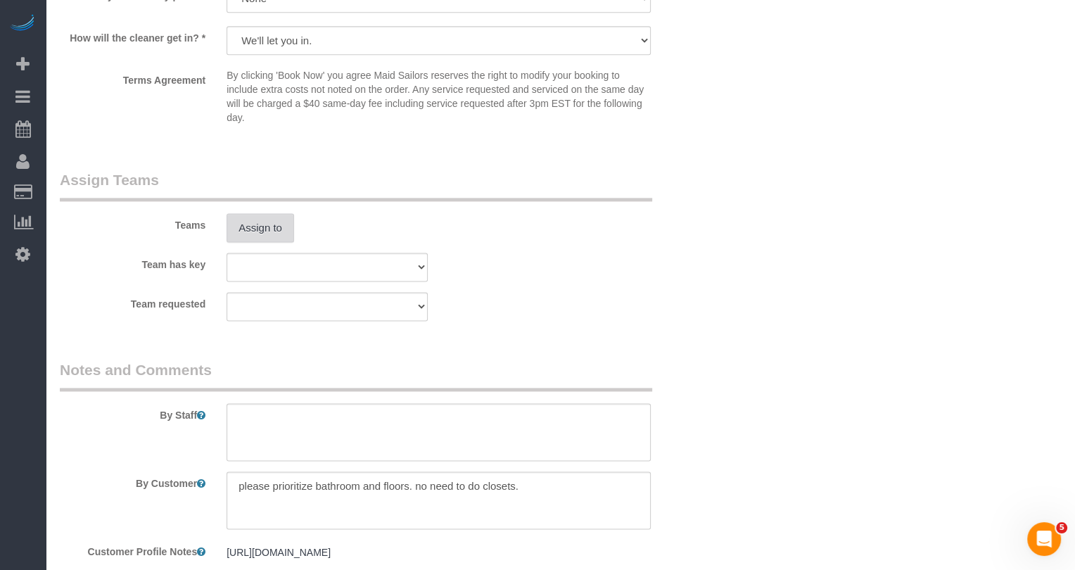
click at [269, 242] on button "Assign to" at bounding box center [261, 228] width 68 height 30
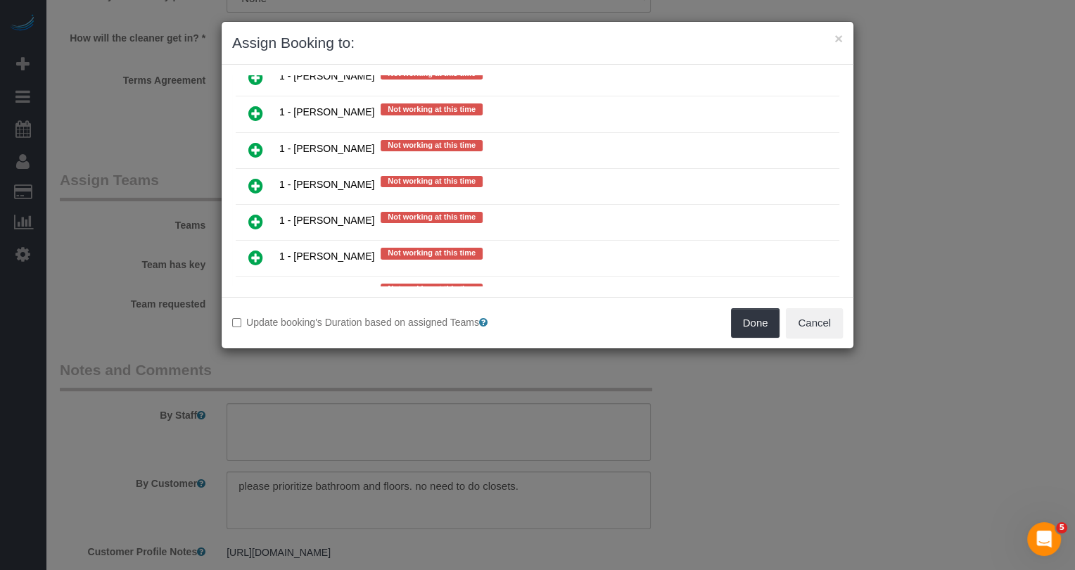
scroll to position [1652, 0]
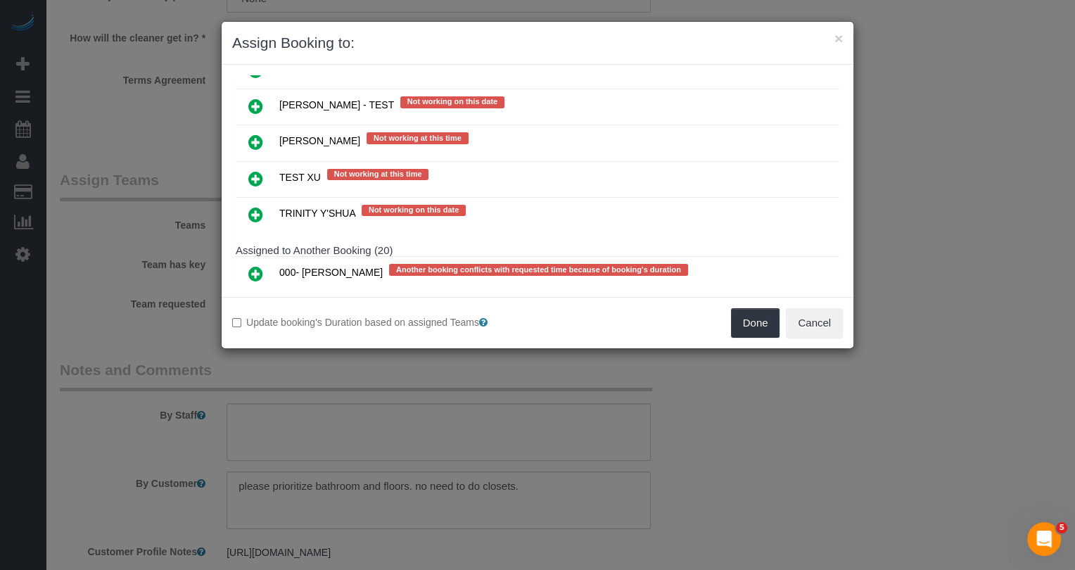
click at [261, 265] on icon at bounding box center [255, 273] width 15 height 17
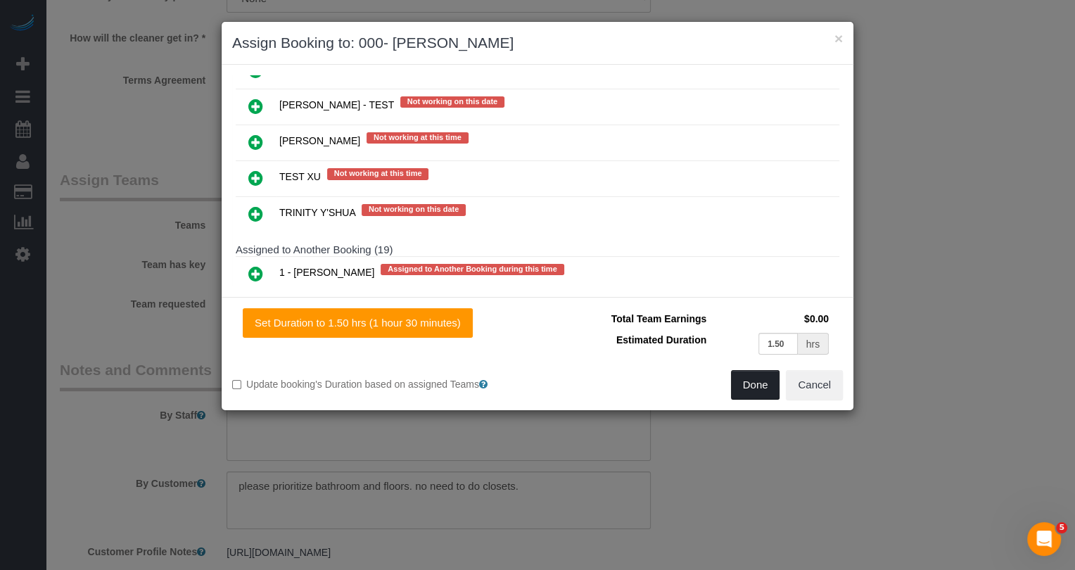
click at [751, 388] on button "Done" at bounding box center [755, 385] width 49 height 30
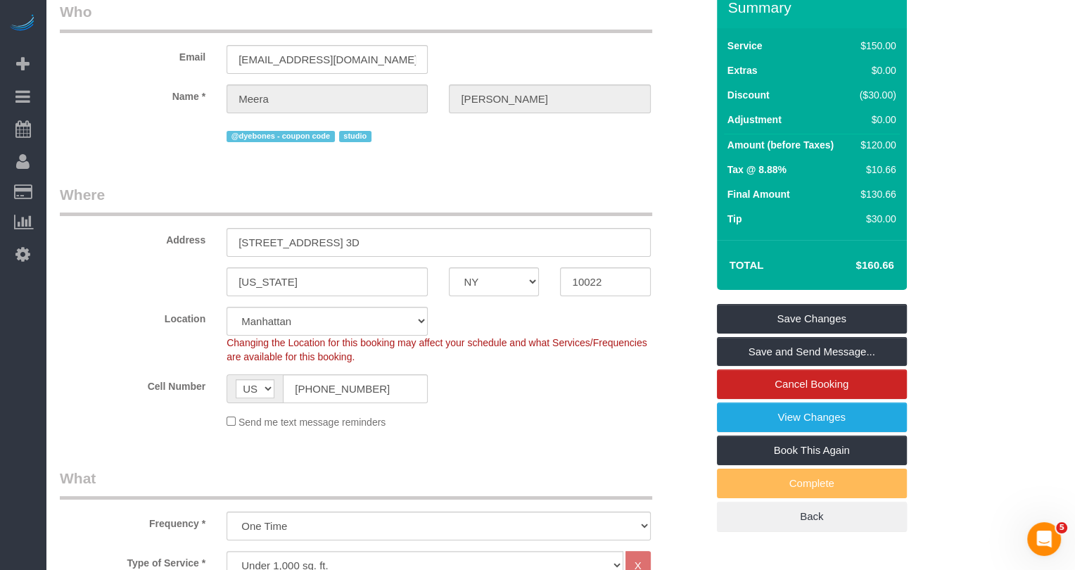
scroll to position [0, 0]
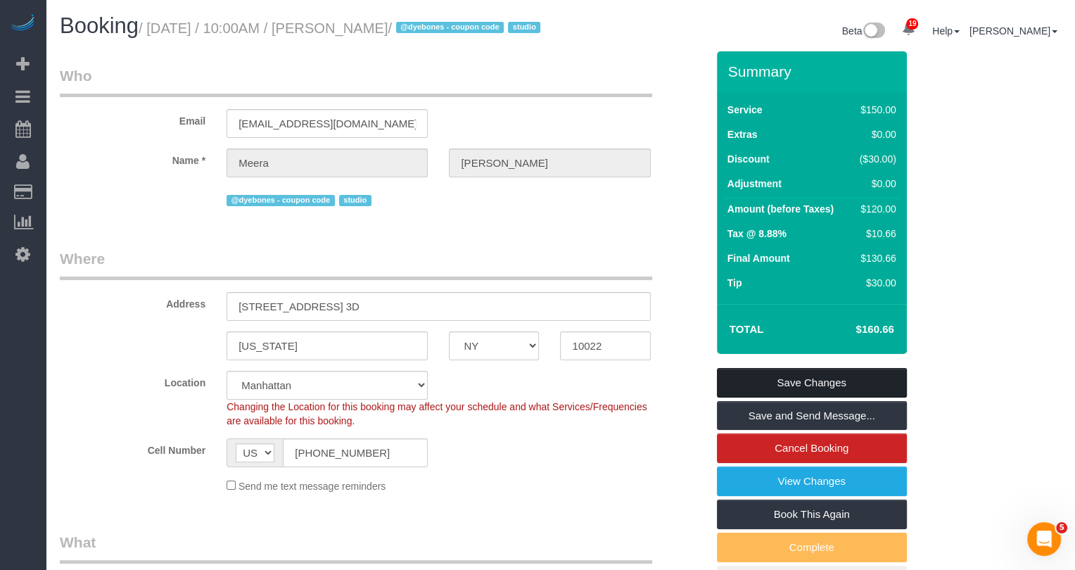
click at [859, 397] on link "Save Changes" at bounding box center [812, 383] width 190 height 30
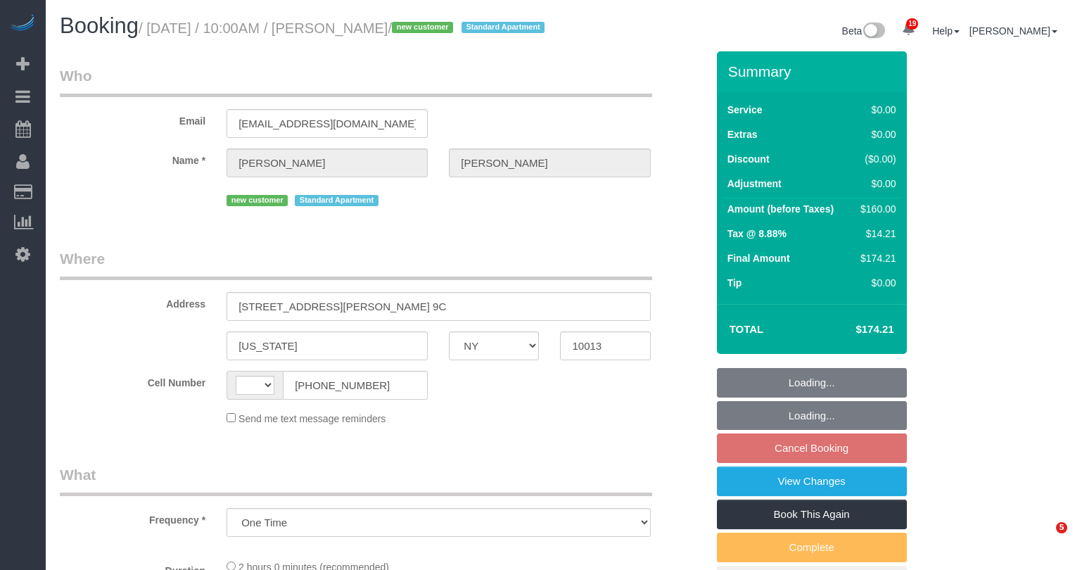
select select "NY"
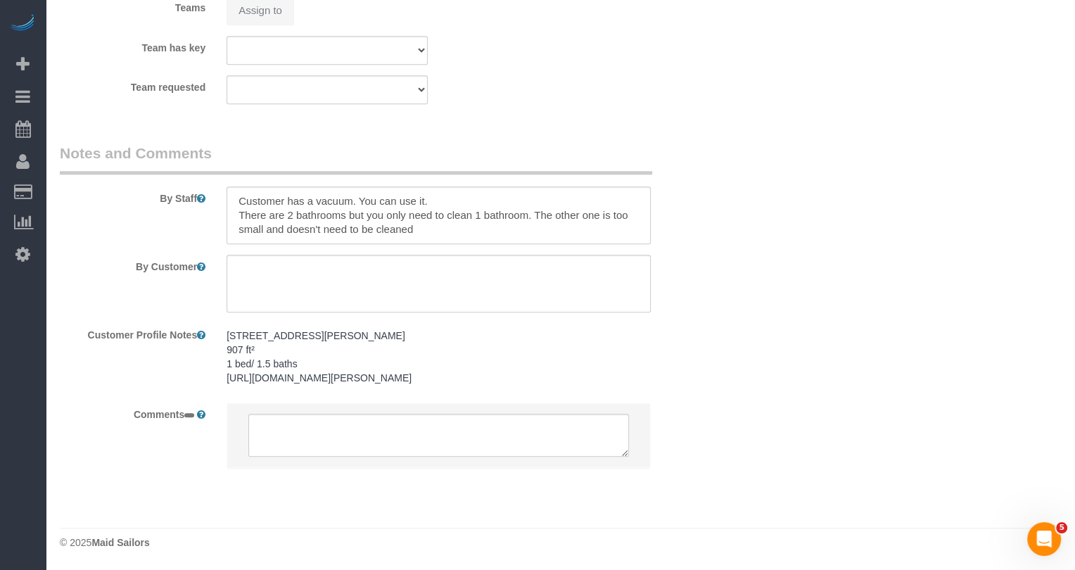
select select "string:[GEOGRAPHIC_DATA]"
select select "string:stripe-pm_1S7lGI4VGloSiKo7F8YNI8ia"
select select "1"
select select "object:898"
select select "1"
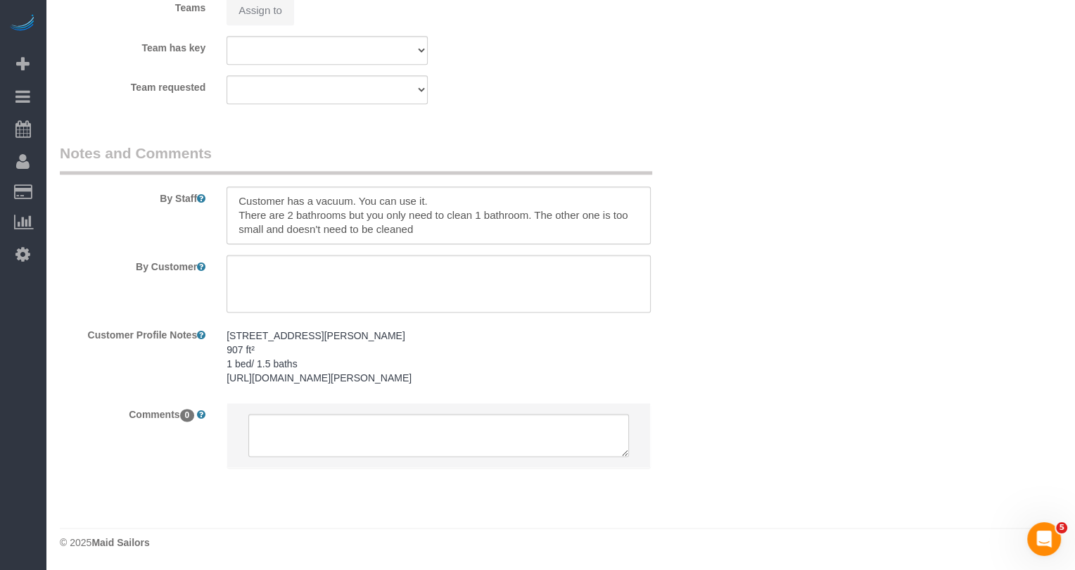
select select "spot3"
select select "number:58"
select select "number:76"
select select "number:15"
select select "number:5"
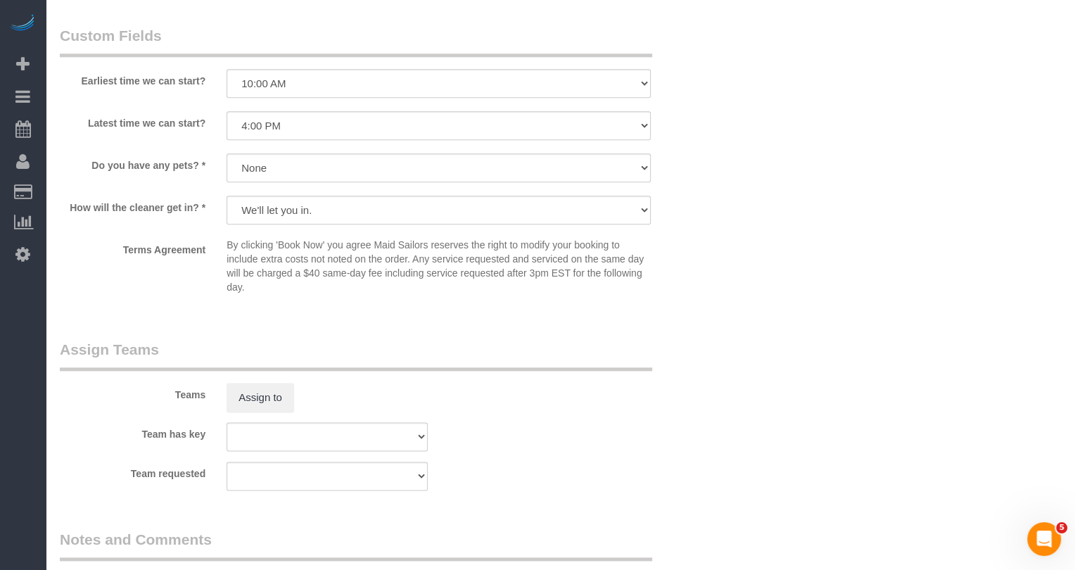
scroll to position [1538, 0]
click at [273, 413] on button "Assign to" at bounding box center [261, 398] width 68 height 30
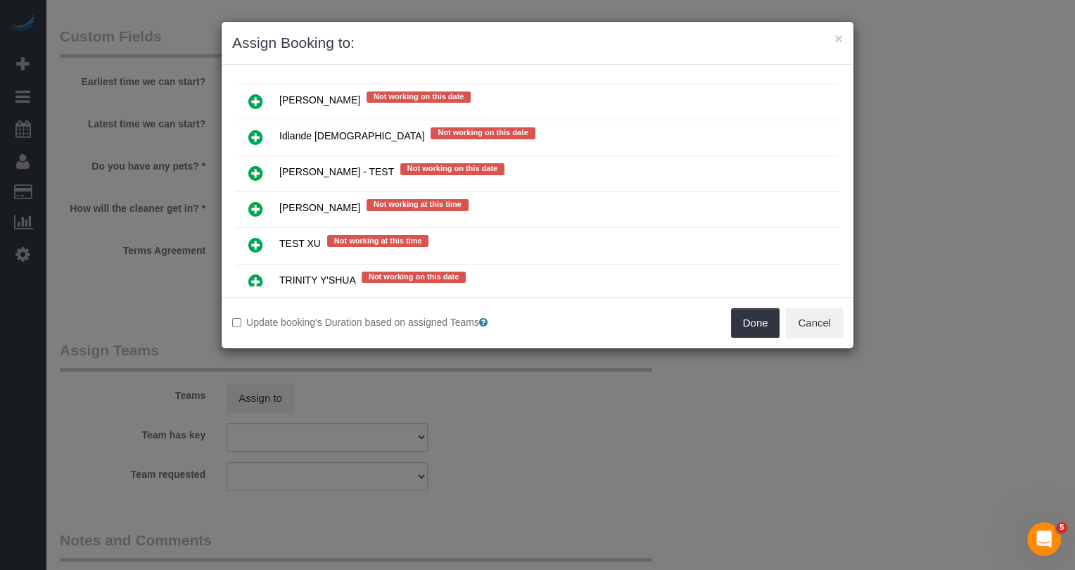
click at [252, 332] on icon at bounding box center [255, 340] width 15 height 17
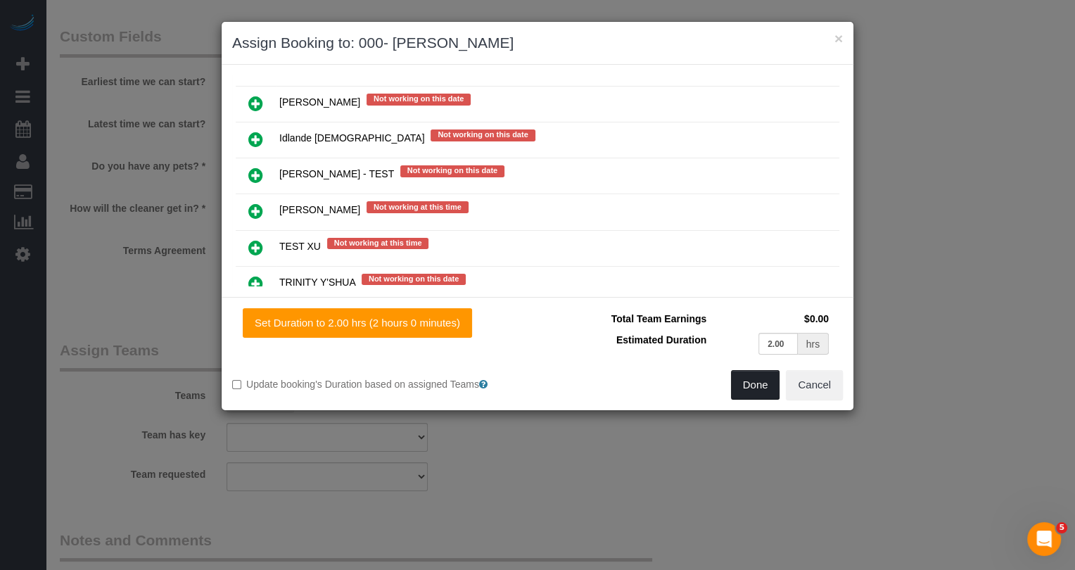
click at [763, 383] on button "Done" at bounding box center [755, 385] width 49 height 30
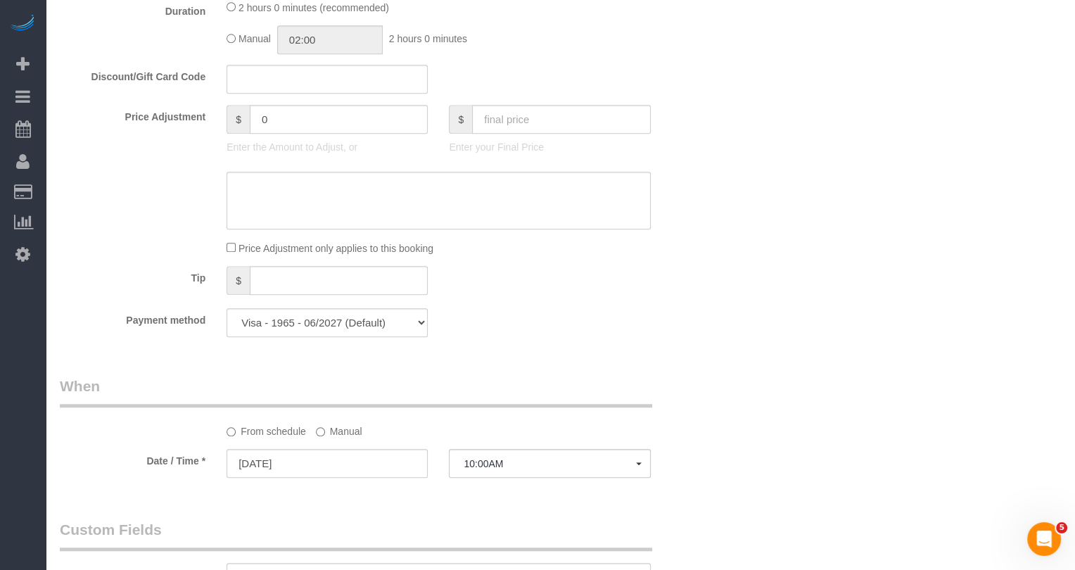
scroll to position [0, 0]
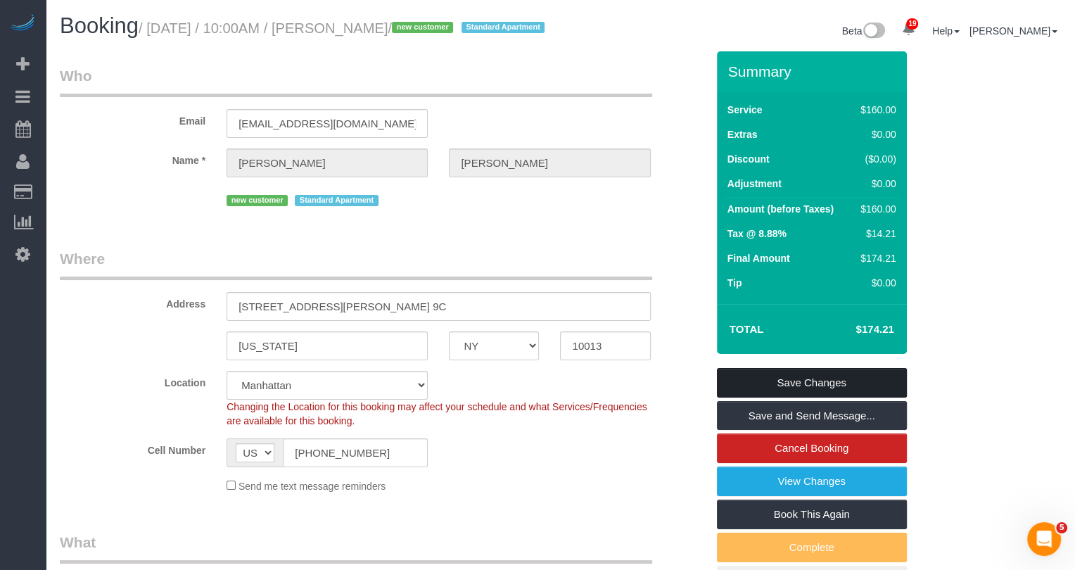
click at [773, 397] on link "Save Changes" at bounding box center [812, 383] width 190 height 30
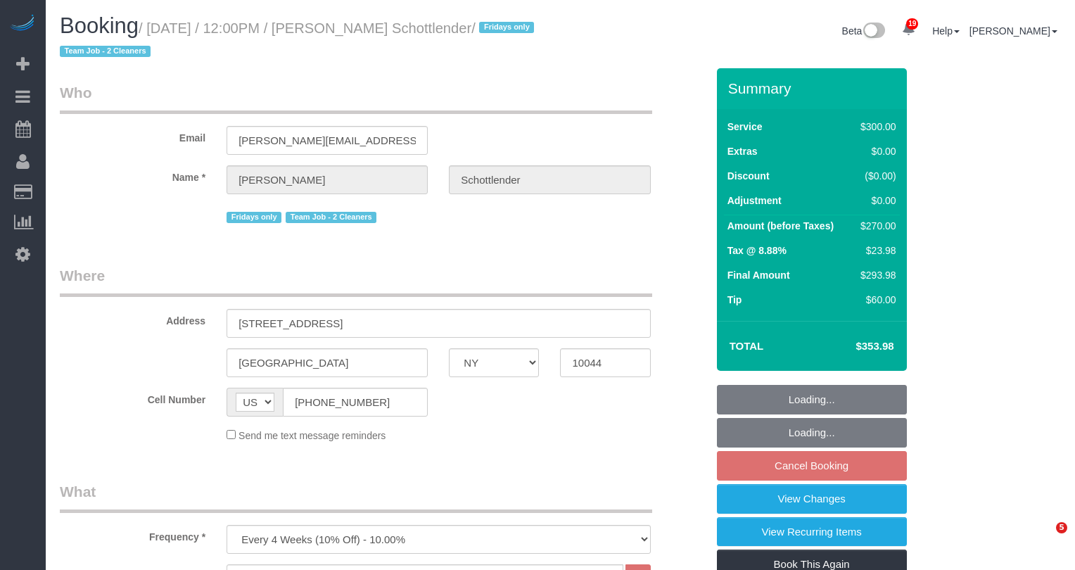
select select "NY"
select select "object:884"
select select "spot5"
select select "number:89"
select select "number:90"
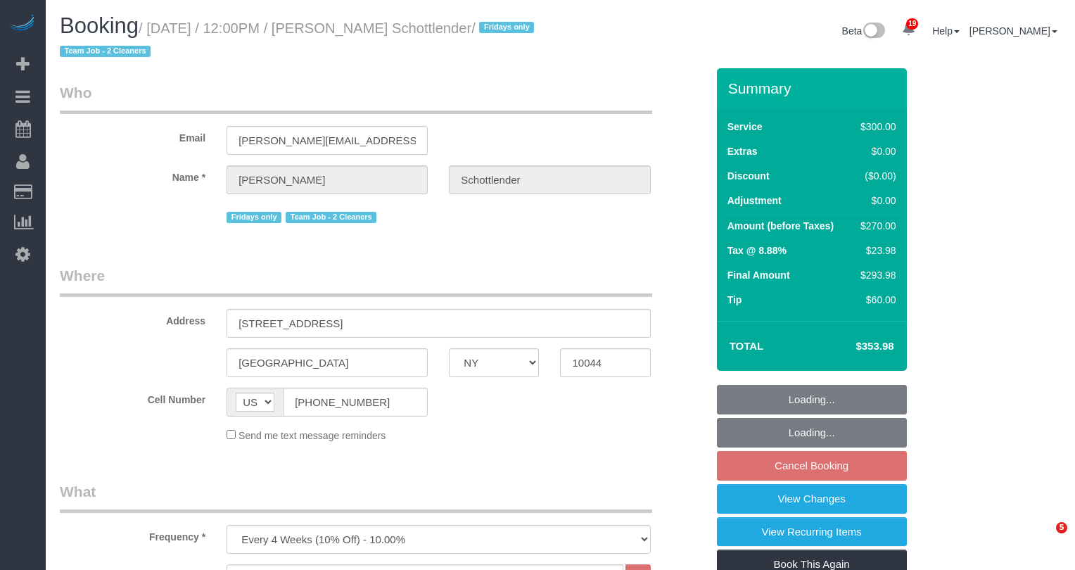
select select "number:15"
select select "number:5"
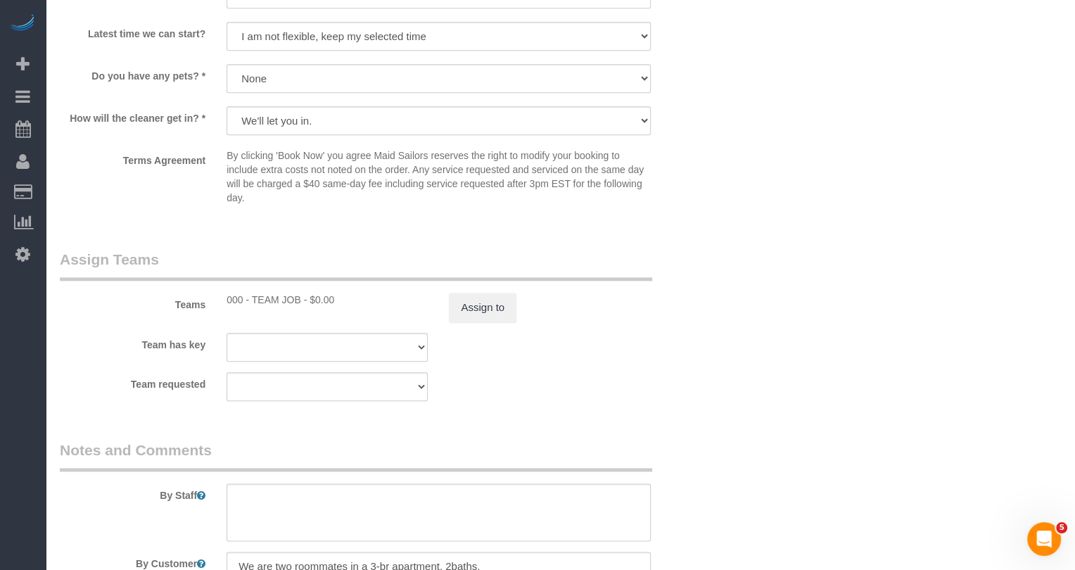
scroll to position [1534, 0]
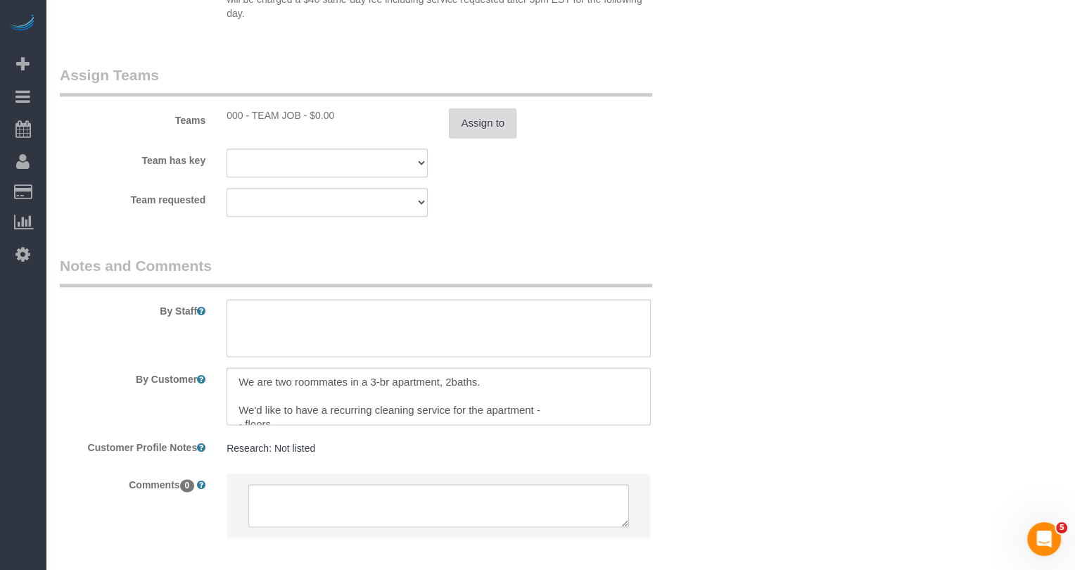
click at [479, 121] on button "Assign to" at bounding box center [483, 123] width 68 height 30
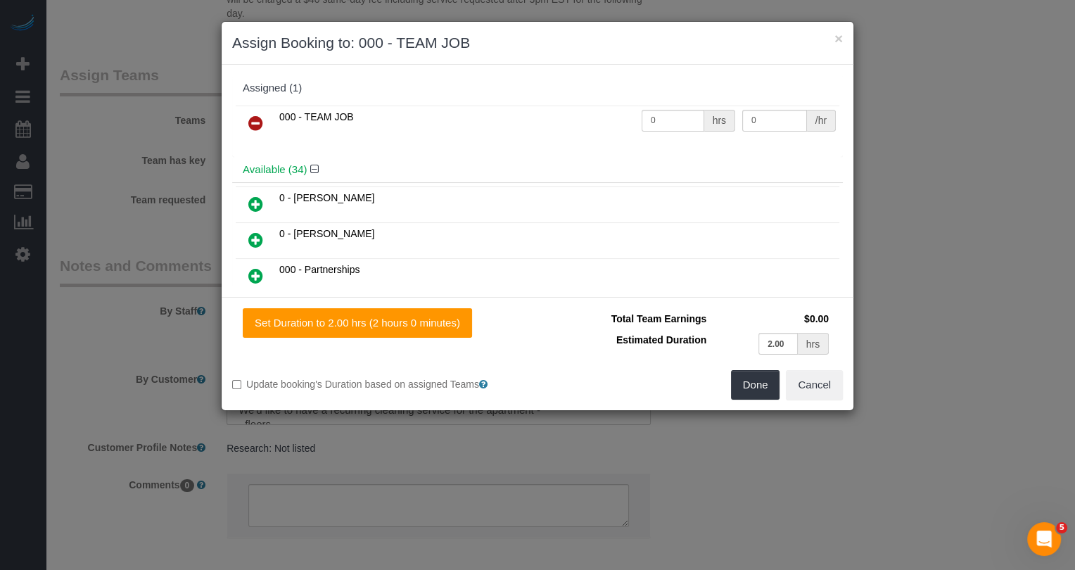
click at [254, 117] on icon at bounding box center [255, 123] width 15 height 17
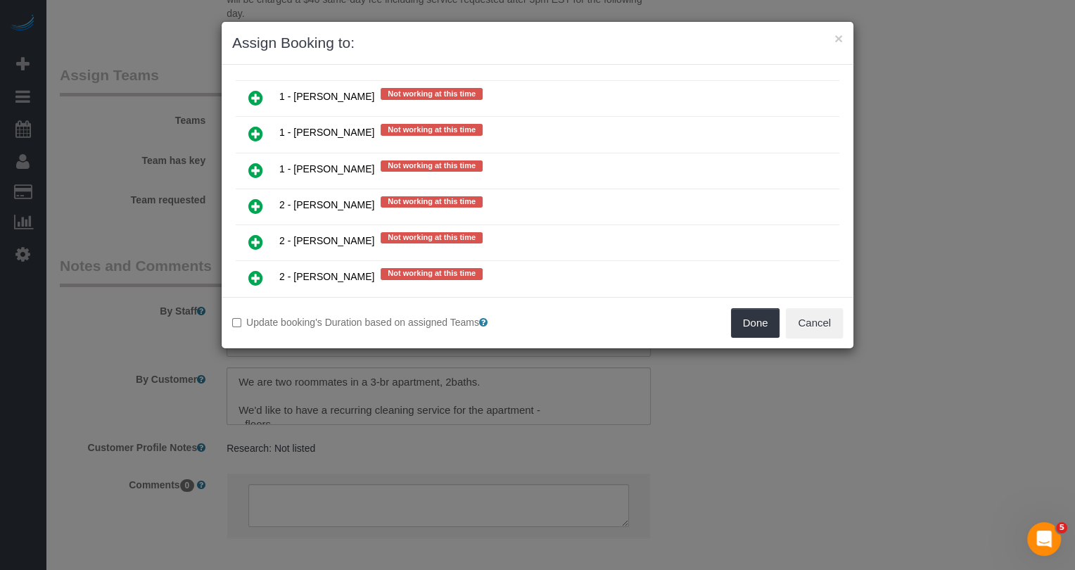
scroll to position [1967, 0]
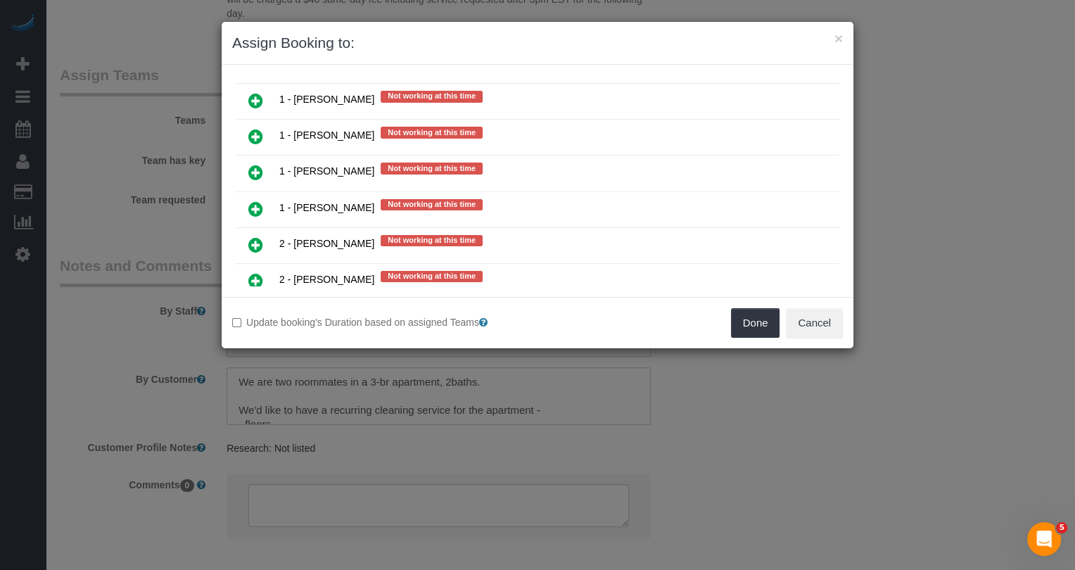
click at [253, 380] on icon at bounding box center [255, 388] width 15 height 17
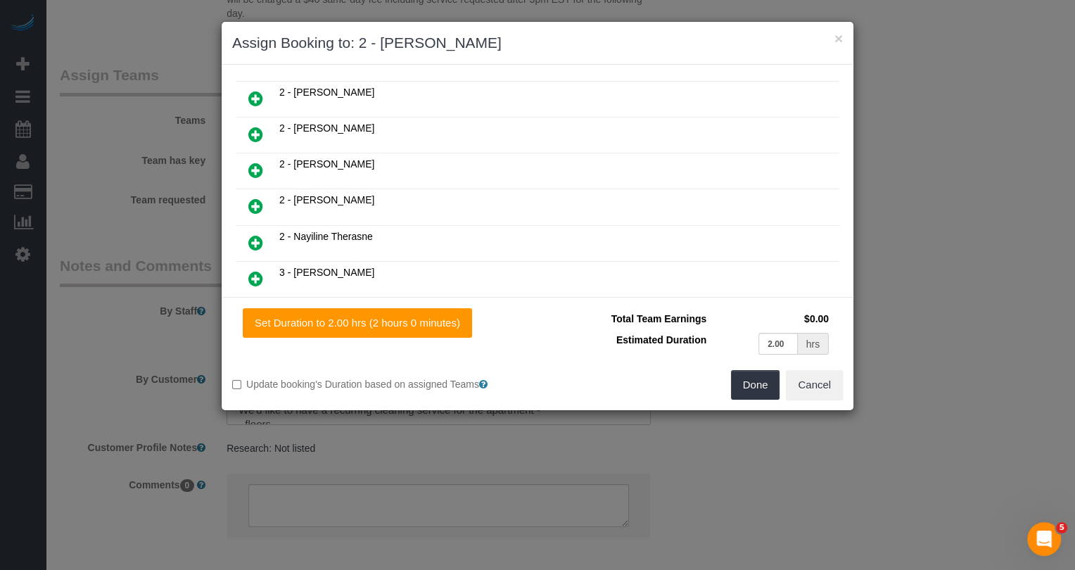
scroll to position [741, 0]
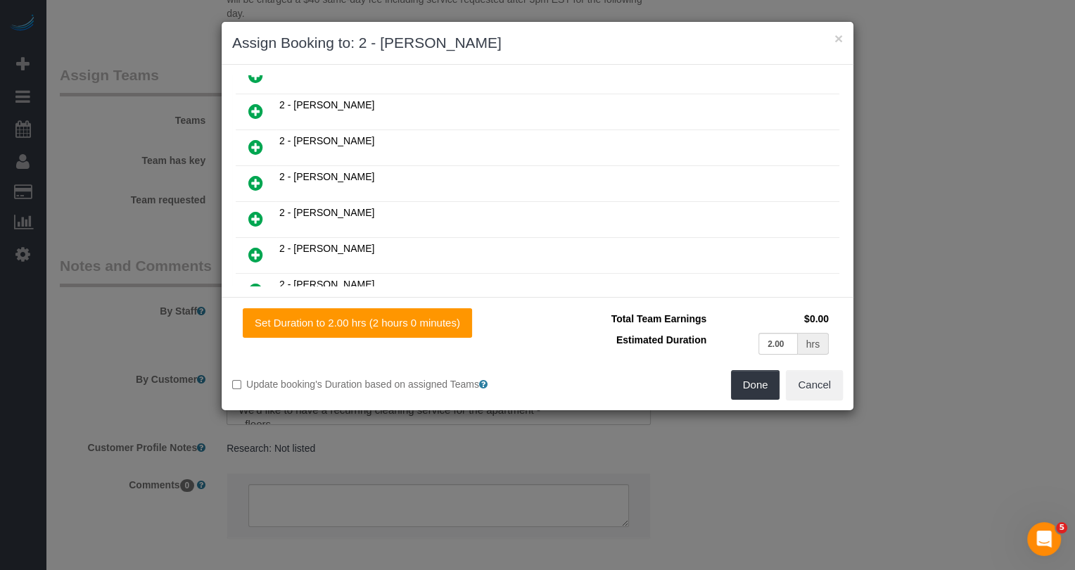
click at [257, 205] on link at bounding box center [255, 219] width 33 height 28
click at [751, 378] on button "Done" at bounding box center [755, 385] width 49 height 30
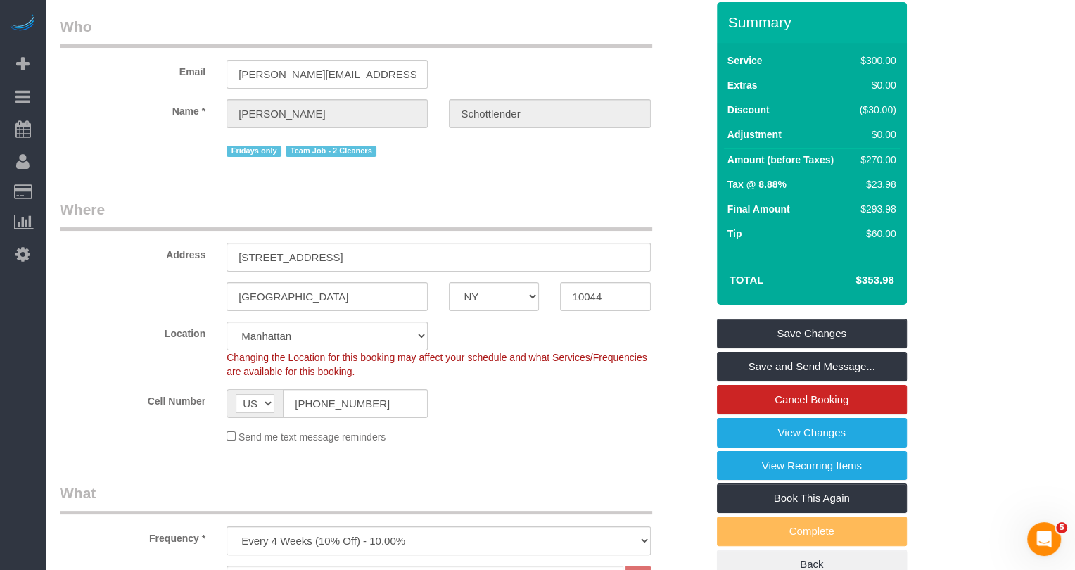
scroll to position [0, 0]
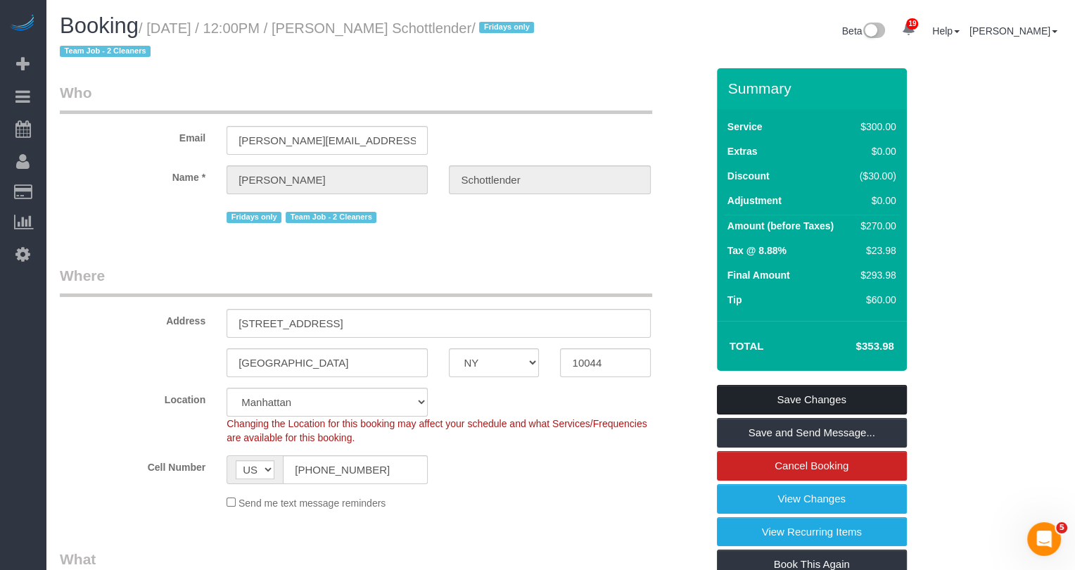
click at [772, 408] on link "Save Changes" at bounding box center [812, 400] width 190 height 30
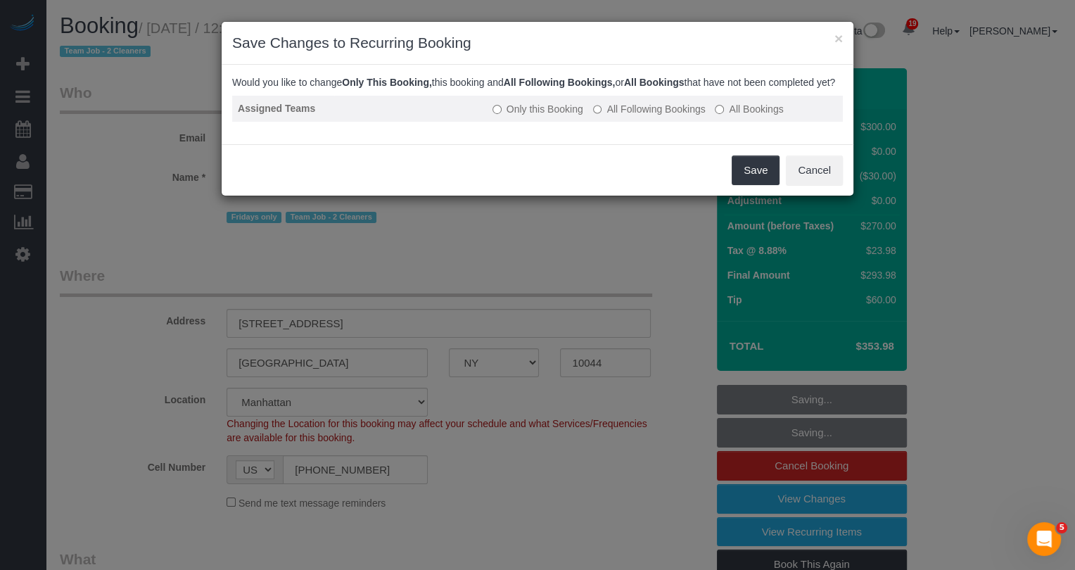
click at [637, 116] on label "All Following Bookings" at bounding box center [649, 109] width 113 height 14
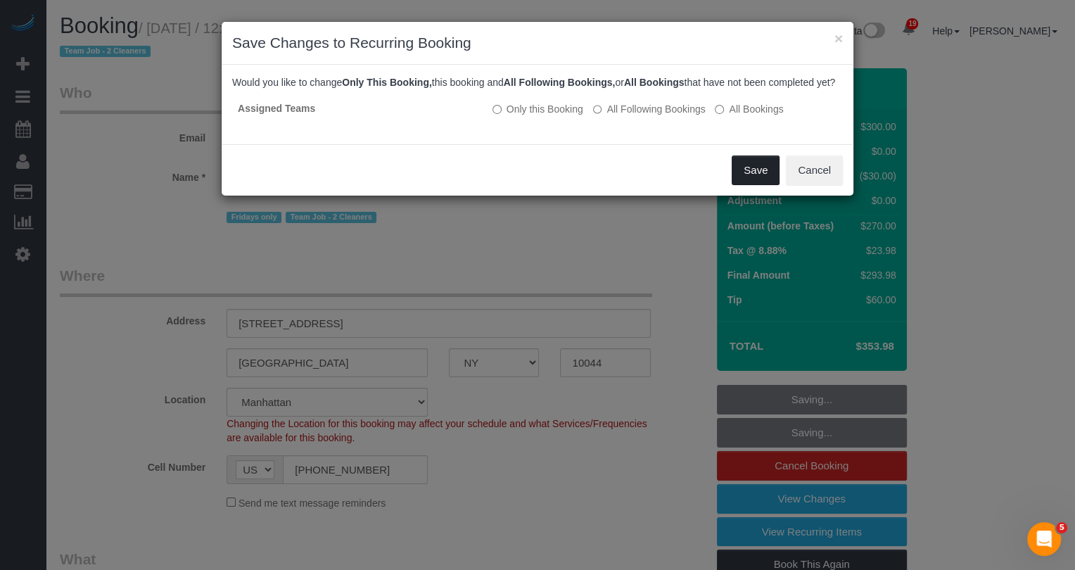
click at [747, 185] on button "Save" at bounding box center [756, 170] width 48 height 30
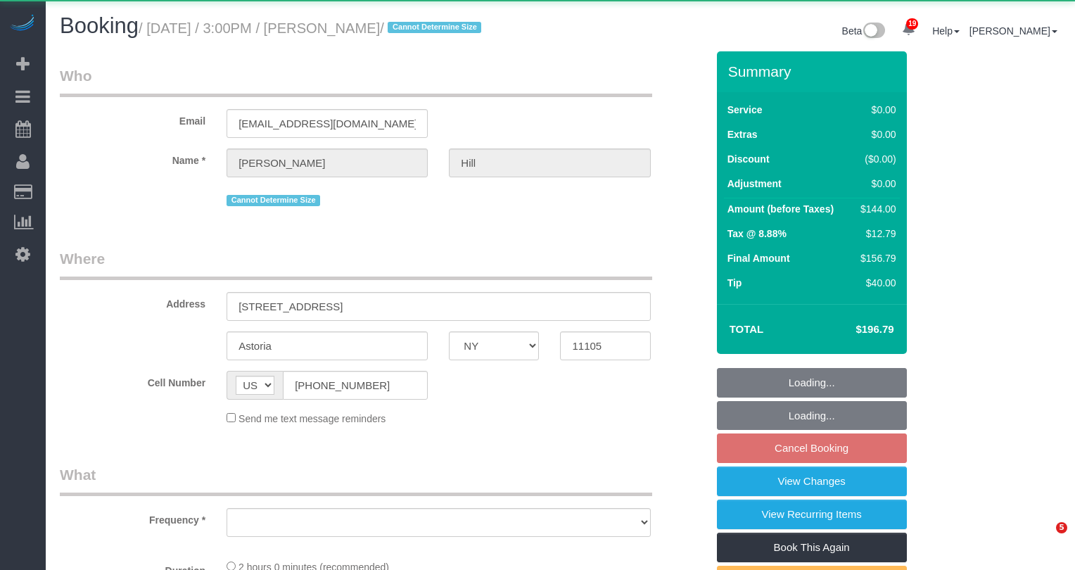
select select "NY"
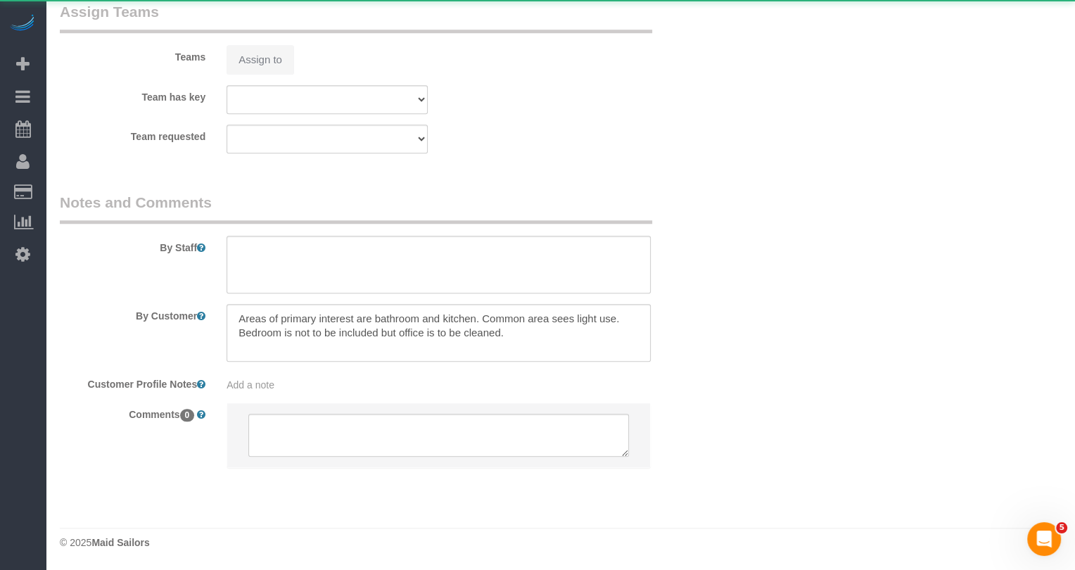
select select "object:901"
select select "1"
select select "spot8"
select select "number:89"
select select "number:90"
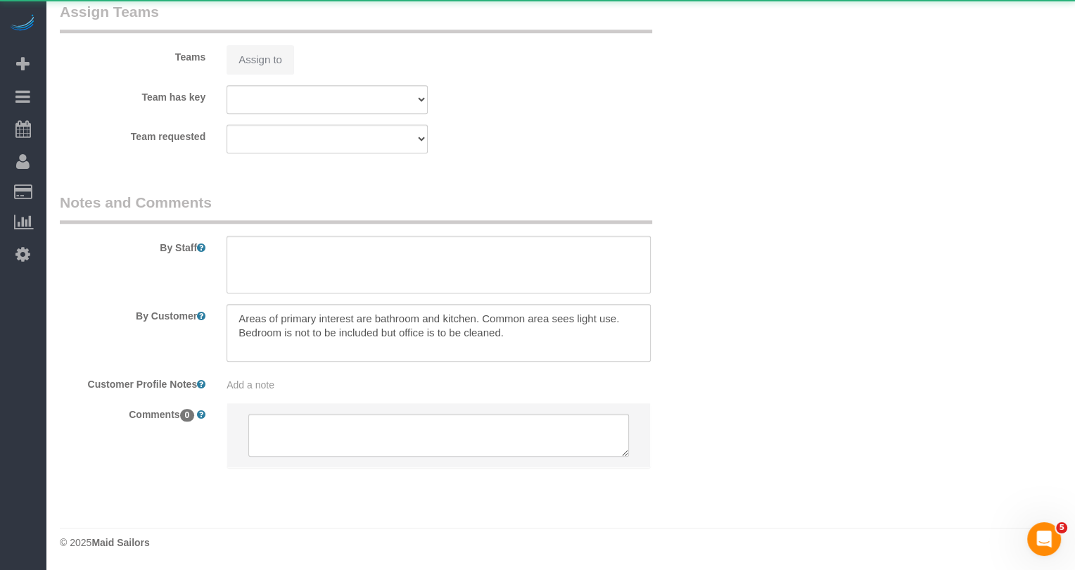
select select "number:15"
select select "number:5"
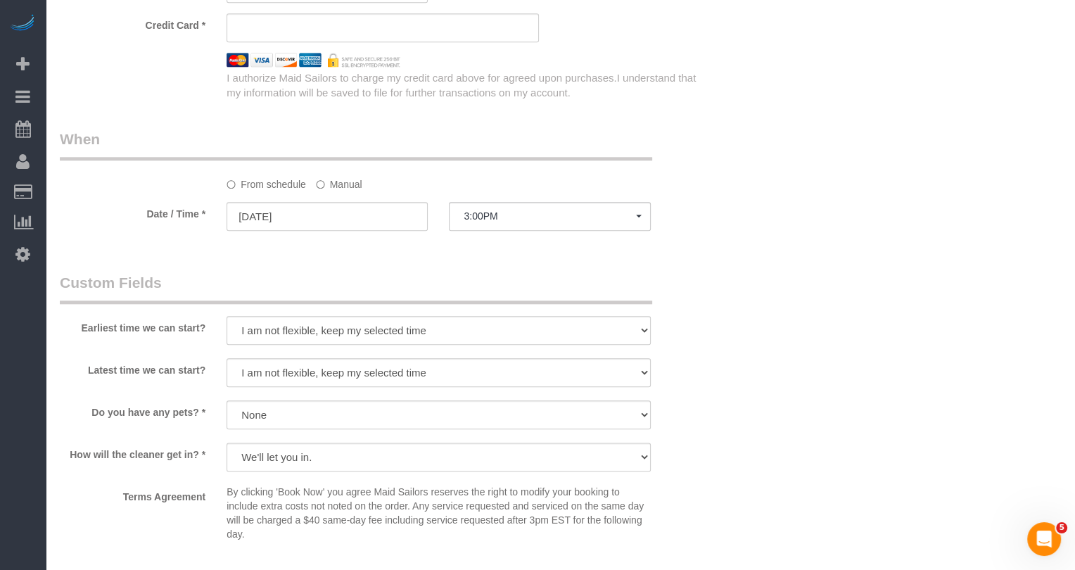
select select "string:stripe-pm_1LZLVg4VGloSiKo7cTV3q5HV"
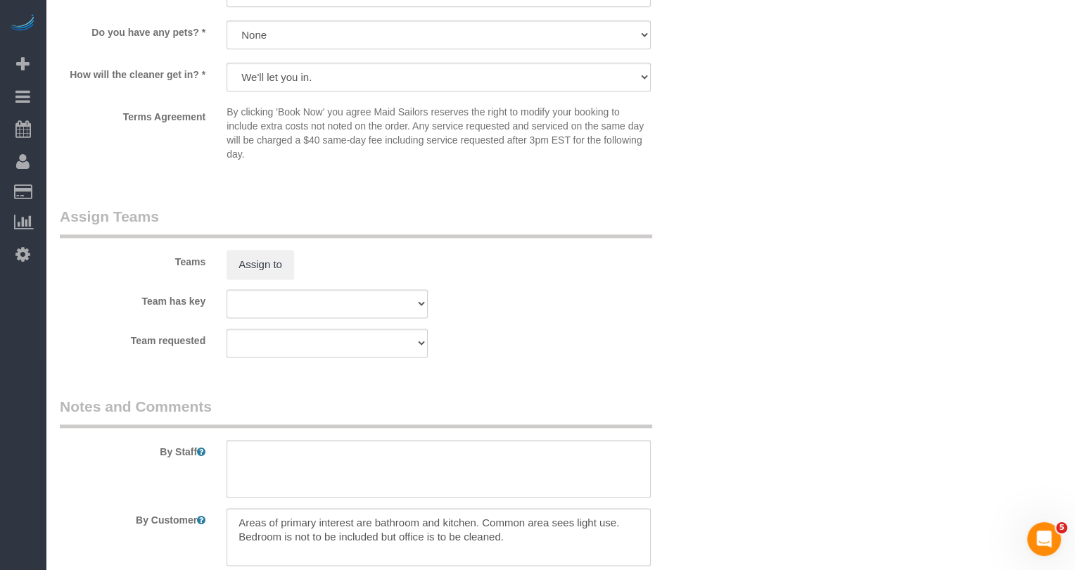
scroll to position [1824, 0]
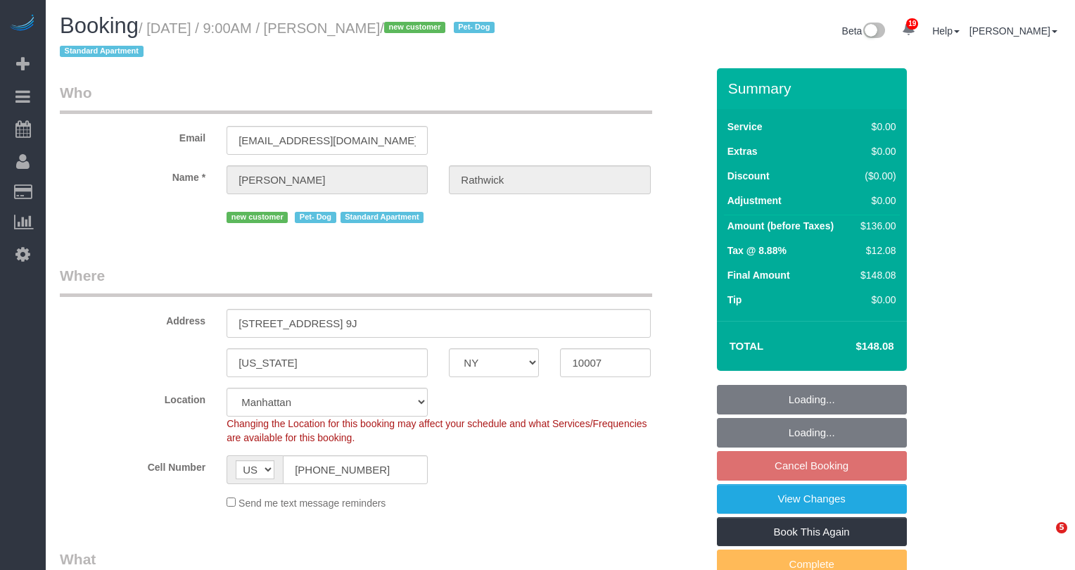
select select "NY"
select select "1"
select select "object:908"
select select "string:stripe-pm_1S7kw64VGloSiKo7uEeTVo2l"
select select "1"
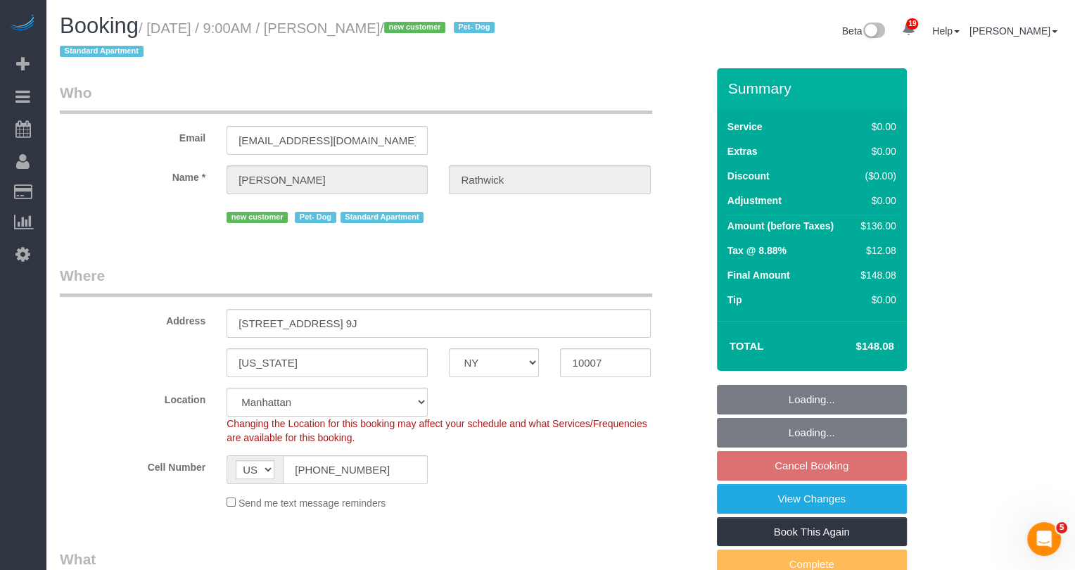
select select "spot2"
select select "number:56"
select select "number:72"
select select "number:13"
select select "number:5"
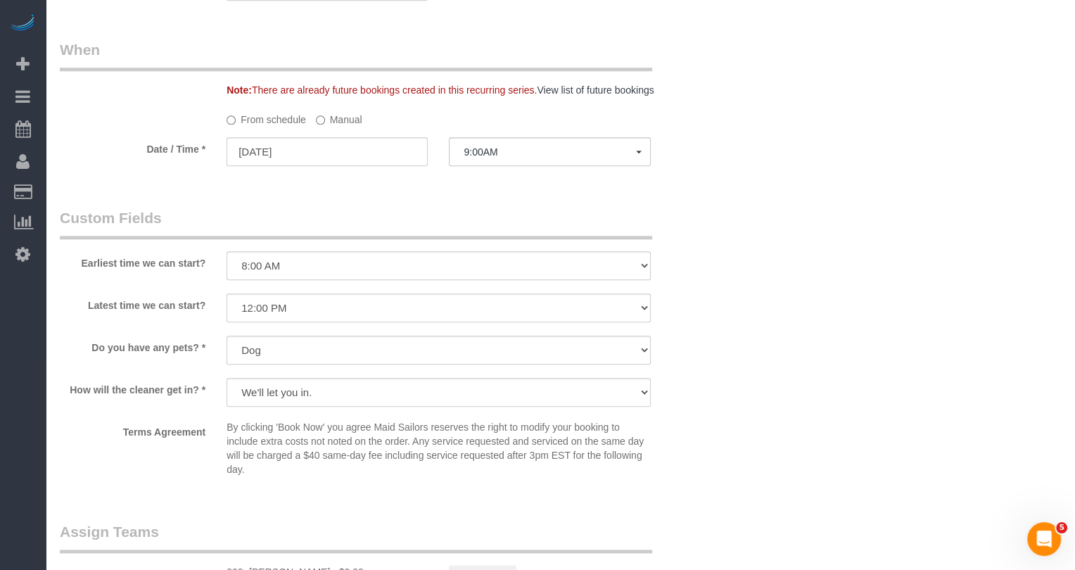
scroll to position [1544, 0]
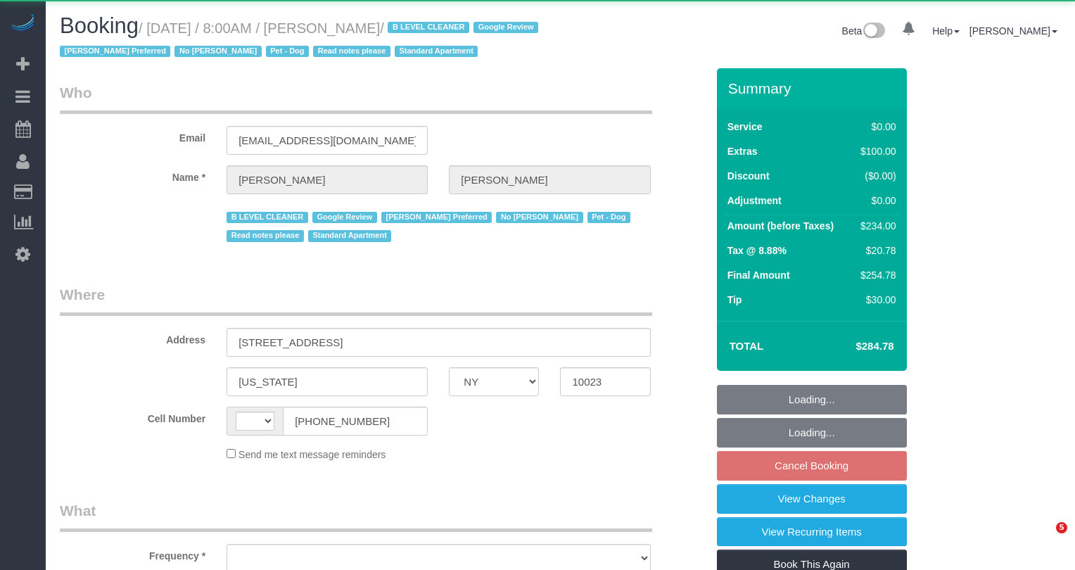
select select "NY"
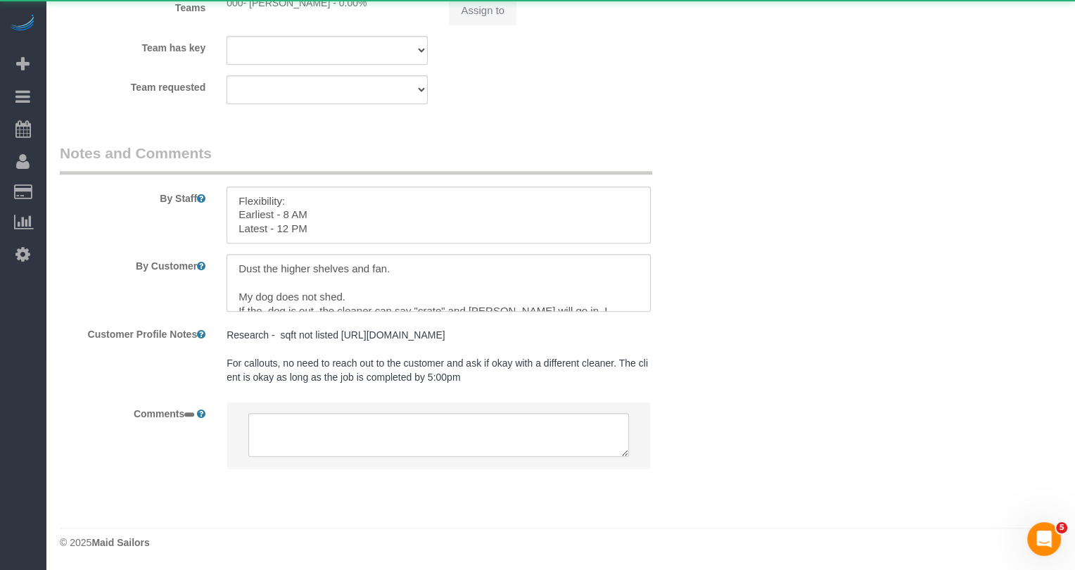
select select "string:[GEOGRAPHIC_DATA]"
select select "object:817"
select select "1"
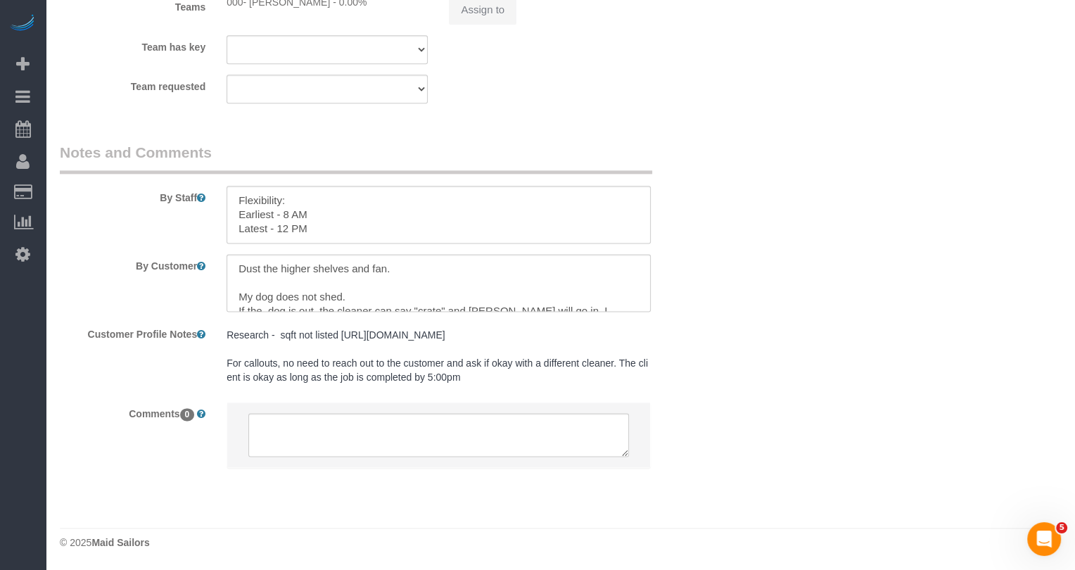
select select "1"
select select "string:stripe-pm_1Iw5F44VGloSiKo7Msqfv3Zn"
select select "spot1"
select select "number:56"
select select "number:72"
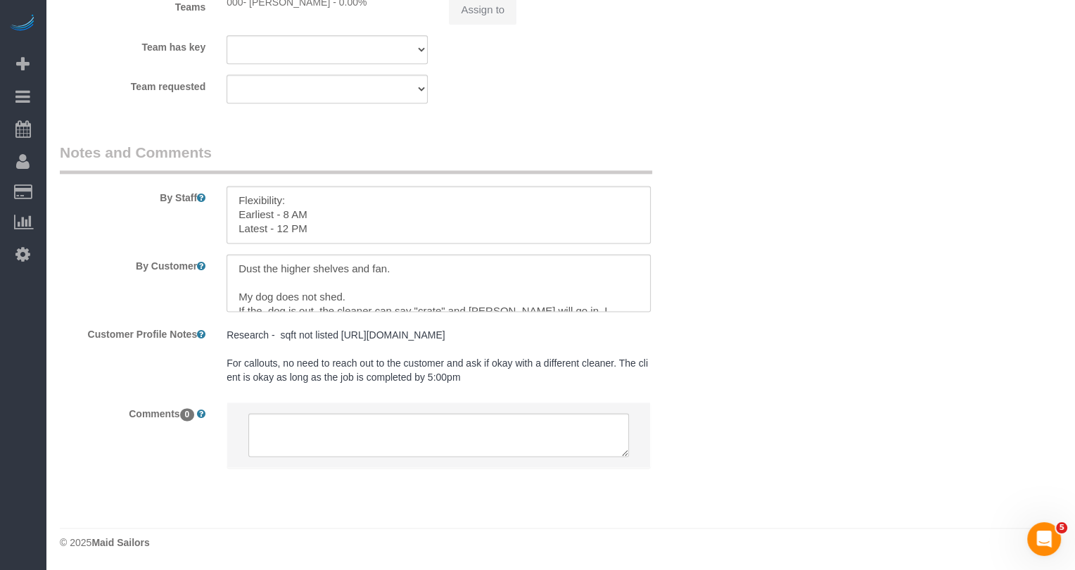
select select "number:13"
select select "number:6"
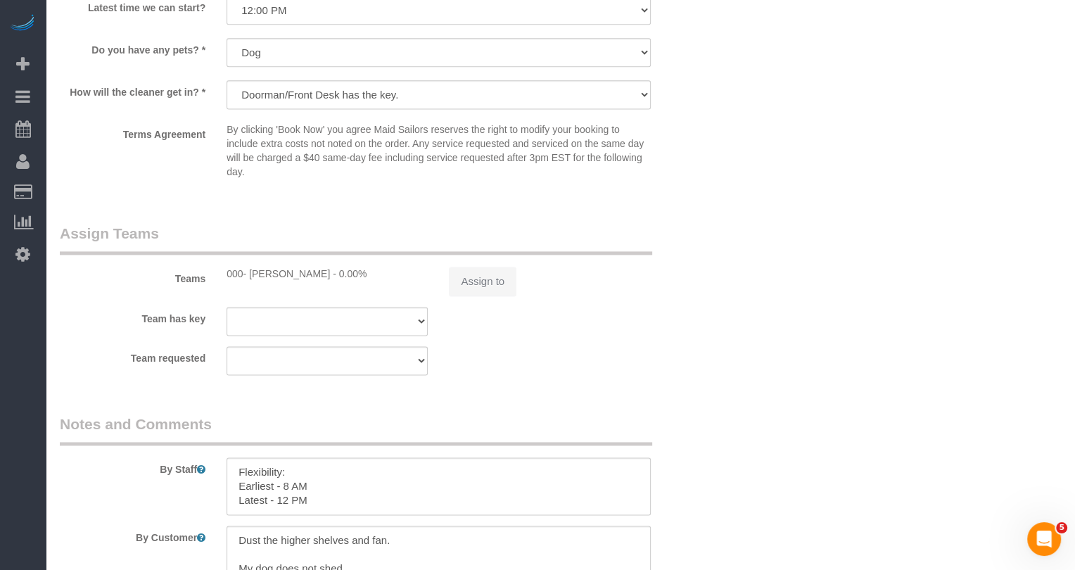
scroll to position [1691, 0]
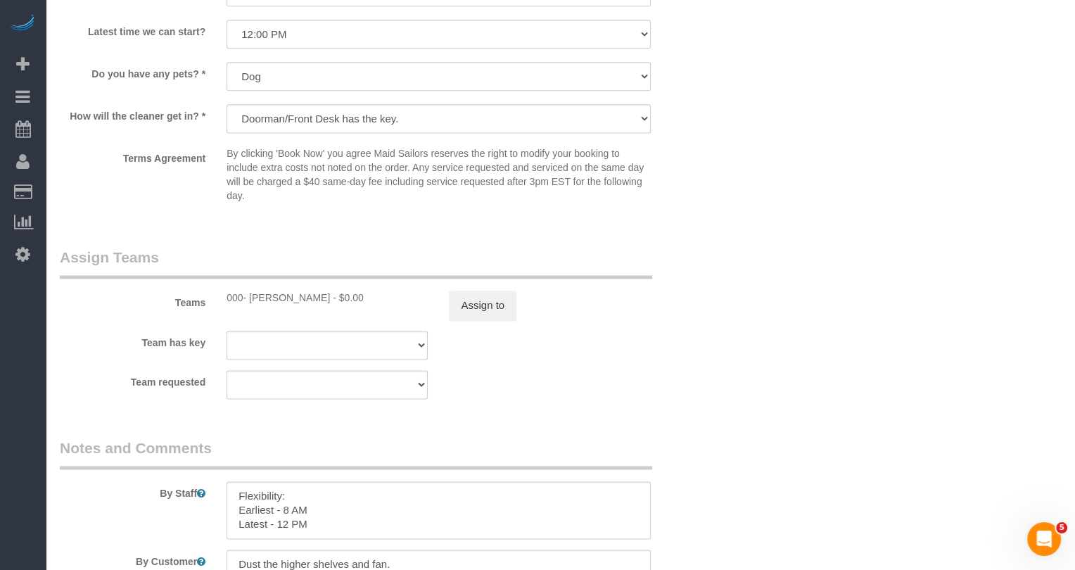
select select "object:1538"
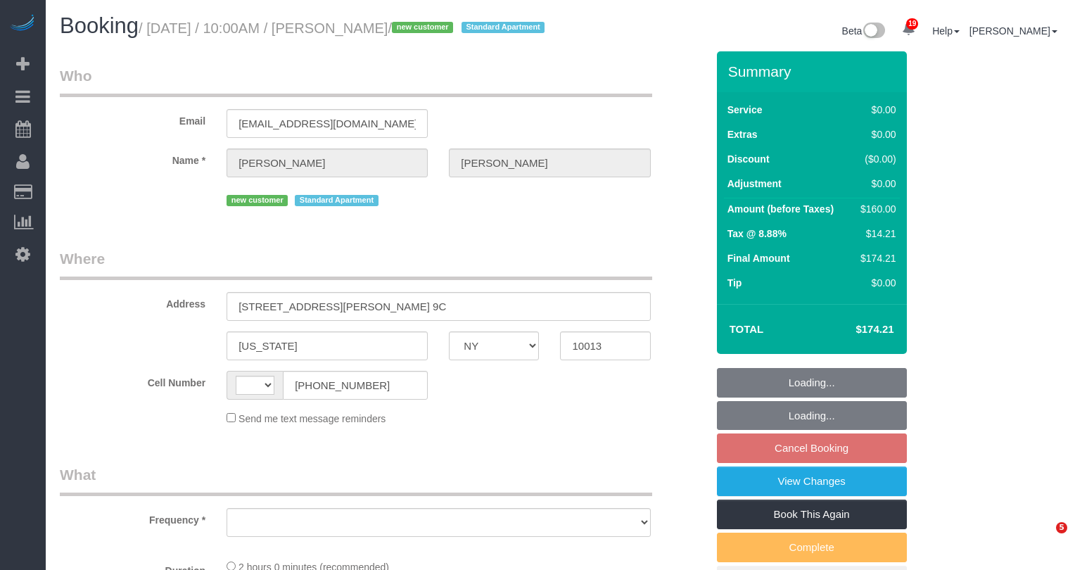
select select "NY"
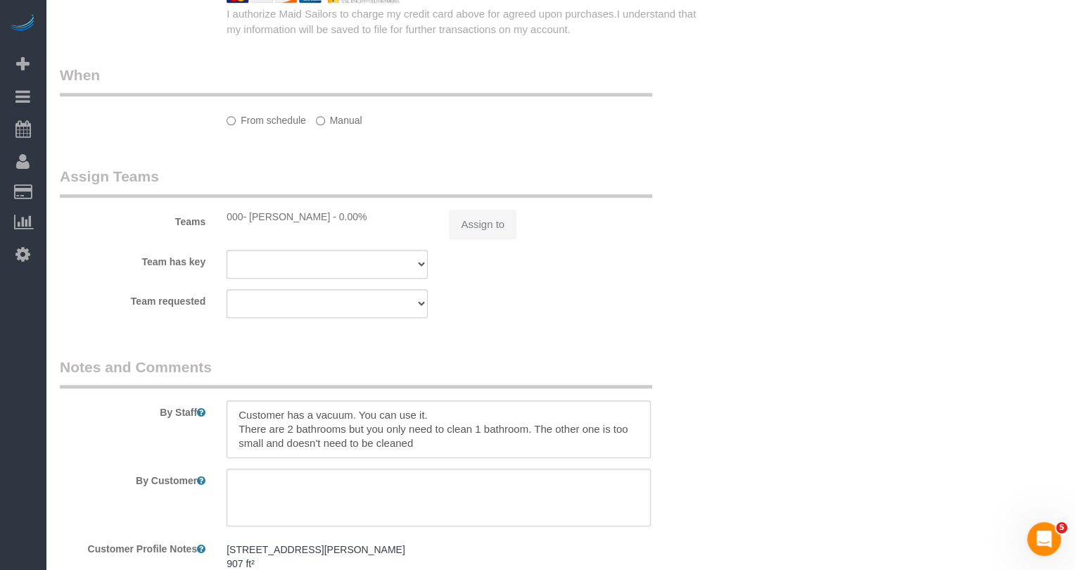
select select "string:[GEOGRAPHIC_DATA]"
select select "object:795"
select select "1"
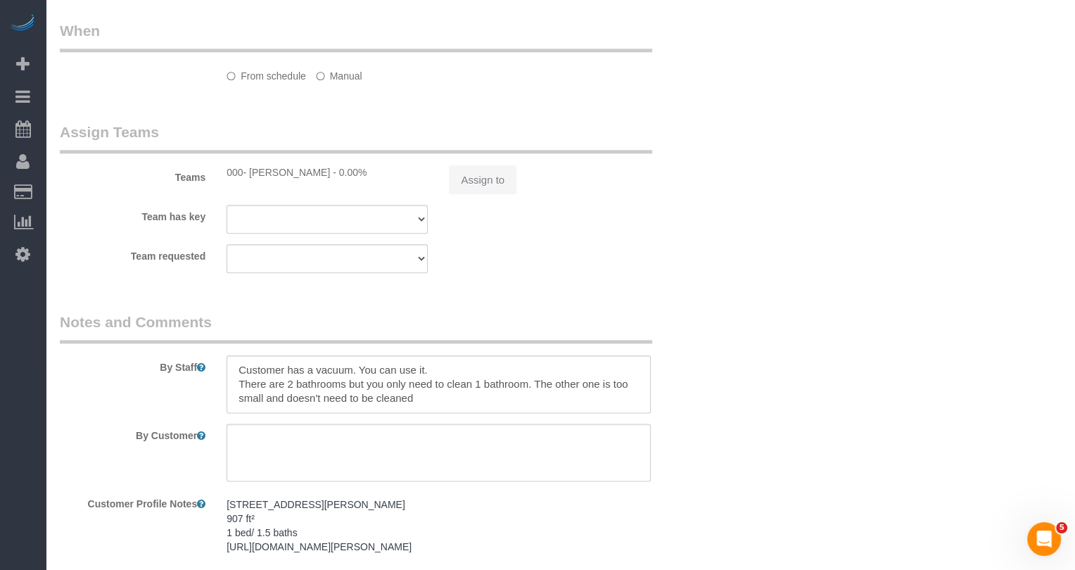
select select "string:stripe-pm_1S7lGI4VGloSiKo7F8YNI8ia"
select select "spot3"
select select "number:58"
select select "number:76"
select select "number:15"
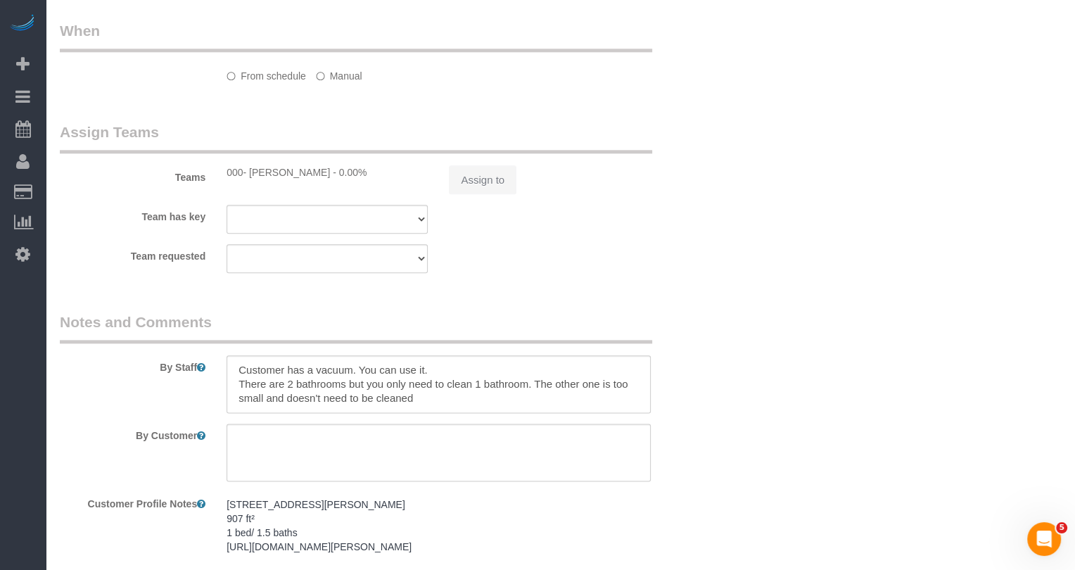
select select "number:5"
select select "1"
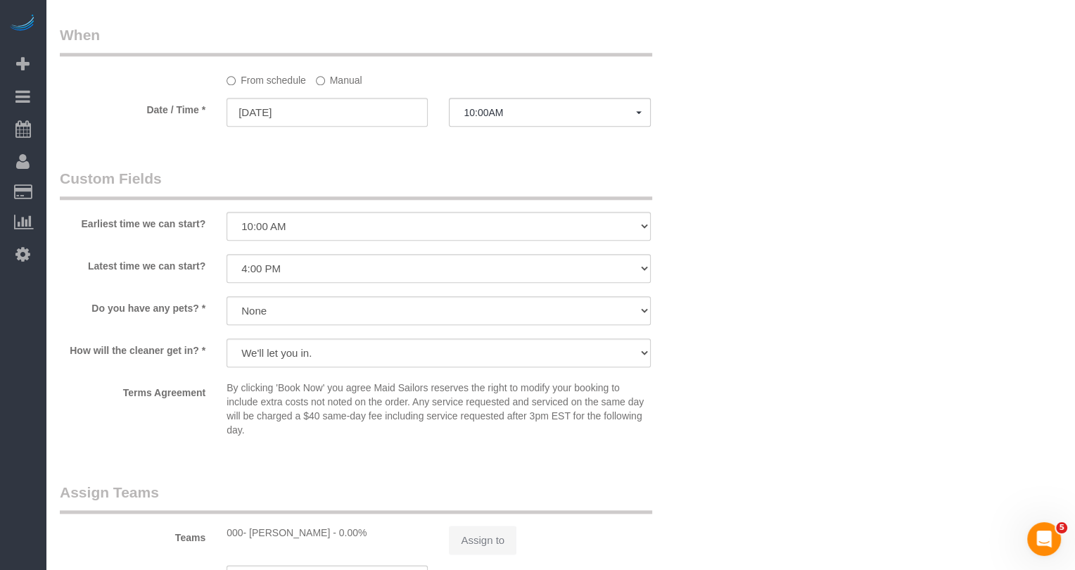
select select "object:1090"
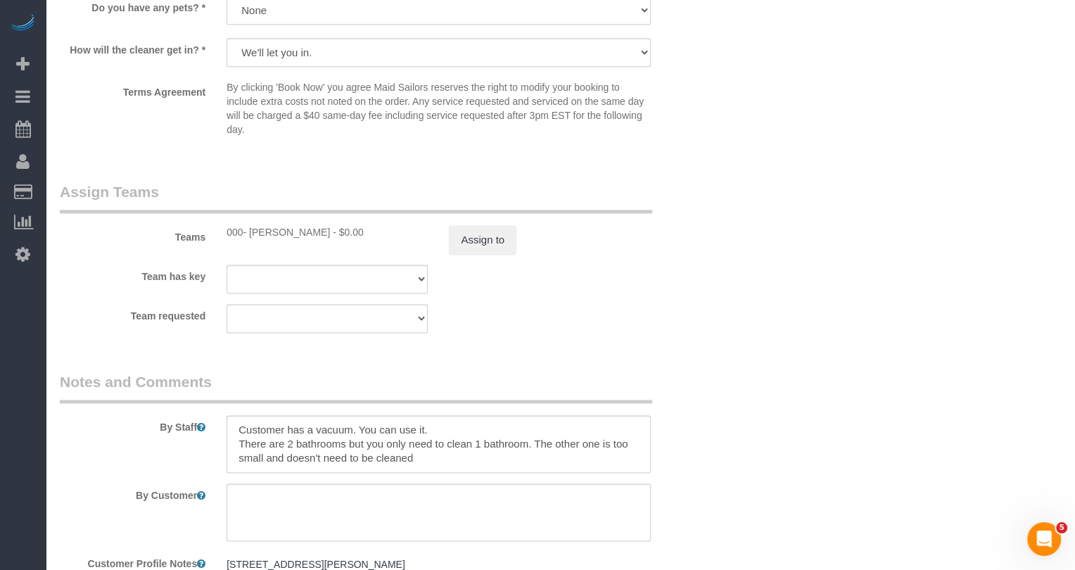
scroll to position [1806, 0]
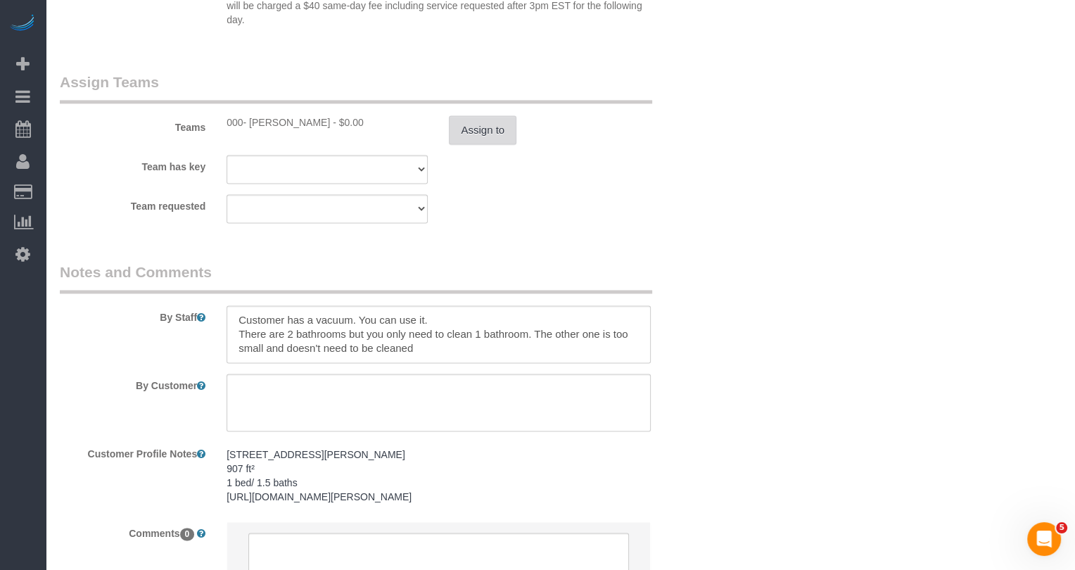
click at [485, 143] on button "Assign to" at bounding box center [483, 130] width 68 height 30
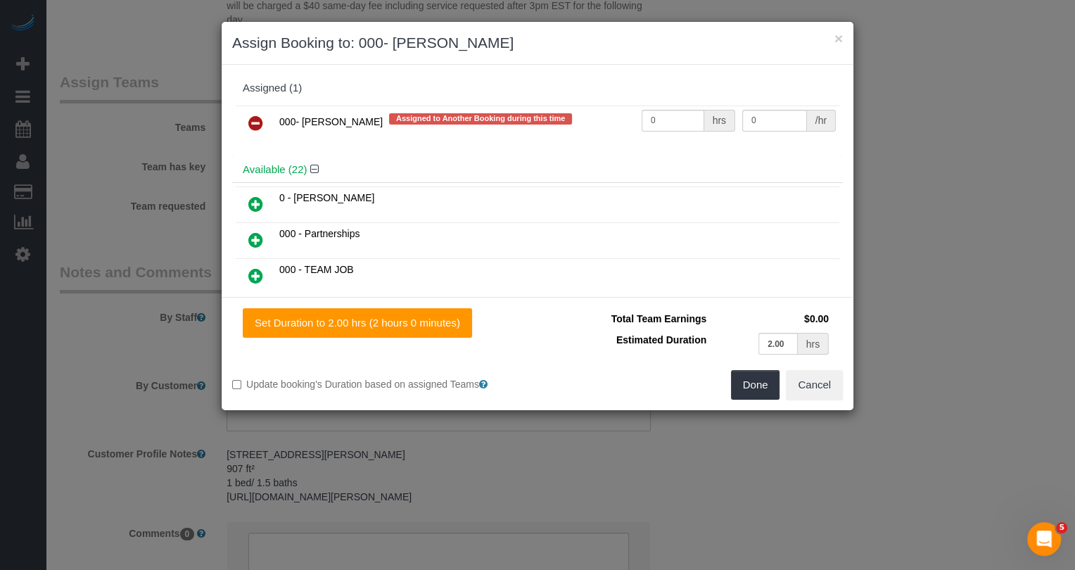
click at [255, 123] on icon at bounding box center [255, 123] width 15 height 17
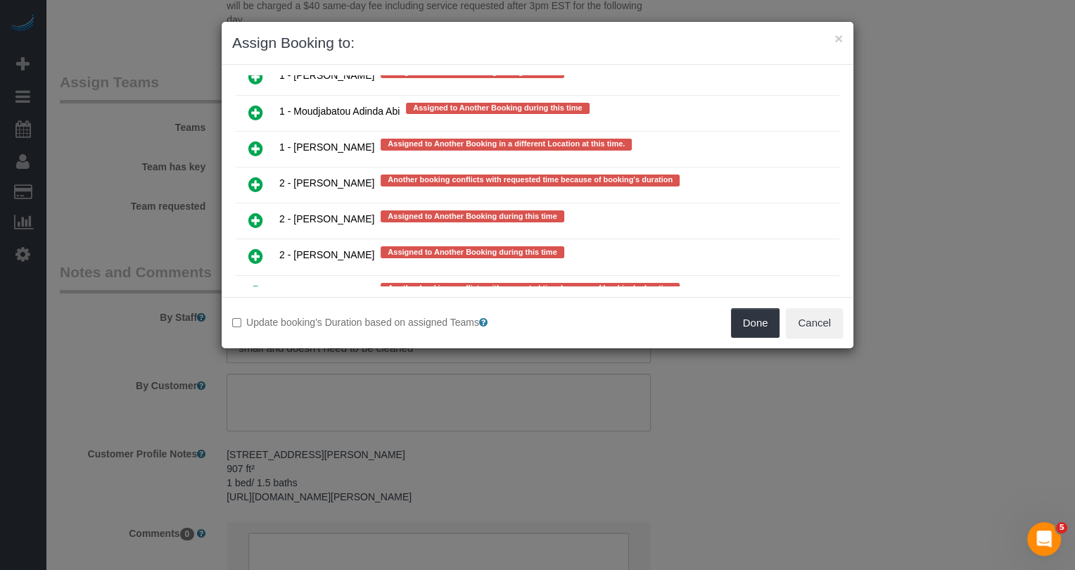
click at [255, 248] on icon at bounding box center [255, 256] width 15 height 17
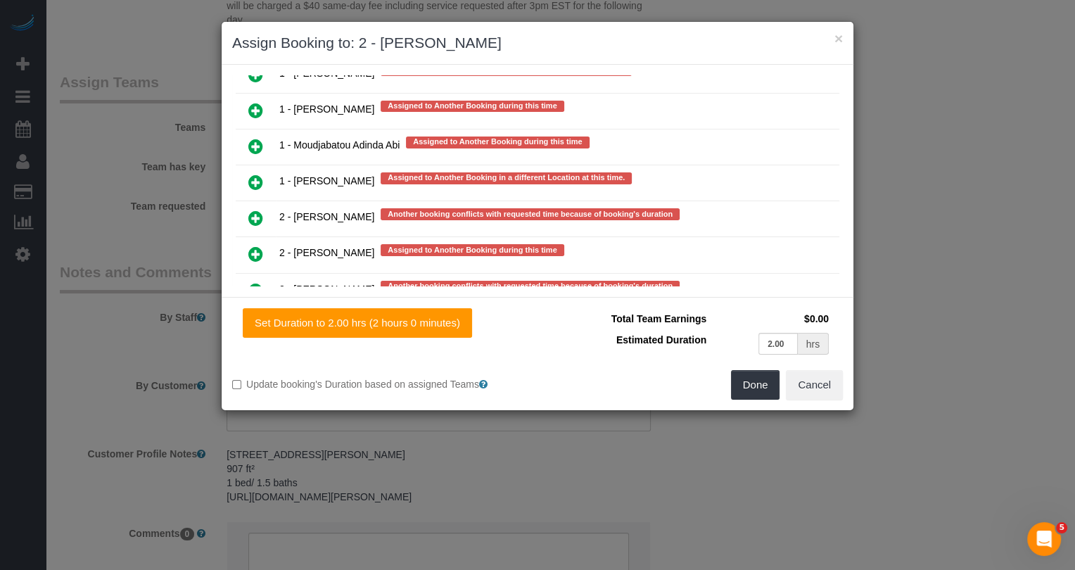
scroll to position [2586, 0]
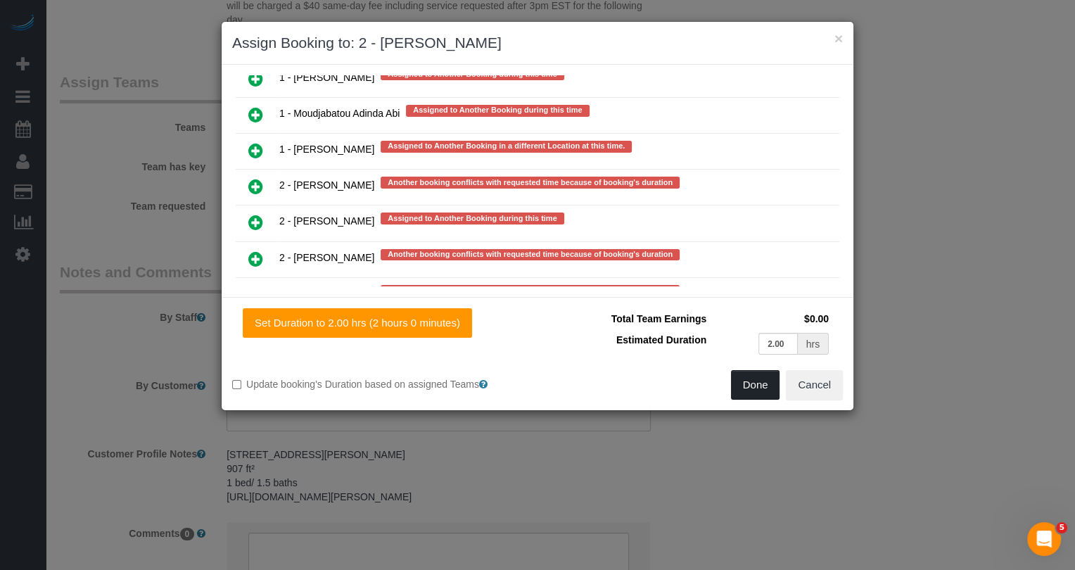
click at [748, 376] on button "Done" at bounding box center [755, 385] width 49 height 30
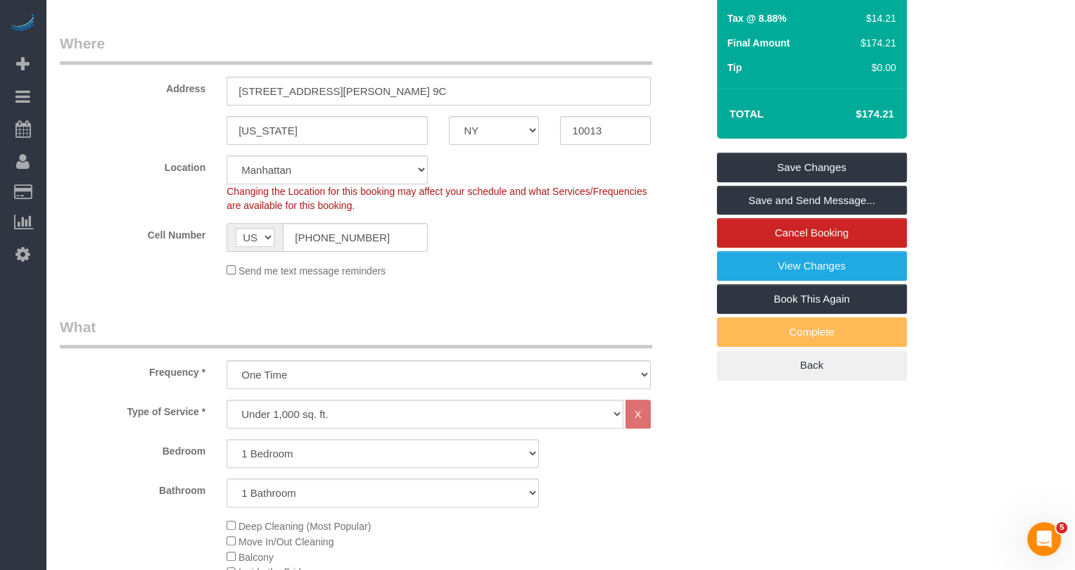
scroll to position [0, 0]
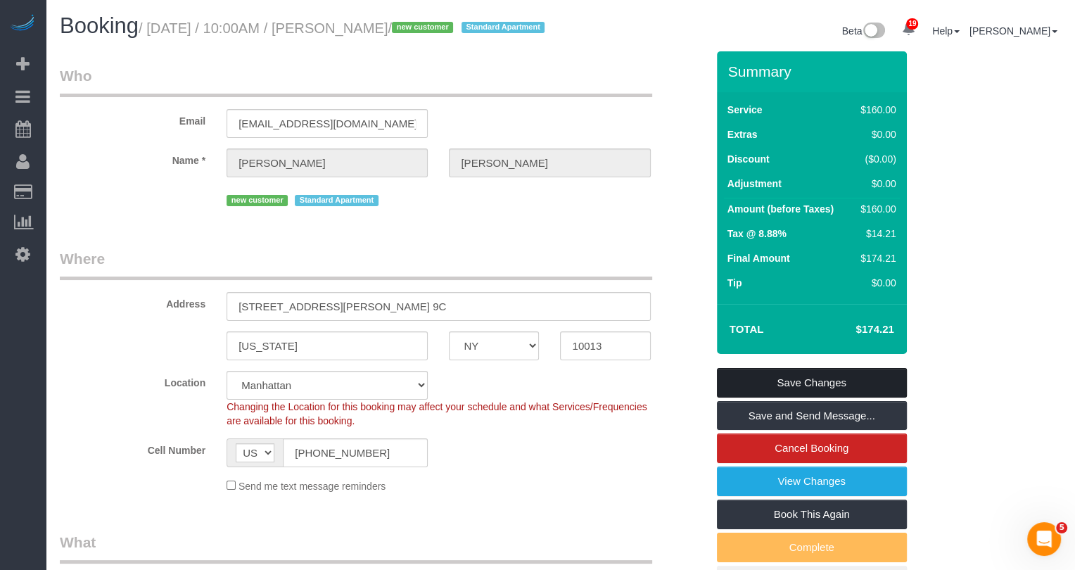
click at [826, 397] on link "Save Changes" at bounding box center [812, 383] width 190 height 30
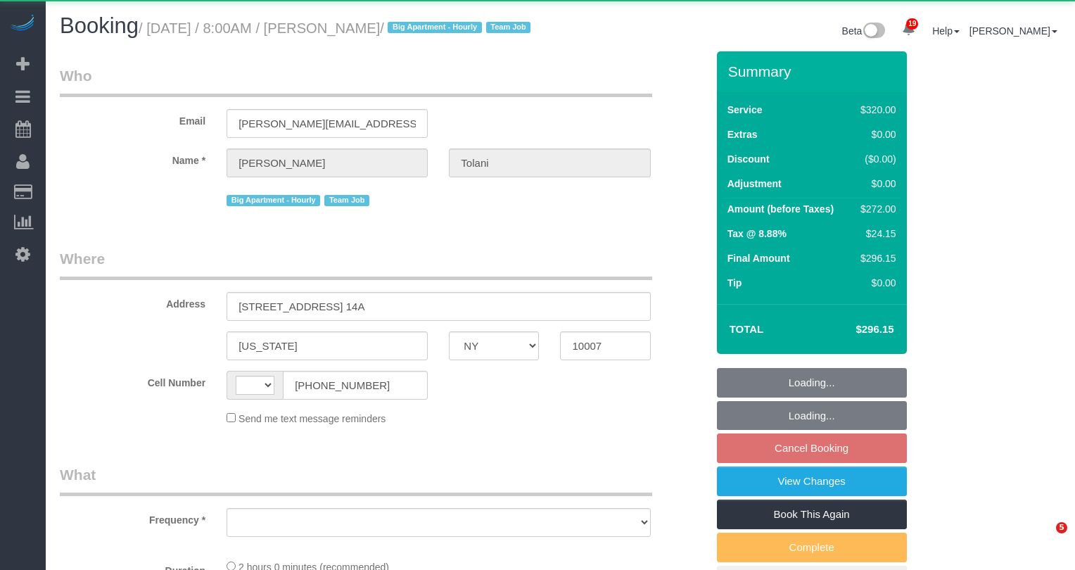
select select "NY"
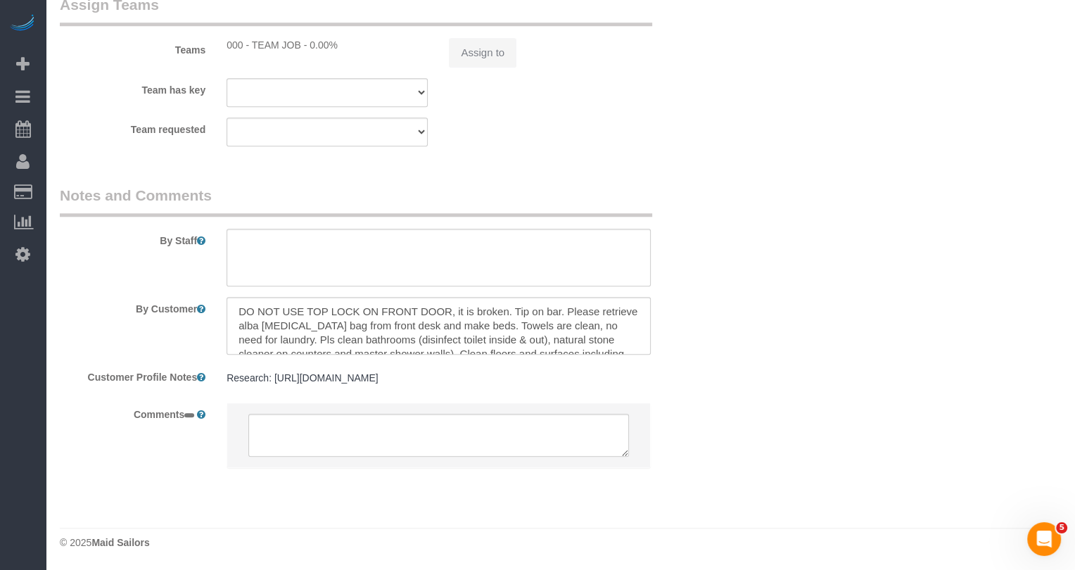
select select "string:[GEOGRAPHIC_DATA]"
select select "object:795"
select select "2"
select select "string:stripe-pm_1RRkme4VGloSiKo77oW5TgaQ"
select select "spot1"
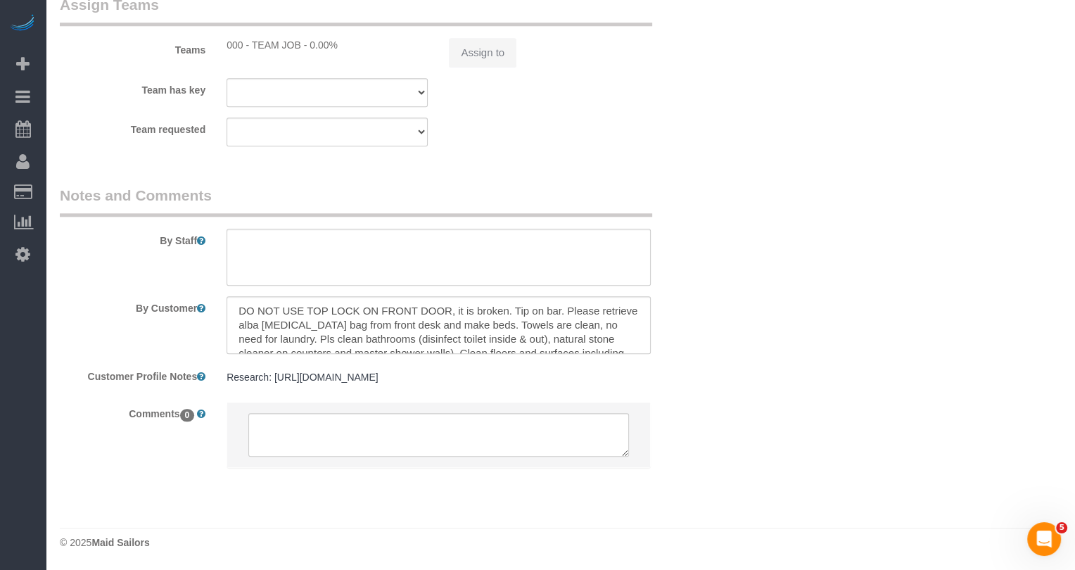
select select "number:56"
select select "number:79"
select select "number:15"
select select "number:6"
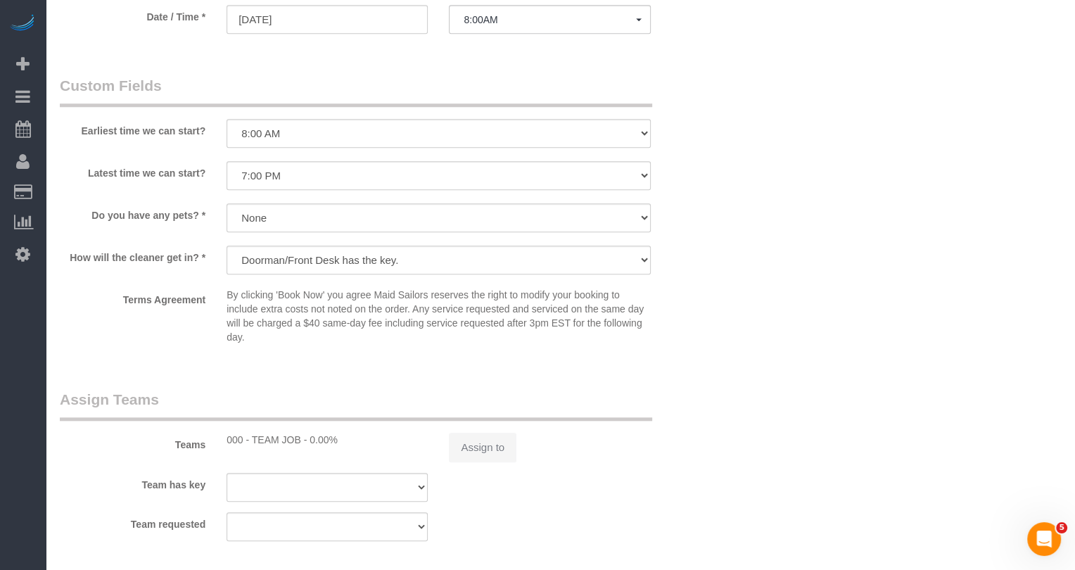
select select "object:1035"
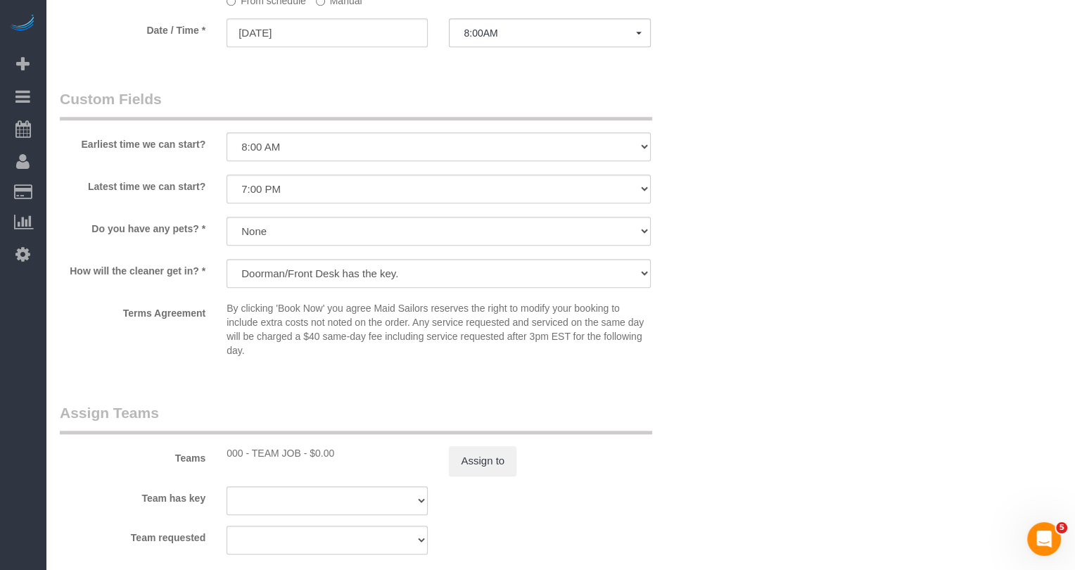
scroll to position [1217, 0]
click at [492, 478] on button "Assign to" at bounding box center [483, 463] width 68 height 30
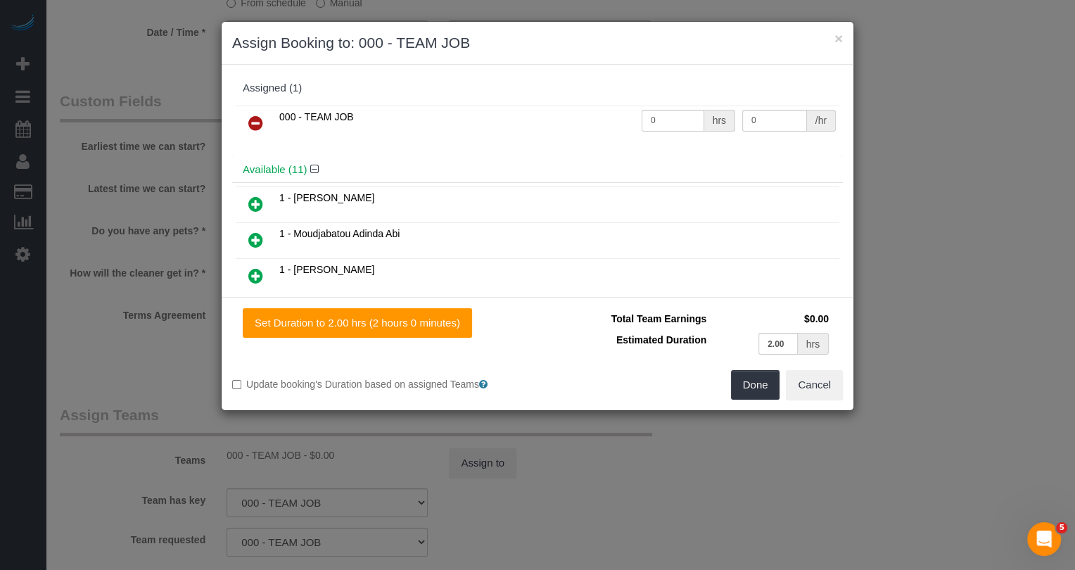
click at [262, 116] on link at bounding box center [255, 124] width 33 height 28
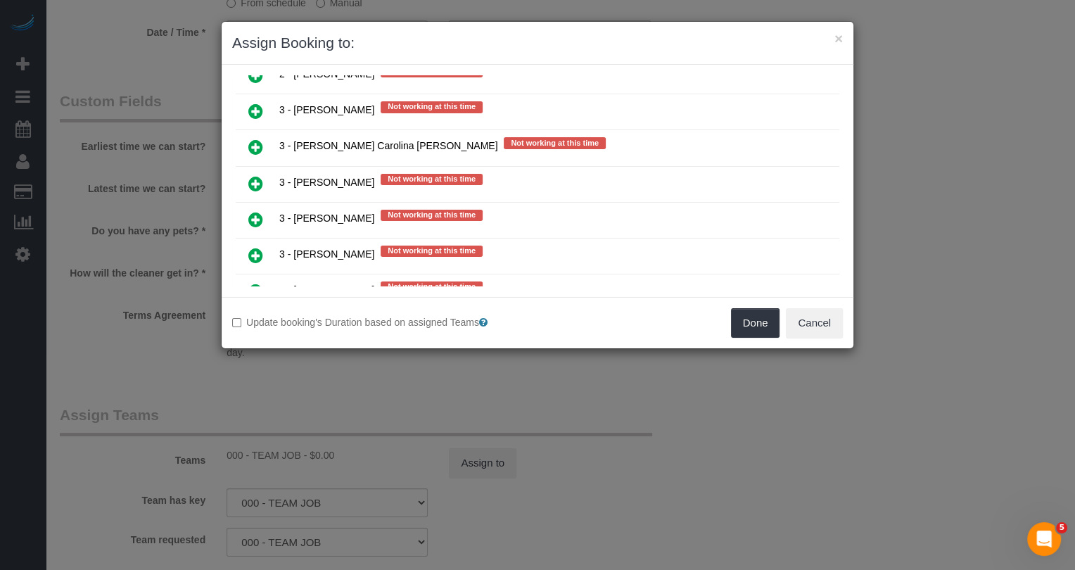
click at [250, 247] on icon at bounding box center [255, 255] width 15 height 17
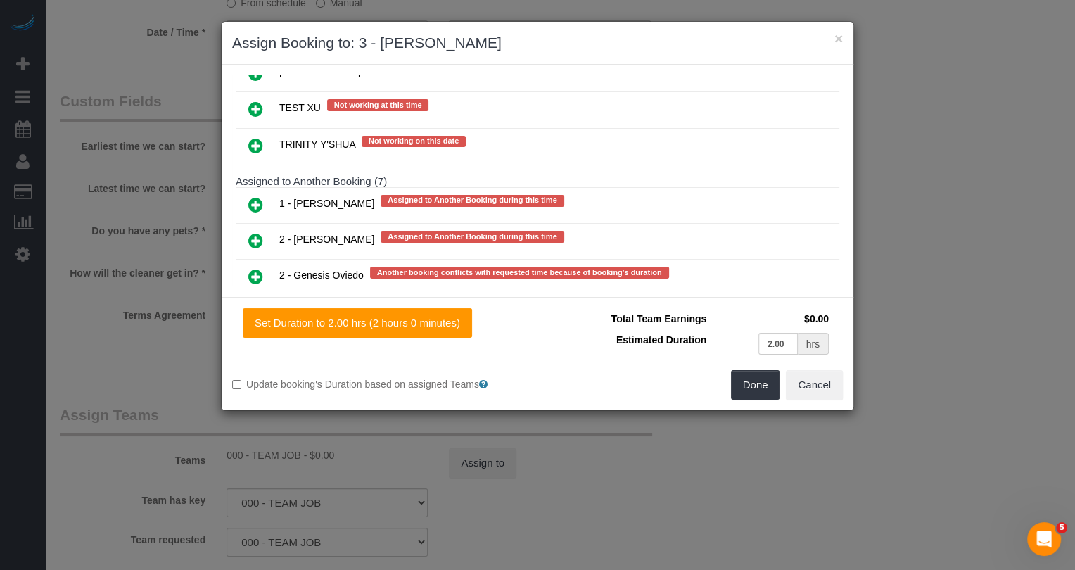
scroll to position [2816, 0]
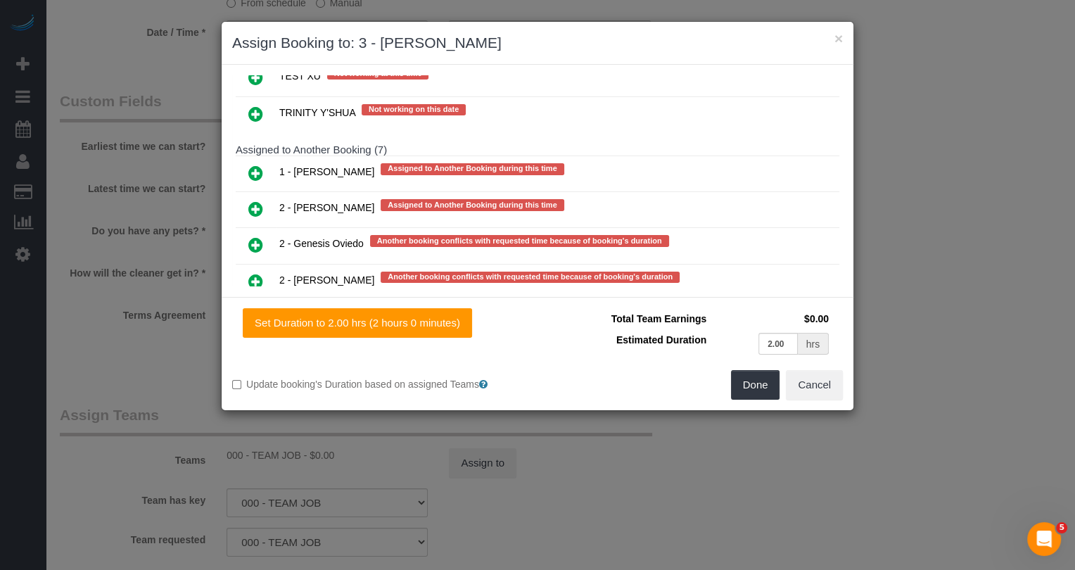
click at [250, 376] on link at bounding box center [255, 390] width 33 height 28
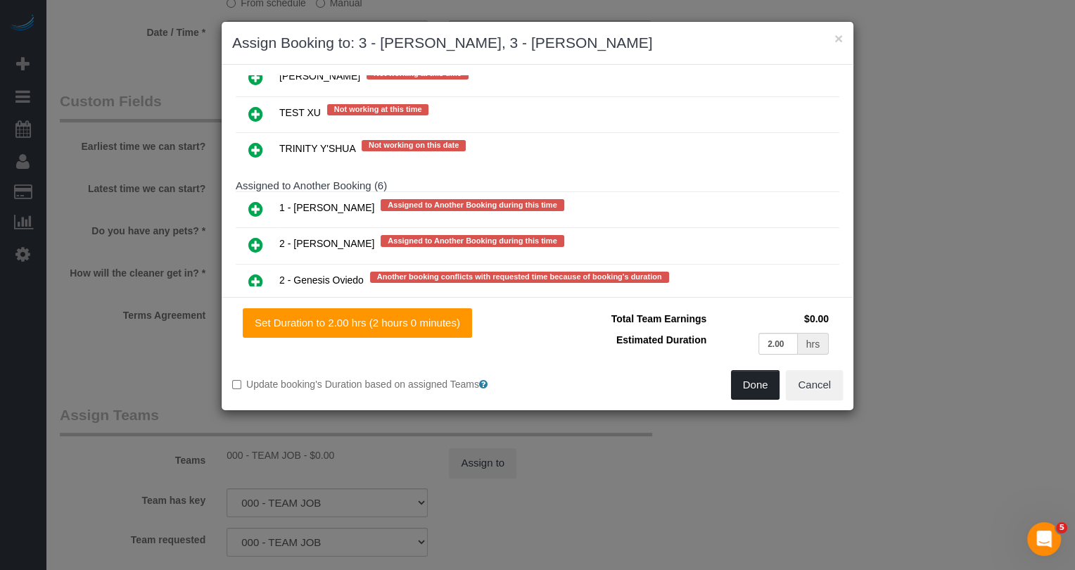
click at [755, 390] on button "Done" at bounding box center [755, 385] width 49 height 30
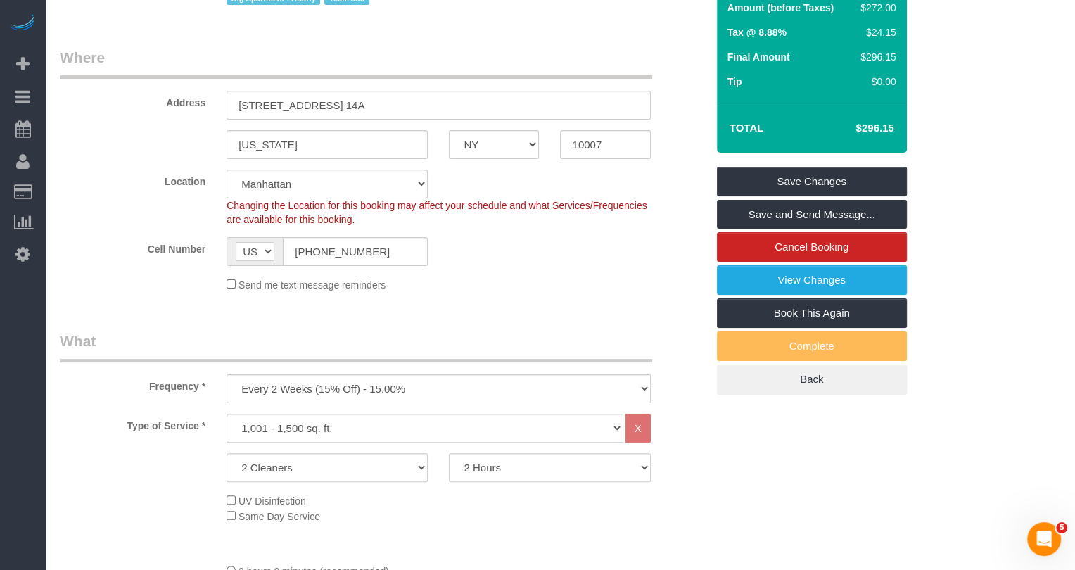
scroll to position [50, 0]
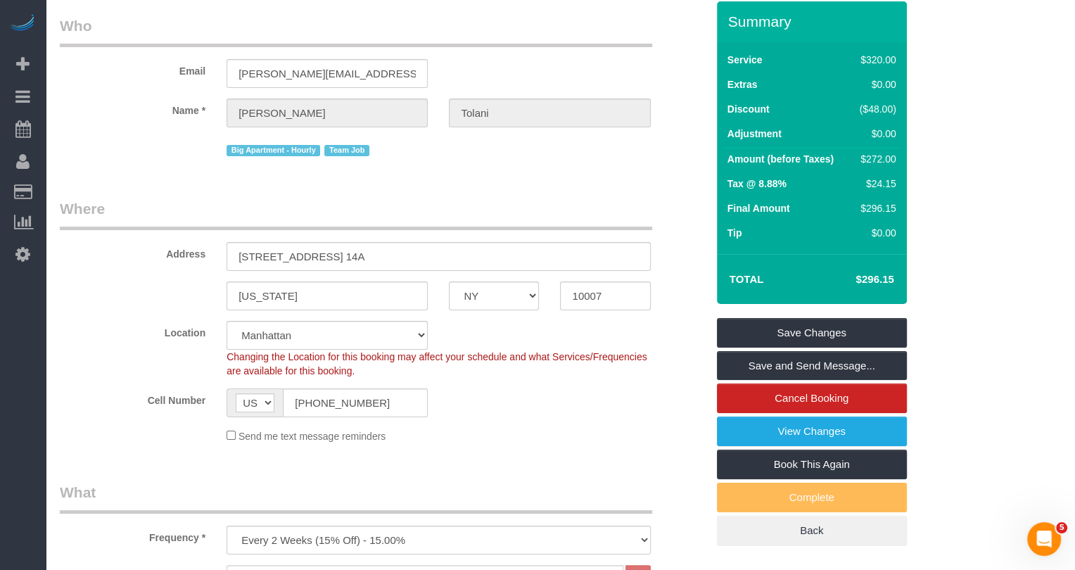
click at [814, 331] on div "Summary Service $320.00 Extras $0.00 Discount ($48.00) Adjustment $0.00 Amount …" at bounding box center [812, 273] width 190 height 545
click at [810, 348] on link "Save Changes" at bounding box center [812, 333] width 190 height 30
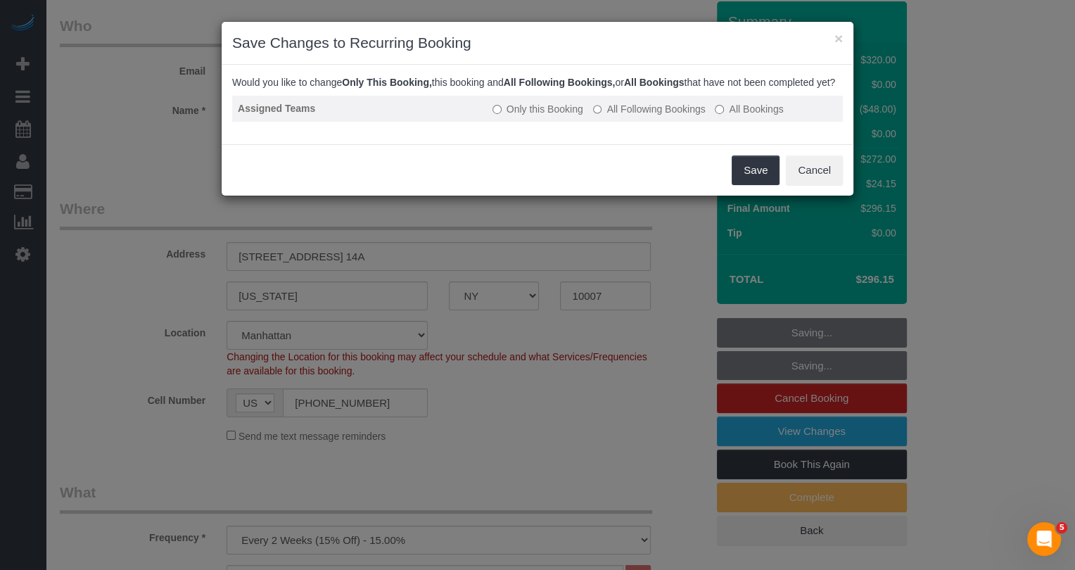
click at [695, 116] on label "All Following Bookings" at bounding box center [649, 109] width 113 height 14
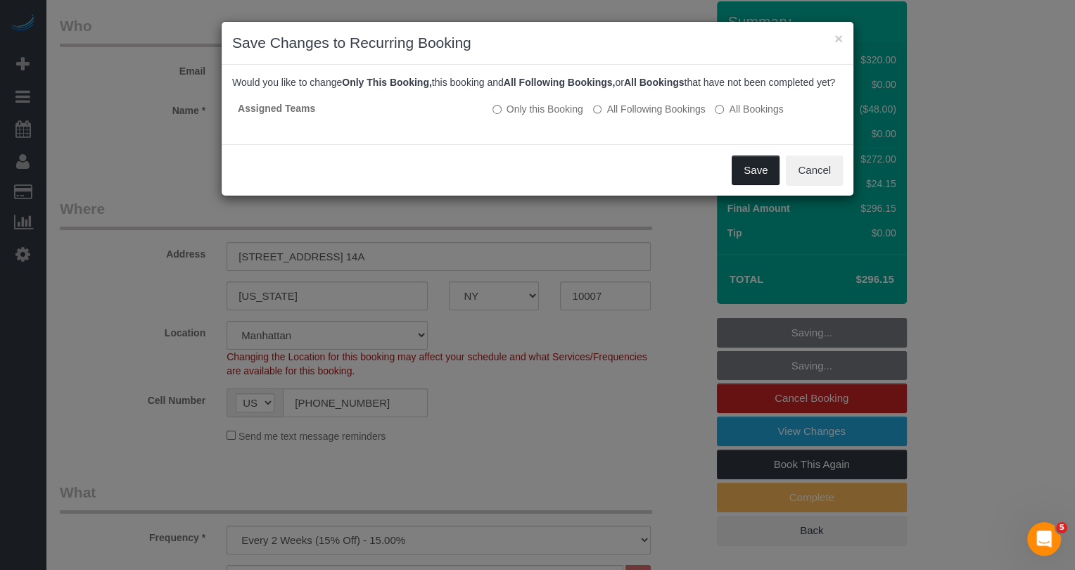
click at [755, 185] on button "Save" at bounding box center [756, 170] width 48 height 30
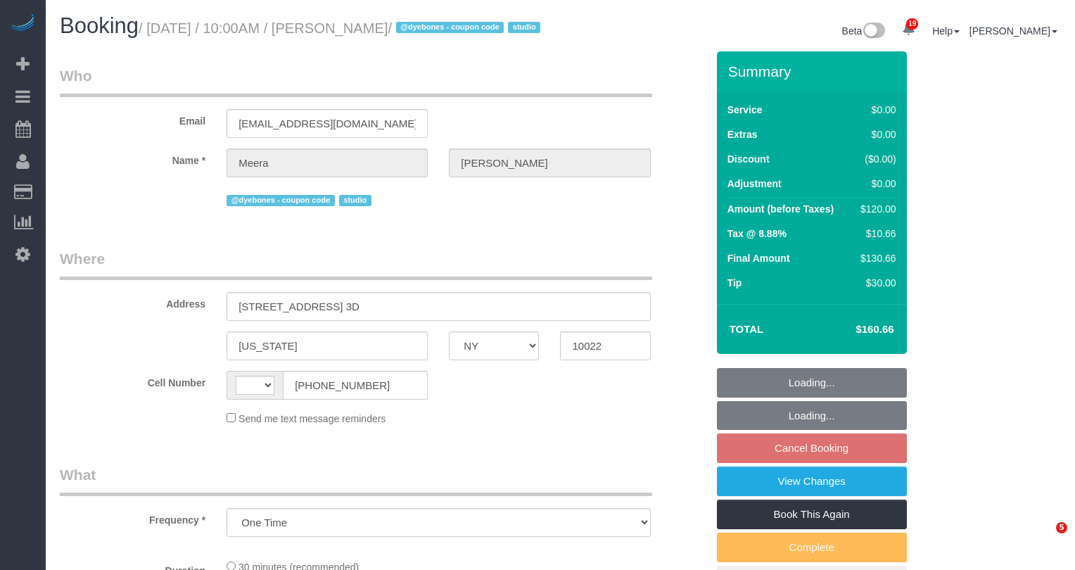
select select "NY"
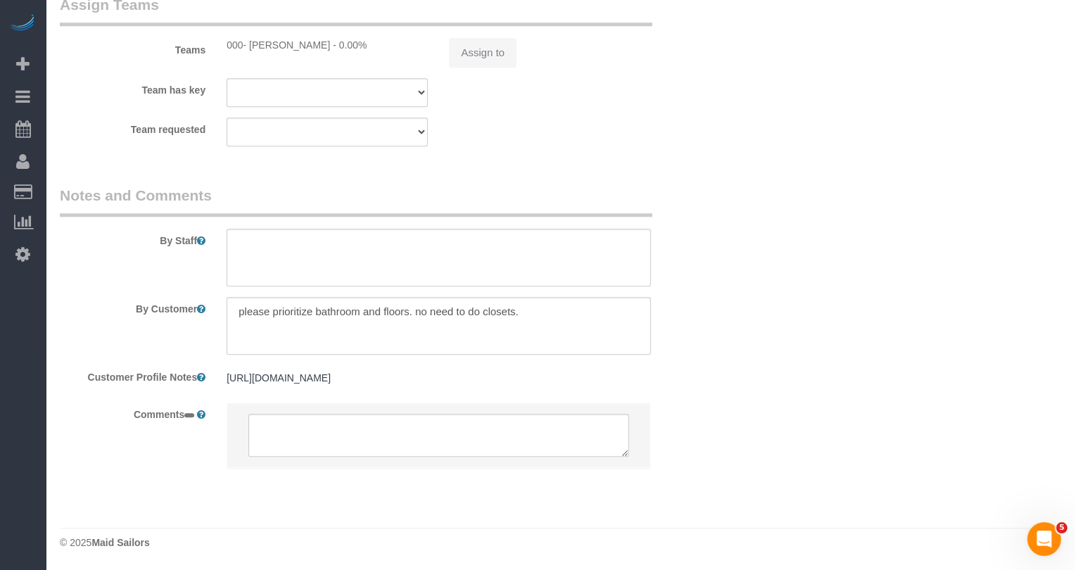
select select "string:[GEOGRAPHIC_DATA]"
select select "string:stripe-pm_1RnOvs4VGloSiKo7fVbCzDxd"
select select "spot3"
select select "number:58"
select select "number:75"
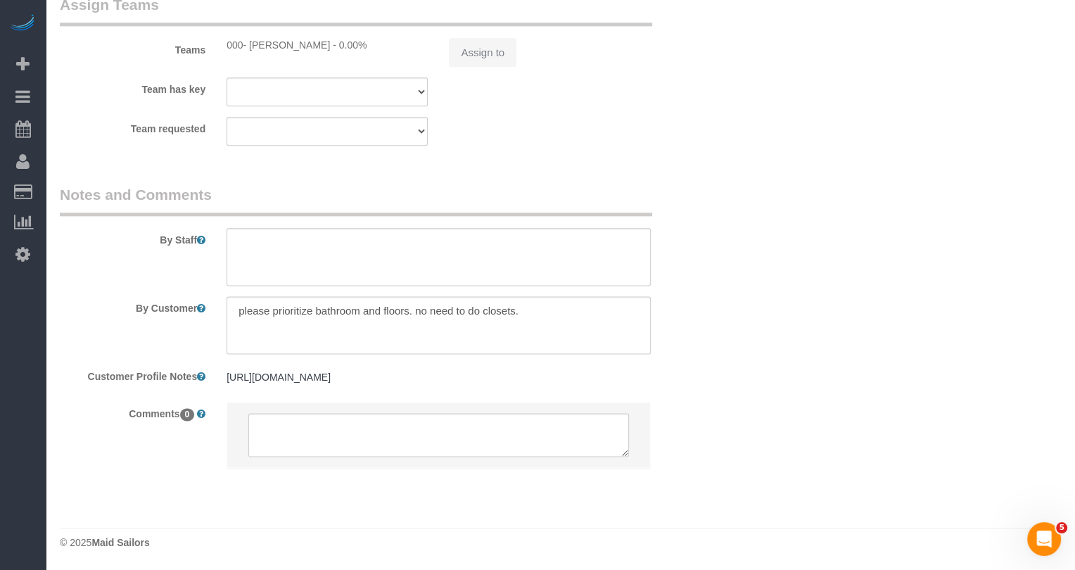
select select "number:15"
select select "number:5"
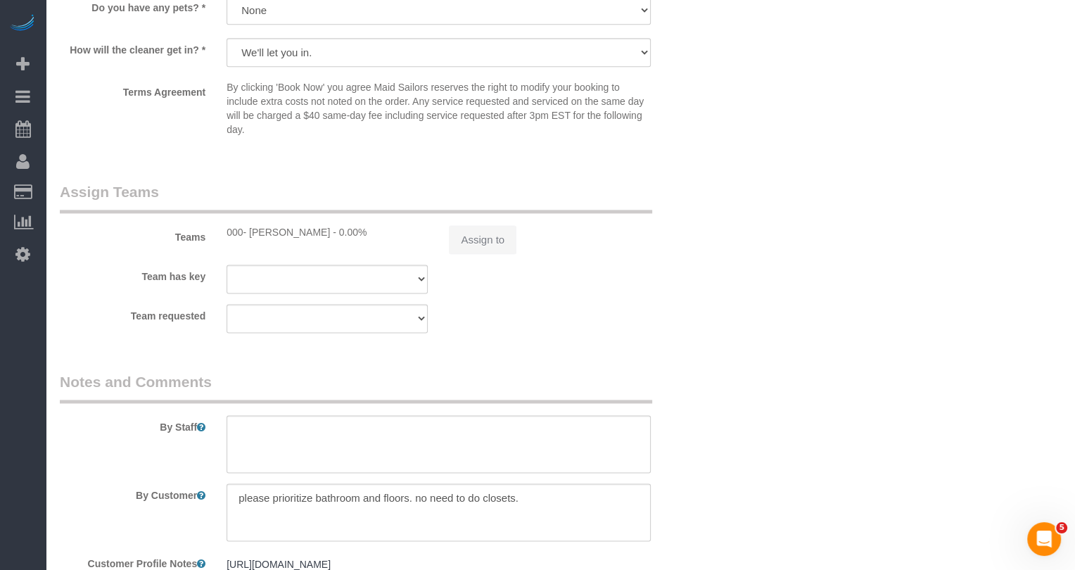
select select "object:1054"
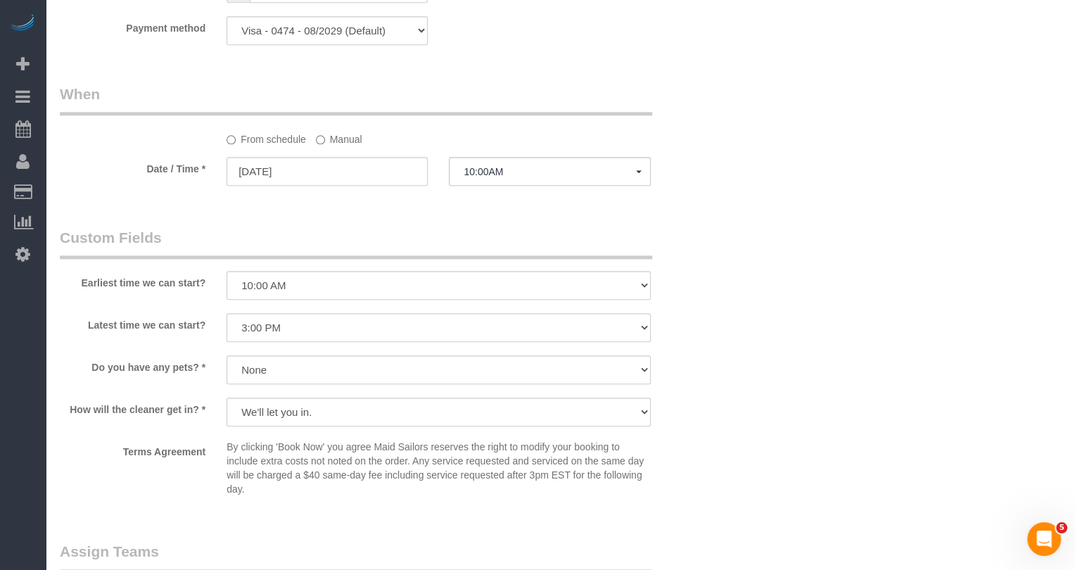
scroll to position [1233, 0]
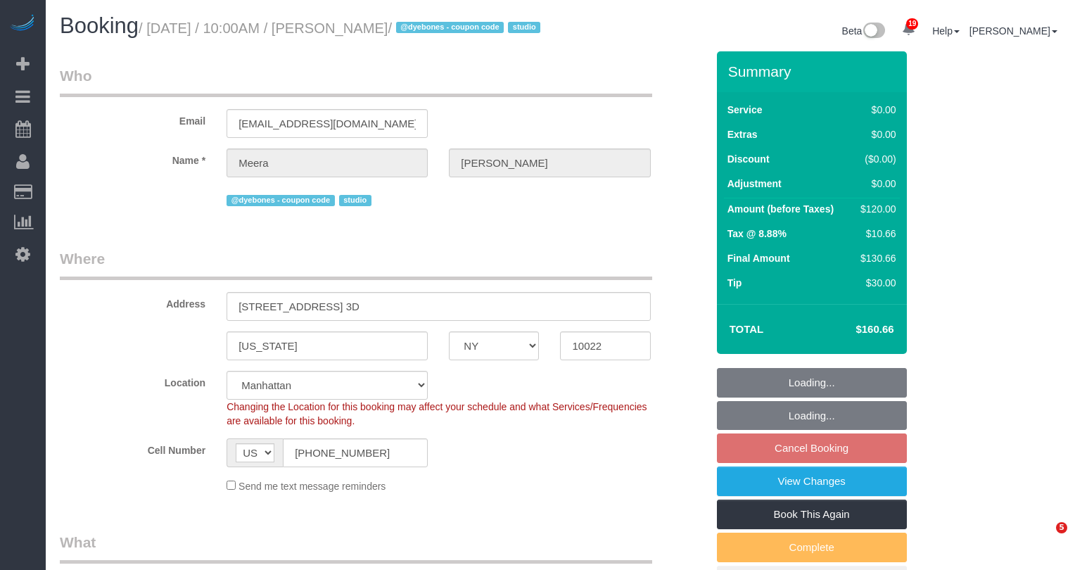
select select "NY"
select select "spot3"
select select "number:58"
select select "number:75"
select select "number:15"
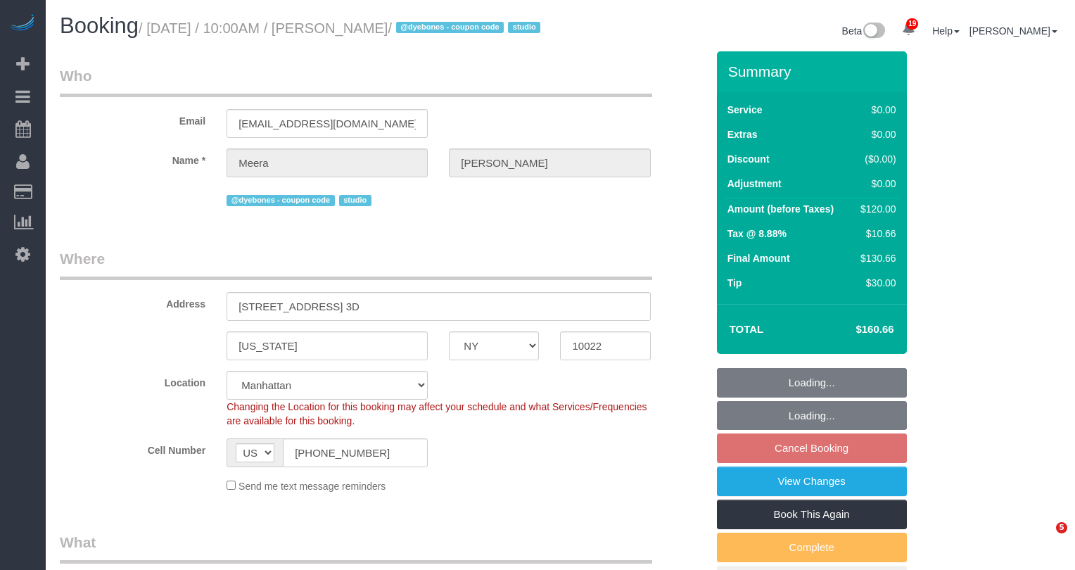
select select "number:5"
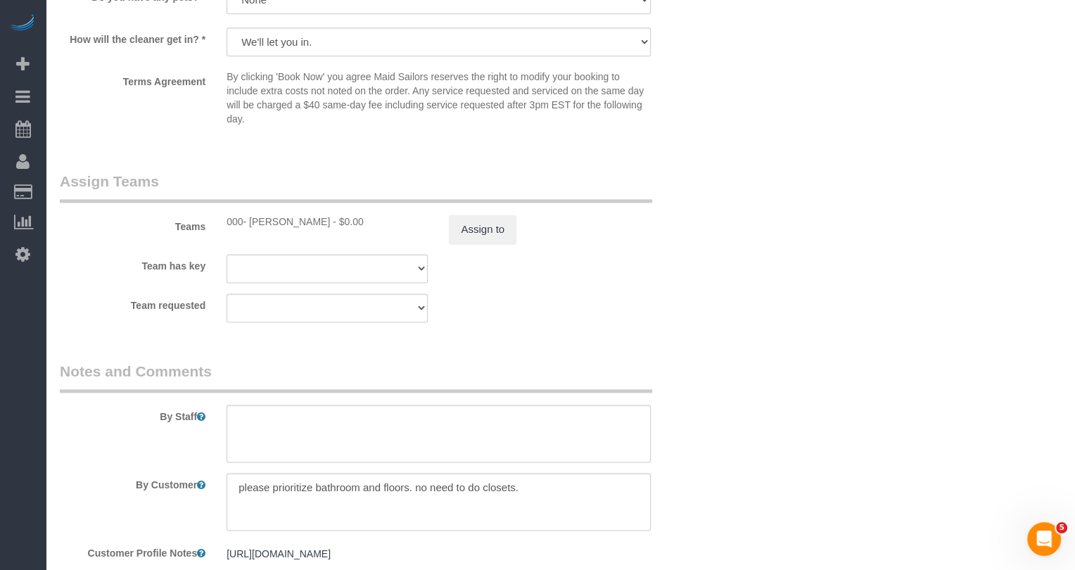
scroll to position [1710, 0]
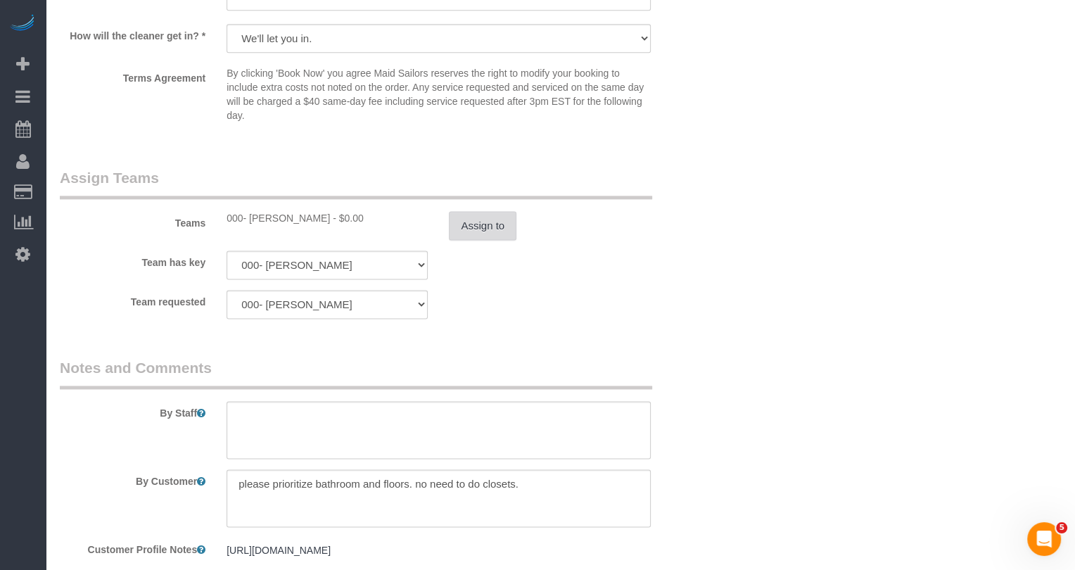
click at [480, 241] on button "Assign to" at bounding box center [483, 226] width 68 height 30
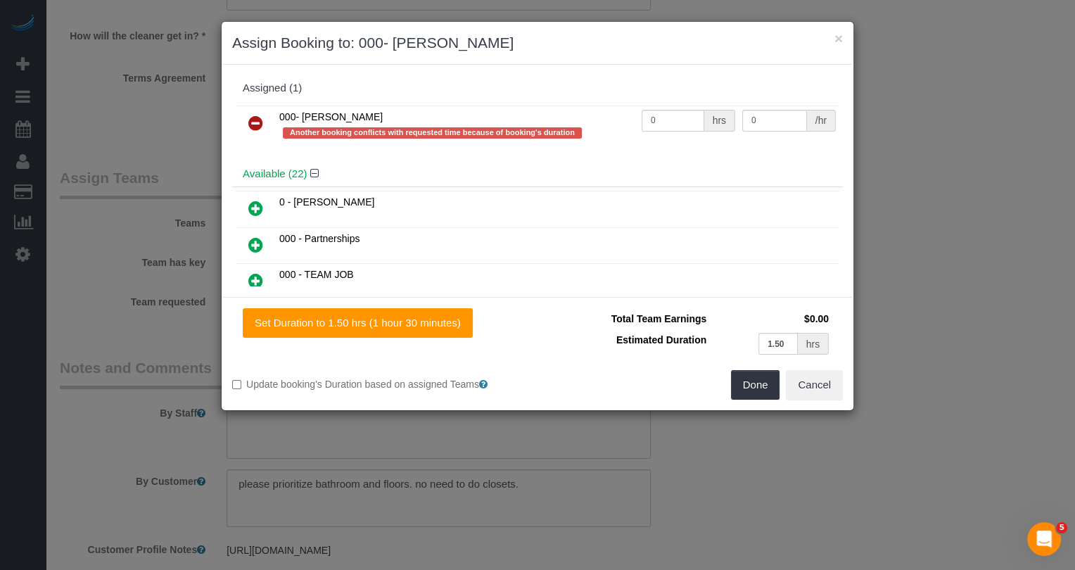
click at [259, 126] on icon at bounding box center [255, 123] width 15 height 17
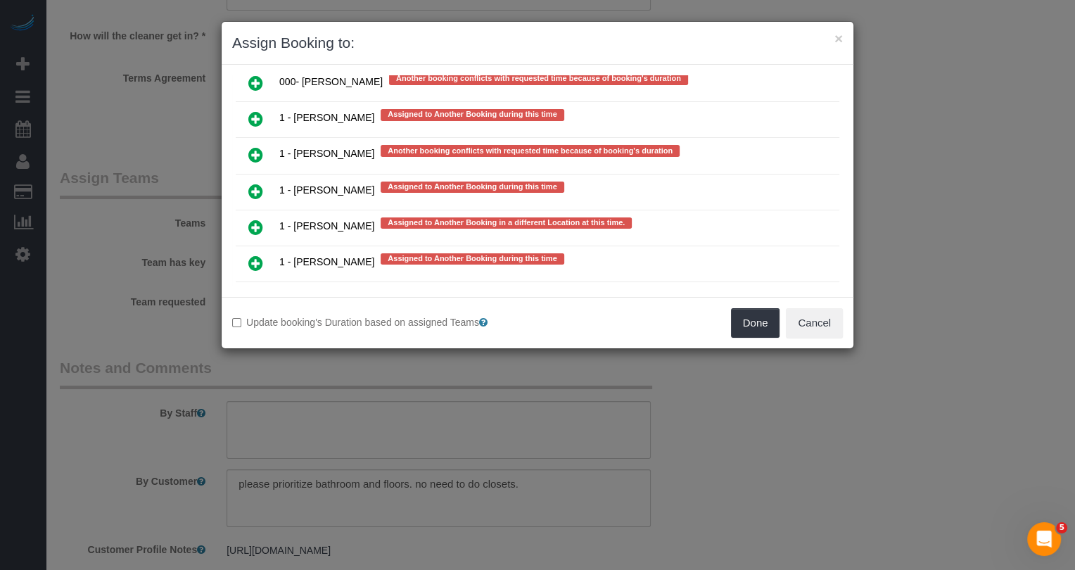
scroll to position [2818, 0]
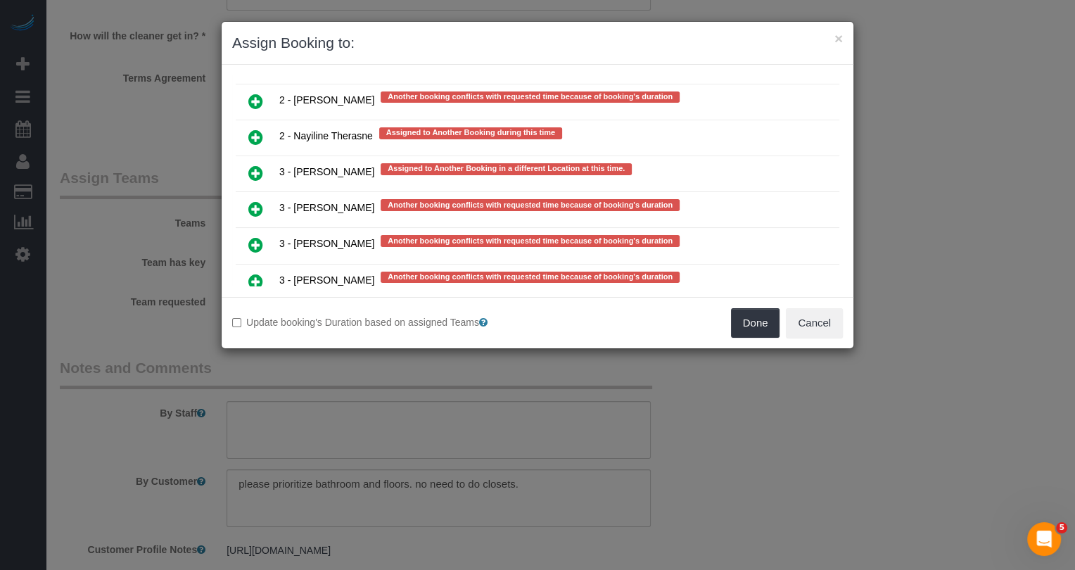
click at [258, 340] on link at bounding box center [255, 354] width 33 height 28
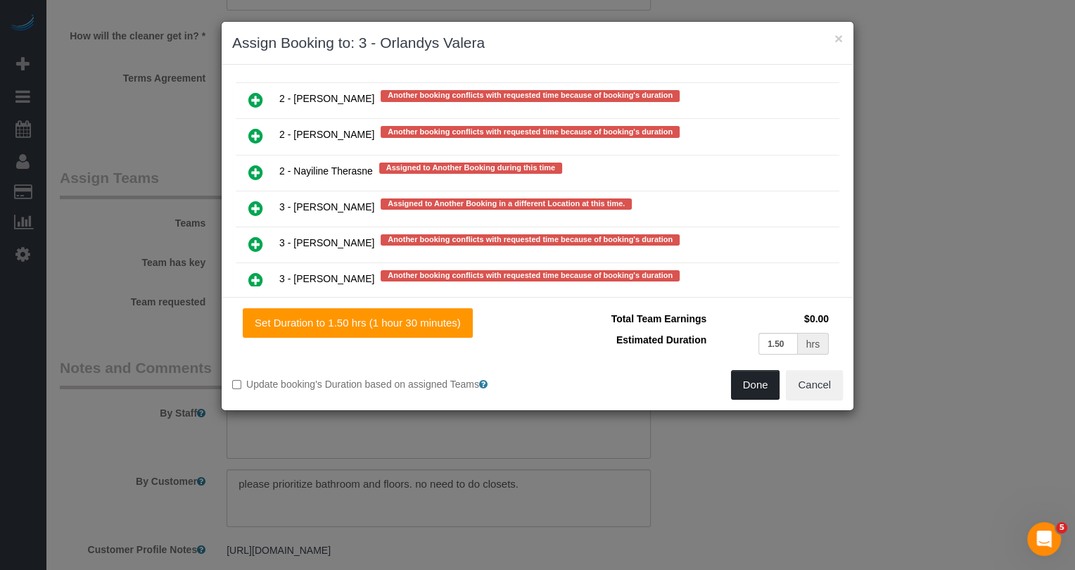
click at [754, 388] on button "Done" at bounding box center [755, 385] width 49 height 30
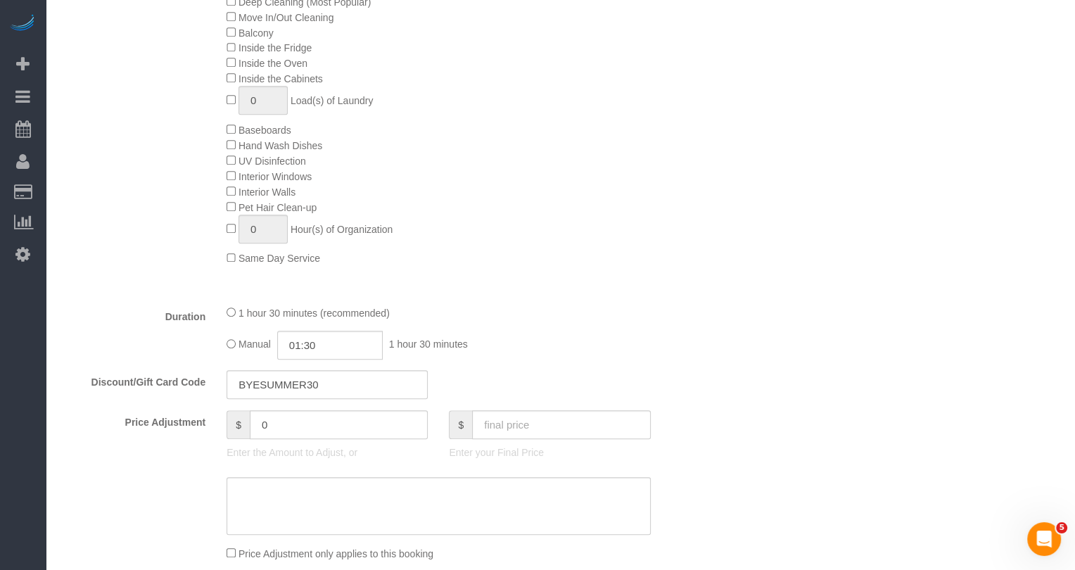
scroll to position [0, 0]
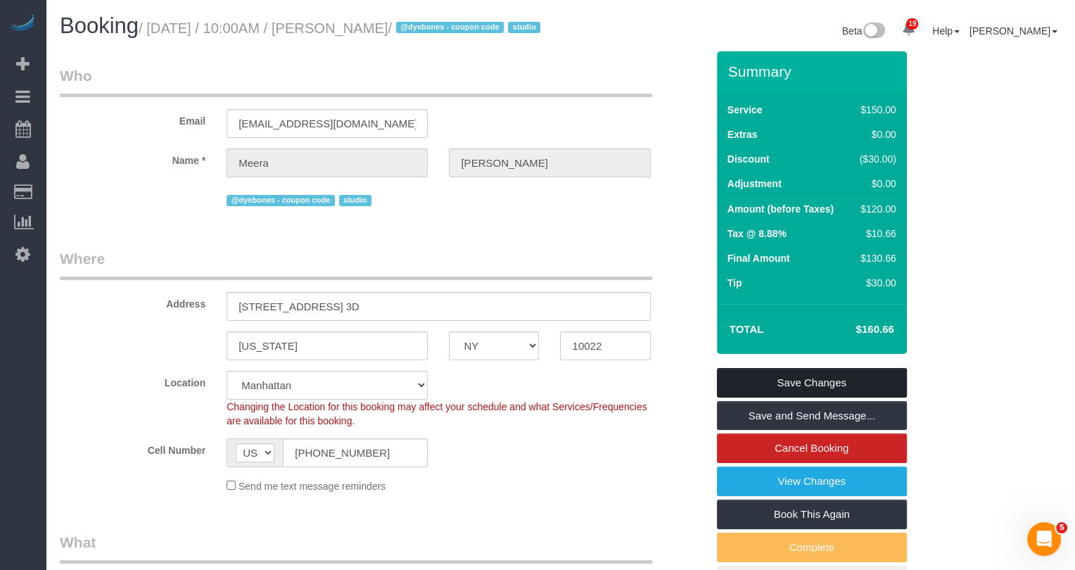
click at [777, 397] on link "Save Changes" at bounding box center [812, 383] width 190 height 30
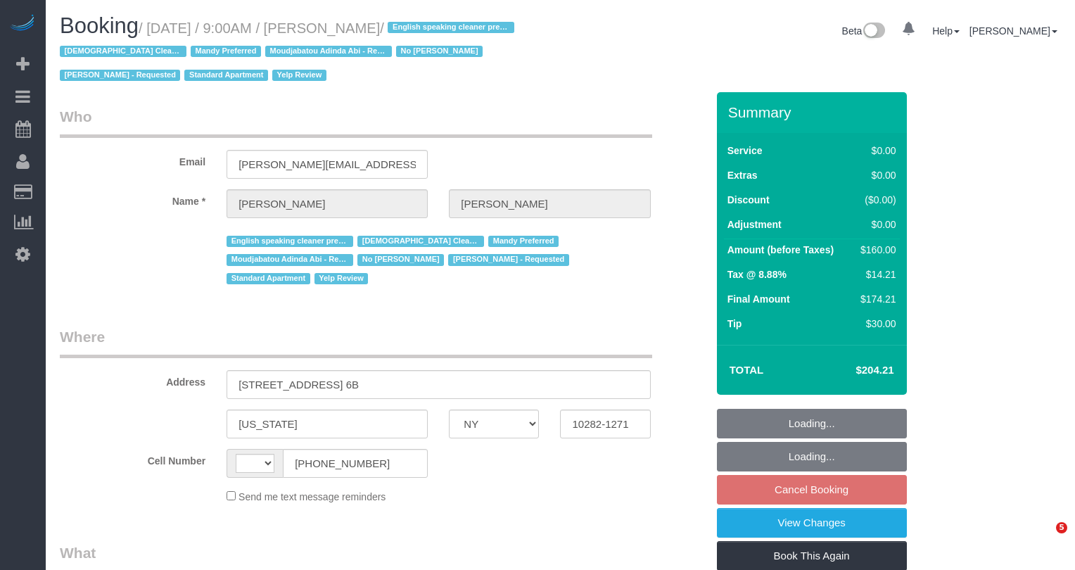
select select "NY"
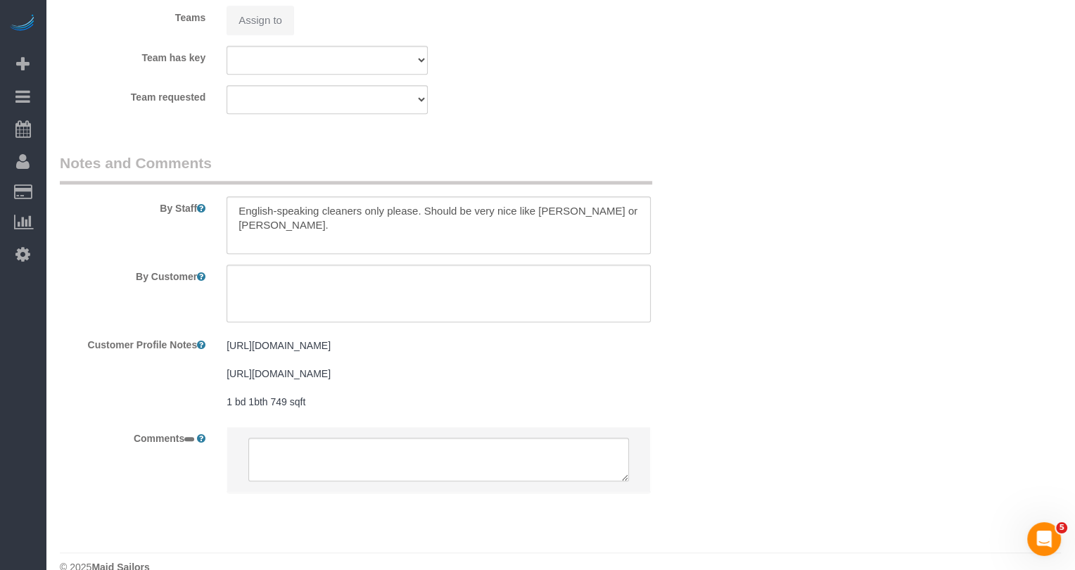
select select "string:US"
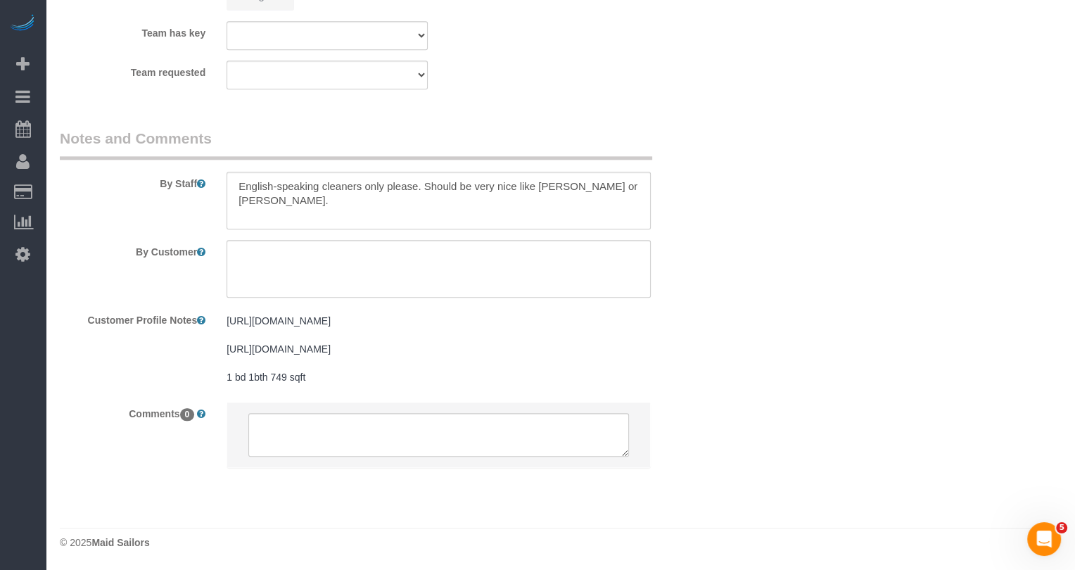
select select "object:918"
select select "string:stripe-pm_1P3HJT4VGloSiKo7ZDElSEUk"
select select "number:56"
select select "number:70"
select select "number:15"
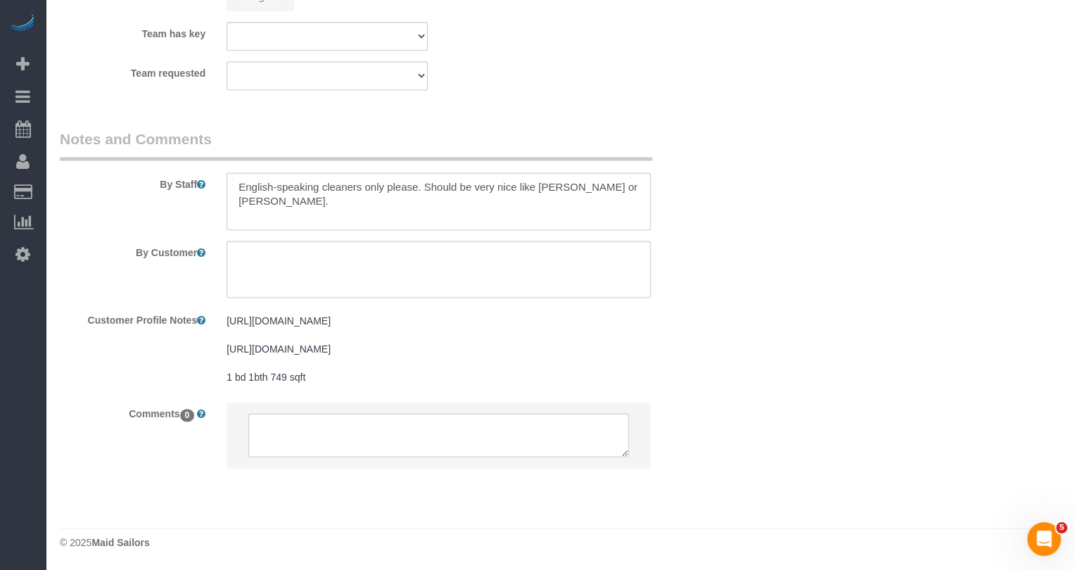
select select "number:5"
select select "1"
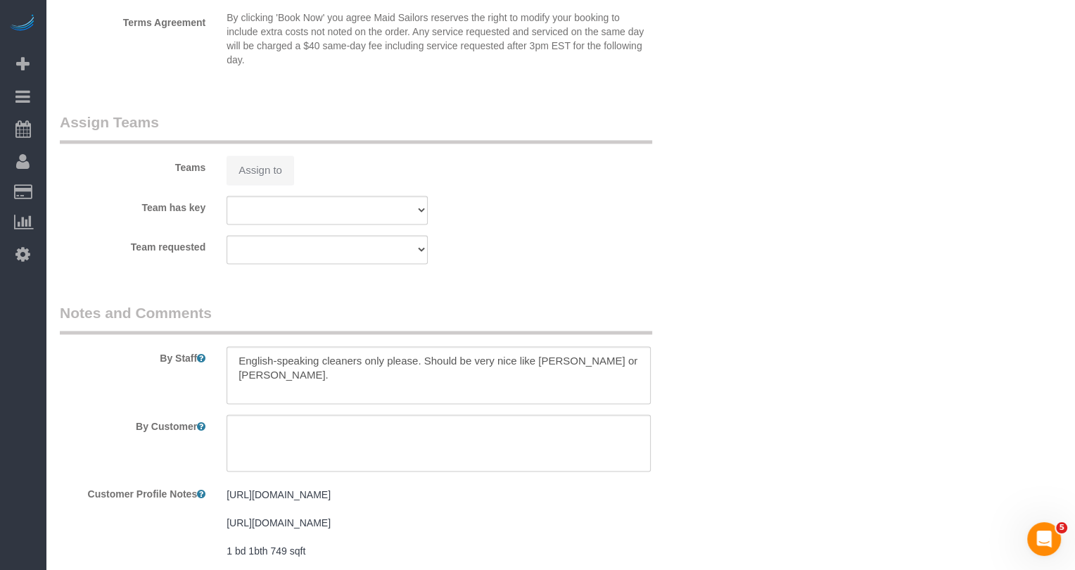
select select "object:1103"
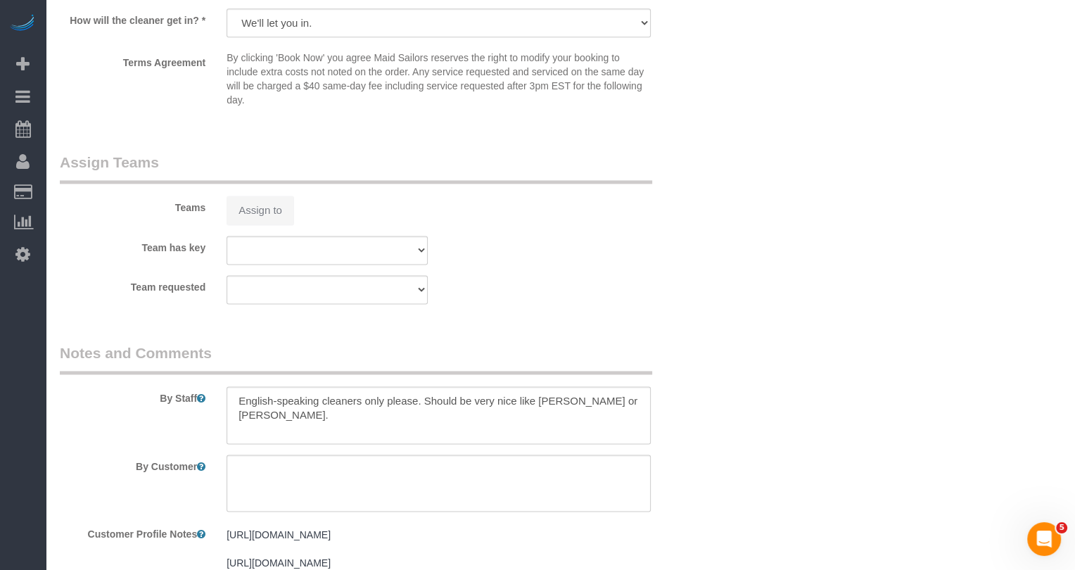
scroll to position [1760, 0]
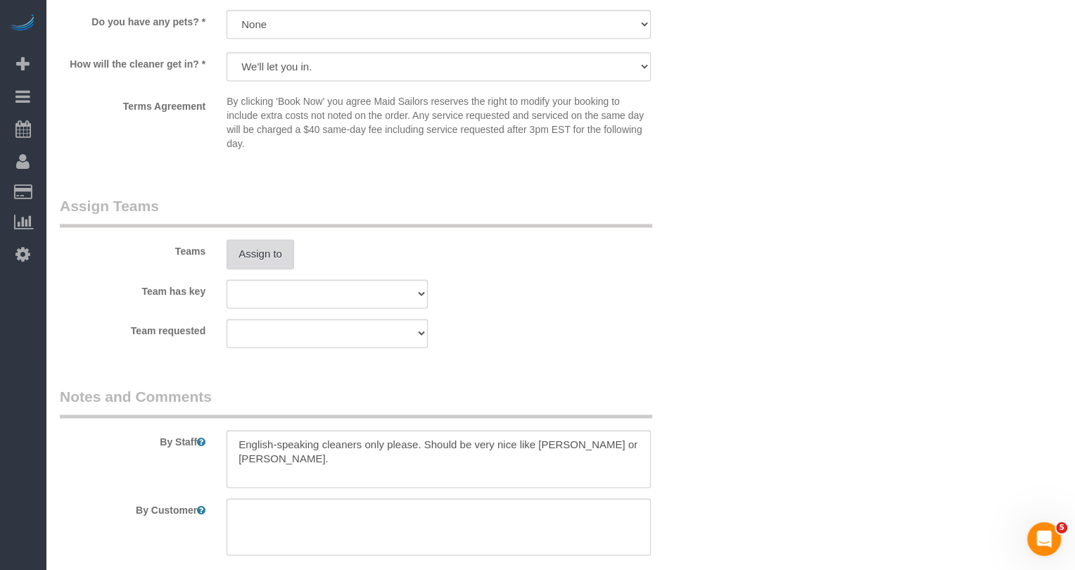
click at [257, 239] on button "Assign to" at bounding box center [261, 254] width 68 height 30
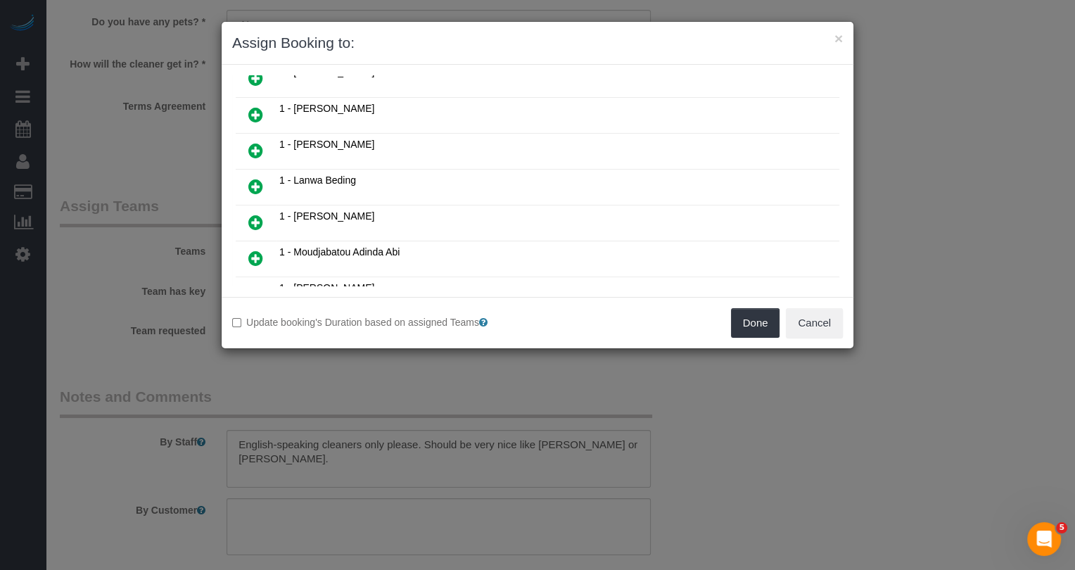
click at [250, 106] on icon at bounding box center [255, 114] width 15 height 17
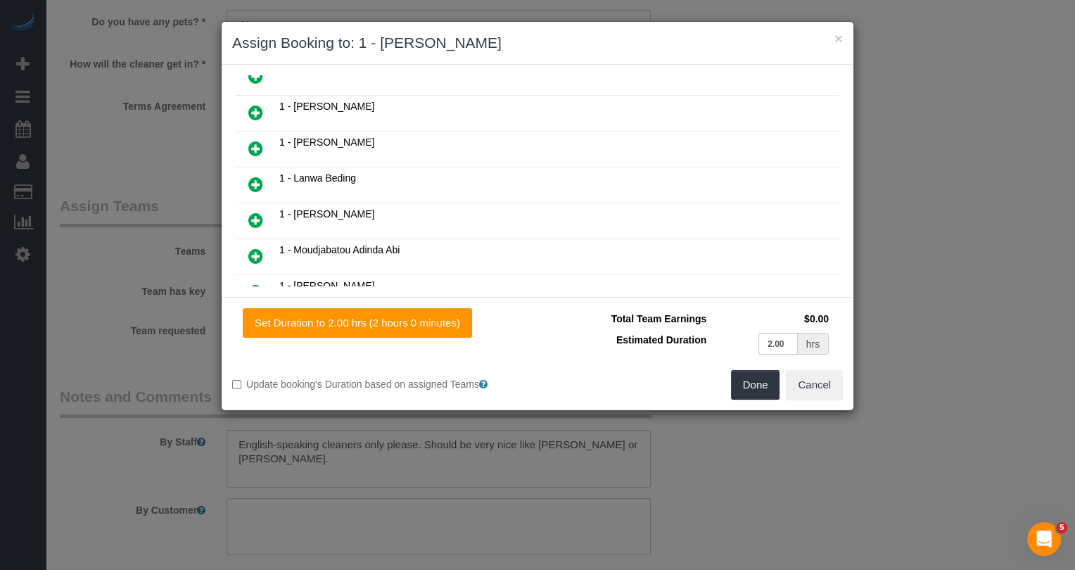
scroll to position [232, 0]
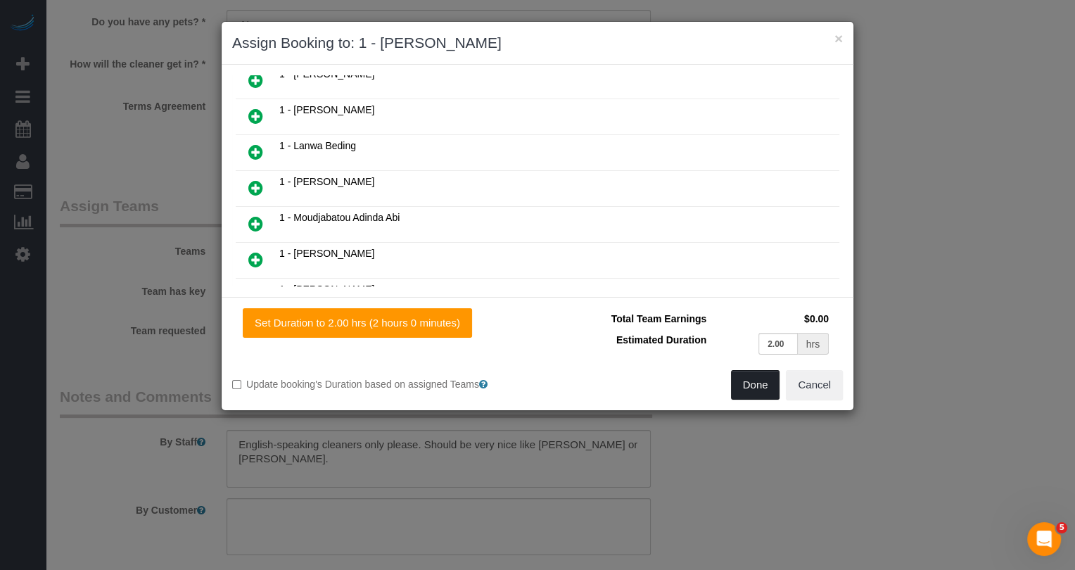
click at [758, 386] on button "Done" at bounding box center [755, 385] width 49 height 30
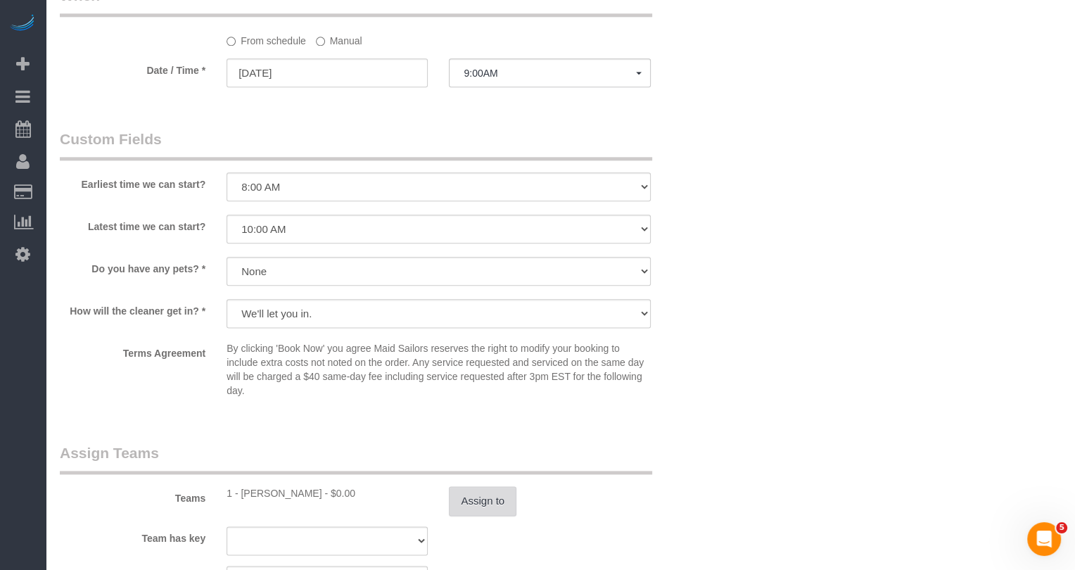
scroll to position [1476, 0]
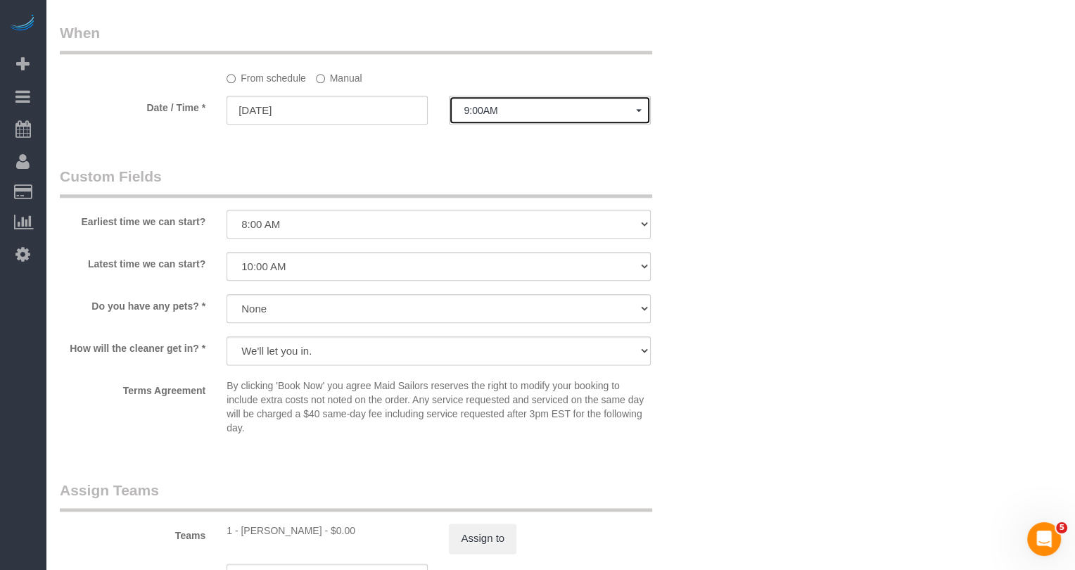
click at [493, 96] on button "9:00AM" at bounding box center [549, 110] width 201 height 29
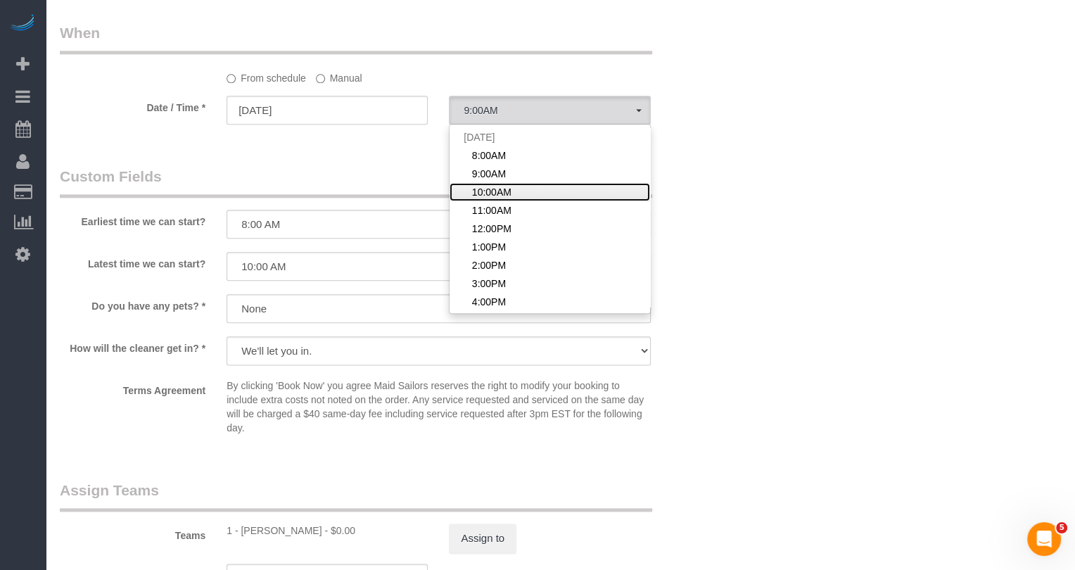
click at [495, 185] on span "10:00AM" at bounding box center [491, 192] width 39 height 14
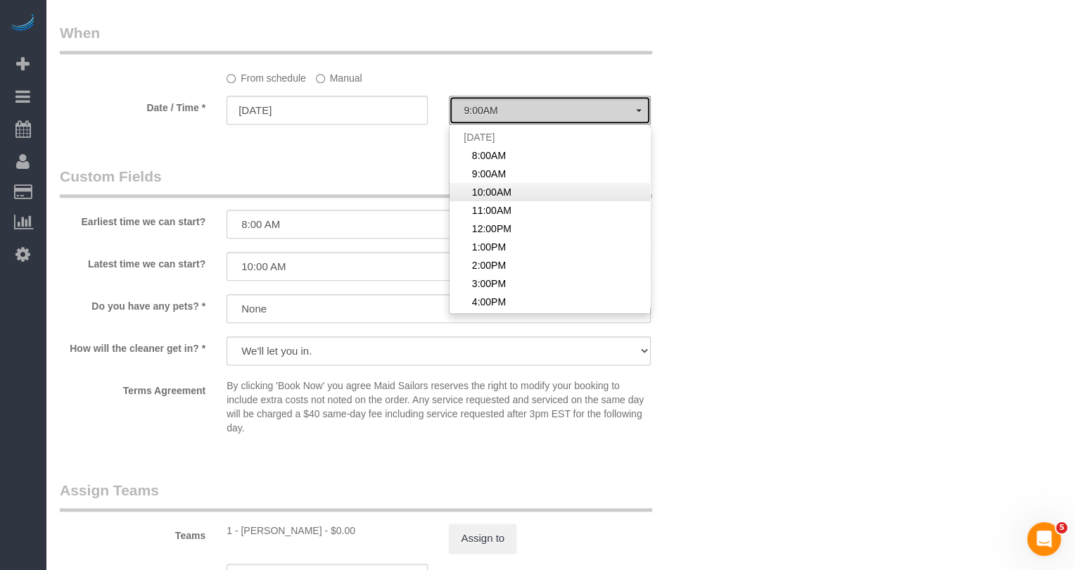
select select "spot3"
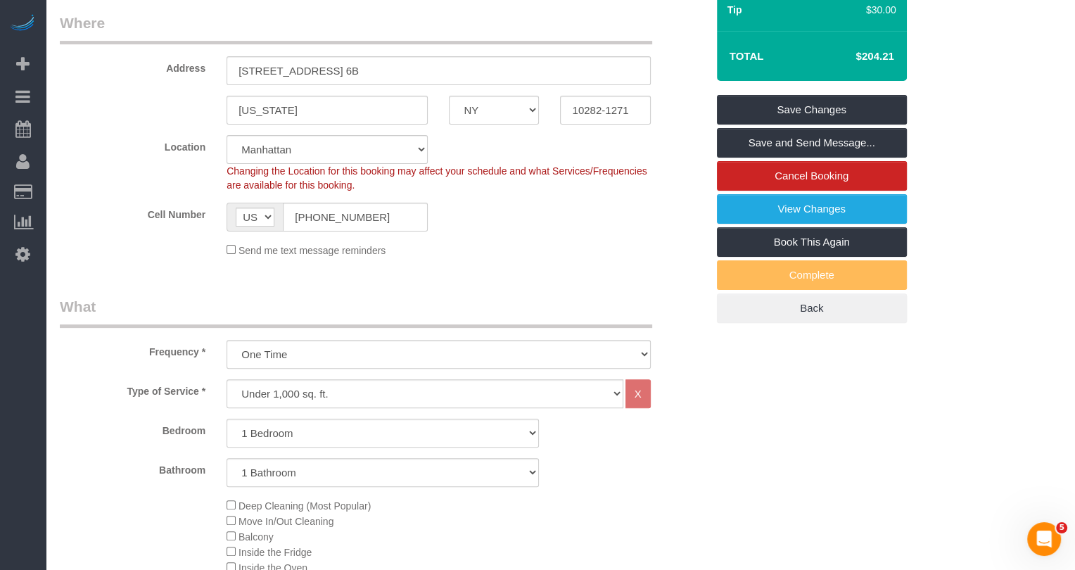
scroll to position [0, 0]
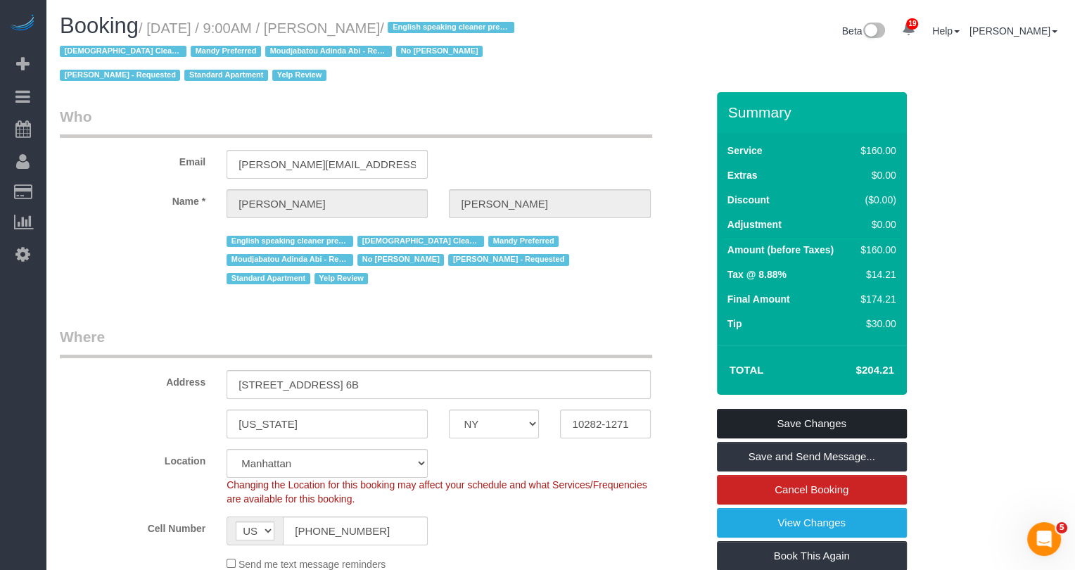
click link "Save Changes"
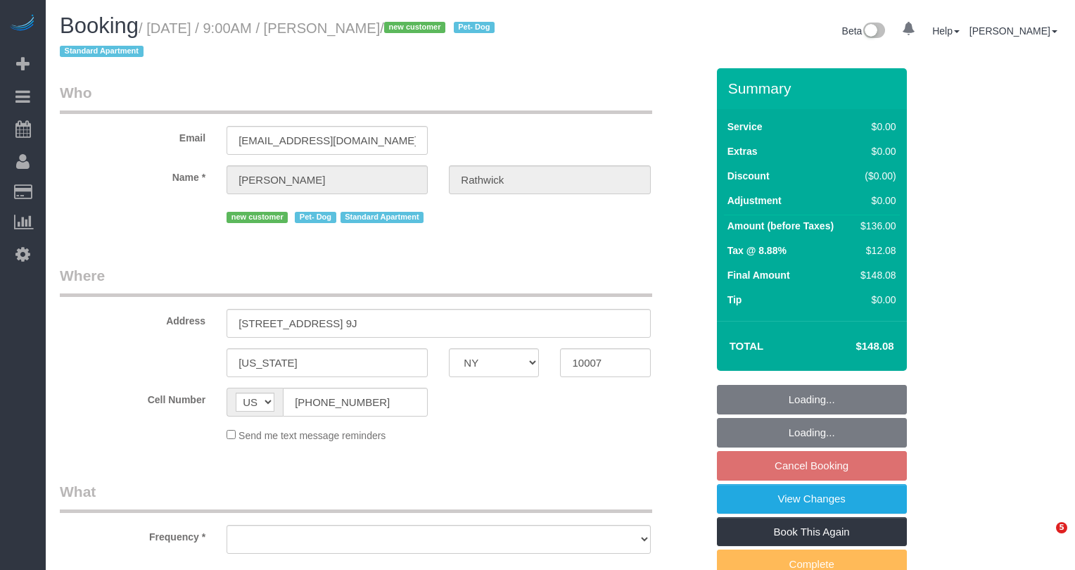
select select "NY"
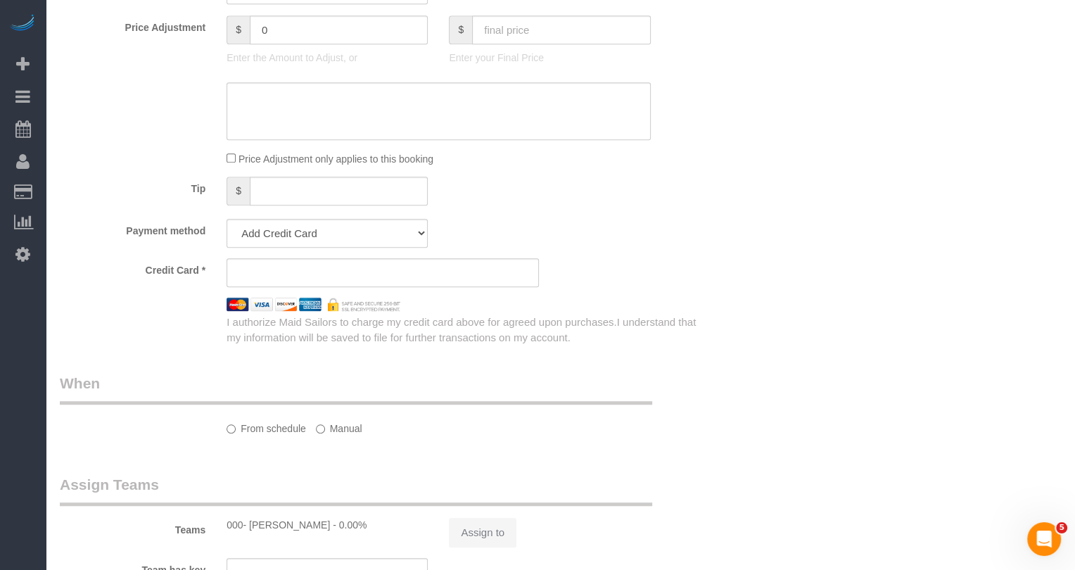
select select "string:stripe-pm_1S7kw64VGloSiKo7uEeTVo2l"
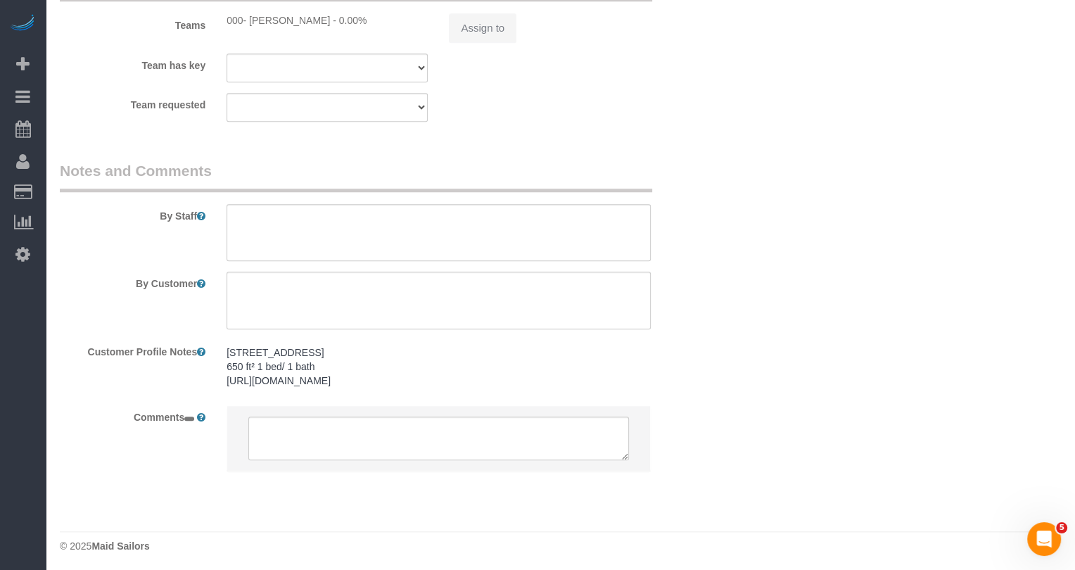
select select "object:799"
select select "1"
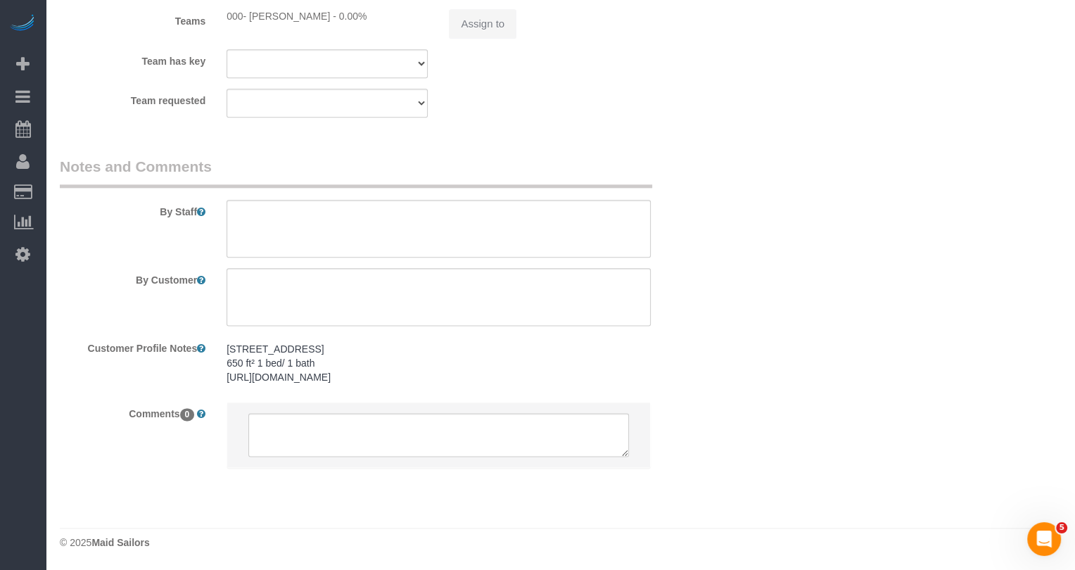
select select "object:1053"
select select "number:56"
select select "number:72"
select select "number:13"
select select "number:5"
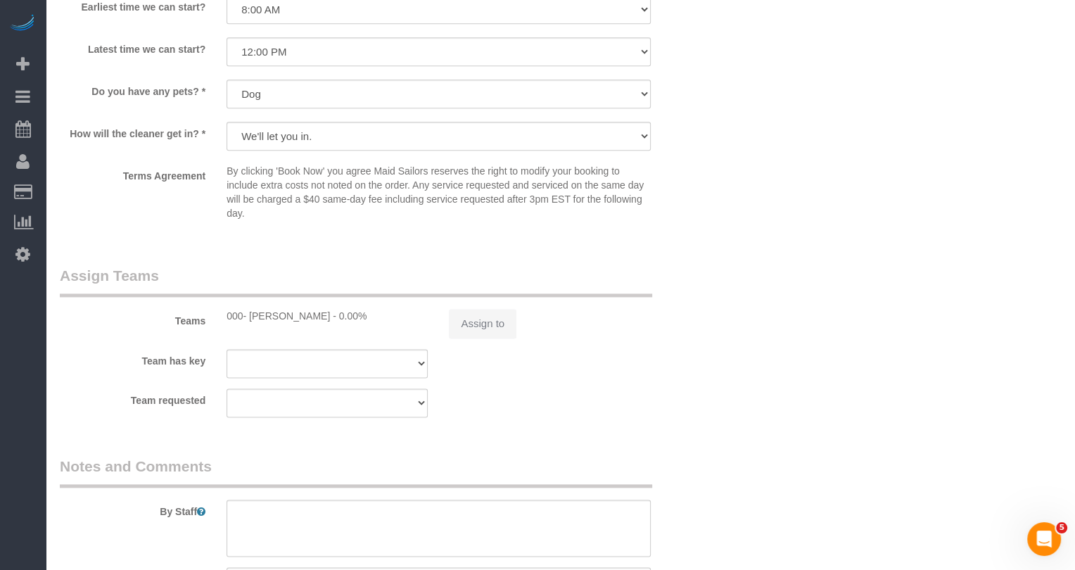
select select "spot2"
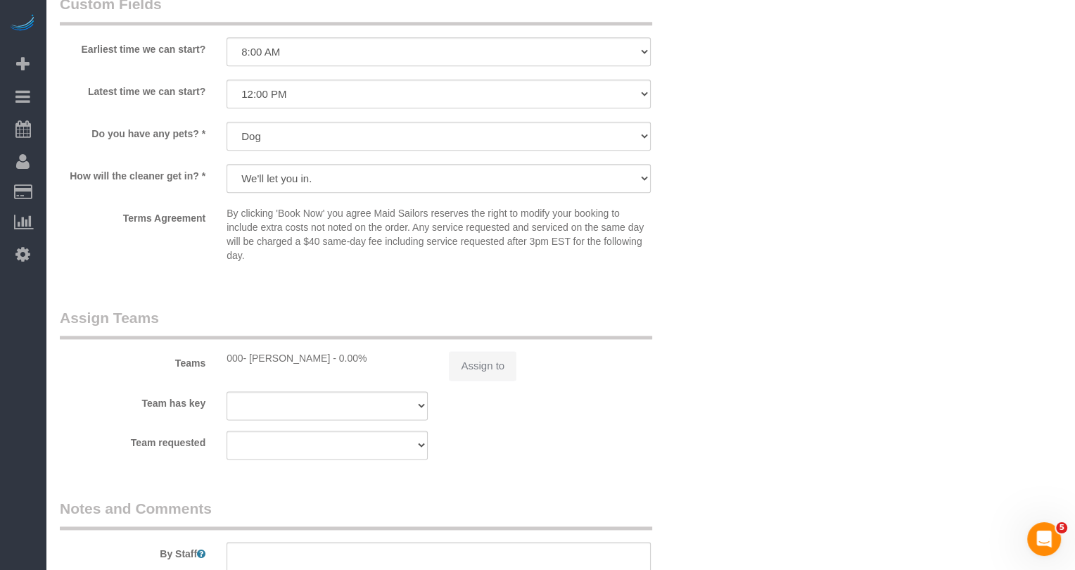
scroll to position [1612, 0]
select select "1"
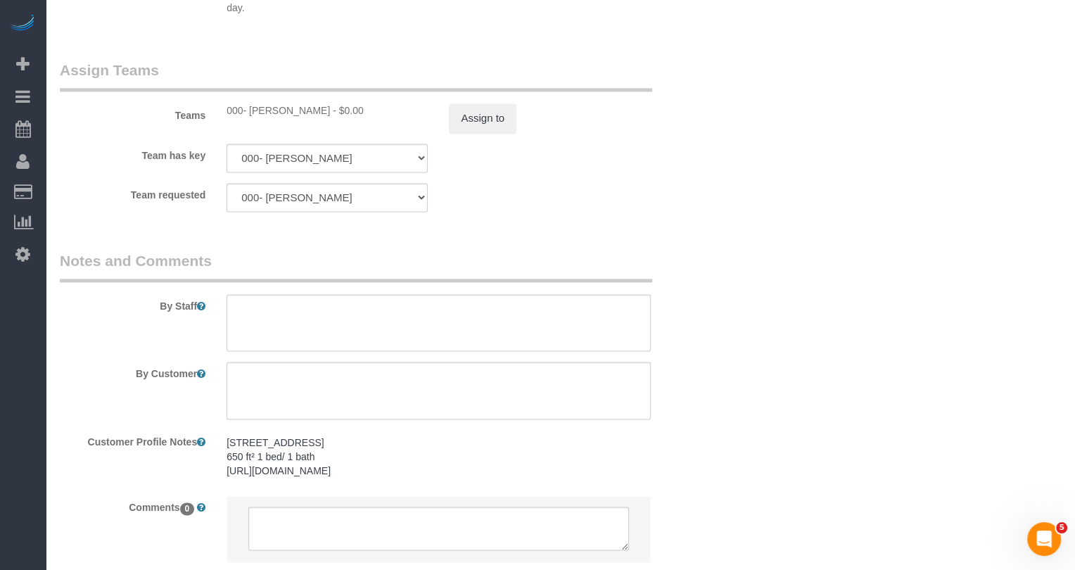
scroll to position [1950, 0]
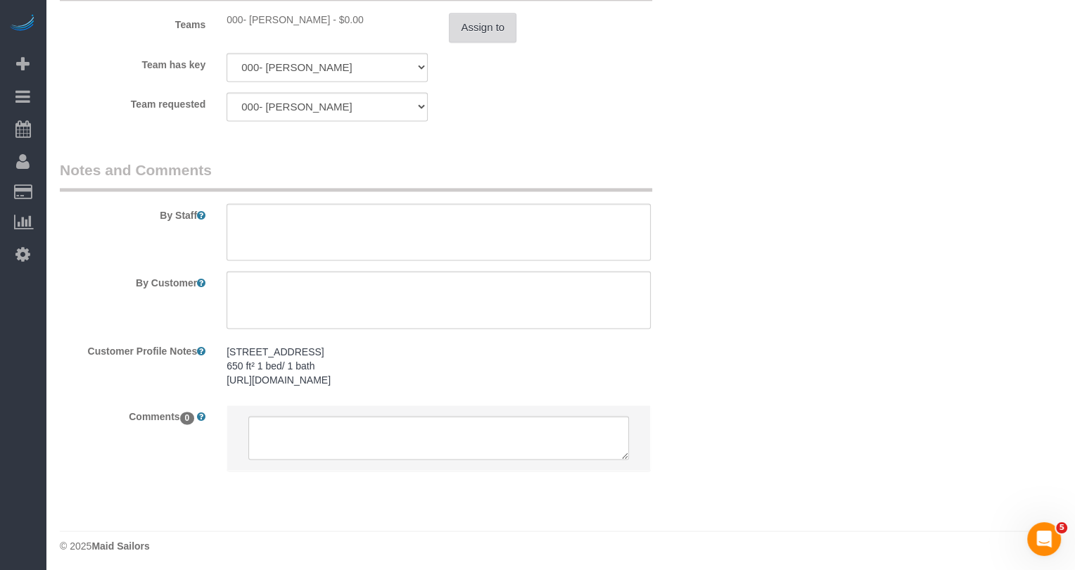
click at [476, 25] on button "Assign to" at bounding box center [483, 28] width 68 height 30
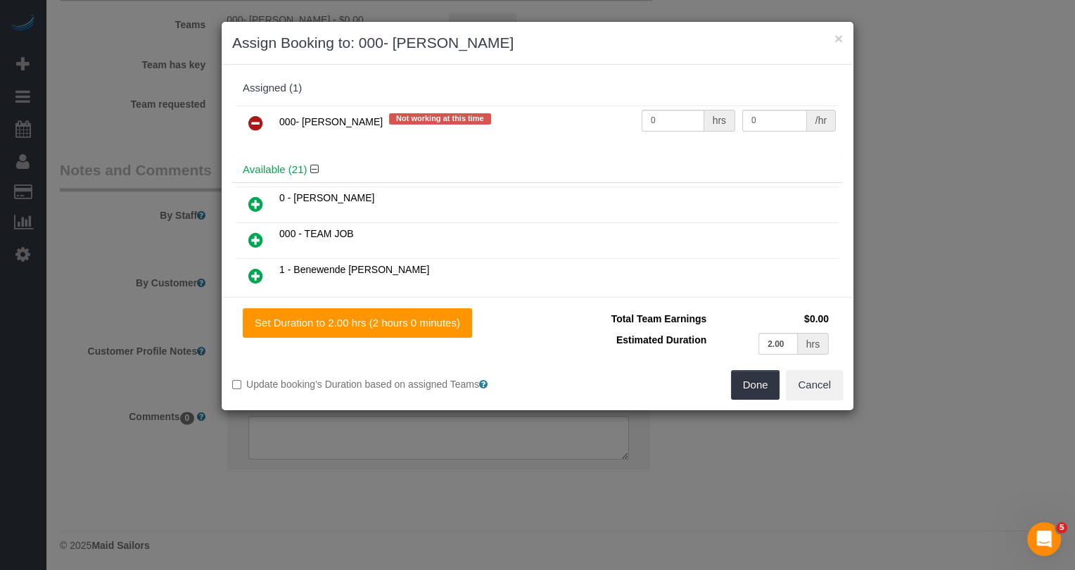
click at [262, 120] on link at bounding box center [255, 124] width 33 height 28
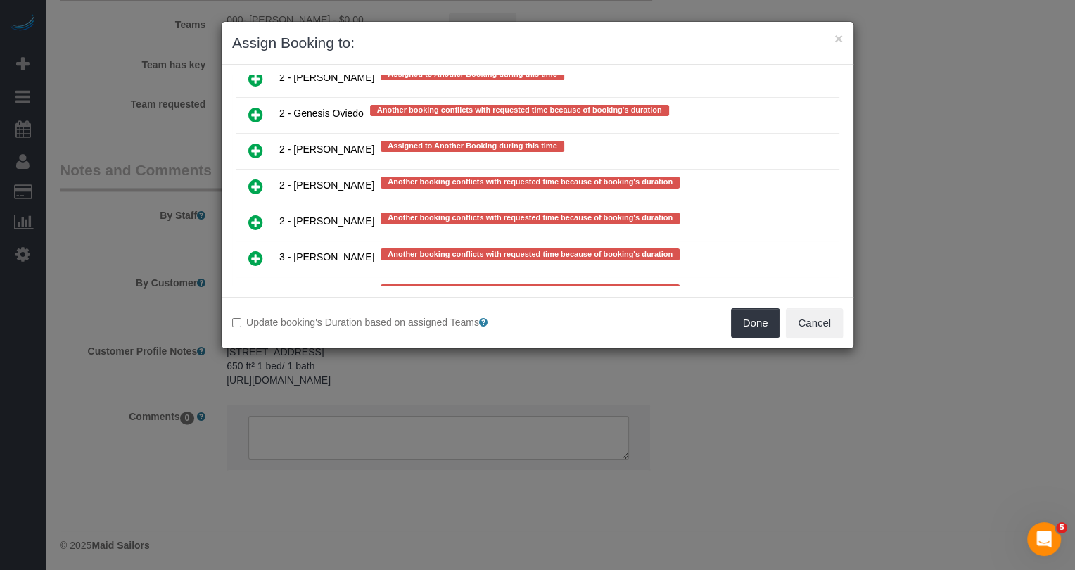
scroll to position [2802, 0]
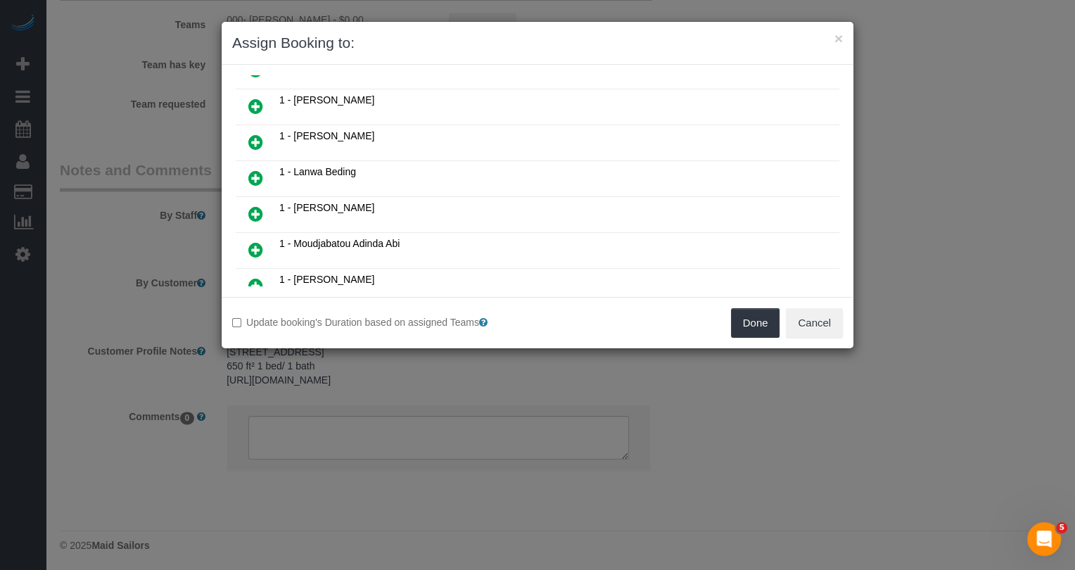
click at [249, 201] on link at bounding box center [255, 215] width 33 height 28
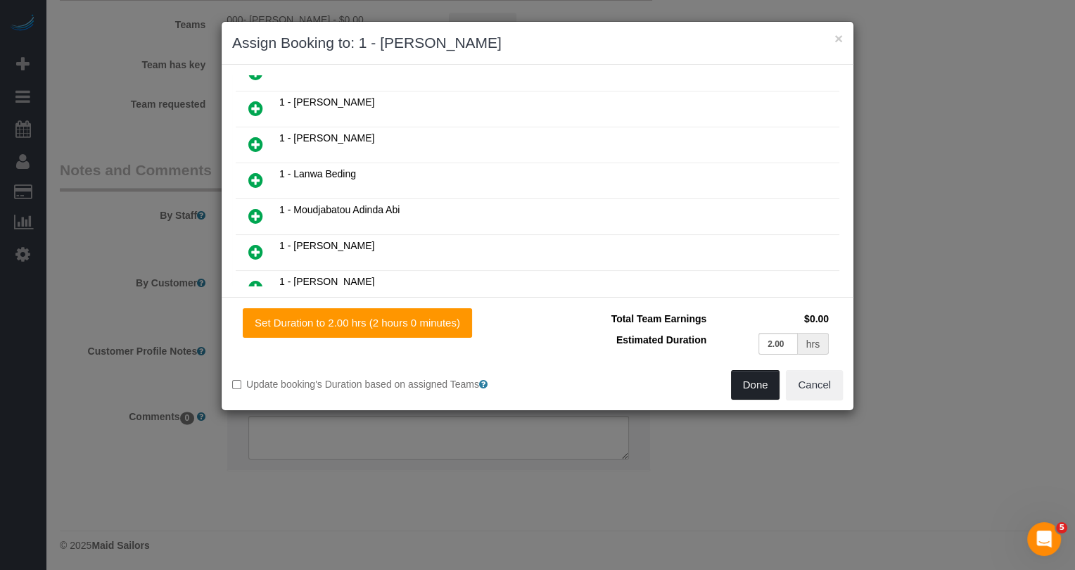
click at [740, 387] on button "Done" at bounding box center [755, 385] width 49 height 30
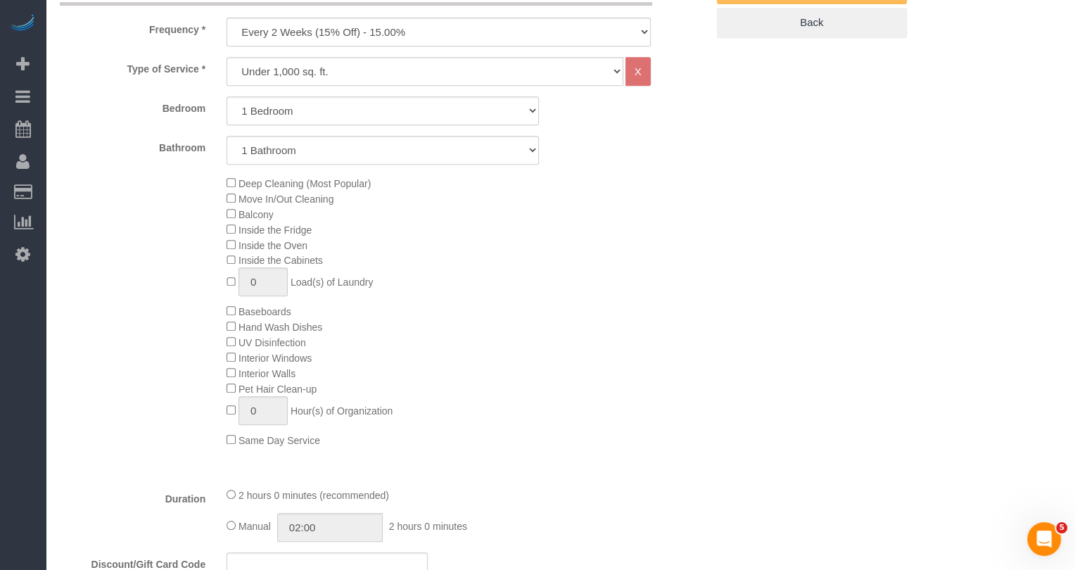
scroll to position [0, 0]
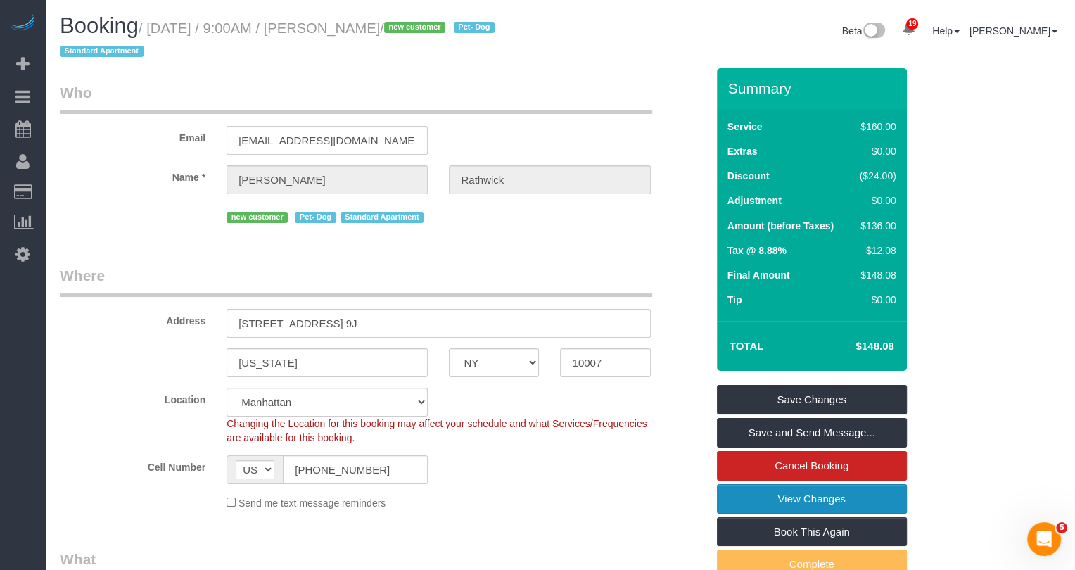
click at [810, 493] on link "View Changes" at bounding box center [812, 499] width 190 height 30
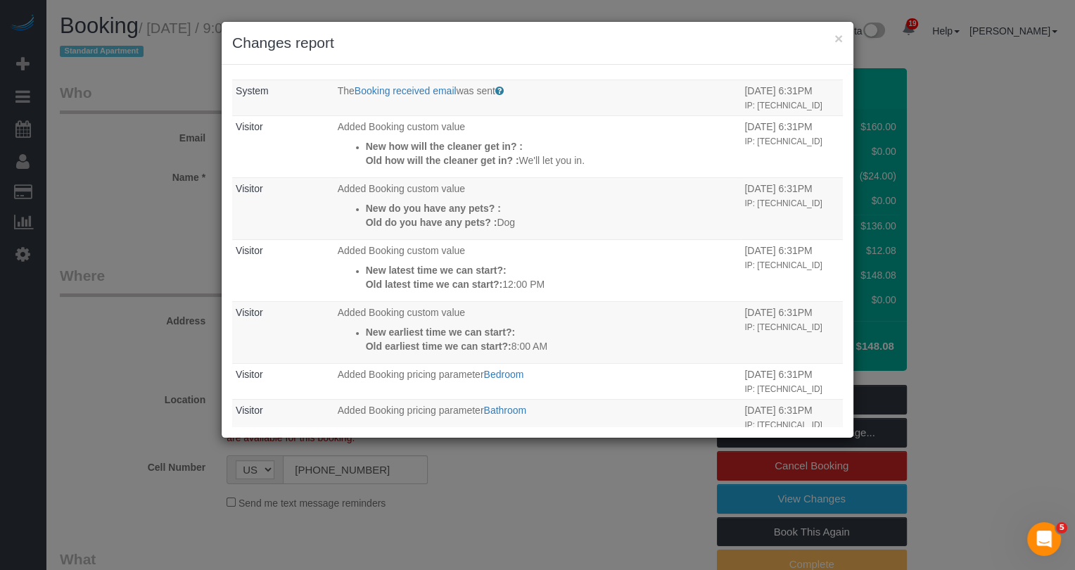
scroll to position [457, 0]
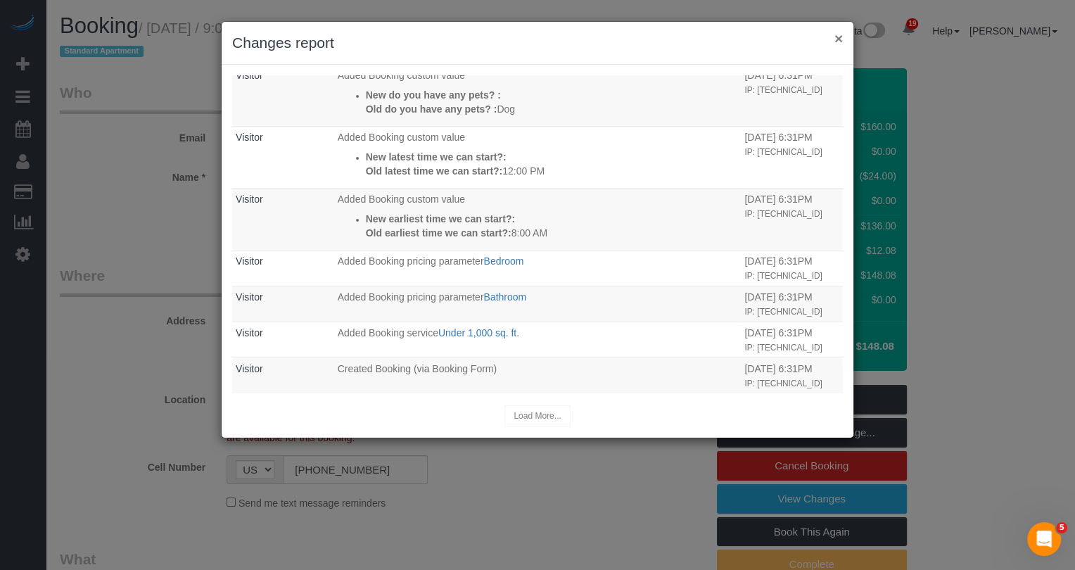
click at [836, 36] on button "×" at bounding box center [838, 38] width 8 height 15
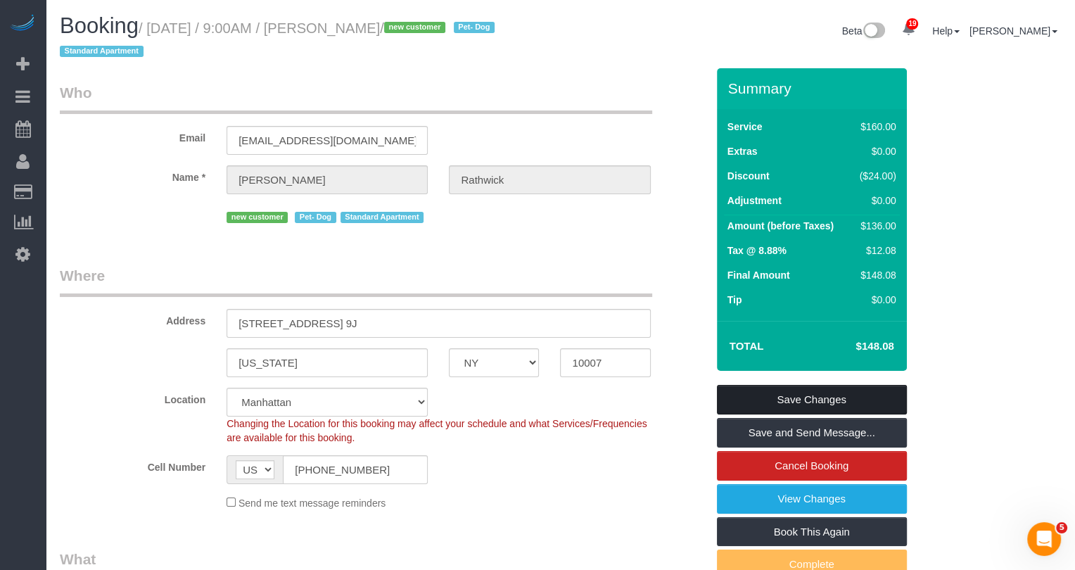
click at [808, 400] on link "Save Changes" at bounding box center [812, 400] width 190 height 30
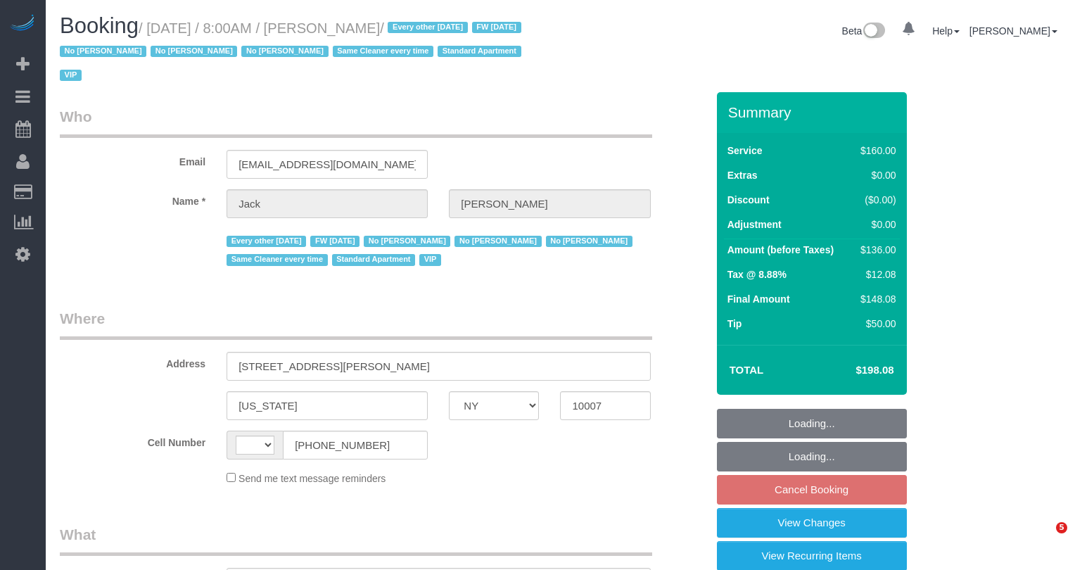
select select "NY"
select select "spot1"
select select "string:[GEOGRAPHIC_DATA]"
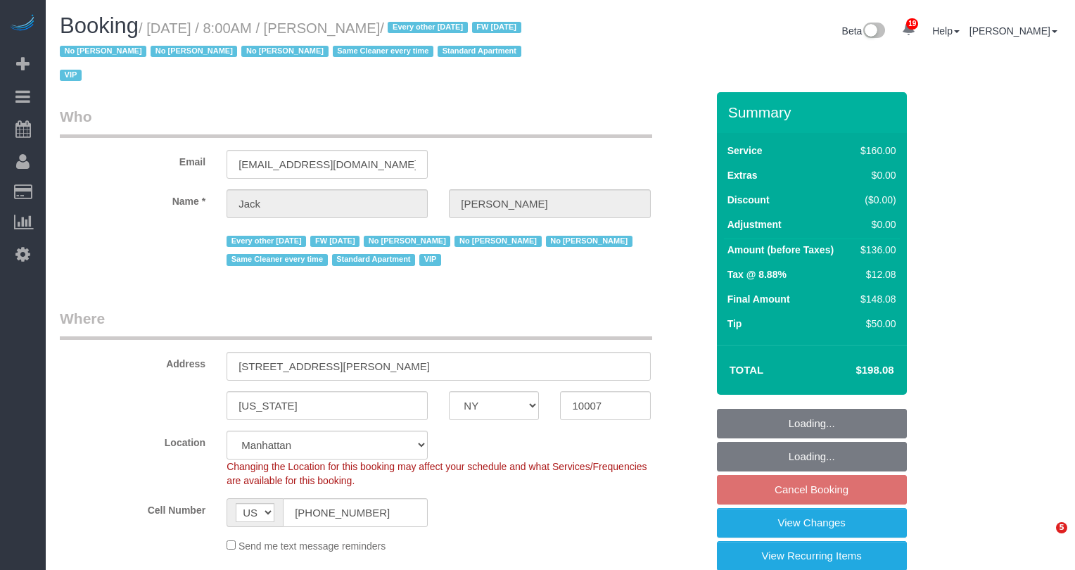
select select "object:1328"
select select "number:89"
select select "number:90"
select select "number:15"
select select "number:6"
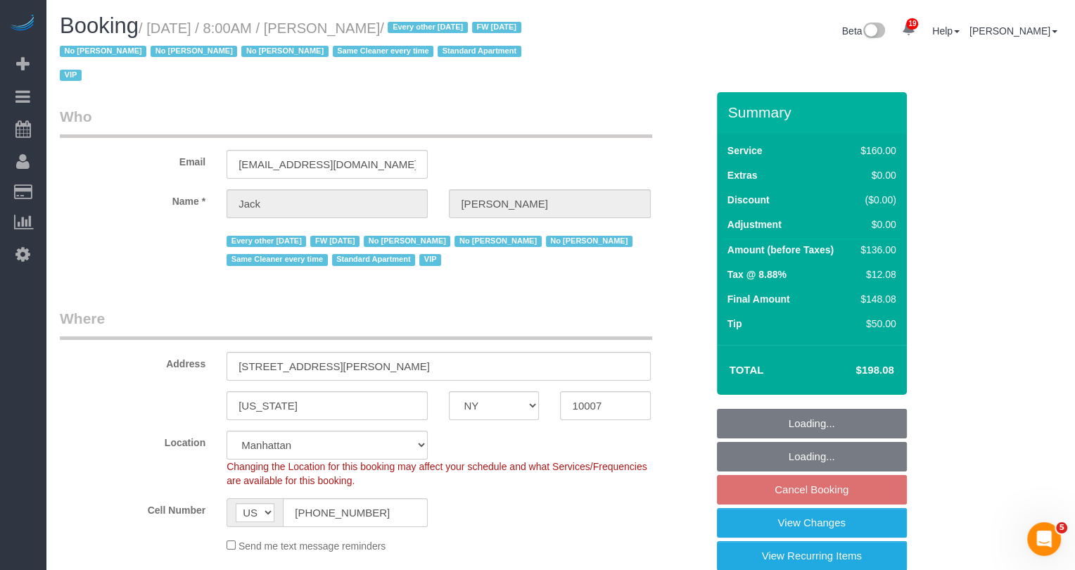
select select "spot57"
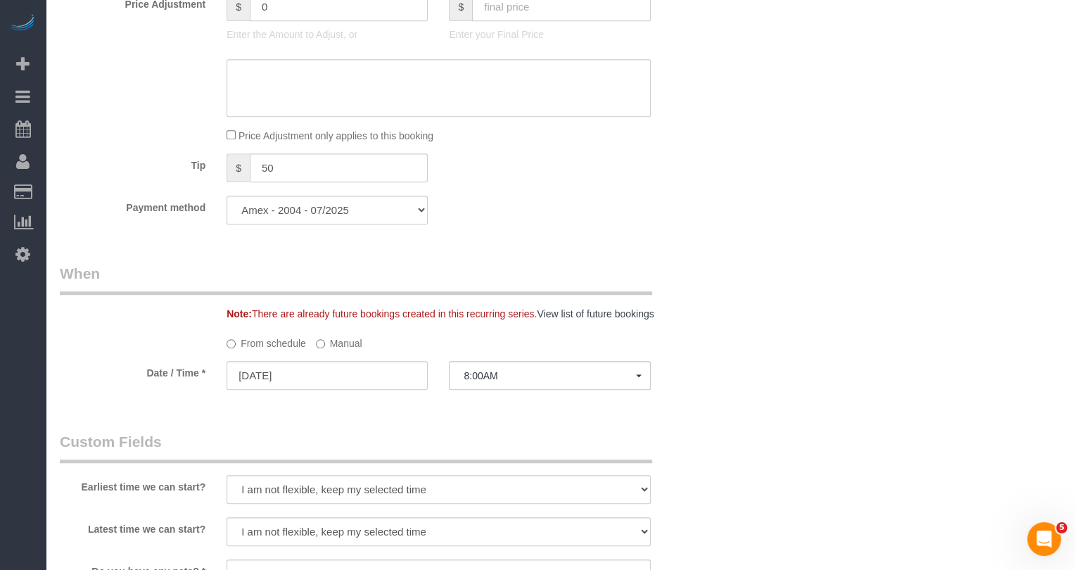
scroll to position [1247, 0]
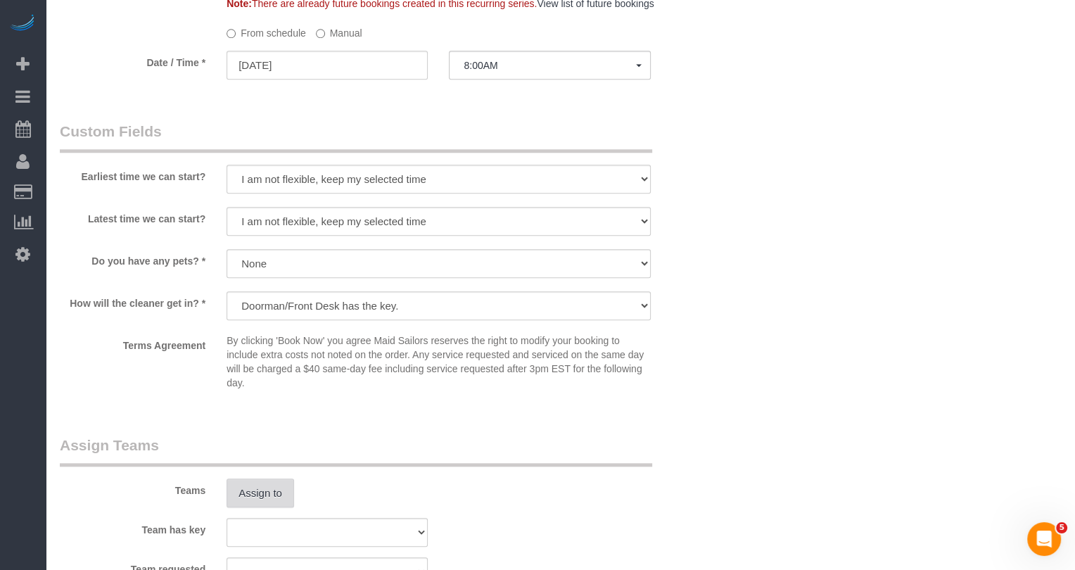
click at [275, 491] on button "Assign to" at bounding box center [261, 493] width 68 height 30
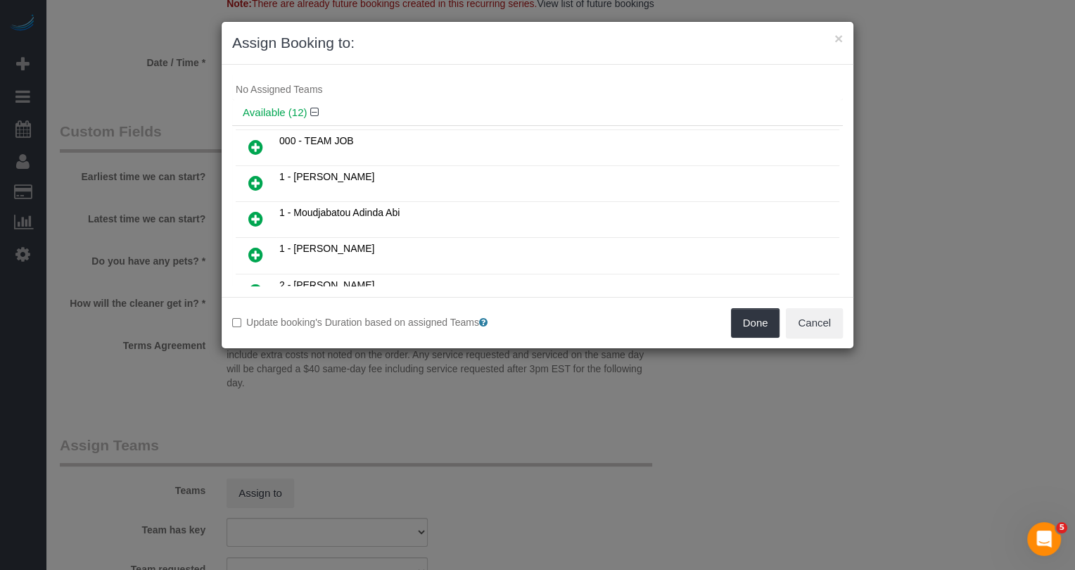
scroll to position [0, 0]
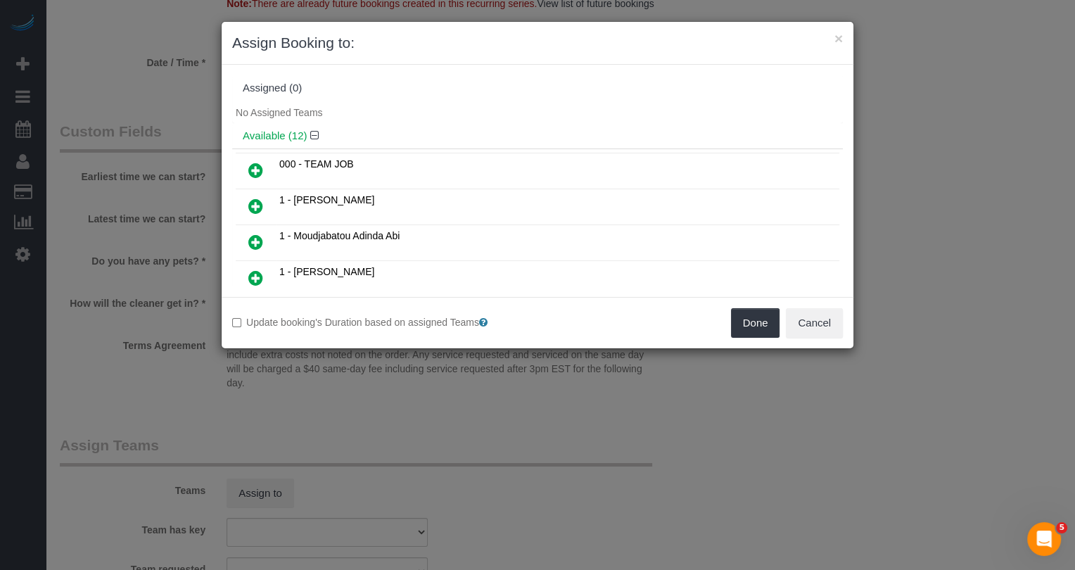
click at [261, 193] on link at bounding box center [255, 207] width 33 height 28
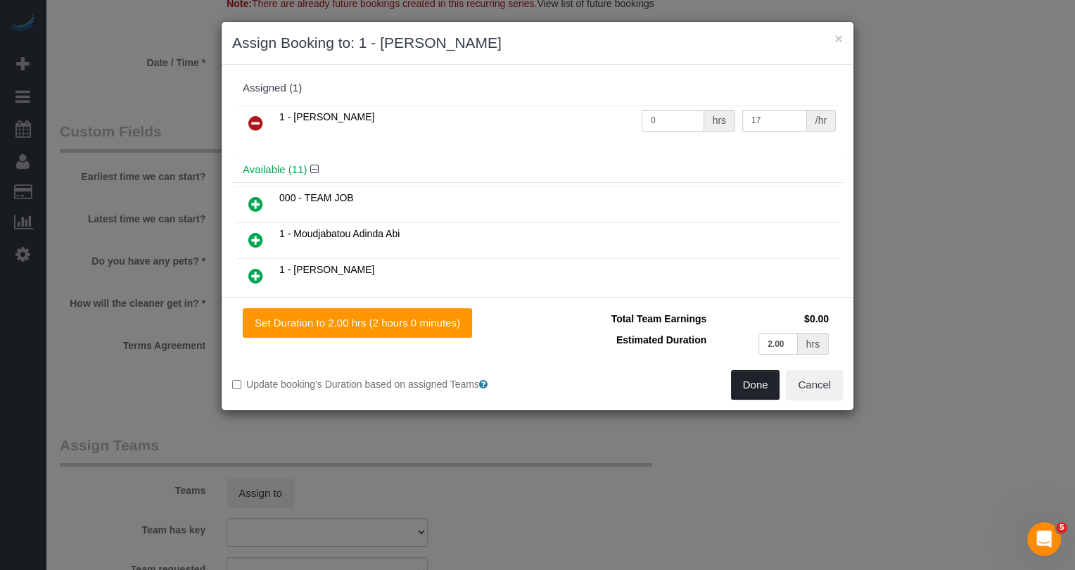
click at [763, 379] on button "Done" at bounding box center [755, 385] width 49 height 30
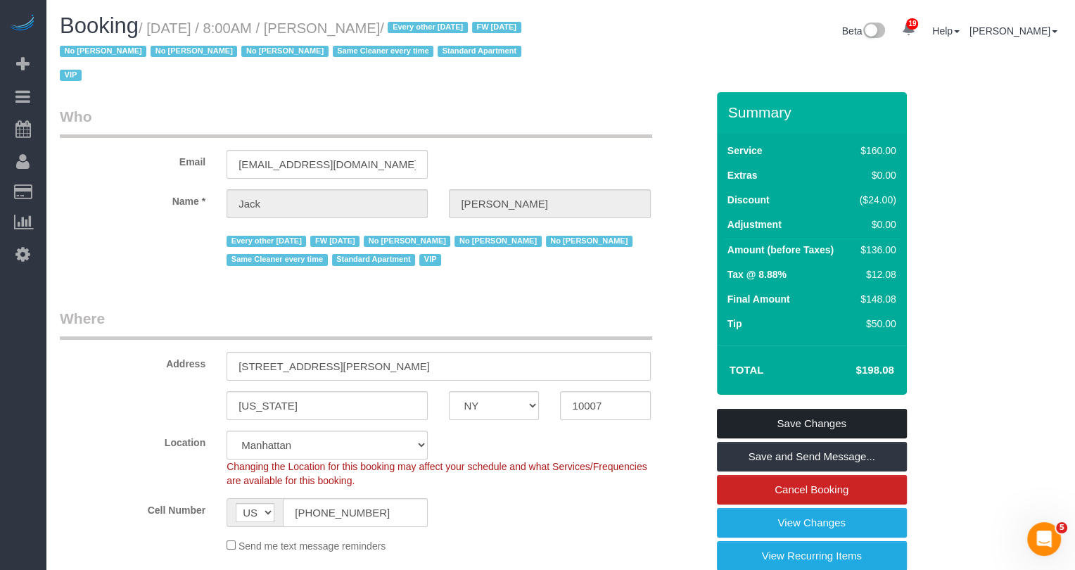
click at [803, 427] on link "Save Changes" at bounding box center [812, 424] width 190 height 30
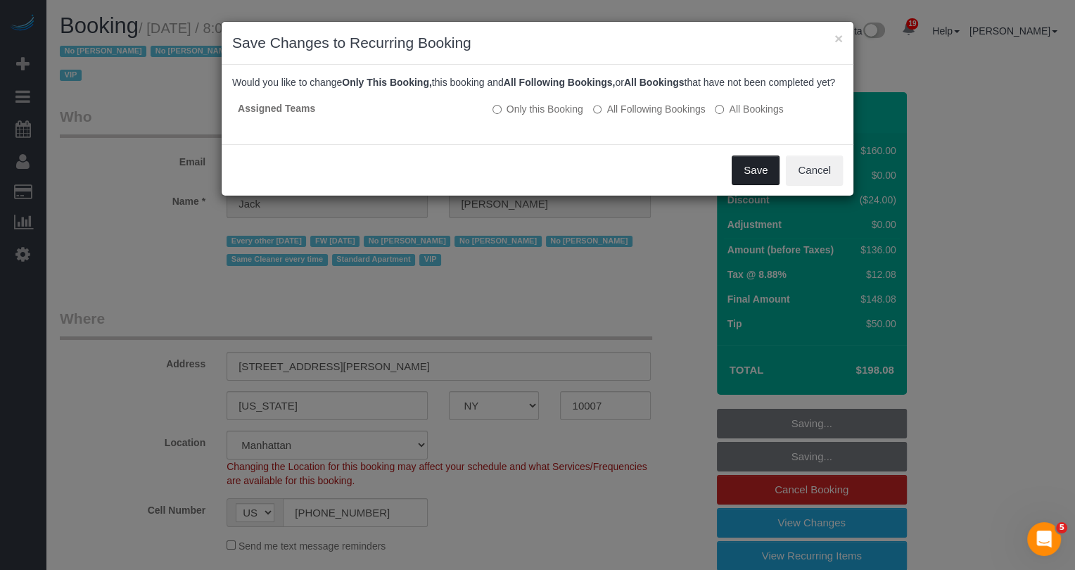
click at [741, 174] on button "Save" at bounding box center [756, 170] width 48 height 30
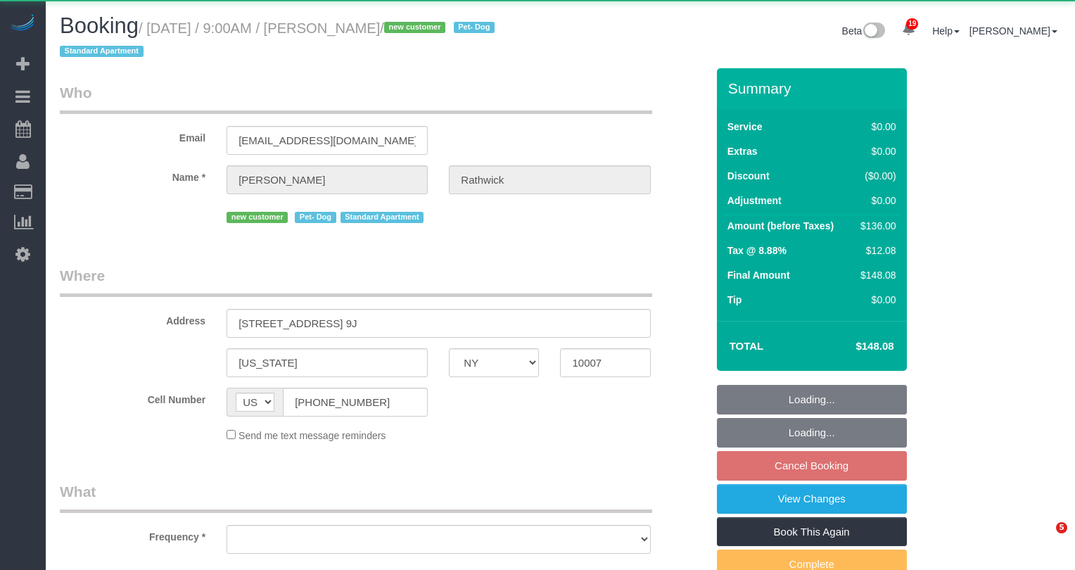
select select "NY"
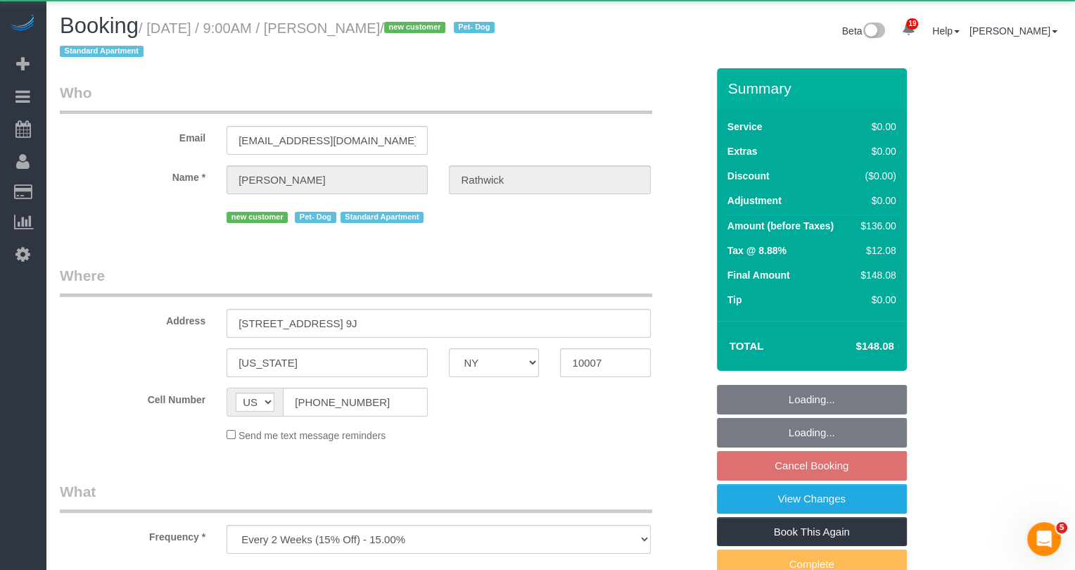
select select "object:913"
select select "string:stripe-pm_1S7kw64VGloSiKo7uEeTVo2l"
select select "spot2"
select select "number:56"
select select "number:72"
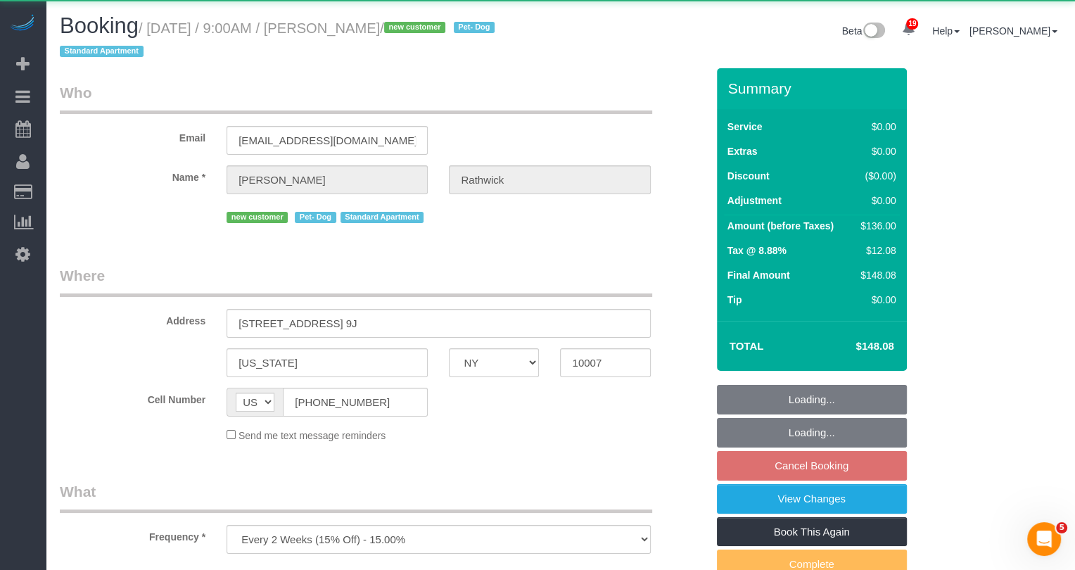
select select "number:13"
select select "number:5"
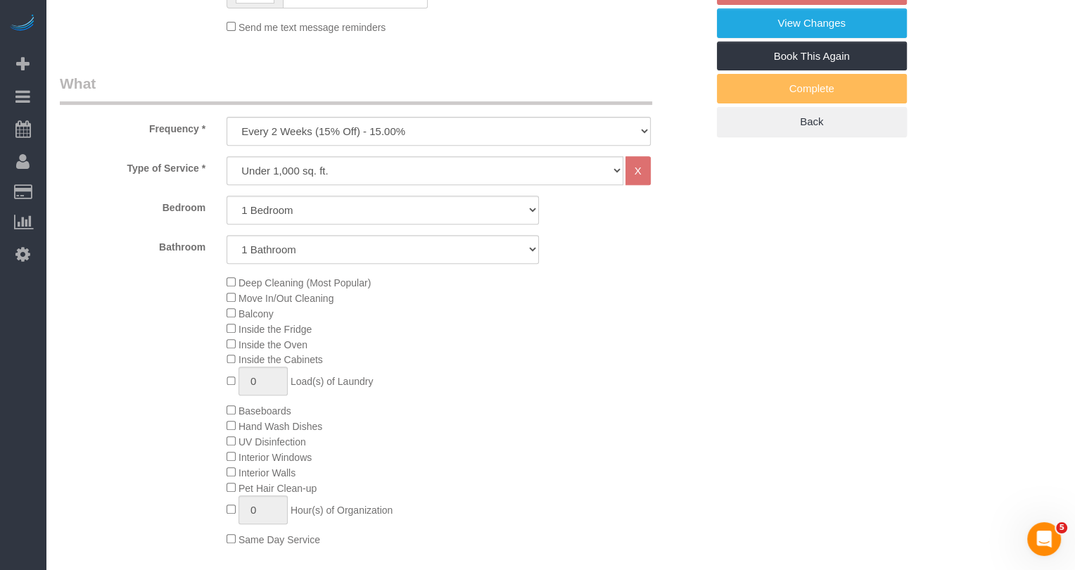
select select "1"
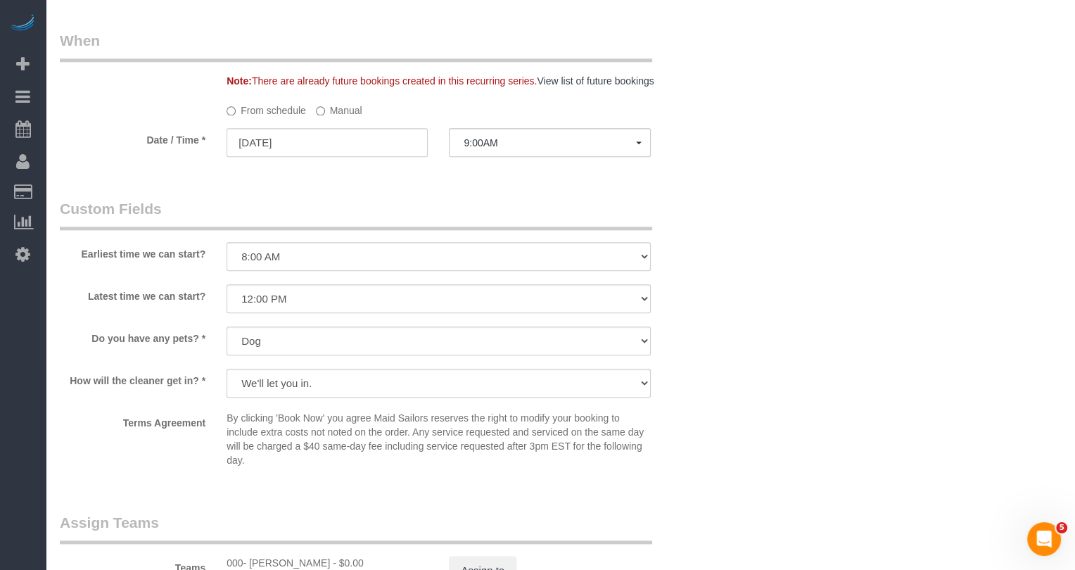
scroll to position [1907, 0]
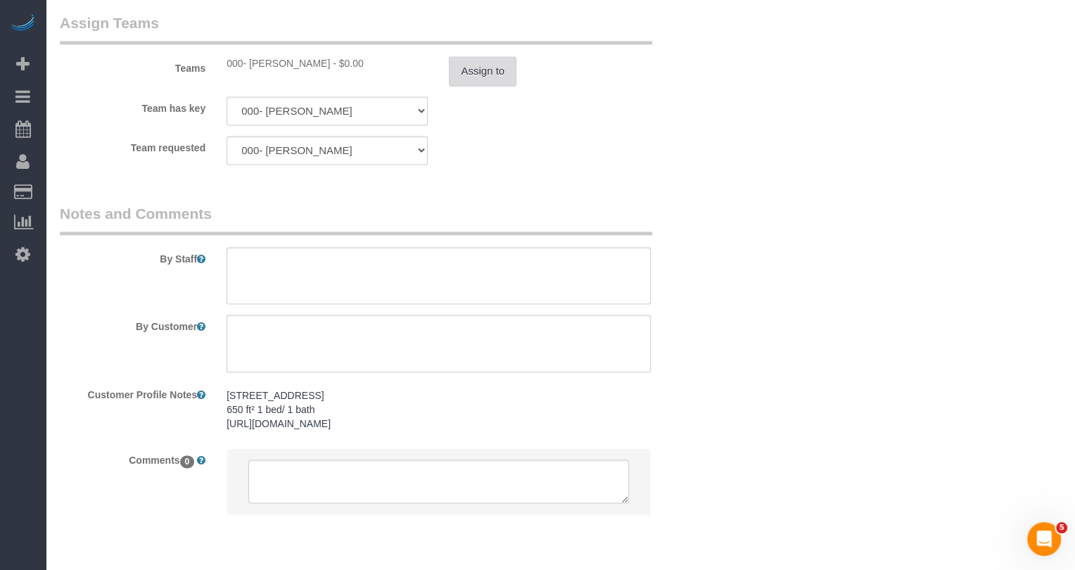
click at [502, 80] on button "Assign to" at bounding box center [483, 71] width 68 height 30
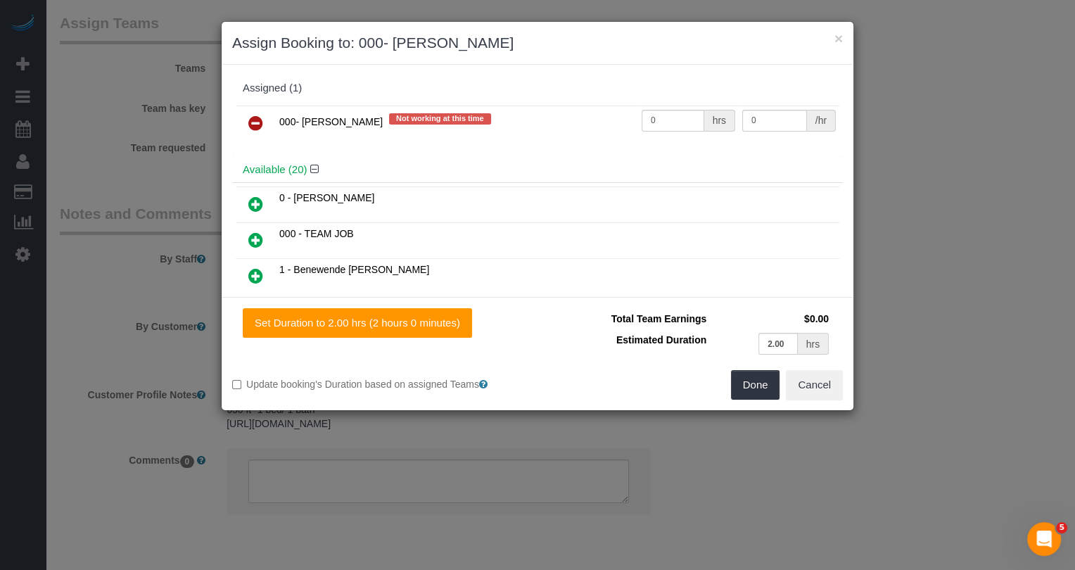
click at [256, 122] on icon at bounding box center [255, 123] width 15 height 17
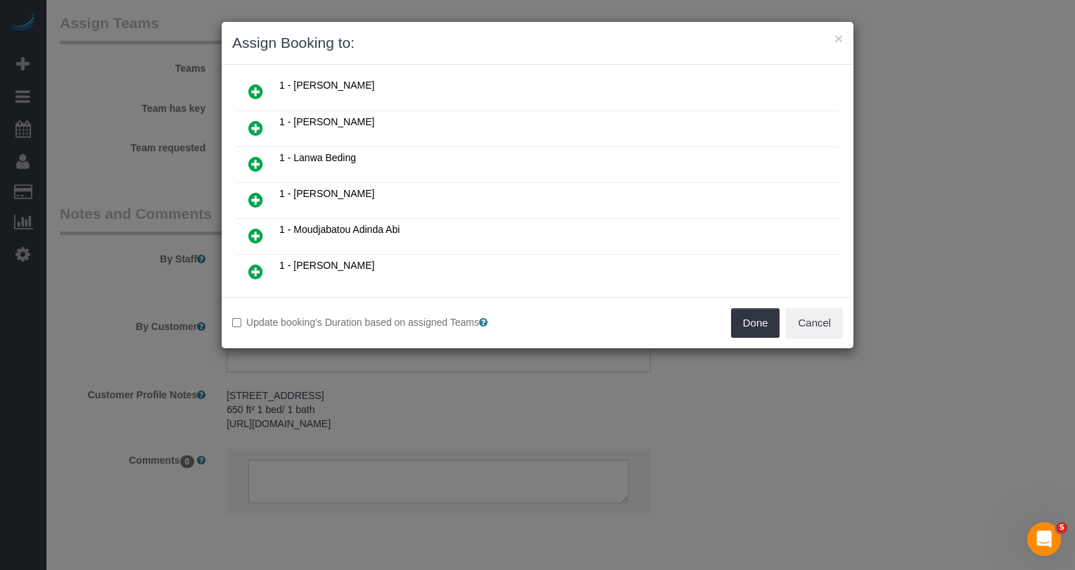
click at [254, 191] on icon at bounding box center [255, 199] width 15 height 17
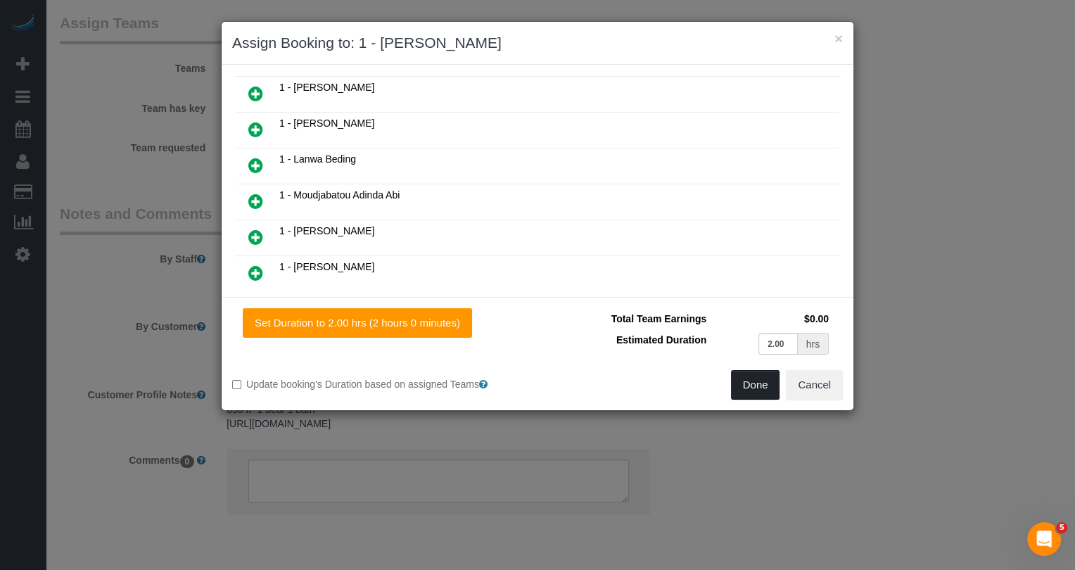
click at [742, 392] on button "Done" at bounding box center [755, 385] width 49 height 30
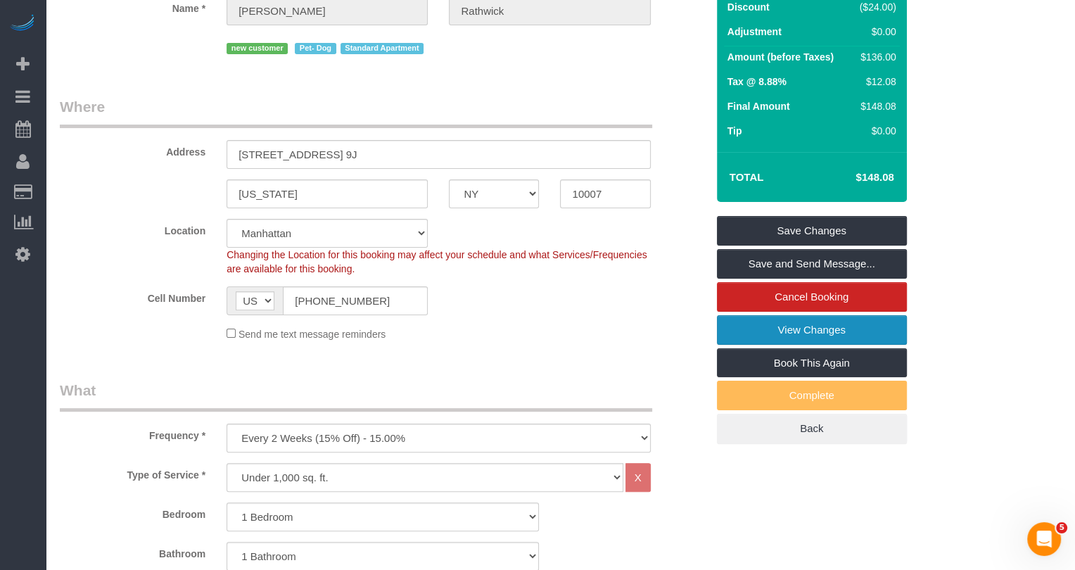
scroll to position [103, 0]
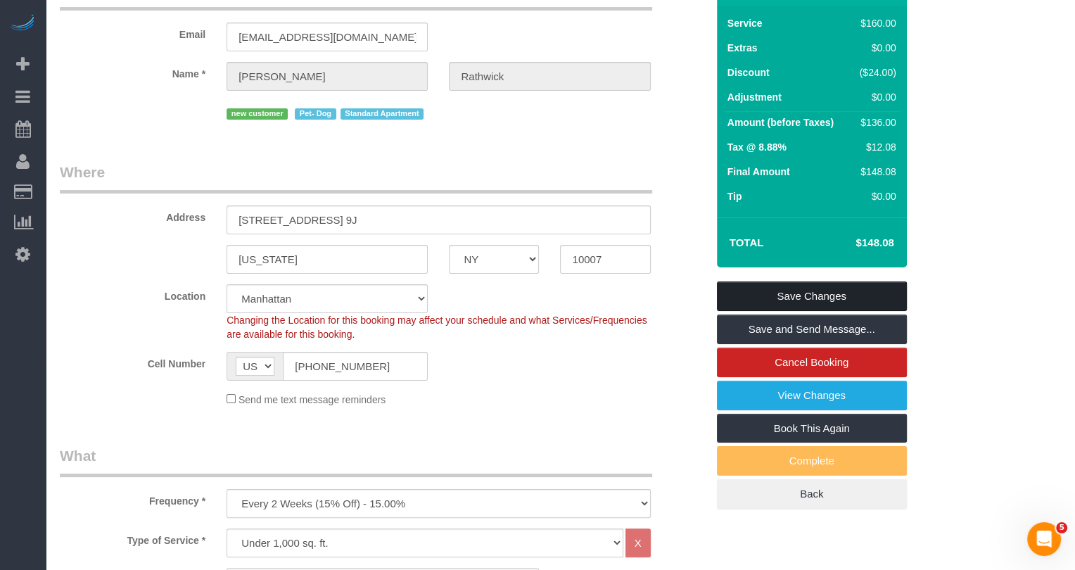
click at [832, 295] on link "Save Changes" at bounding box center [812, 296] width 190 height 30
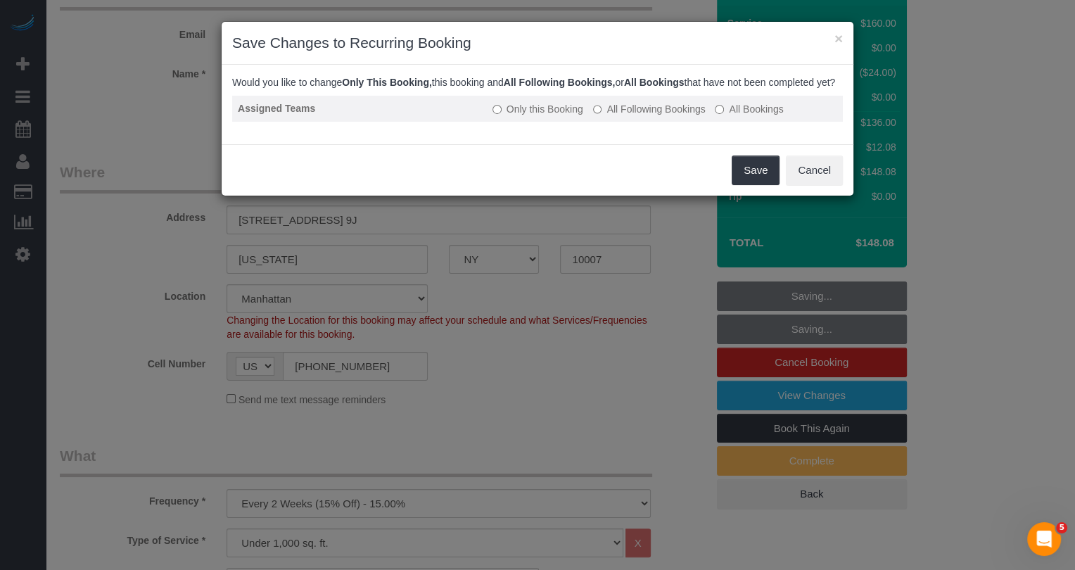
click at [657, 116] on label "All Following Bookings" at bounding box center [649, 109] width 113 height 14
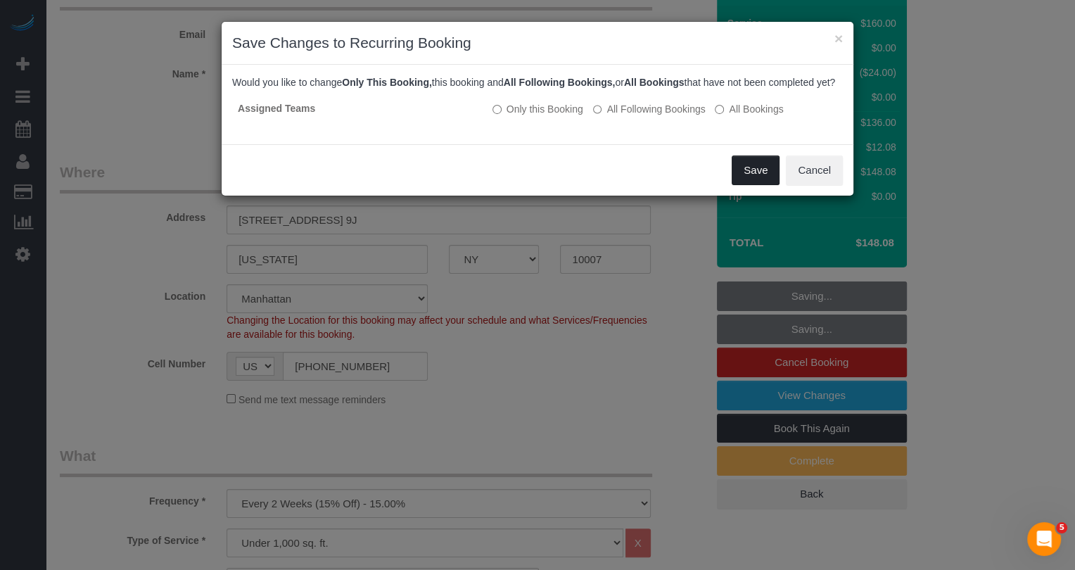
click at [741, 179] on button "Save" at bounding box center [756, 170] width 48 height 30
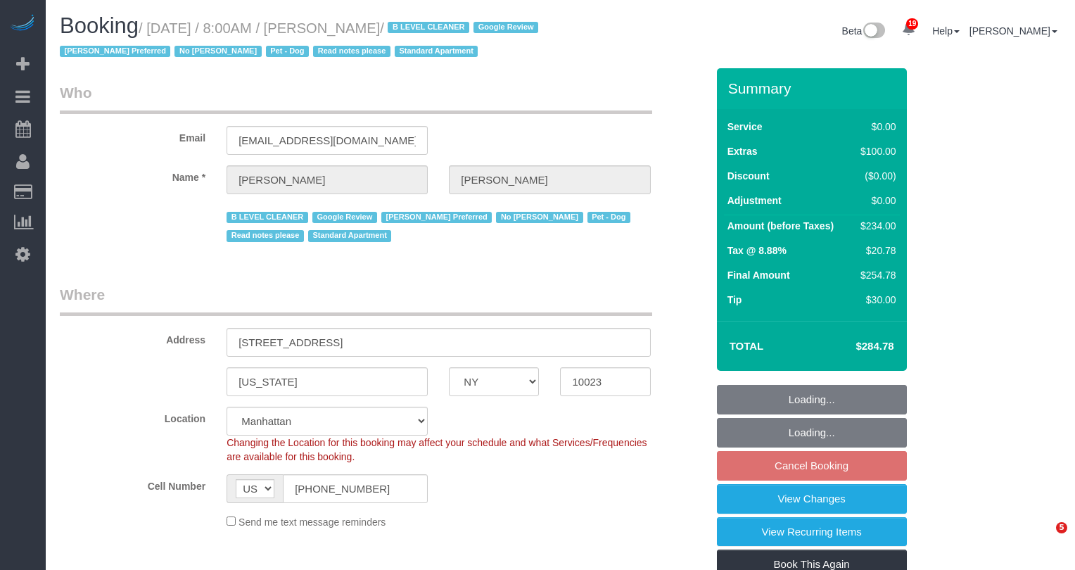
select select "NY"
select select "1"
select select "spot1"
select select "number:56"
select select "number:72"
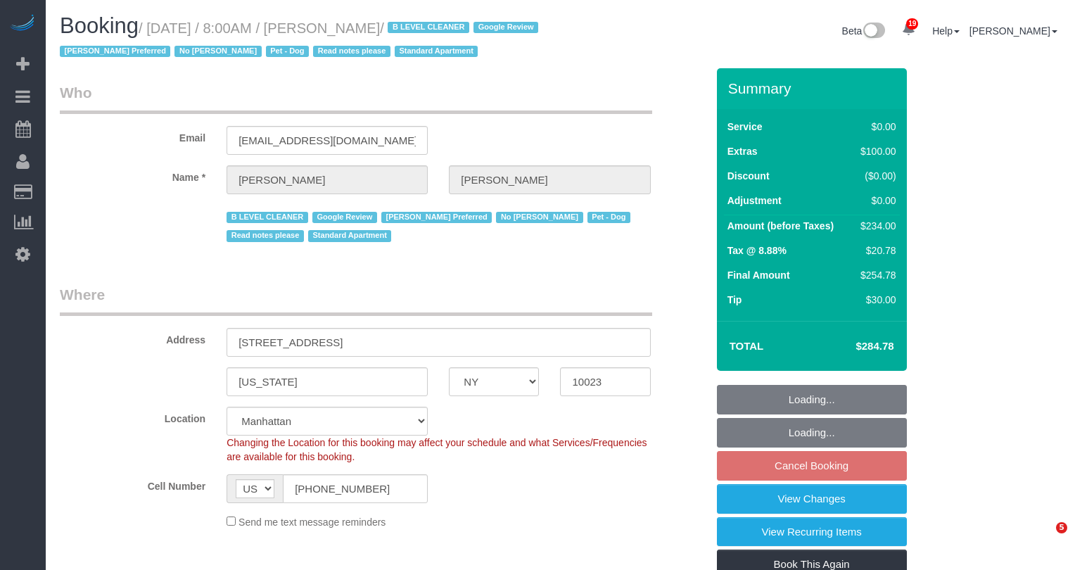
select select "number:13"
select select "number:6"
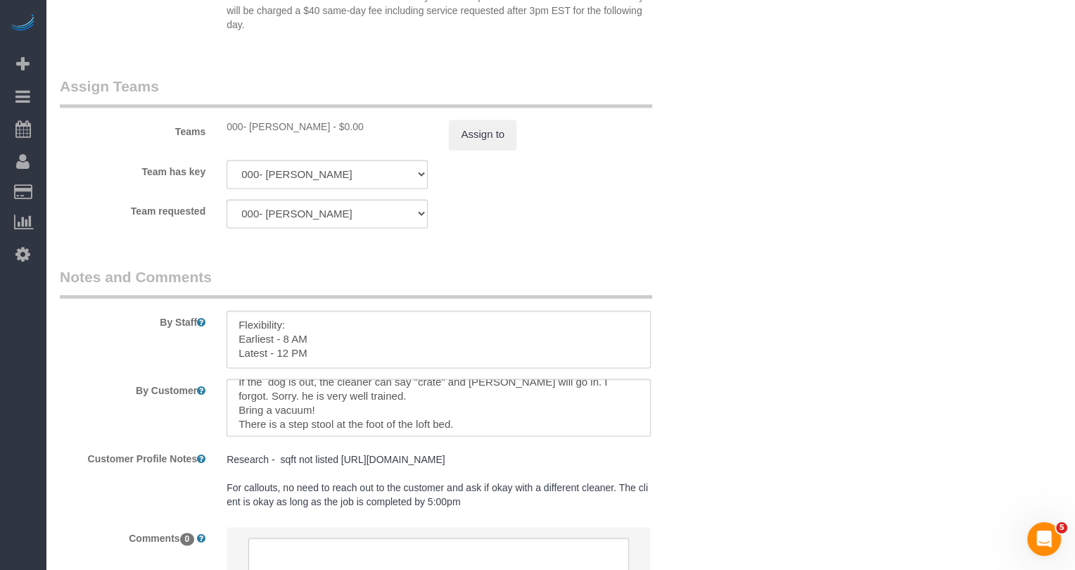
scroll to position [56, 0]
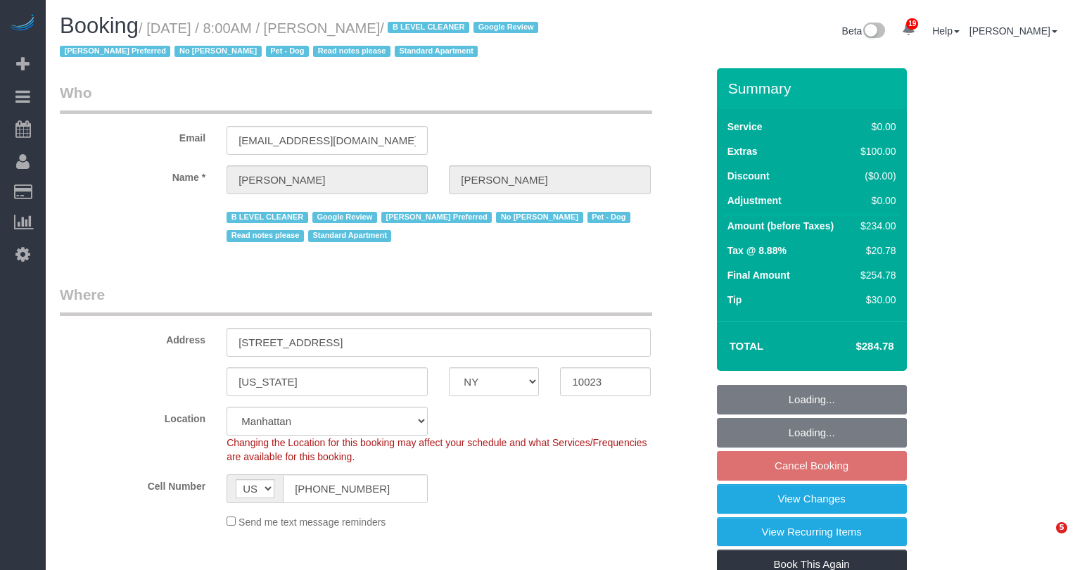
select select "NY"
select select "1"
select select "spot1"
select select "number:56"
select select "number:72"
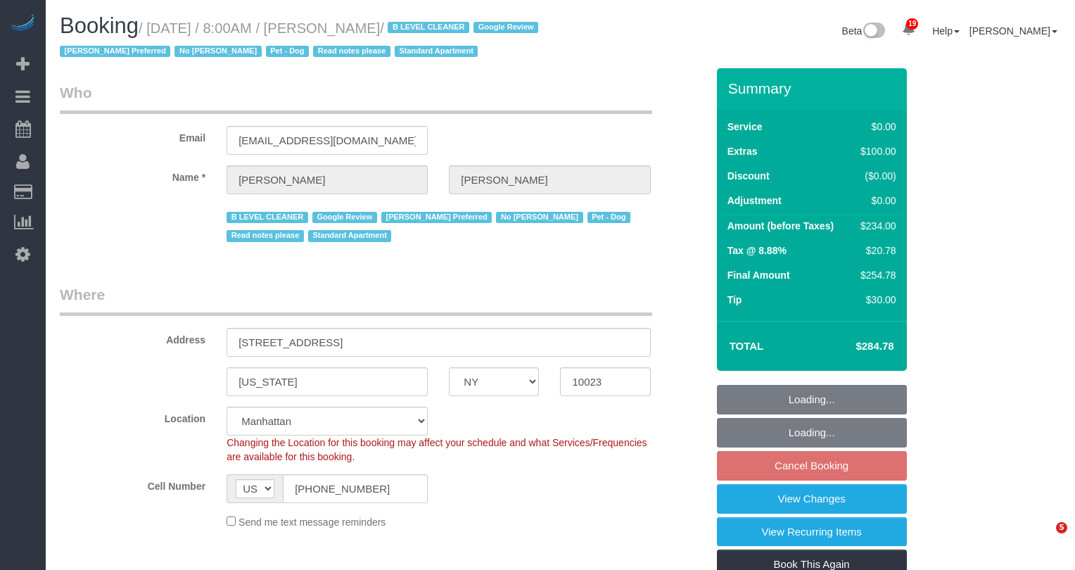
select select "number:13"
select select "number:6"
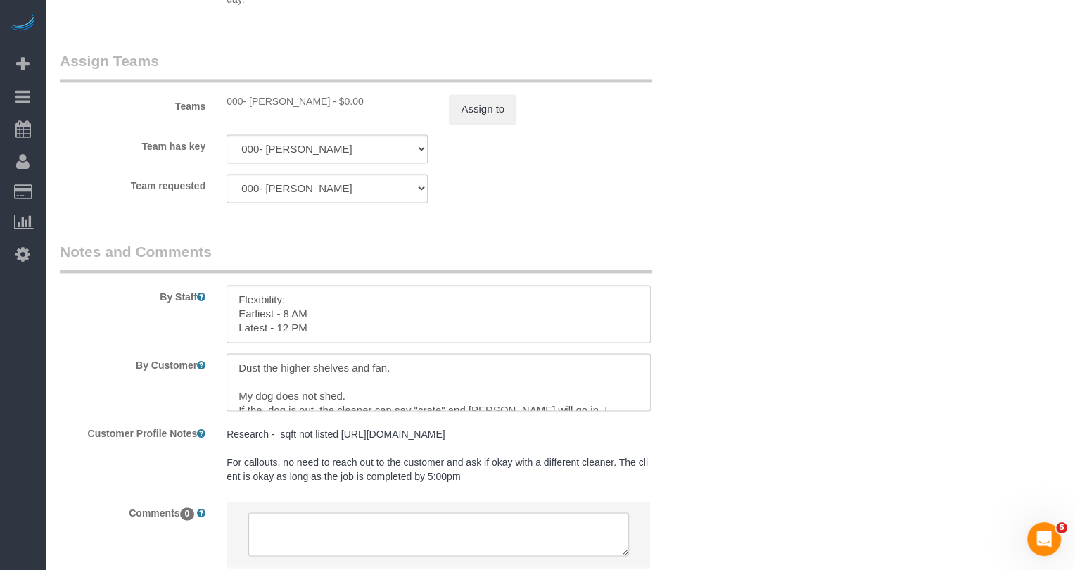
scroll to position [1886, 0]
click at [516, 125] on div "Assign to" at bounding box center [549, 110] width 222 height 30
click at [511, 125] on button "Assign to" at bounding box center [483, 110] width 68 height 30
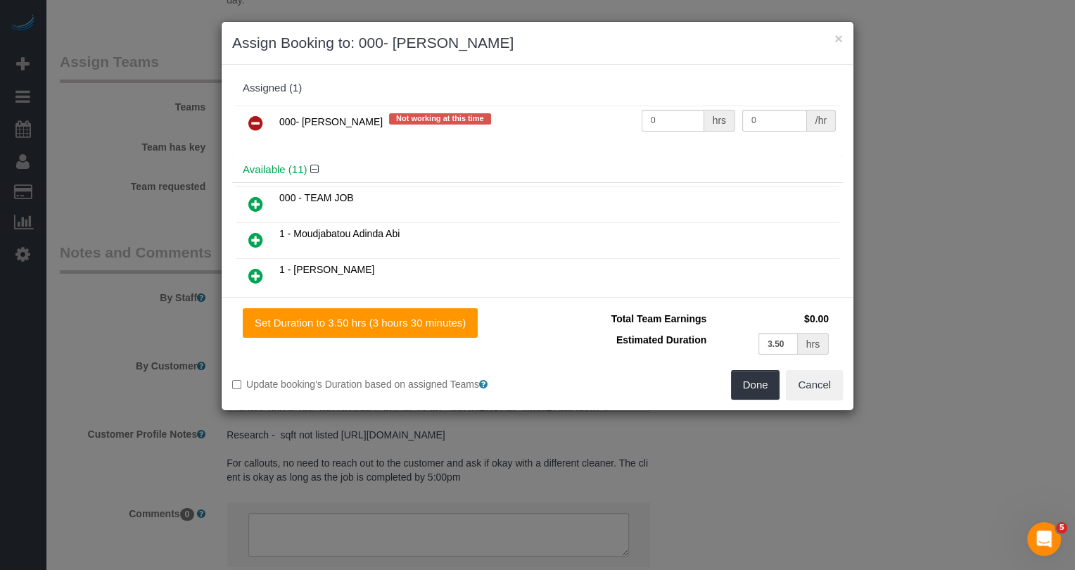
click at [259, 117] on icon at bounding box center [255, 123] width 15 height 17
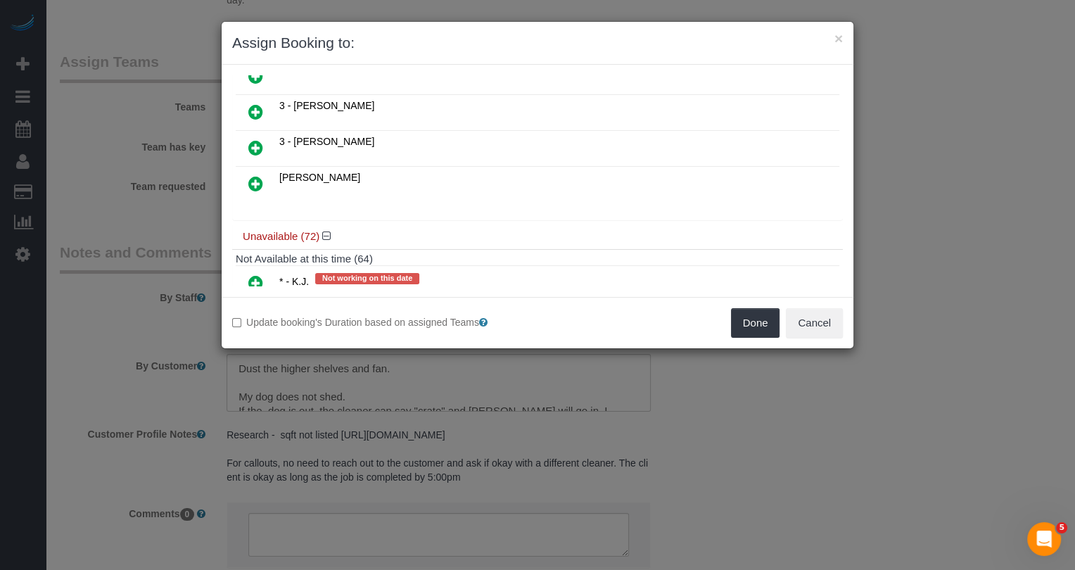
scroll to position [269, 0]
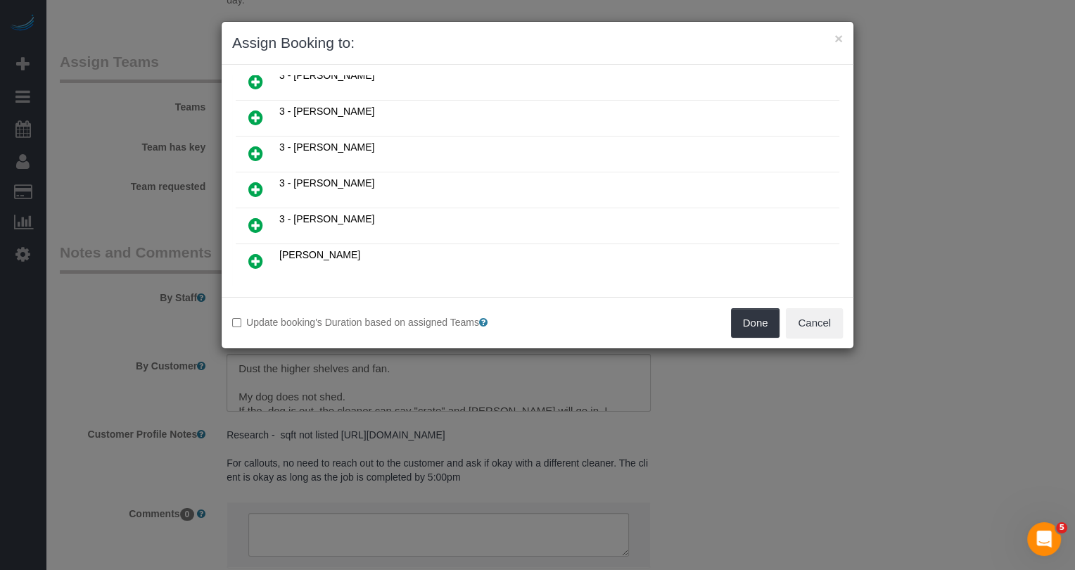
click at [260, 146] on icon at bounding box center [255, 153] width 15 height 17
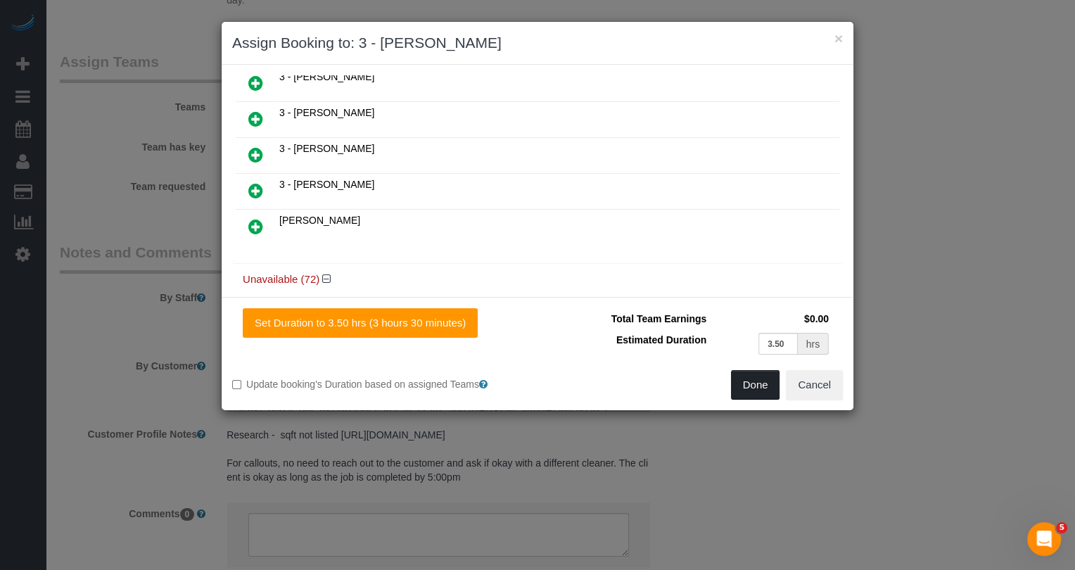
click at [757, 378] on button "Done" at bounding box center [755, 385] width 49 height 30
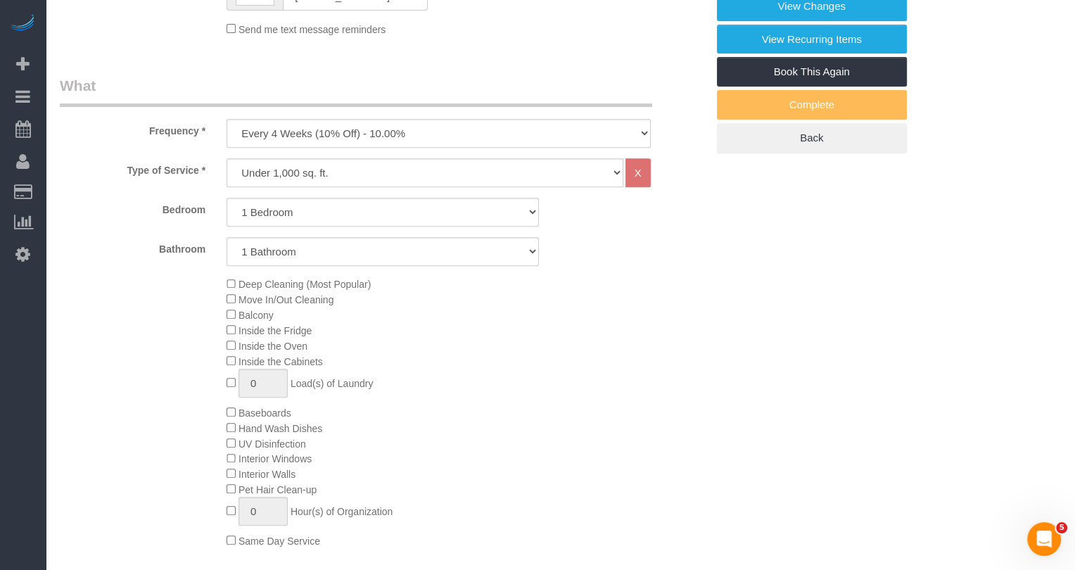
scroll to position [0, 0]
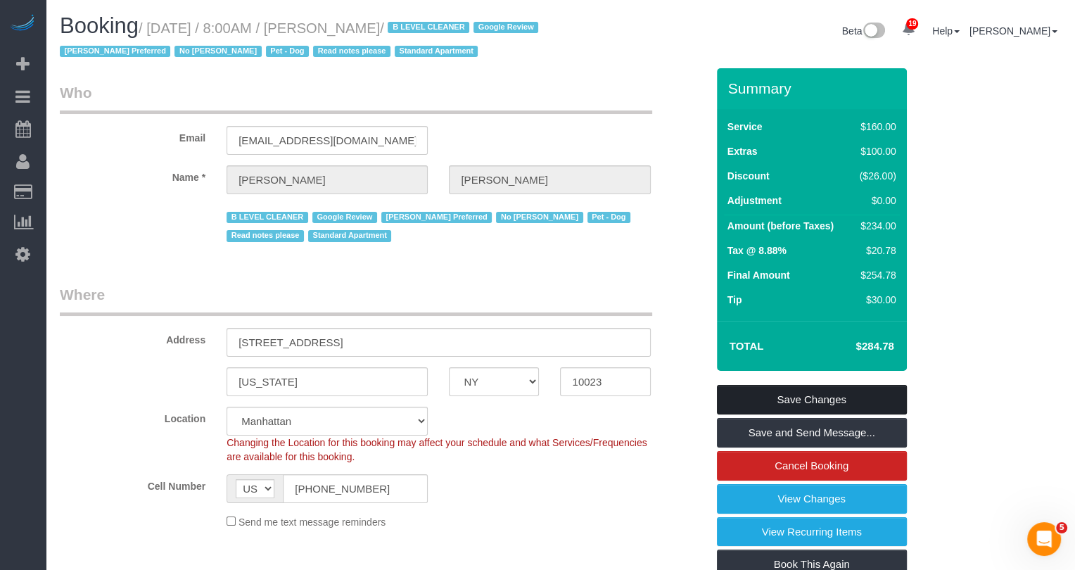
click at [863, 414] on link "Save Changes" at bounding box center [812, 400] width 190 height 30
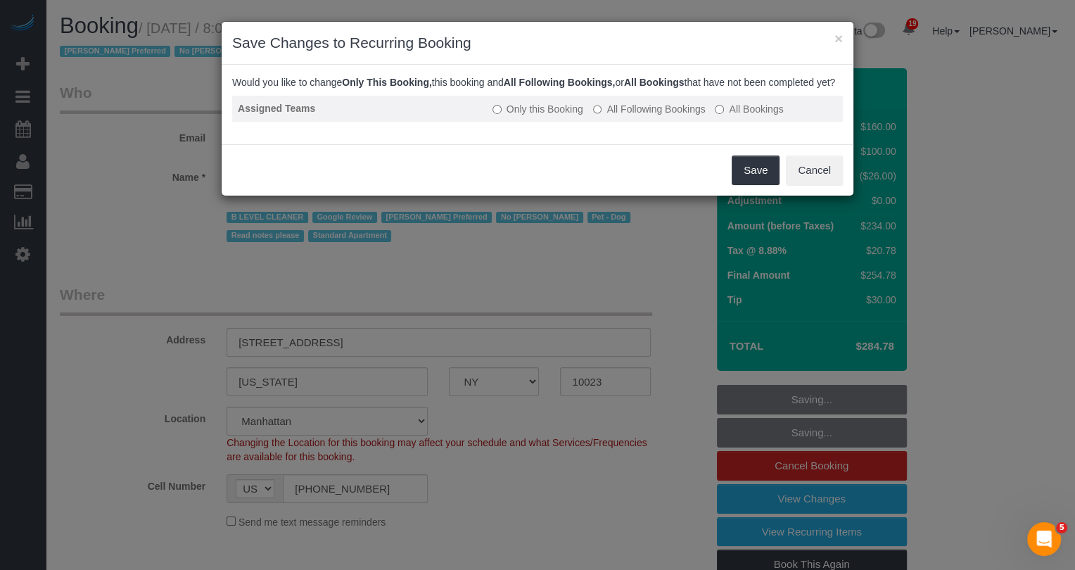
click at [671, 116] on label "All Following Bookings" at bounding box center [649, 109] width 113 height 14
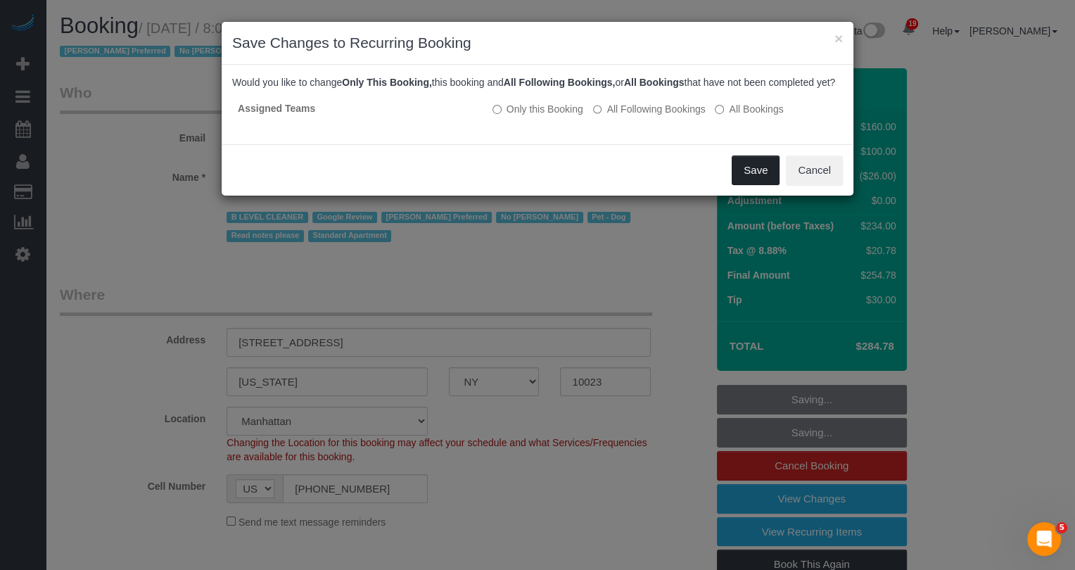
click at [768, 185] on button "Save" at bounding box center [756, 170] width 48 height 30
